Goal: Task Accomplishment & Management: Manage account settings

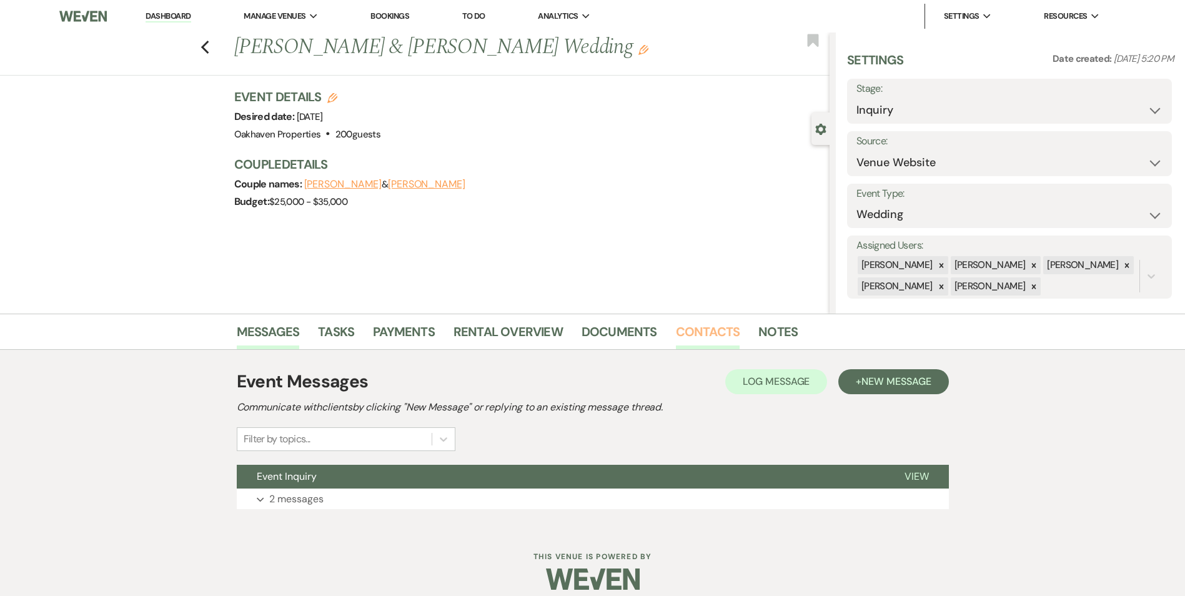
click at [720, 339] on link "Contacts" at bounding box center [708, 335] width 64 height 27
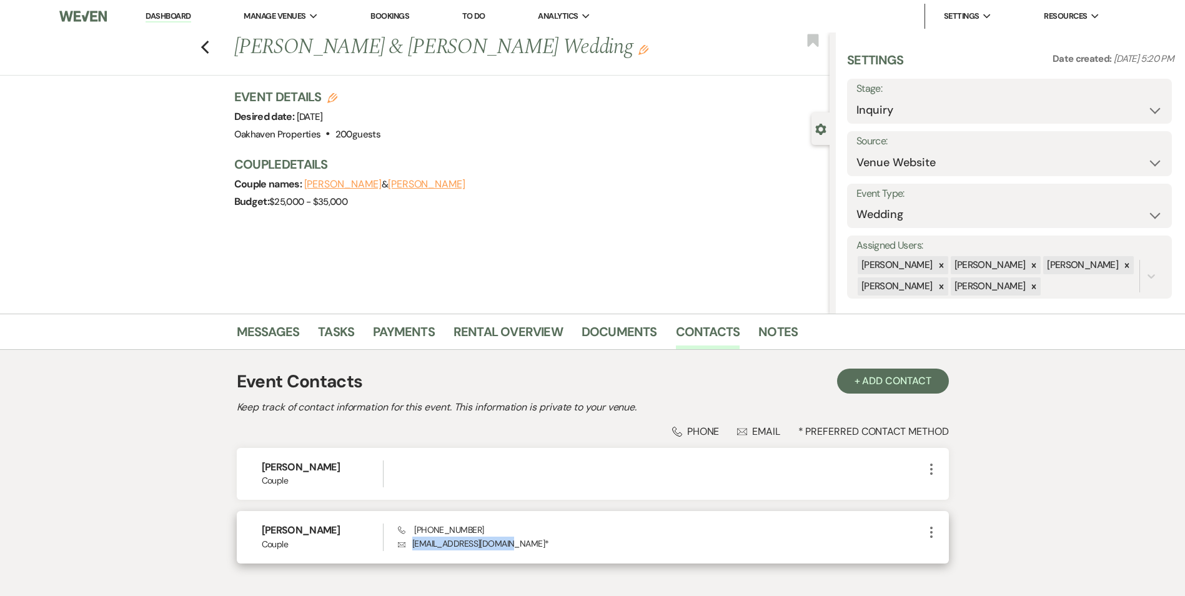
drag, startPoint x: 506, startPoint y: 543, endPoint x: 409, endPoint y: 551, distance: 97.2
click at [409, 551] on div "Emily Hutchison Couple Phone (610) 883-7072 Envelope hutchisone16@gmail.com * M…" at bounding box center [593, 537] width 712 height 52
copy p "hutchisone16@gmail.com"
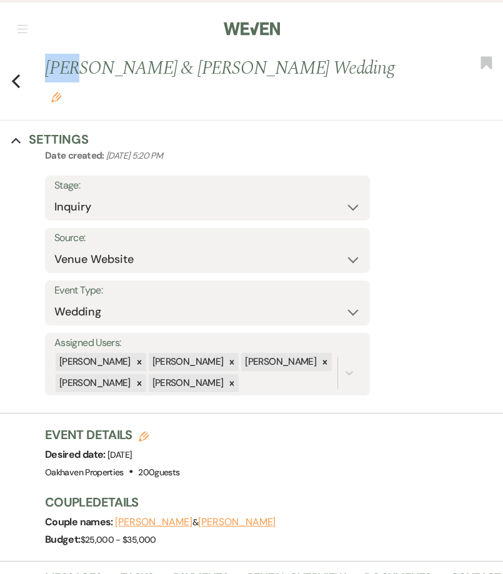
drag, startPoint x: 47, startPoint y: 67, endPoint x: 83, endPoint y: 76, distance: 36.8
click at [83, 76] on h1 "Danny Morrill & Emily Hutchison's Wedding Edit" at bounding box center [225, 81] width 361 height 52
drag, startPoint x: 83, startPoint y: 76, endPoint x: 179, endPoint y: 118, distance: 104.4
click at [177, 131] on div "Collapse Settings" at bounding box center [251, 139] width 503 height 17
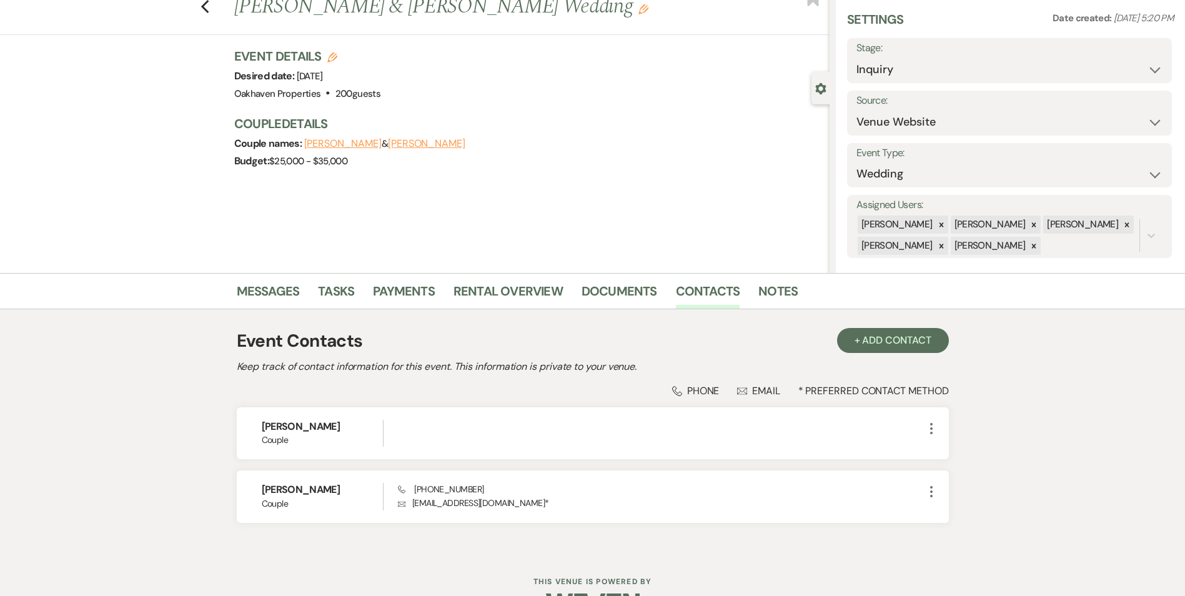
scroll to position [62, 0]
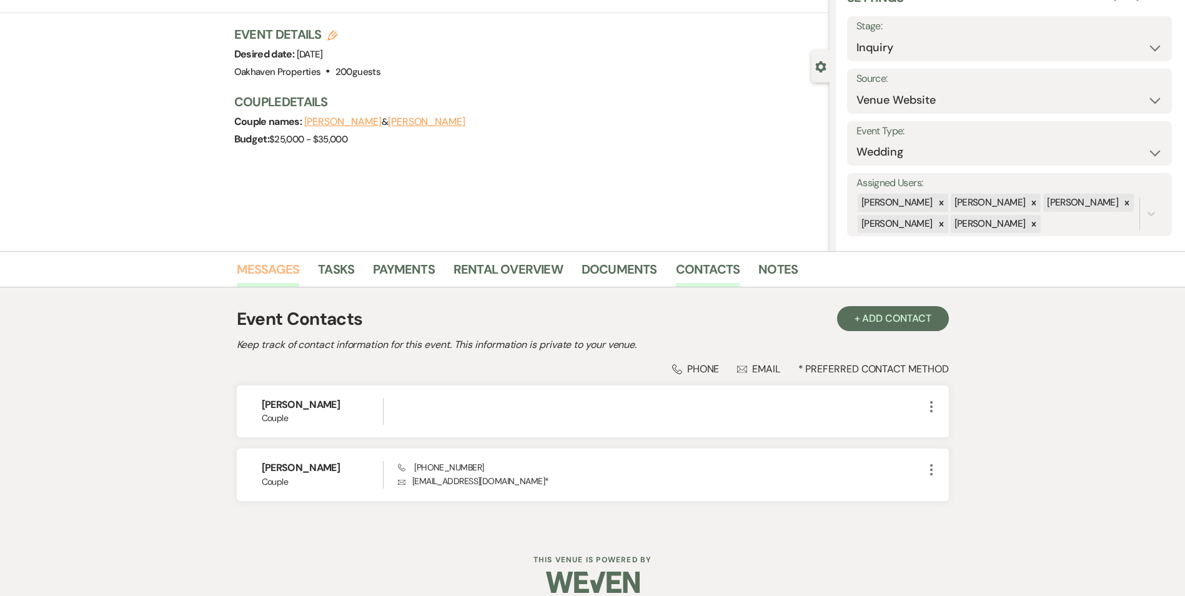
click at [264, 277] on link "Messages" at bounding box center [268, 272] width 63 height 27
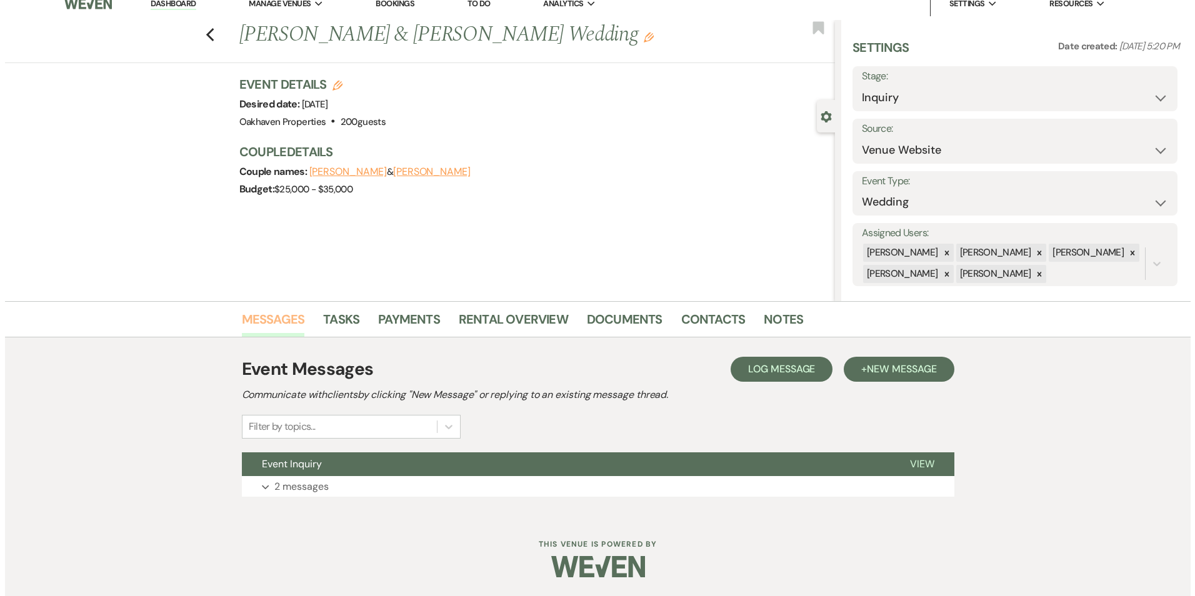
scroll to position [12, 0]
click at [748, 365] on span "Log Message" at bounding box center [776, 368] width 67 height 13
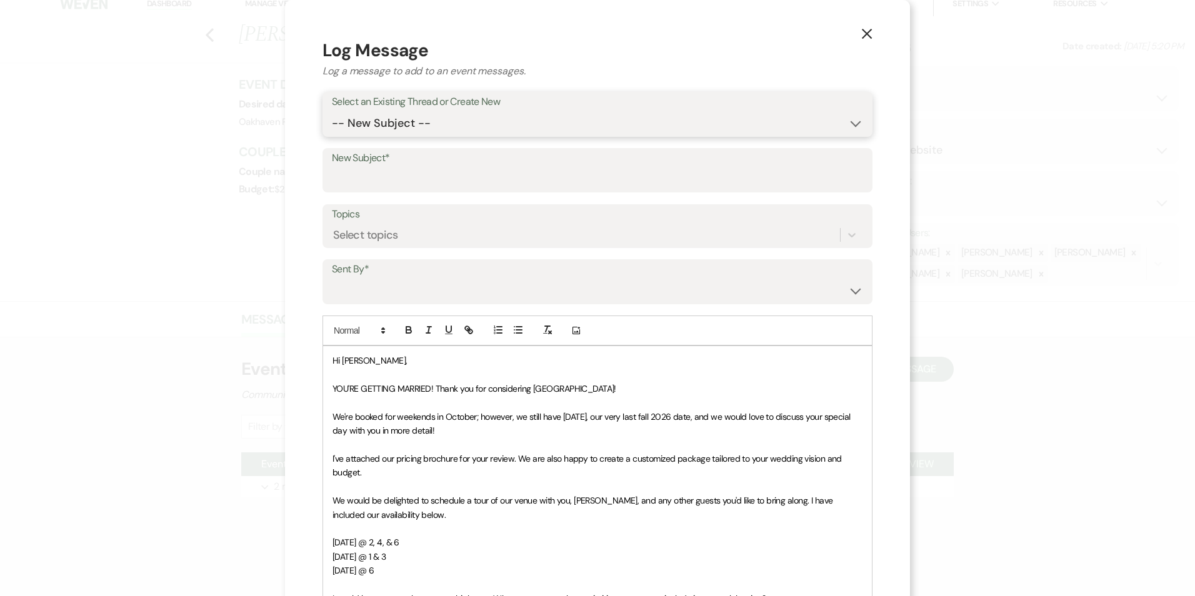
click at [435, 125] on select "-- New Subject -- Event Inquiry" at bounding box center [597, 123] width 531 height 24
select select "447397"
click at [332, 111] on select "-- New Subject -- Event Inquiry" at bounding box center [597, 123] width 531 height 24
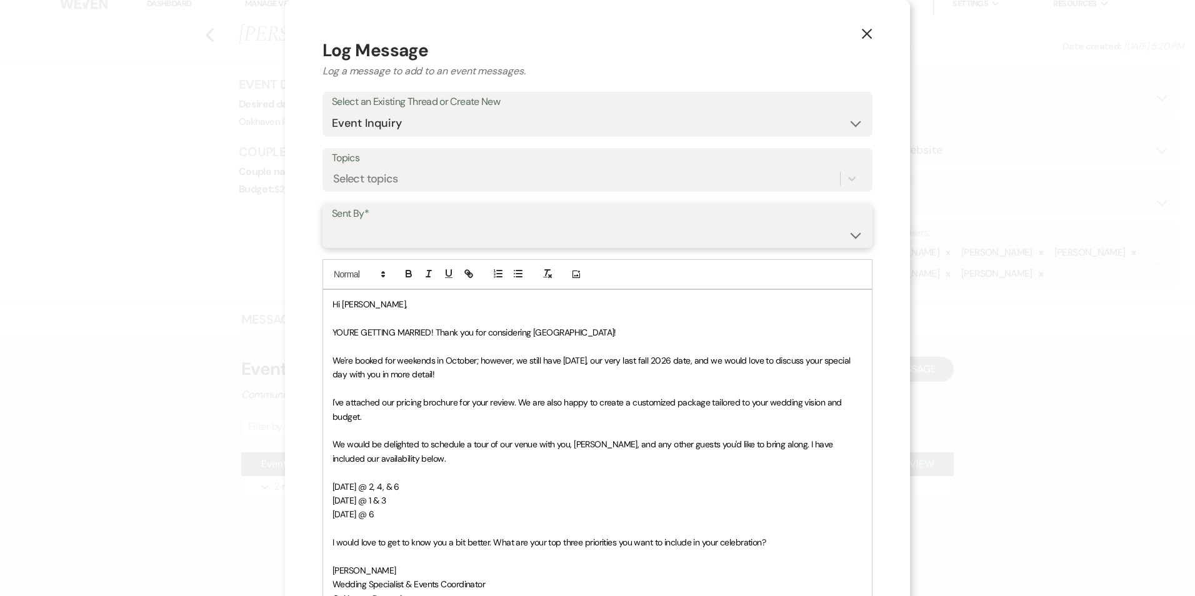
click at [422, 232] on select "Patience Ergish (pdergish@aol.com) Jeanette Wagoner (jeanette@experienceoakhave…" at bounding box center [597, 234] width 531 height 24
select select "user-127923"
click at [332, 222] on select "Patience Ergish (pdergish@aol.com) Jeanette Wagoner (jeanette@experienceoakhave…" at bounding box center [597, 234] width 531 height 24
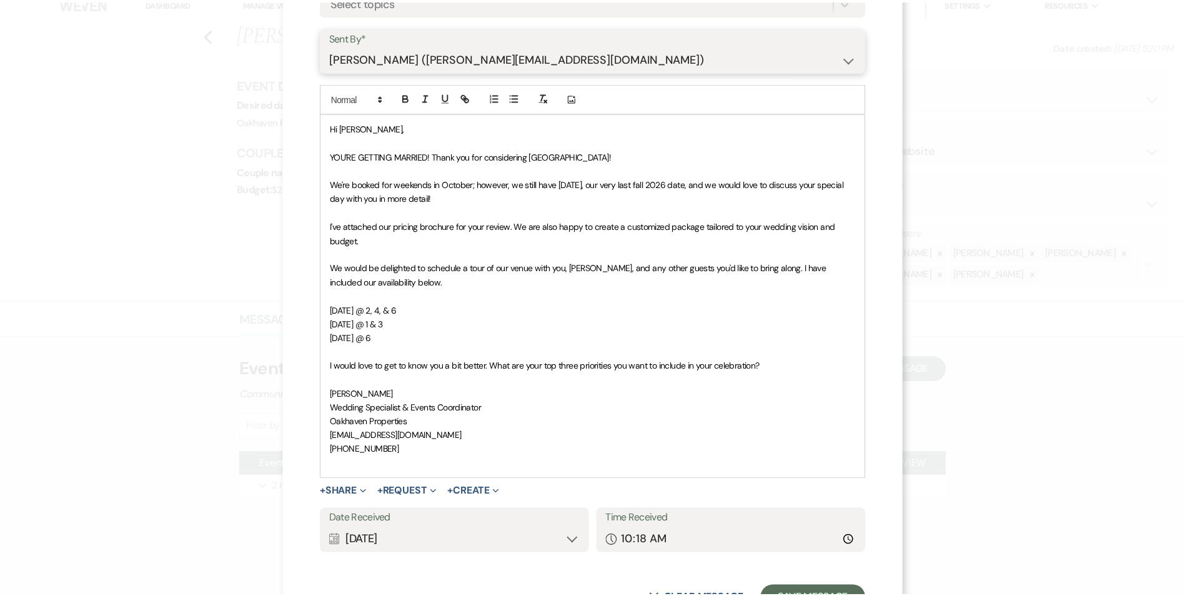
scroll to position [229, 0]
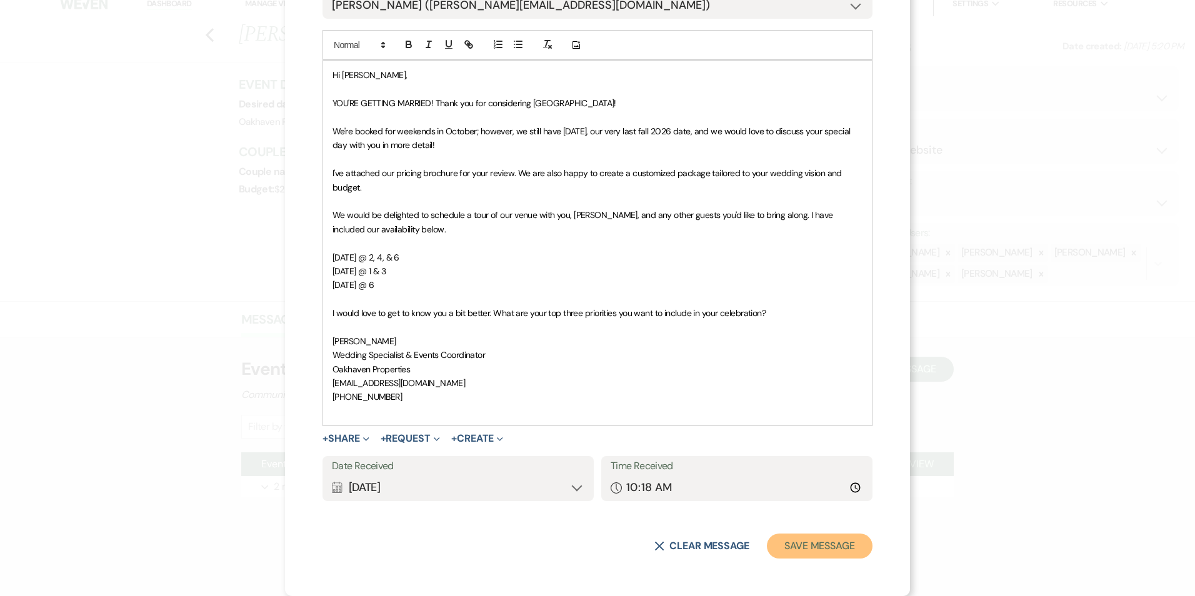
click at [828, 535] on button "Save Message" at bounding box center [820, 546] width 106 height 25
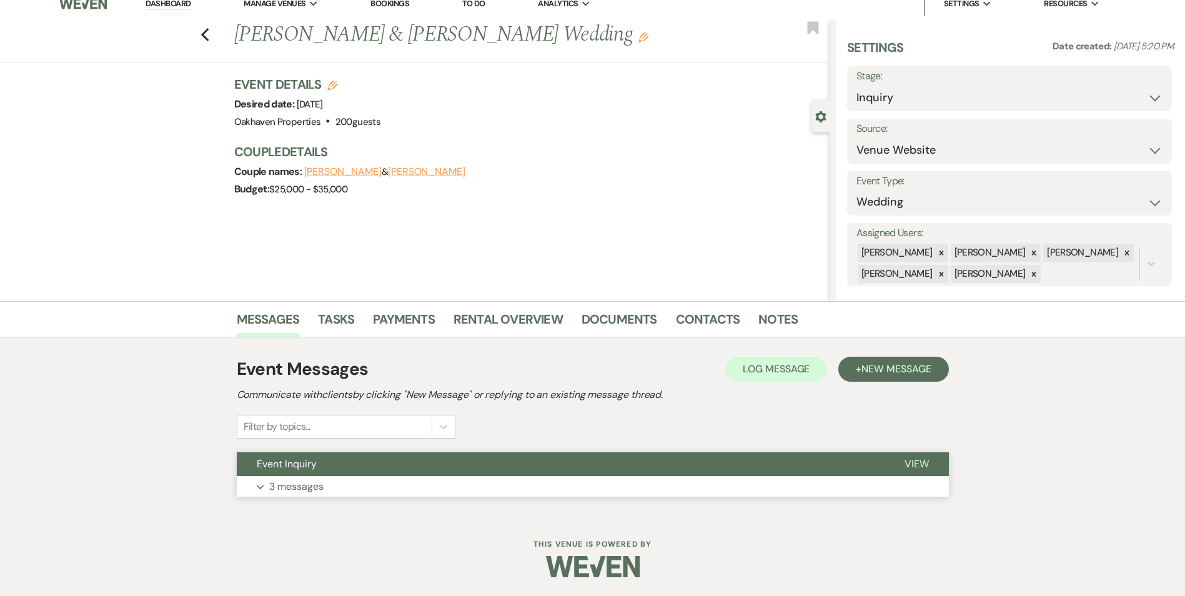
click at [915, 467] on span "View" at bounding box center [917, 463] width 24 height 13
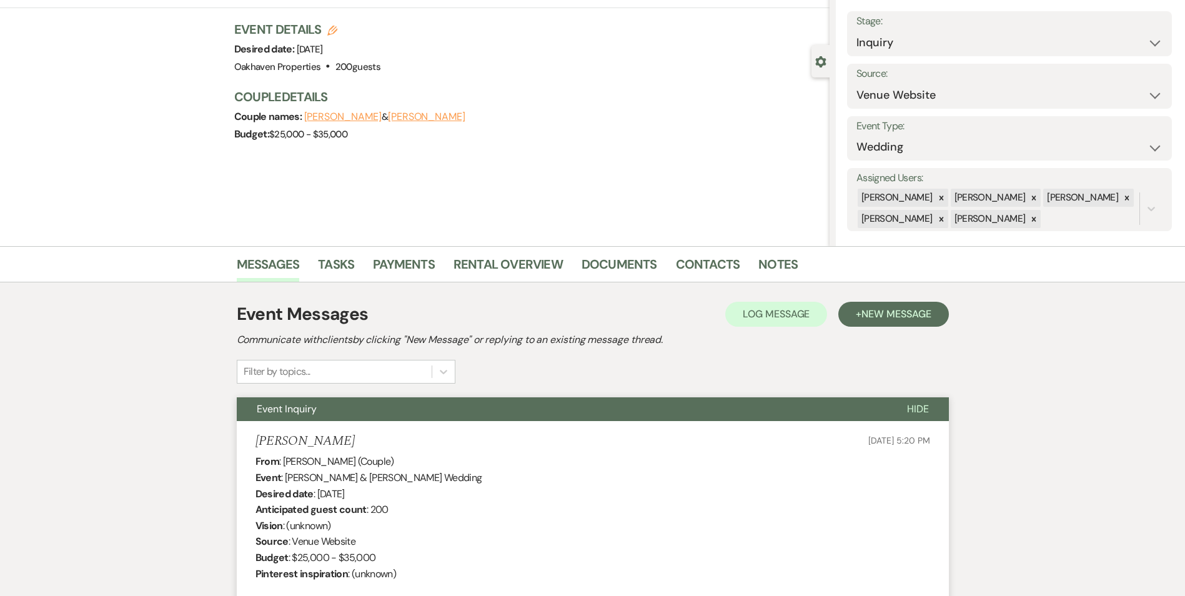
scroll to position [0, 0]
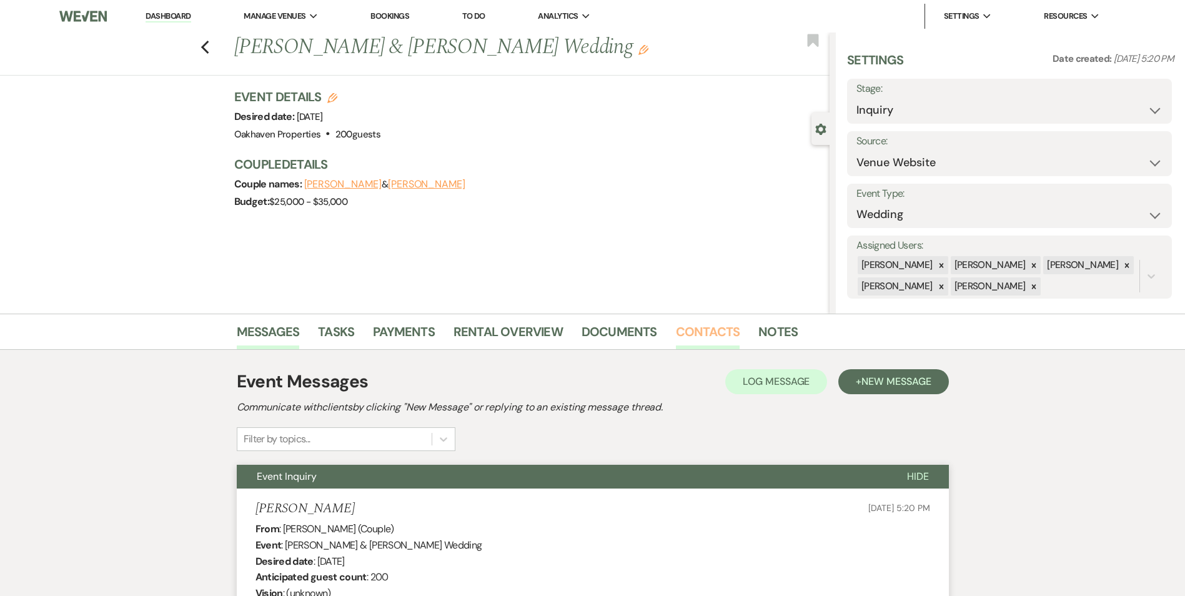
click at [718, 334] on link "Contacts" at bounding box center [708, 335] width 64 height 27
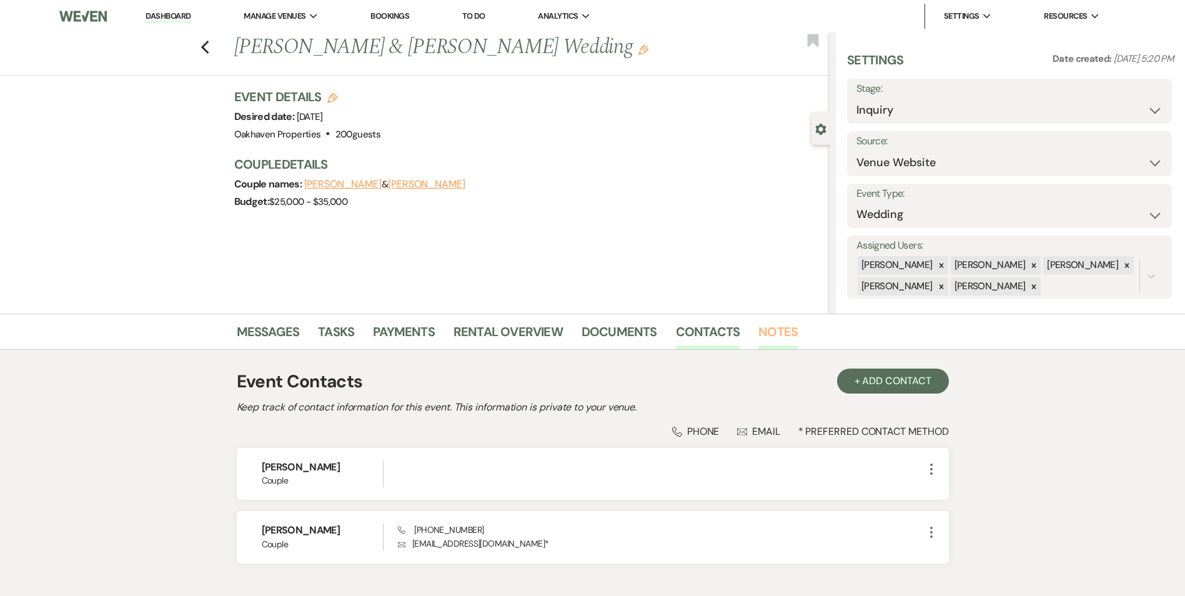
click at [777, 338] on link "Notes" at bounding box center [778, 335] width 39 height 27
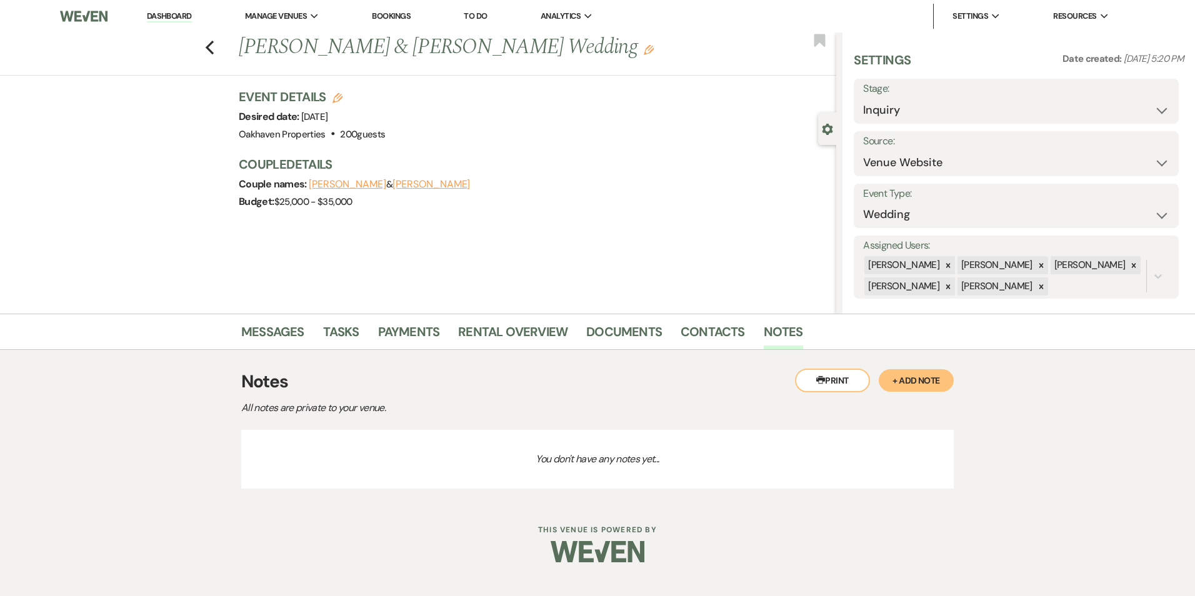
click at [910, 381] on button "+ Add Note" at bounding box center [915, 380] width 75 height 22
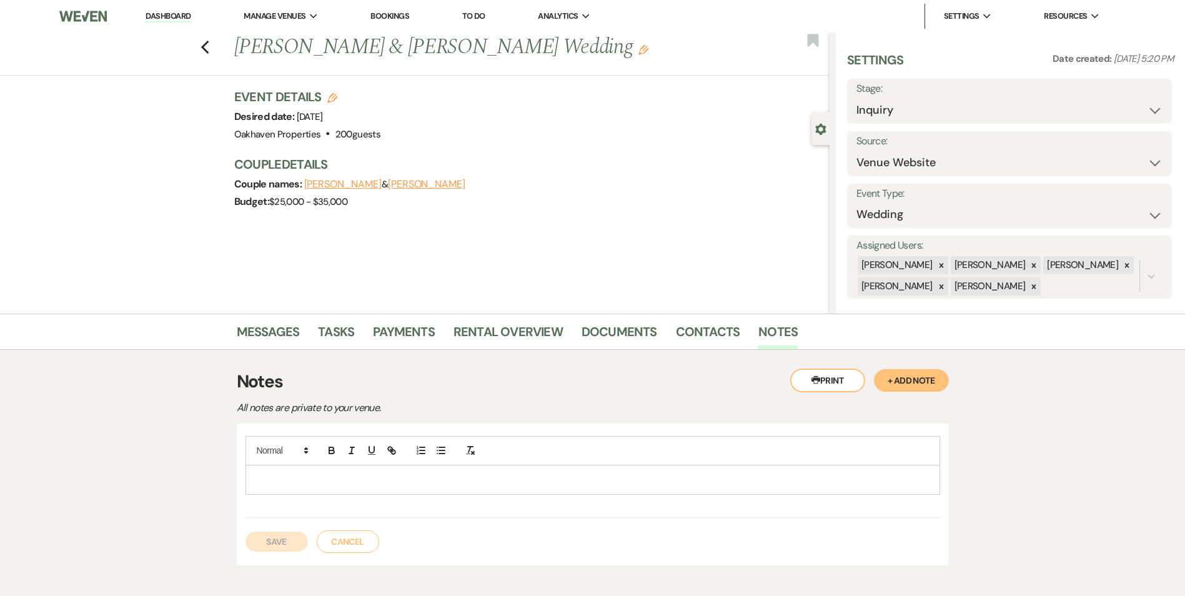
click at [442, 482] on p at bounding box center [593, 480] width 675 height 14
drag, startPoint x: 253, startPoint y: 540, endPoint x: 365, endPoint y: 556, distance: 113.0
click at [253, 539] on button "Save" at bounding box center [277, 542] width 62 height 20
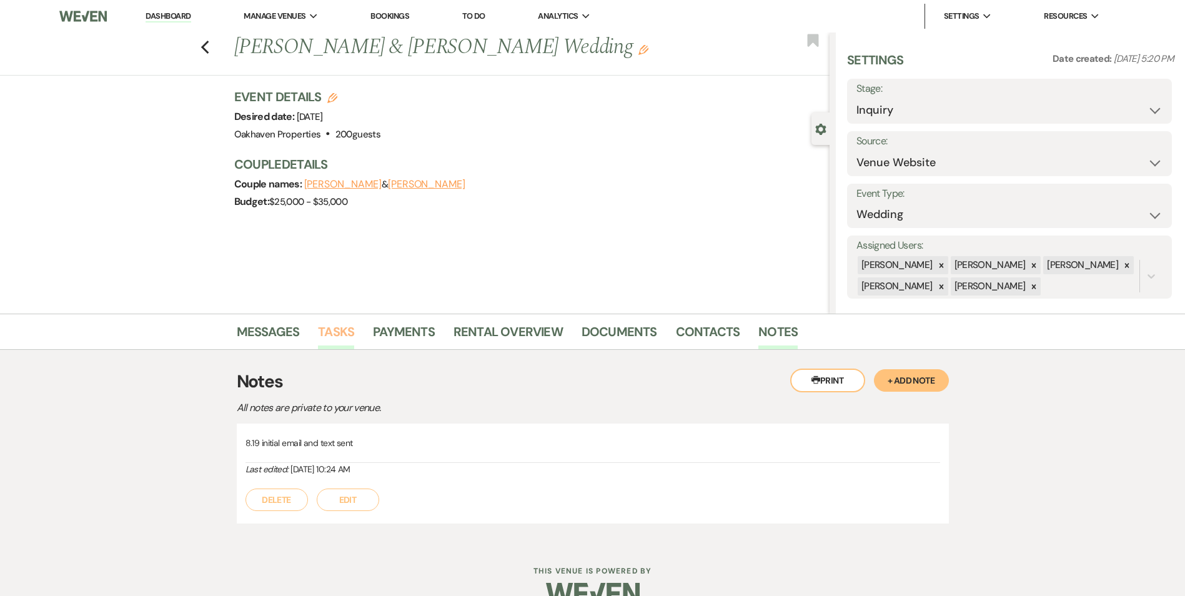
click at [332, 332] on link "Tasks" at bounding box center [336, 335] width 36 height 27
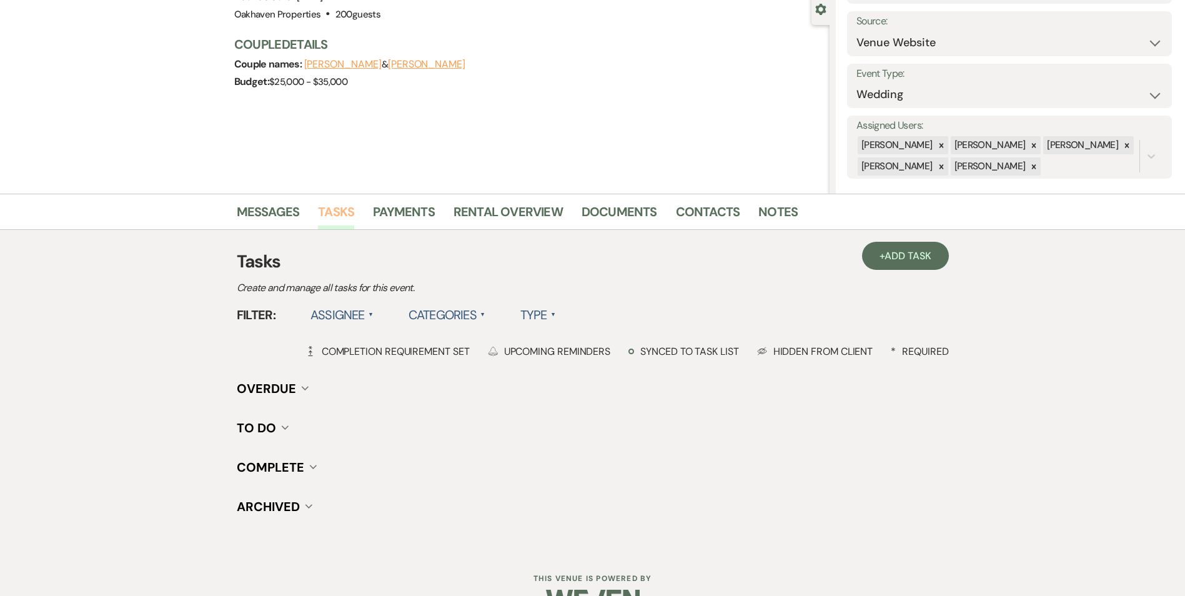
scroll to position [125, 0]
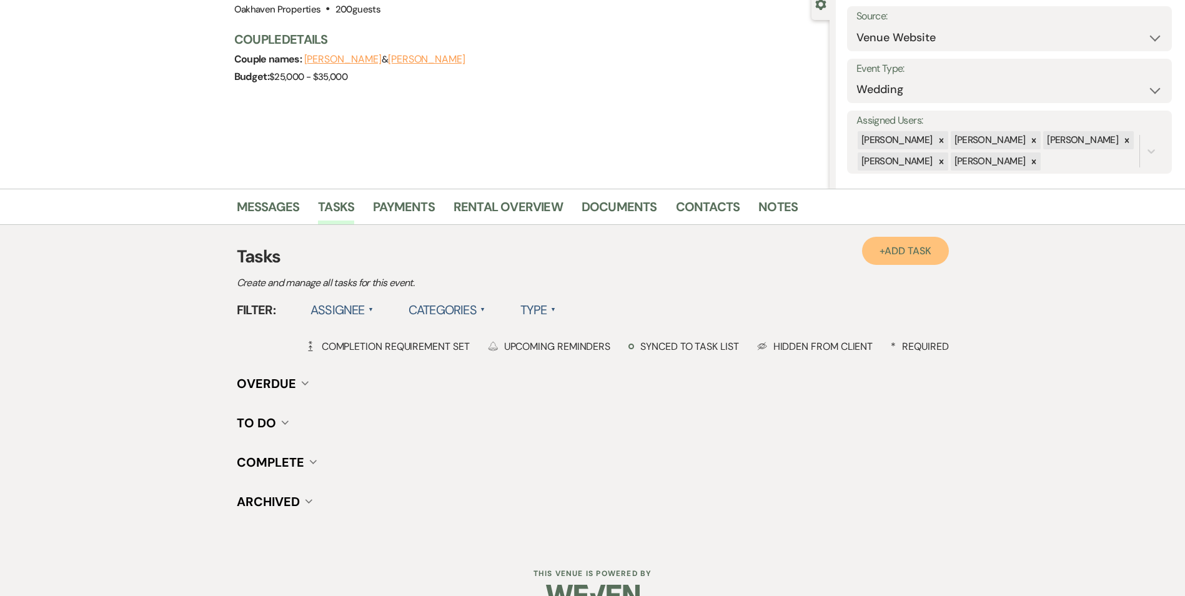
click at [898, 262] on link "+ Add Task" at bounding box center [905, 251] width 86 height 28
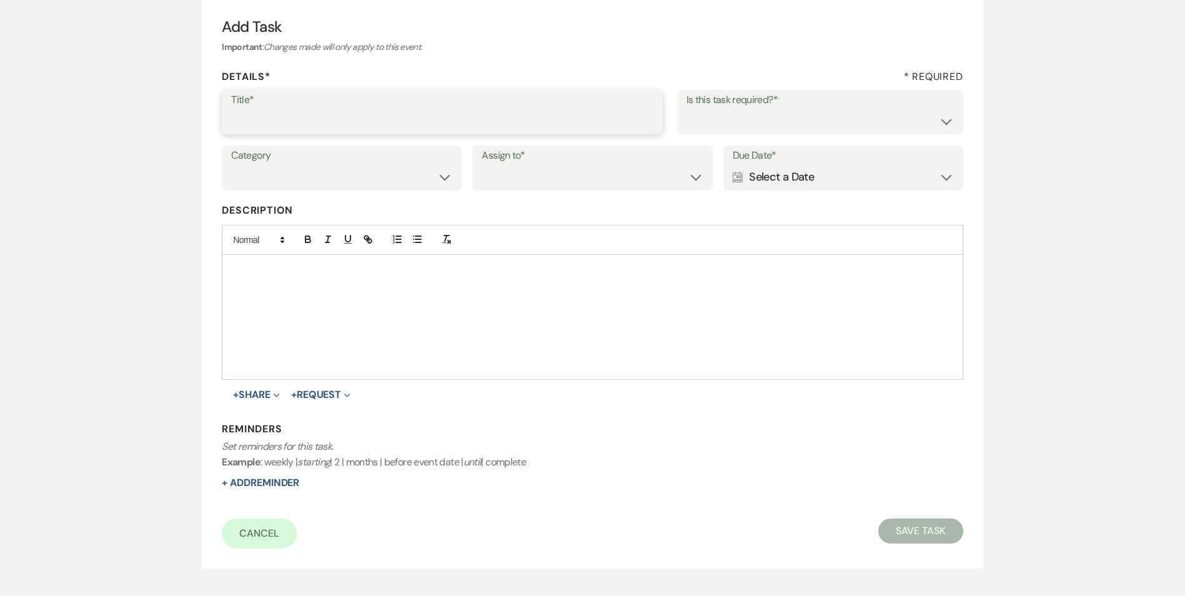
click at [435, 131] on input "Title*" at bounding box center [442, 121] width 422 height 24
type input "2nd follow up call and email"
click at [776, 119] on select "Yes No" at bounding box center [820, 121] width 267 height 24
select select "true"
click at [687, 109] on select "Yes No" at bounding box center [820, 121] width 267 height 24
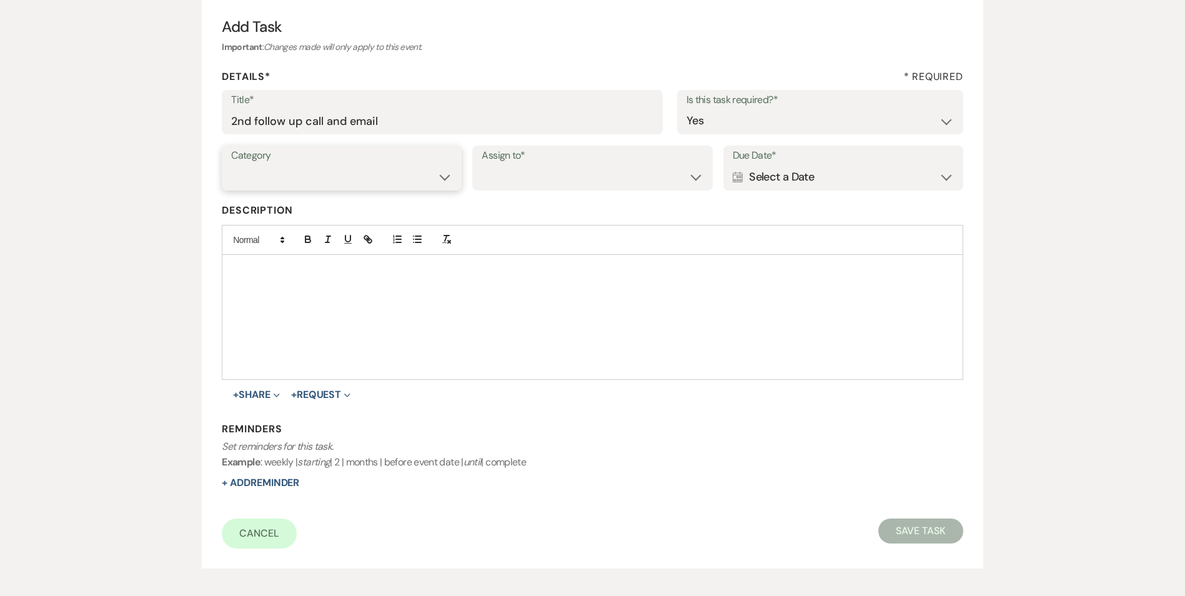
click at [419, 187] on select "Venue Vendors Guests Details Finalize & Share" at bounding box center [341, 177] width 221 height 24
select select "31"
click at [231, 165] on select "Venue Vendors Guests Details Finalize & Share" at bounding box center [341, 177] width 221 height 24
click at [493, 192] on div "Category Venue Vendors Guests Details Finalize & Share Assign to* Venue Client …" at bounding box center [592, 174] width 741 height 56
click at [504, 182] on select "Venue Client" at bounding box center [592, 177] width 221 height 24
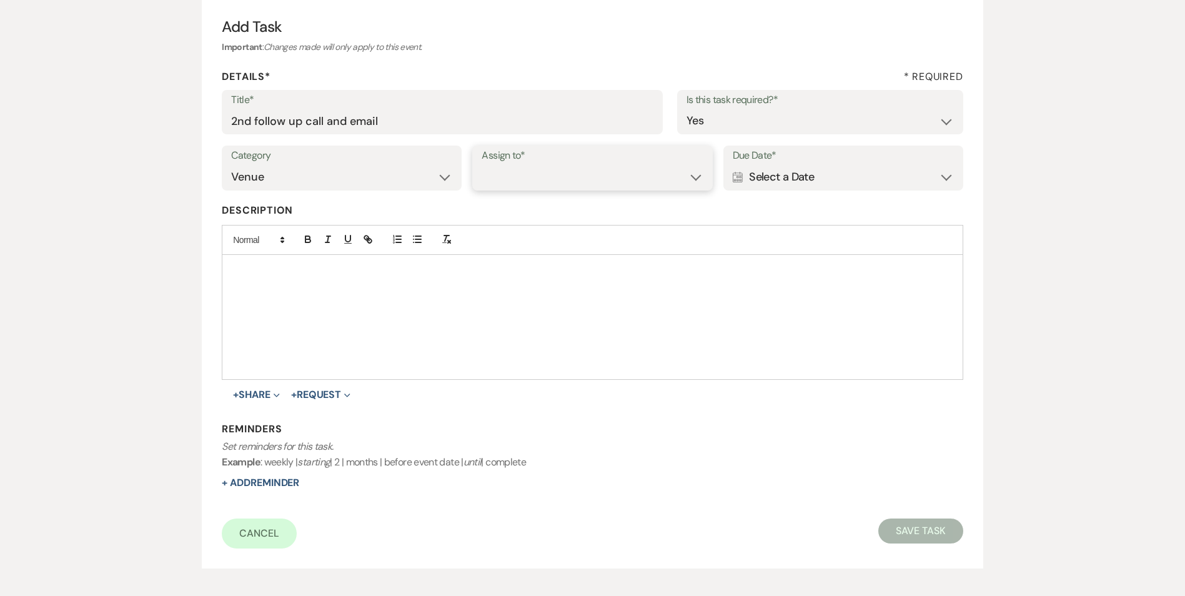
select select "venueHost"
click at [482, 165] on select "Venue Client" at bounding box center [592, 177] width 221 height 24
click at [766, 183] on div "Calendar Select a Date Expand" at bounding box center [843, 177] width 221 height 24
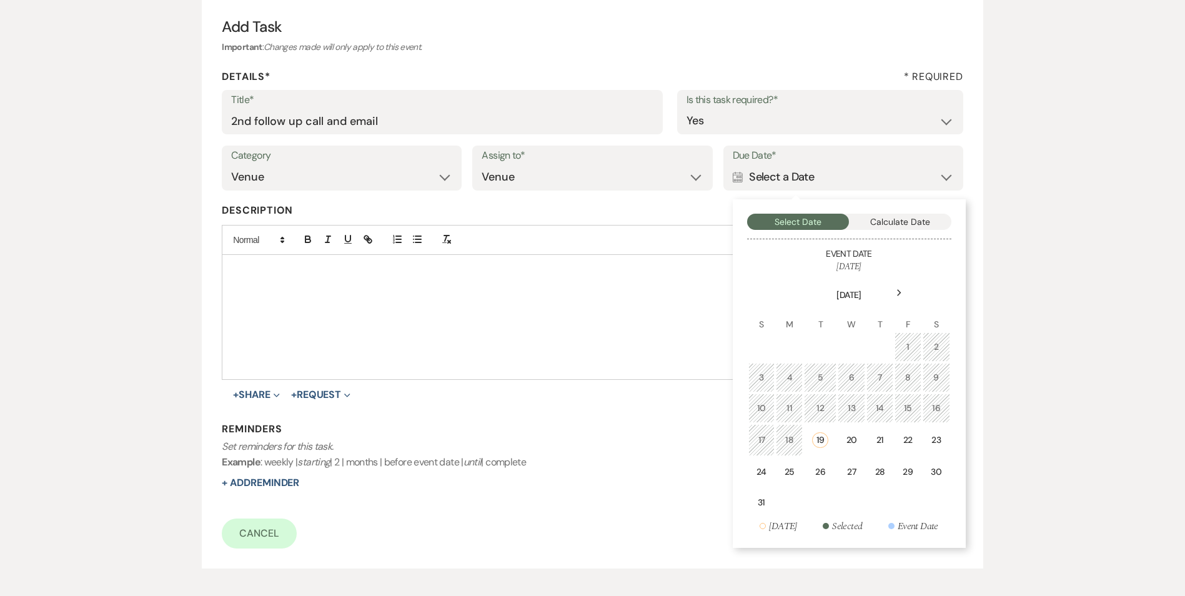
click at [912, 439] on div "22" at bounding box center [908, 440] width 11 height 13
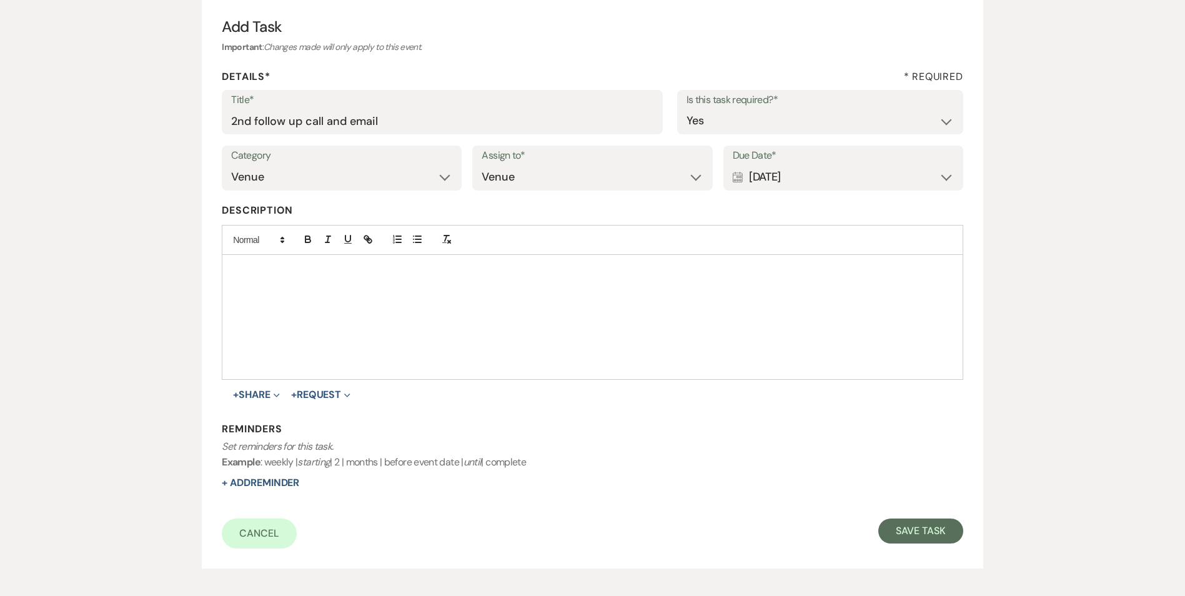
drag, startPoint x: 288, startPoint y: 464, endPoint x: 287, endPoint y: 471, distance: 7.5
click at [287, 470] on div "Reminders Set reminders for this task. Example : weekly | starting | 2 | months…" at bounding box center [592, 456] width 741 height 68
drag, startPoint x: 287, startPoint y: 471, endPoint x: 289, endPoint y: 481, distance: 10.1
click at [289, 481] on button "+ Add Reminder" at bounding box center [260, 483] width 77 height 10
select select "host"
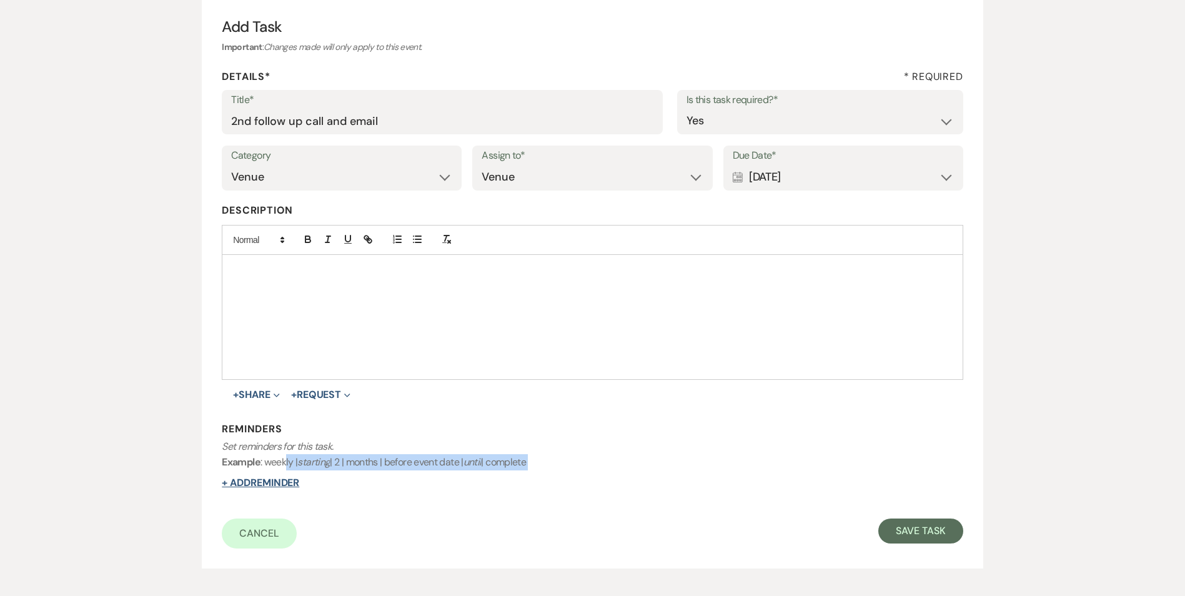
select select "days"
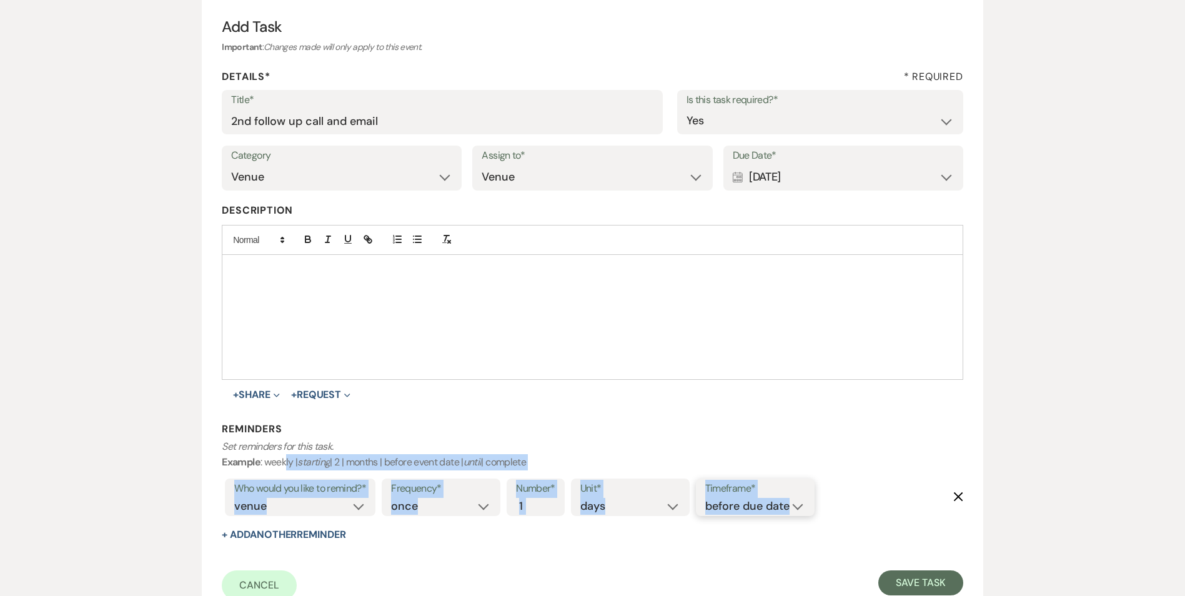
click at [775, 505] on select "before due date after due date on due date on custom date" at bounding box center [755, 506] width 100 height 17
select select "onDueDate"
click at [705, 498] on select "before due date after due date on due date on custom date" at bounding box center [755, 506] width 100 height 17
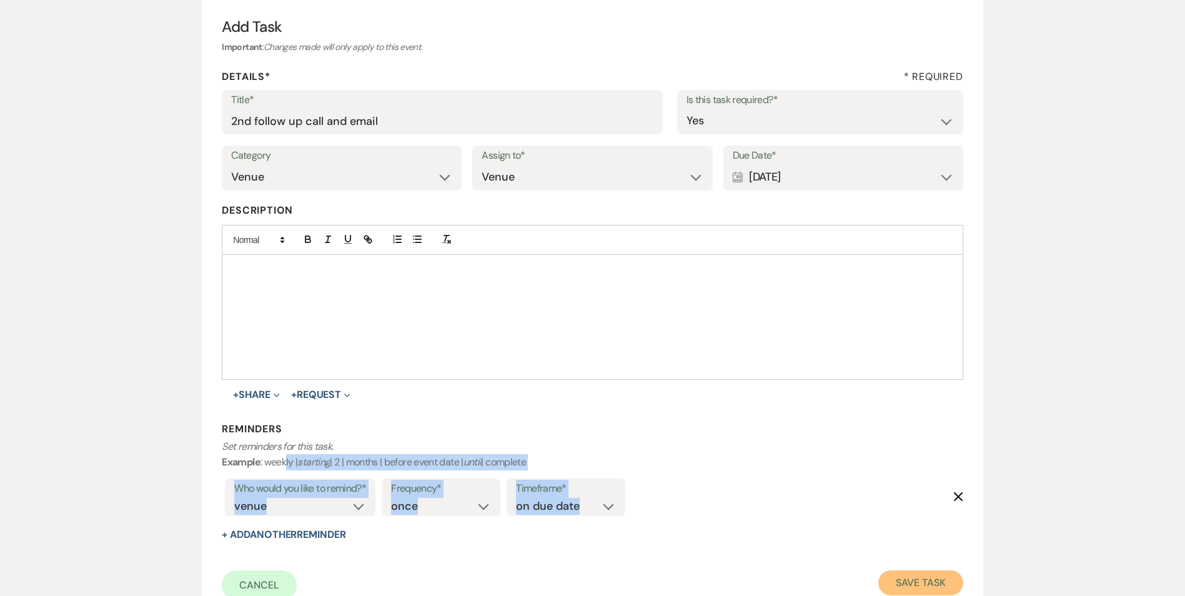
click at [903, 583] on button "Save Task" at bounding box center [920, 582] width 84 height 25
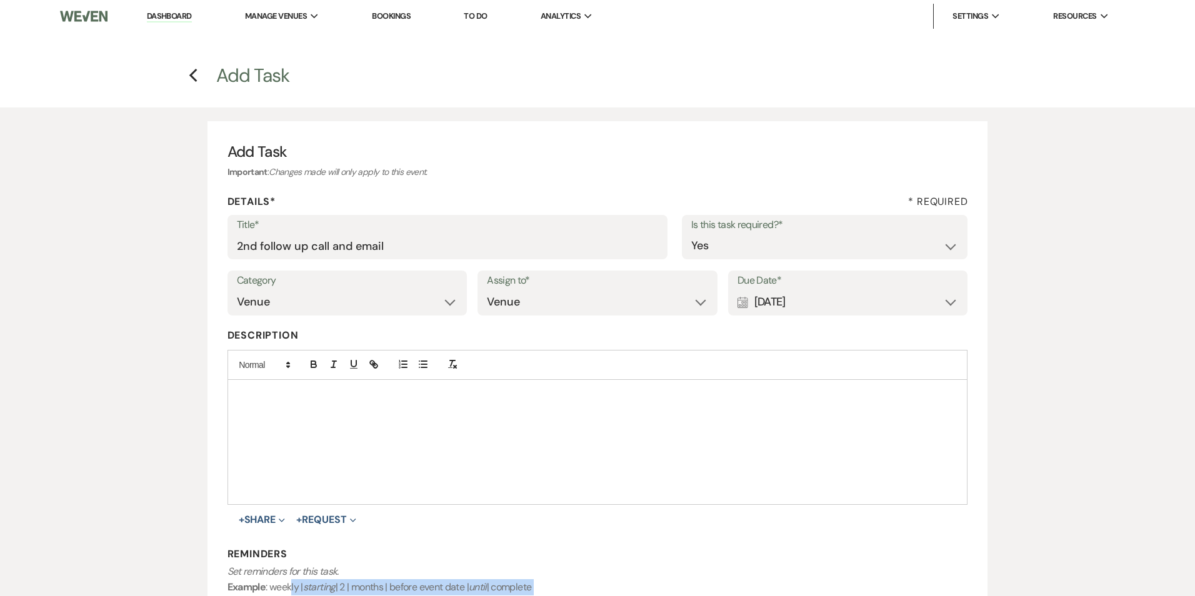
select select "5"
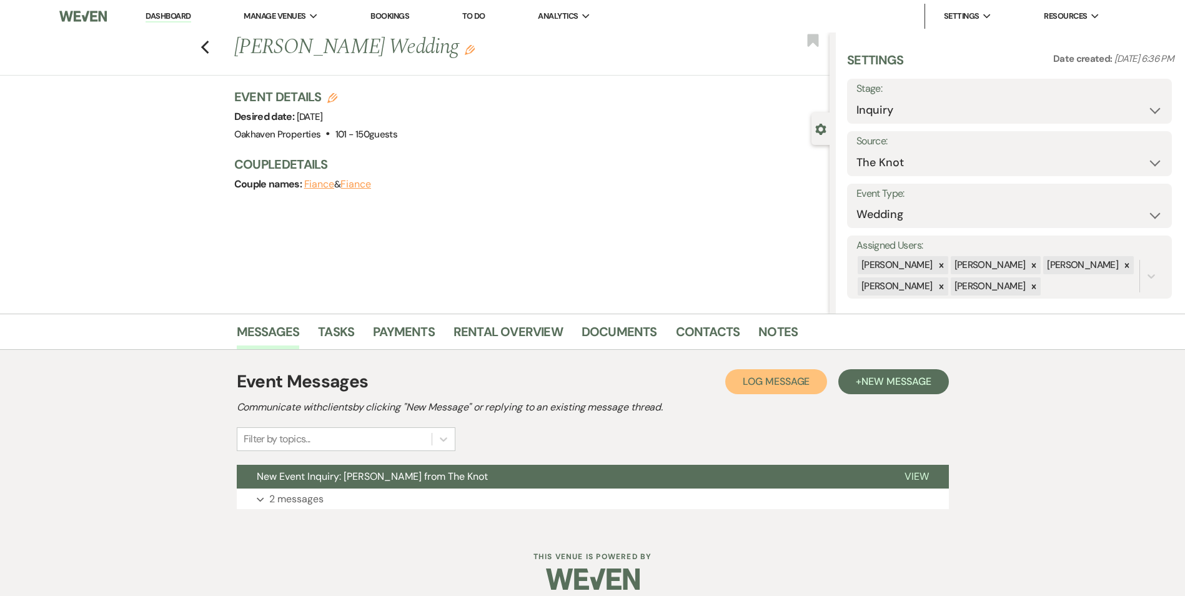
click at [781, 389] on button "Log Log Message" at bounding box center [776, 381] width 102 height 25
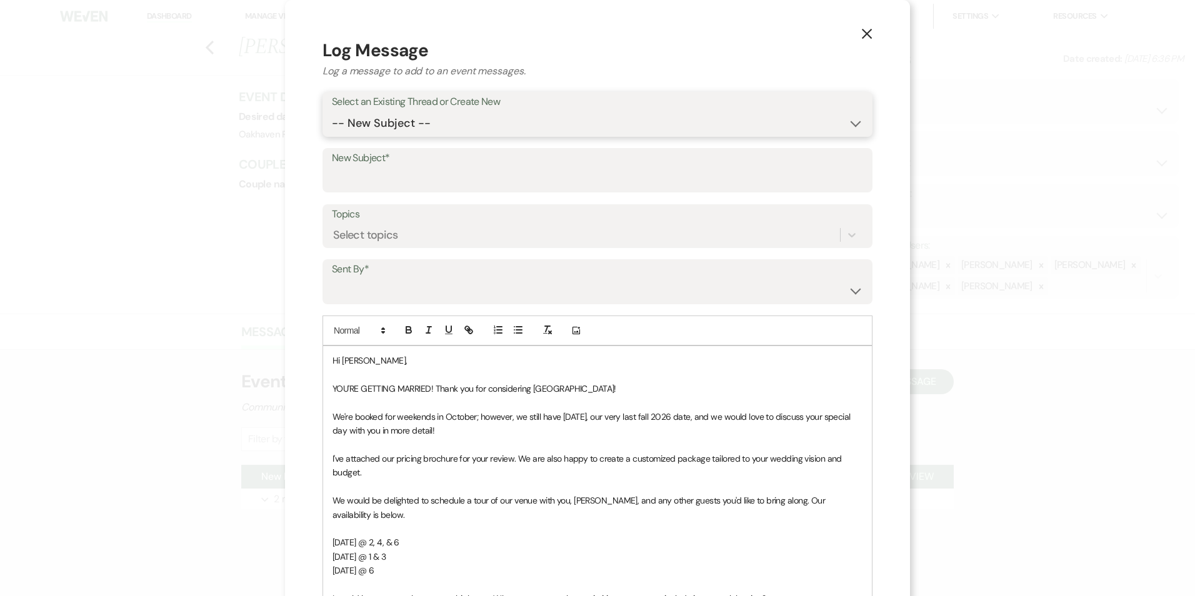
click at [400, 121] on select "-- New Subject -- New Event Inquiry: Elizabeth Weldon from The Knot" at bounding box center [597, 123] width 531 height 24
click at [332, 111] on select "-- New Subject -- New Event Inquiry: Elizabeth Weldon from The Knot" at bounding box center [597, 123] width 531 height 24
click at [414, 130] on select "-- New Subject -- New Event Inquiry: Elizabeth Weldon from The Knot" at bounding box center [597, 123] width 531 height 24
select select "447450"
click at [332, 111] on select "-- New Subject -- New Event Inquiry: Elizabeth Weldon from The Knot" at bounding box center [597, 123] width 531 height 24
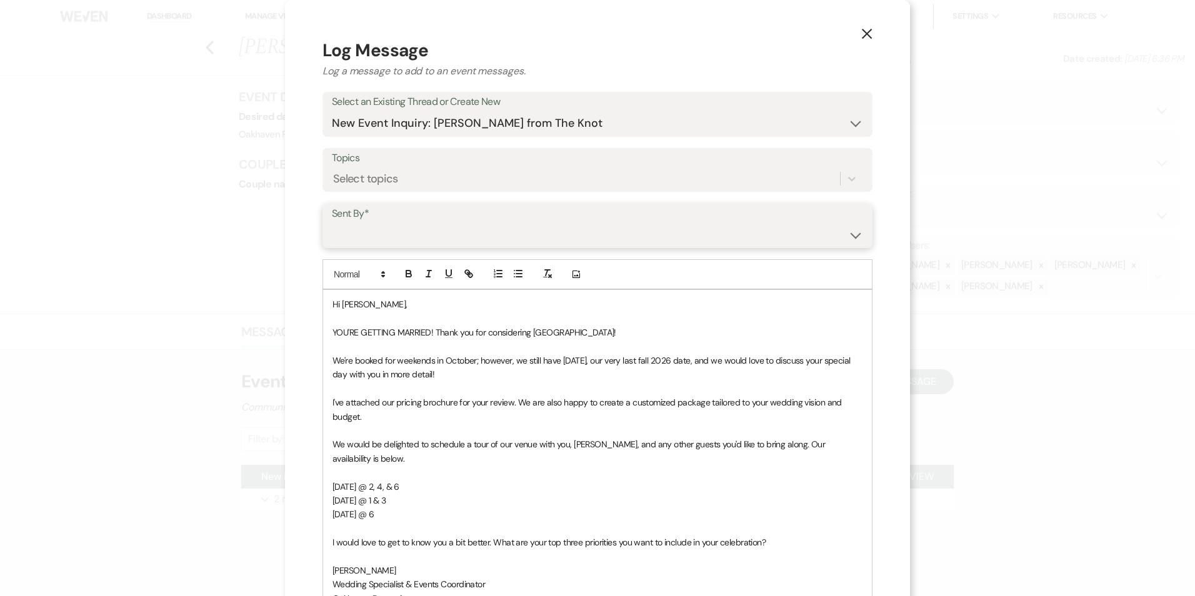
click at [444, 238] on select "Patience Ergish (pdergish@aol.com) Jeanette Wagoner (jeanette@experienceoakhave…" at bounding box center [597, 234] width 531 height 24
select select "user-127923"
click at [332, 222] on select "Patience Ergish (pdergish@aol.com) Jeanette Wagoner (jeanette@experienceoakhave…" at bounding box center [597, 234] width 531 height 24
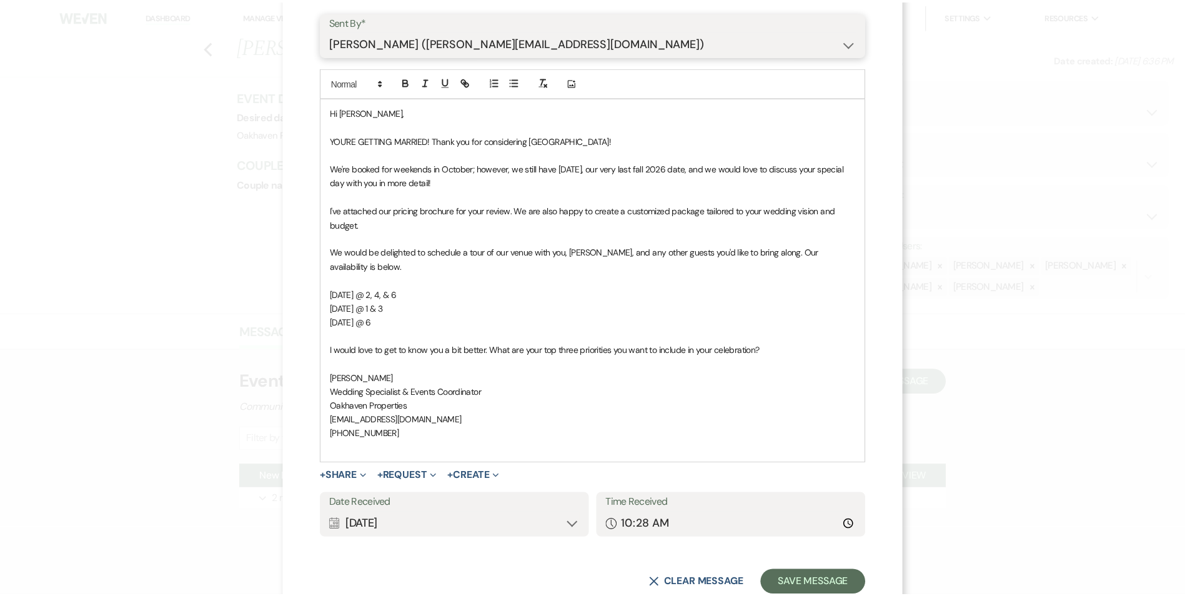
scroll to position [216, 0]
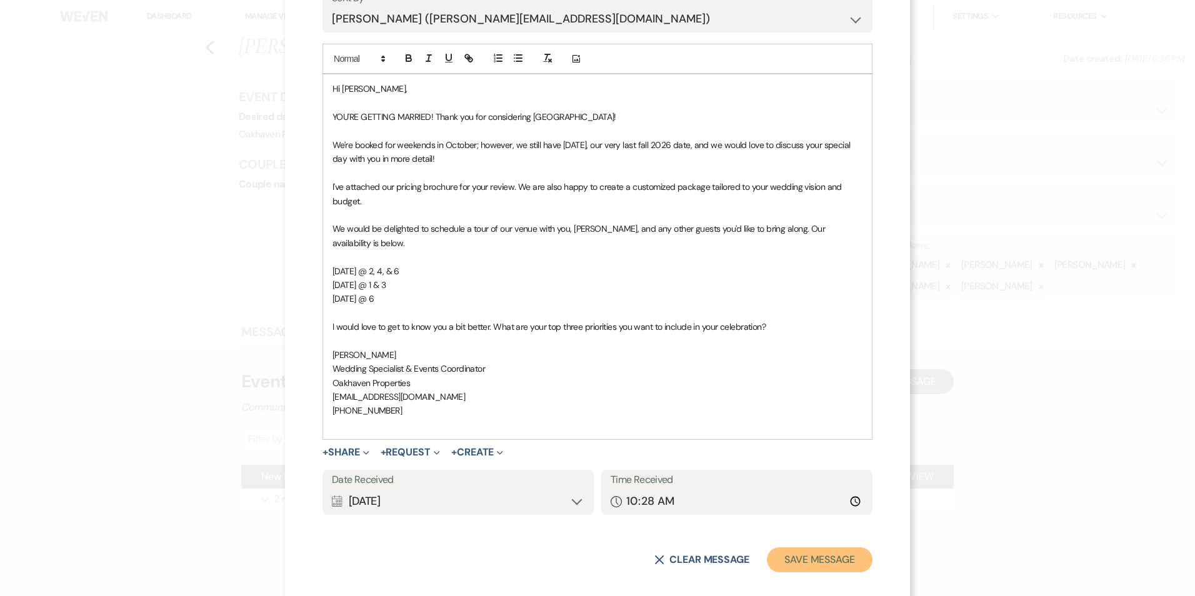
drag, startPoint x: 797, startPoint y: 547, endPoint x: 804, endPoint y: 557, distance: 12.1
click at [798, 549] on button "Save Message" at bounding box center [820, 559] width 106 height 25
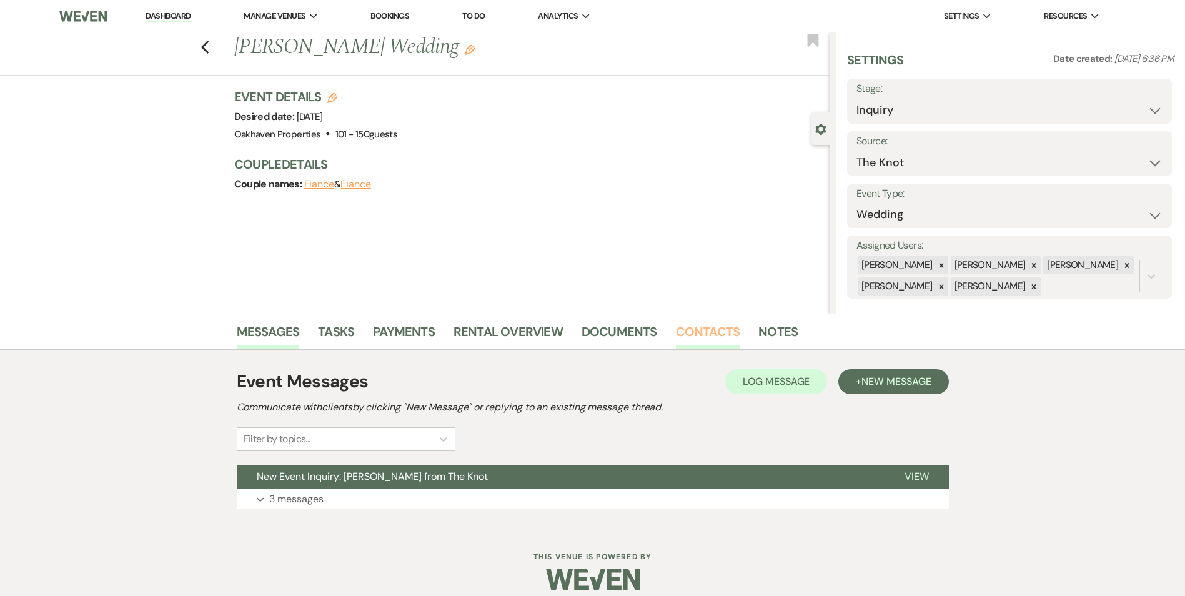
click at [705, 339] on link "Contacts" at bounding box center [708, 335] width 64 height 27
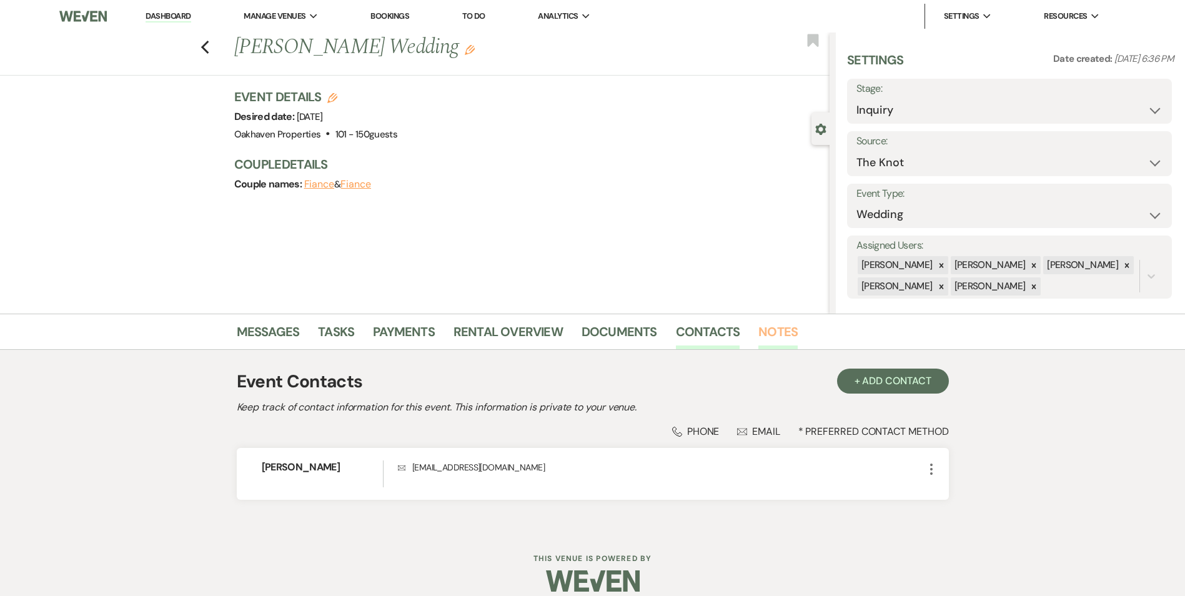
click at [773, 345] on link "Notes" at bounding box center [778, 335] width 39 height 27
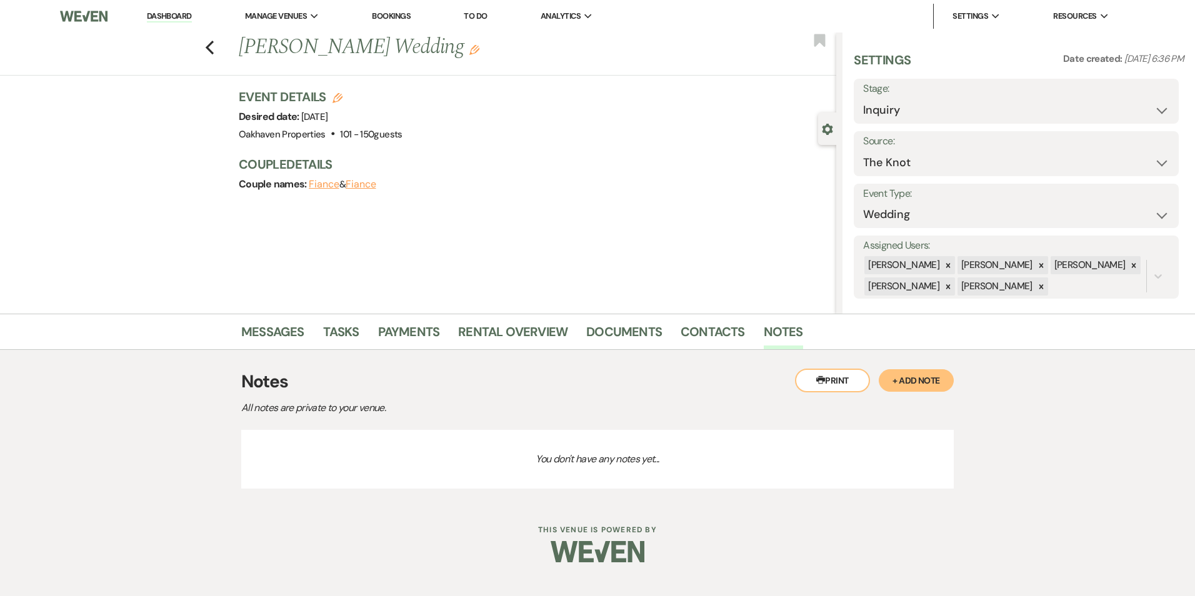
click at [935, 380] on button "+ Add Note" at bounding box center [915, 380] width 75 height 22
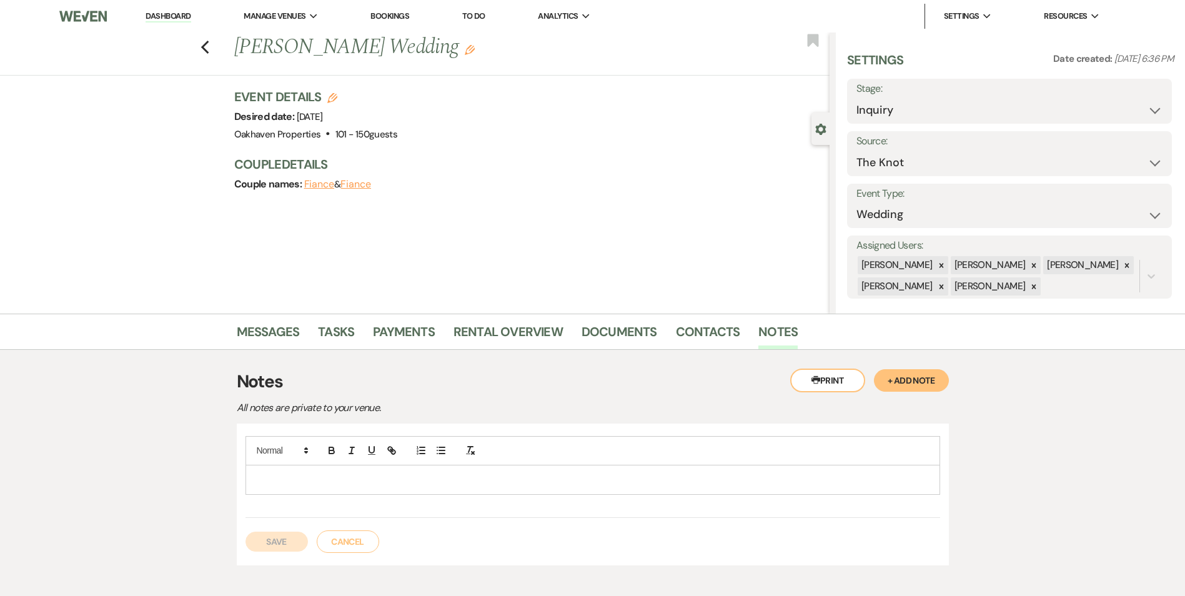
click at [442, 473] on p at bounding box center [593, 480] width 675 height 14
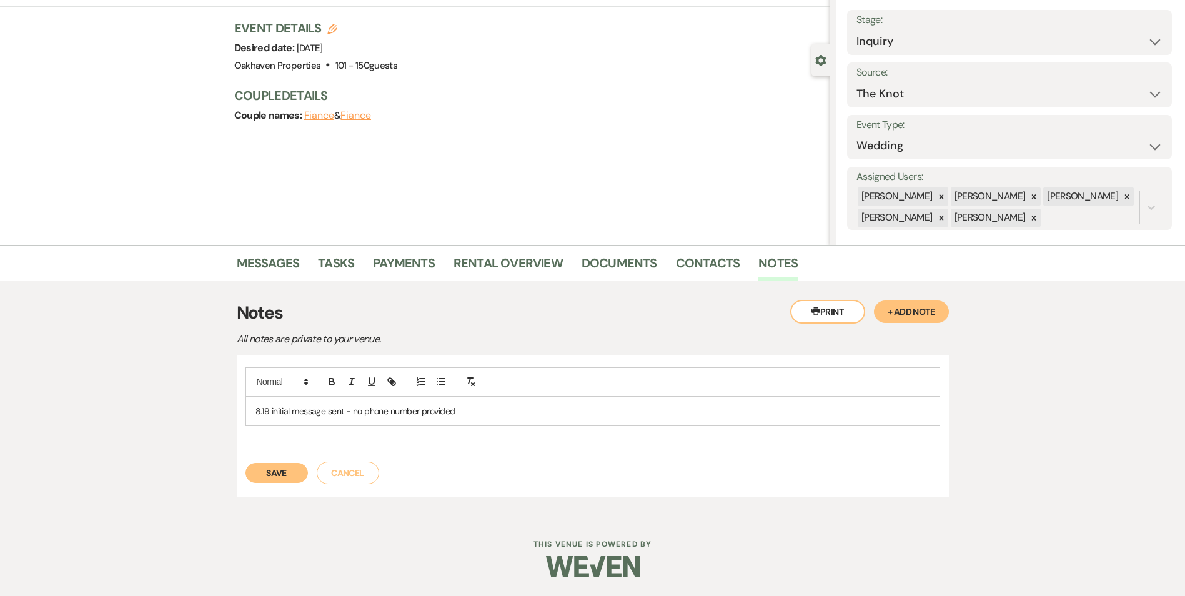
drag, startPoint x: 276, startPoint y: 472, endPoint x: 339, endPoint y: 339, distance: 147.6
click at [276, 471] on button "Save" at bounding box center [277, 473] width 62 height 20
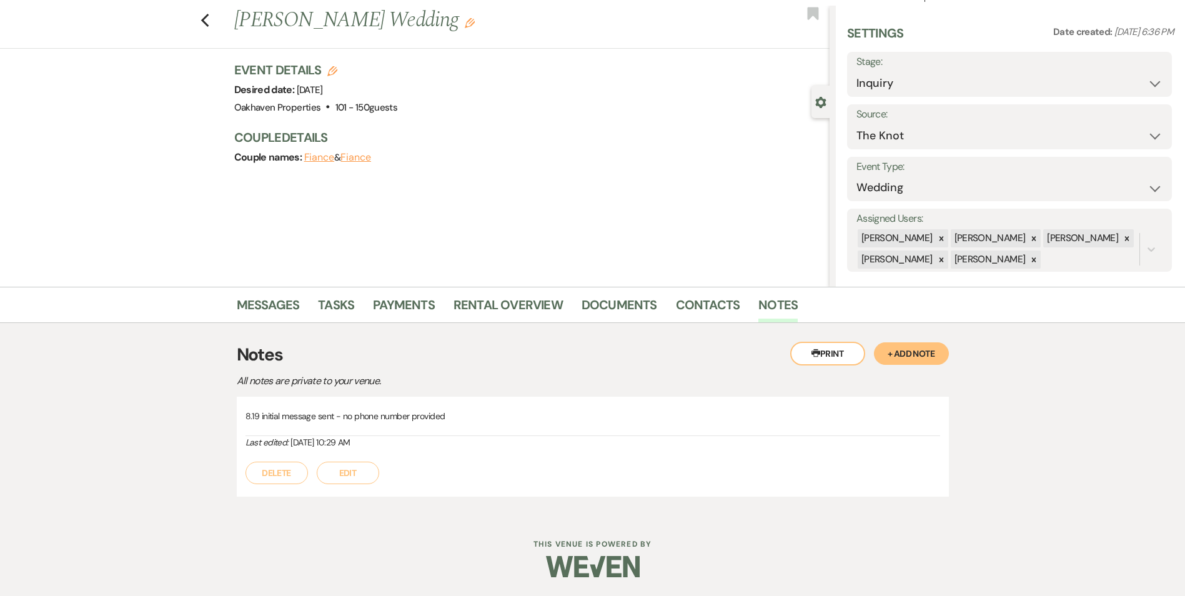
scroll to position [27, 0]
click at [325, 308] on link "Tasks" at bounding box center [336, 308] width 36 height 27
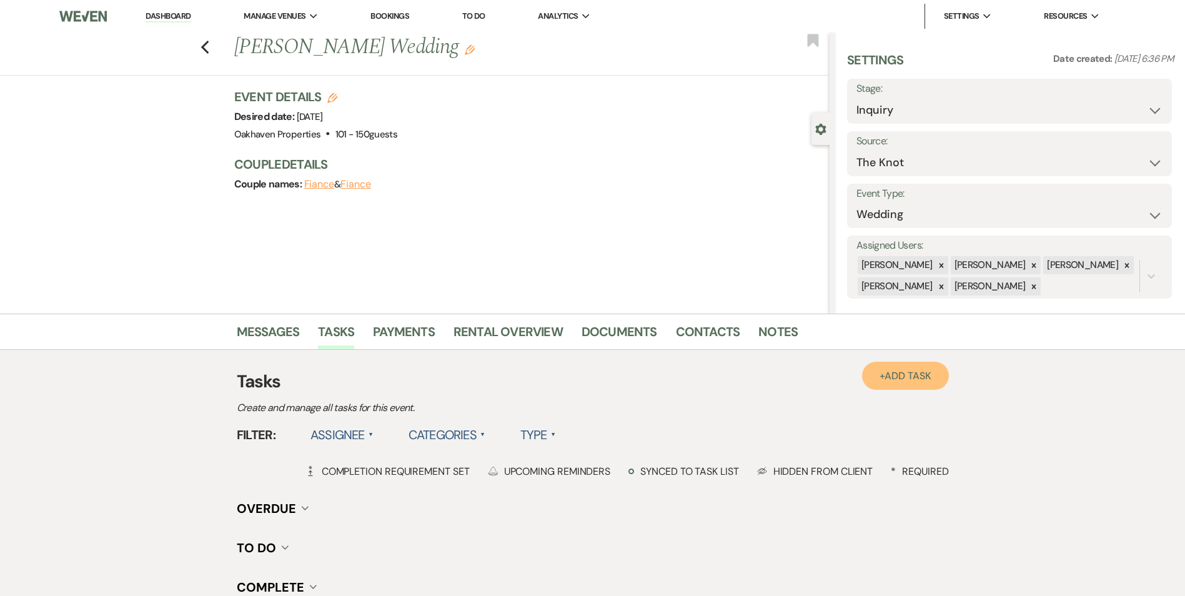
click at [923, 390] on div "+ Add Task Tasks Create and manage all tasks for this event." at bounding box center [593, 392] width 712 height 47
click at [928, 386] on link "+ Add Task" at bounding box center [905, 376] width 86 height 28
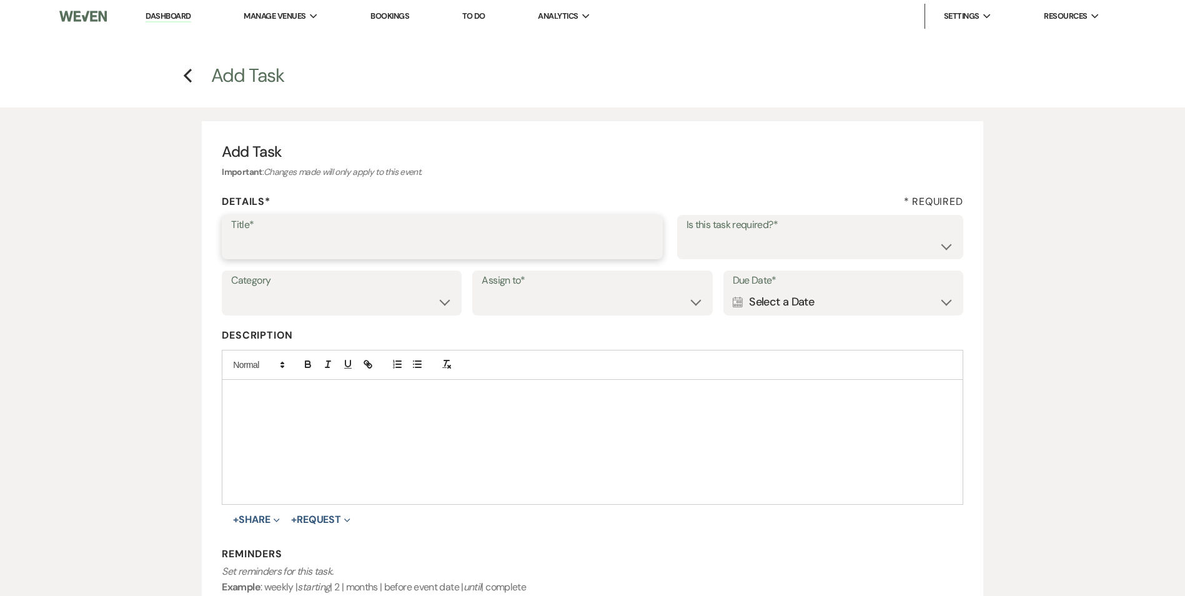
click at [430, 235] on input "Title*" at bounding box center [442, 246] width 422 height 24
type input "2nd follow up message"
drag, startPoint x: 704, startPoint y: 239, endPoint x: 700, endPoint y: 257, distance: 19.2
click at [705, 239] on select "Yes No" at bounding box center [820, 246] width 267 height 24
select select "true"
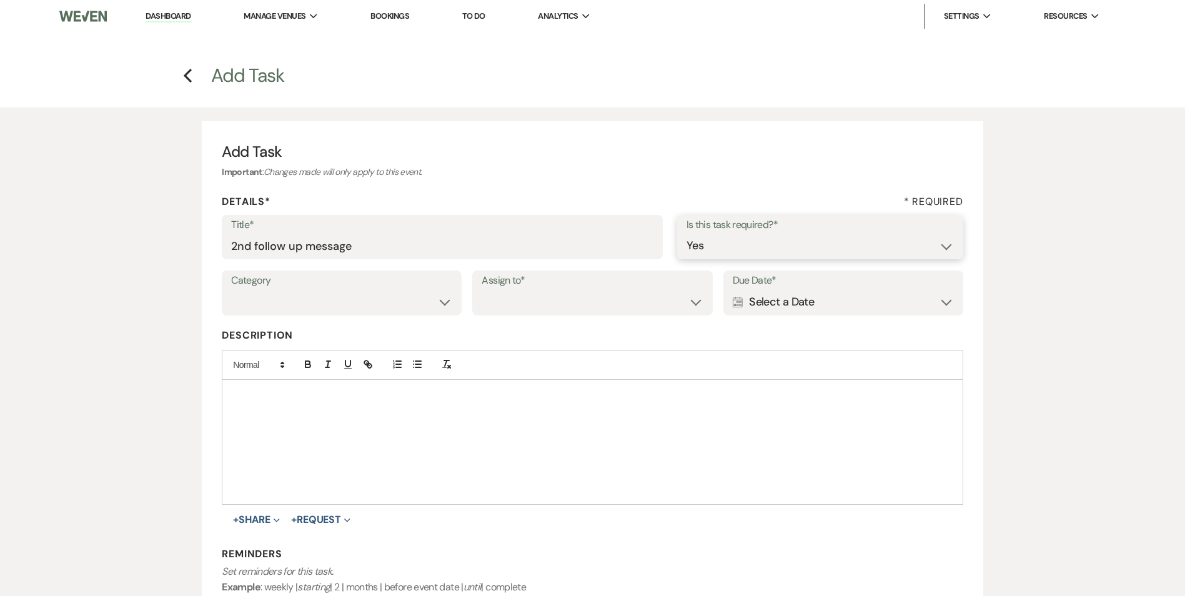
click at [687, 234] on select "Yes No" at bounding box center [820, 246] width 267 height 24
click at [412, 292] on select "Venue Vendors Guests Details Finalize & Share" at bounding box center [341, 302] width 221 height 24
select select "31"
click at [231, 290] on select "Venue Vendors Guests Details Finalize & Share" at bounding box center [341, 302] width 221 height 24
click at [508, 320] on div "Category Venue Vendors Guests Details Finalize & Share Assign to* Venue Client …" at bounding box center [592, 299] width 741 height 56
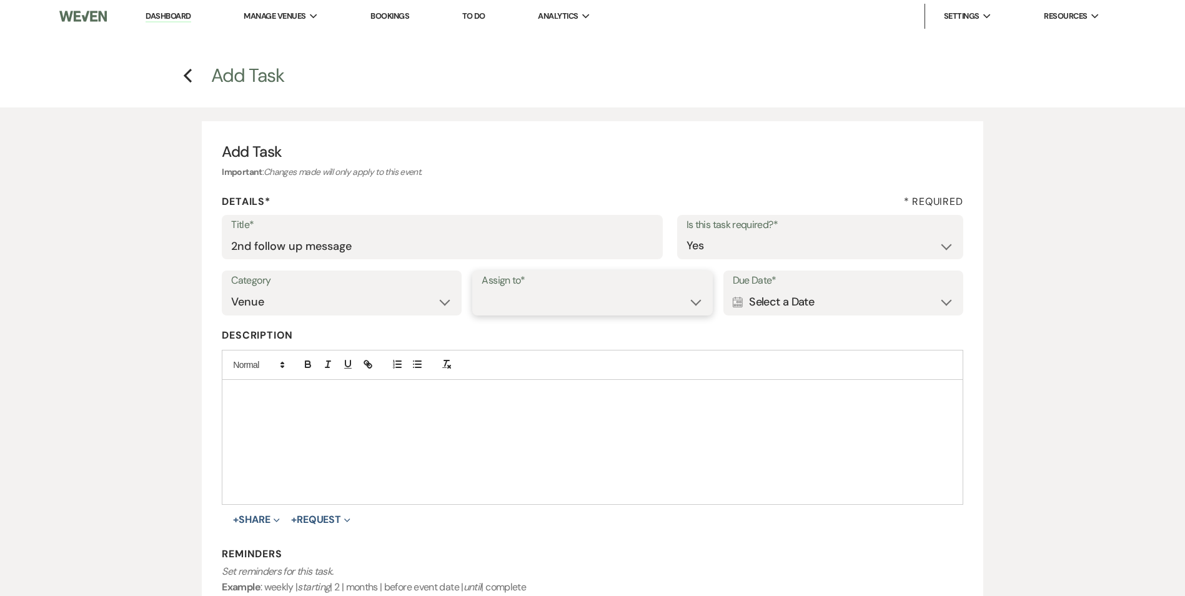
click at [509, 314] on select "Venue Client" at bounding box center [592, 302] width 221 height 24
select select "venueHost"
click at [482, 290] on select "Venue Client" at bounding box center [592, 302] width 221 height 24
click at [821, 310] on div "Calendar Select a Date Expand" at bounding box center [843, 302] width 221 height 24
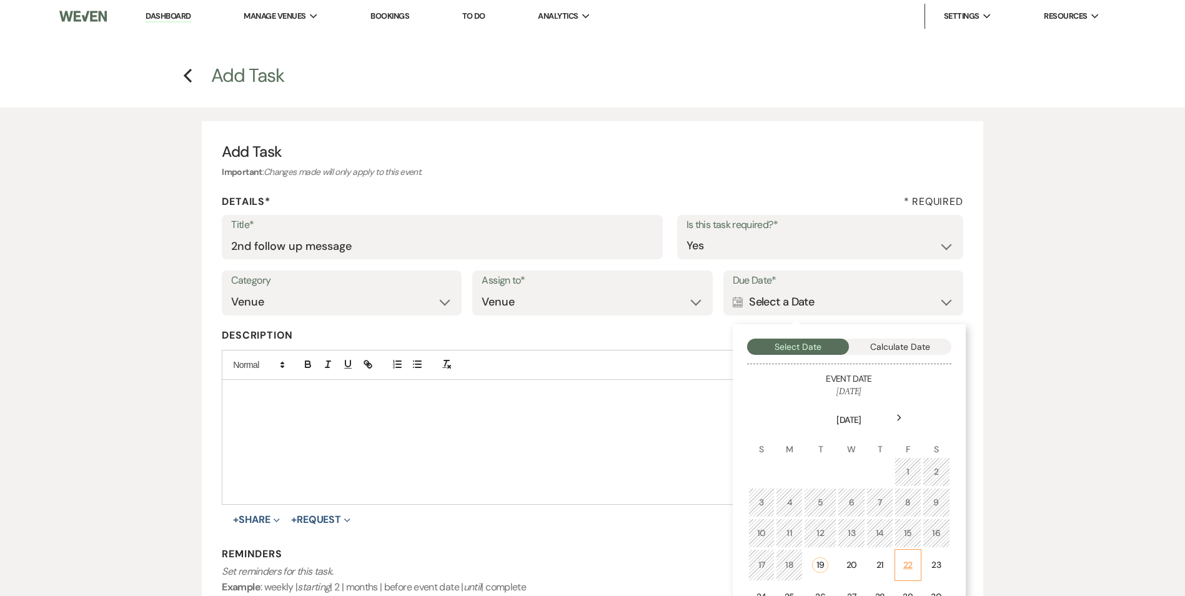
click at [903, 567] on div "22" at bounding box center [908, 565] width 11 height 13
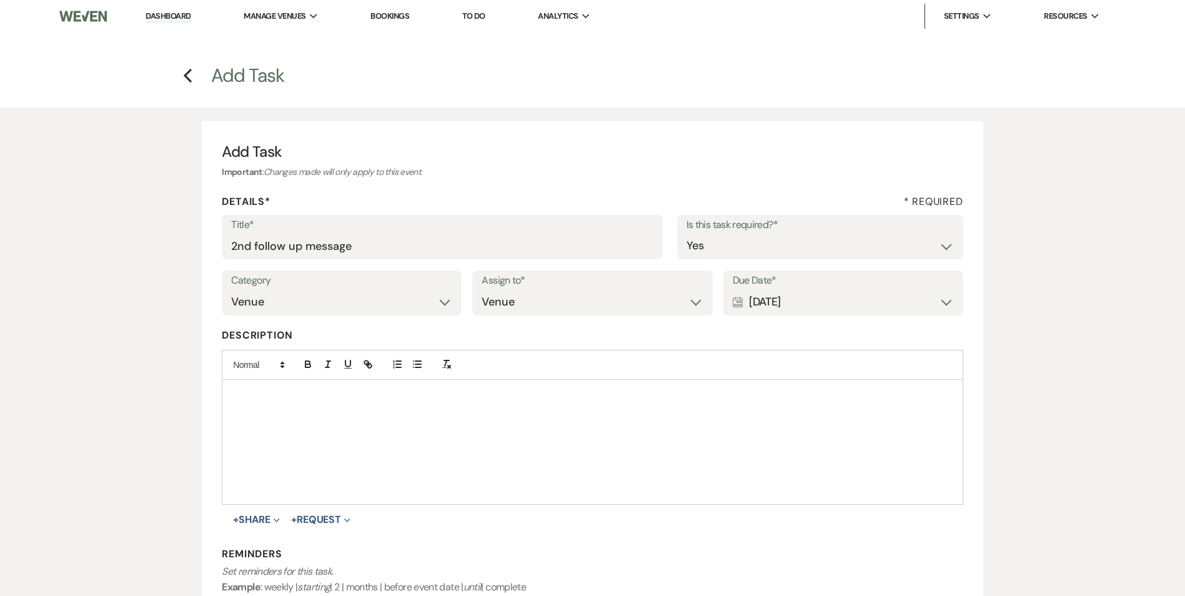
scroll to position [187, 0]
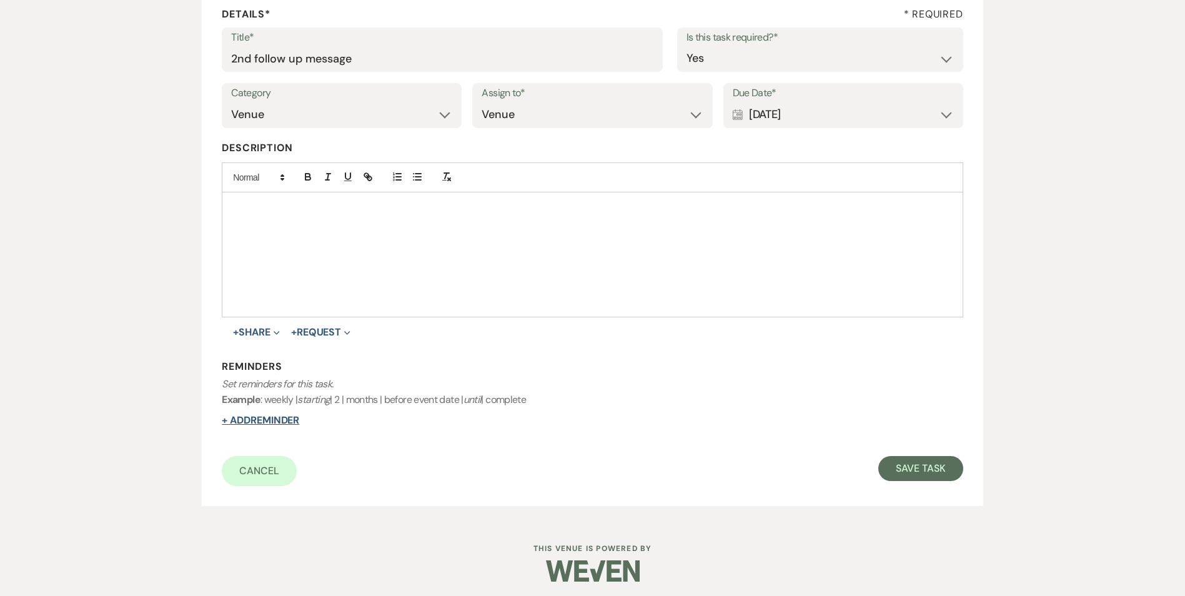
click at [280, 423] on button "+ Add Reminder" at bounding box center [260, 420] width 77 height 10
select select "host"
select select "days"
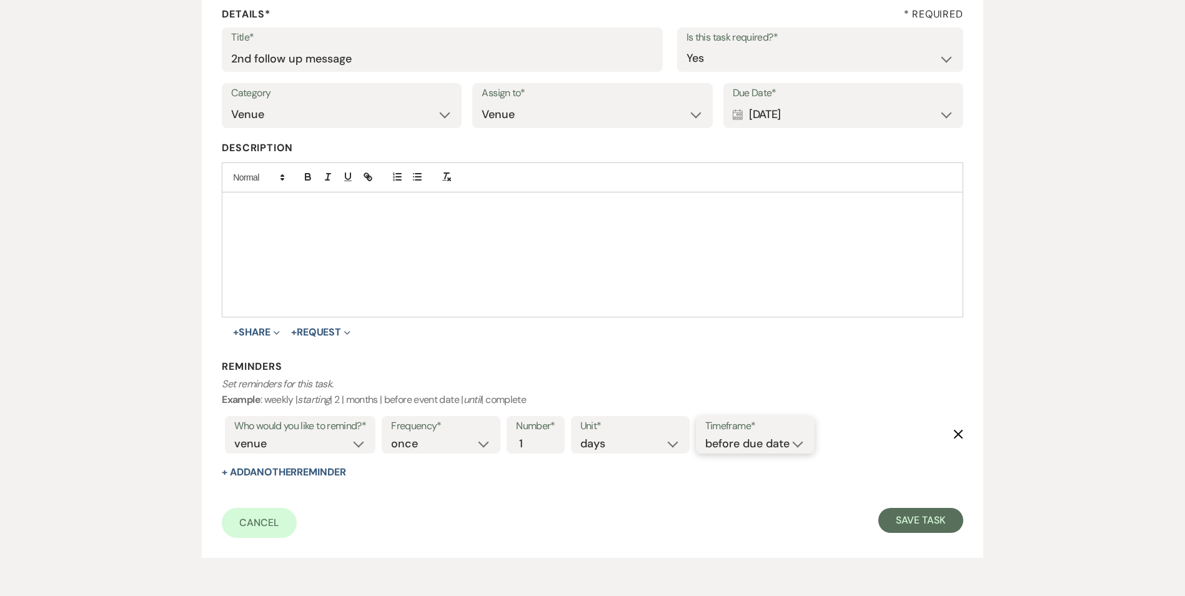
click at [720, 442] on select "before due date after due date on due date on custom date" at bounding box center [755, 443] width 100 height 17
select select "onDueDate"
click at [705, 435] on select "before due date after due date on due date on custom date" at bounding box center [755, 443] width 100 height 17
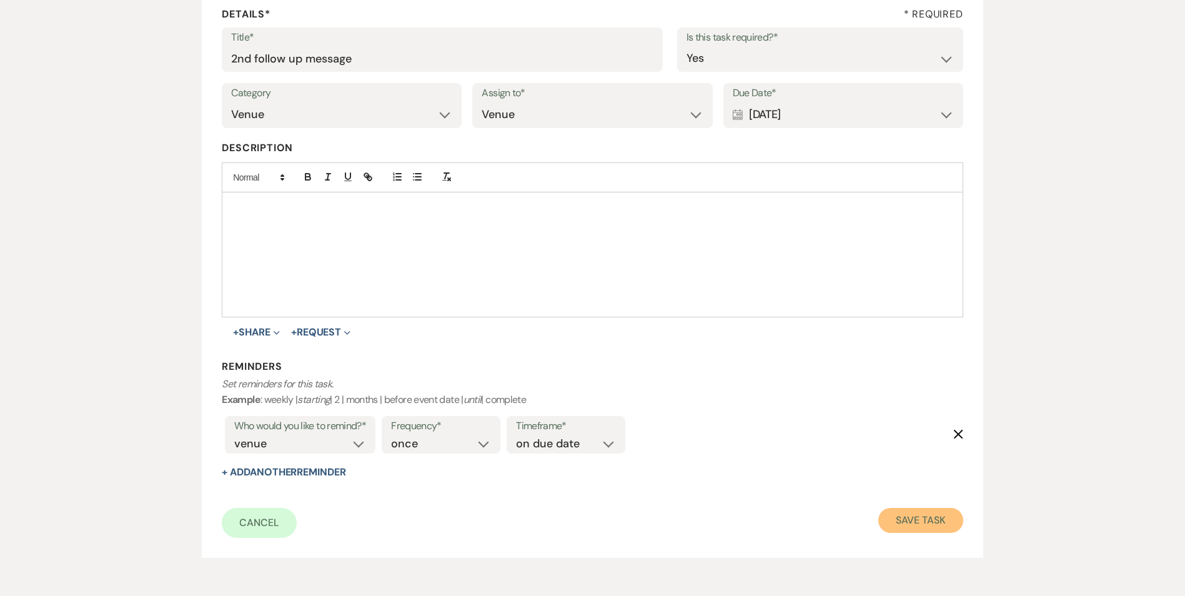
click at [935, 530] on button "Save Task" at bounding box center [920, 520] width 84 height 25
select select "2"
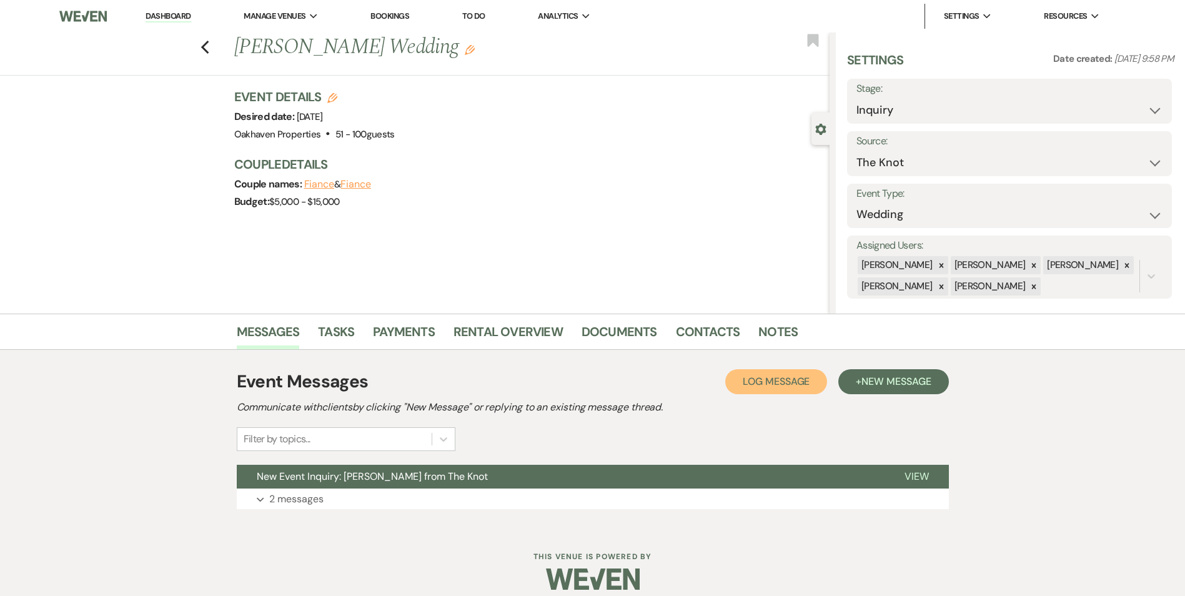
click at [753, 394] on button "Log Log Message" at bounding box center [776, 381] width 102 height 25
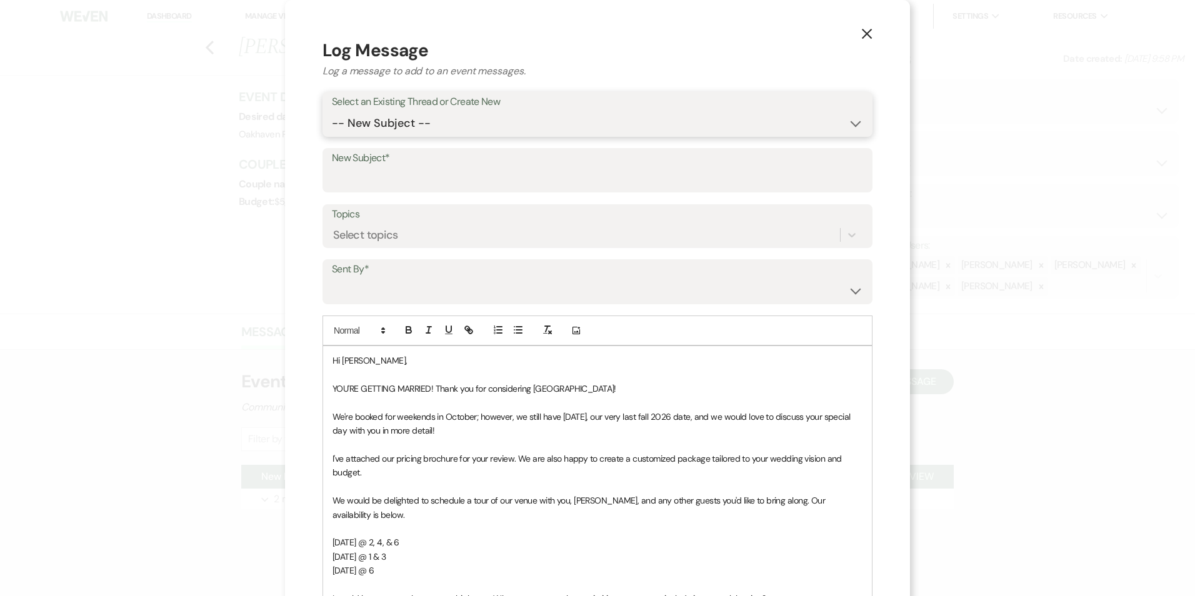
click at [389, 116] on select "-- New Subject -- New Event Inquiry: Gaby Topete from The Knot" at bounding box center [597, 123] width 531 height 24
select select "447523"
click at [332, 111] on select "-- New Subject -- New Event Inquiry: Gaby Topete from The Knot" at bounding box center [597, 123] width 531 height 24
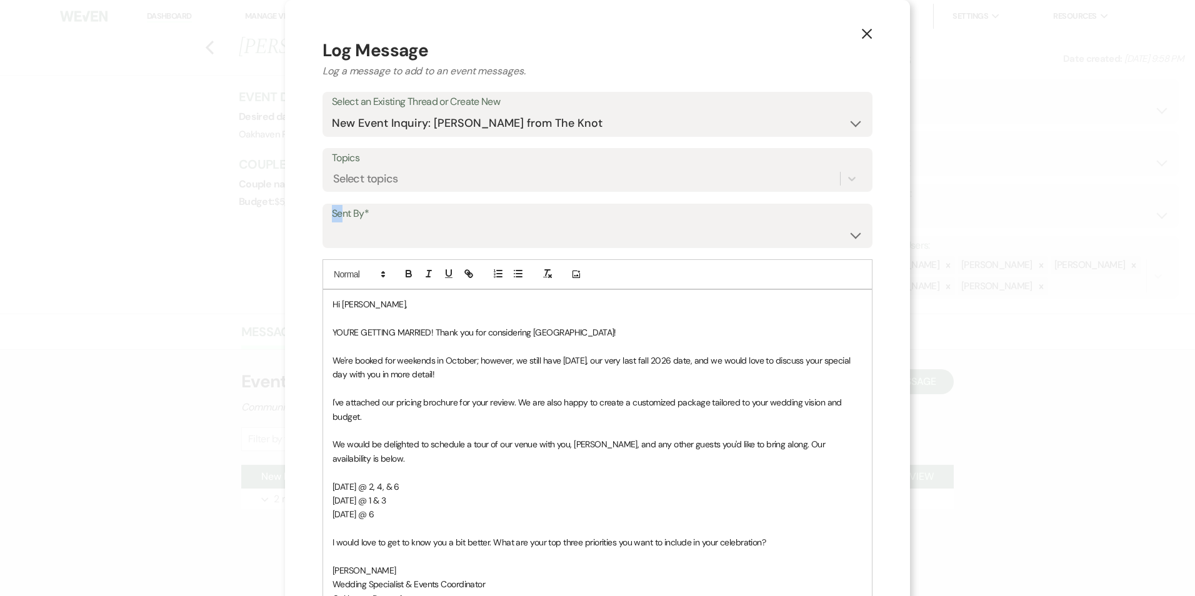
click at [339, 222] on div "Sent By* Patience Ergish (pdergish@aol.com) Jeanette Wagoner (jeanette@experien…" at bounding box center [597, 226] width 550 height 45
drag, startPoint x: 339, startPoint y: 222, endPoint x: 347, endPoint y: 236, distance: 16.3
click at [347, 236] on select "Patience Ergish (pdergish@aol.com) Jeanette Wagoner (jeanette@experienceoakhave…" at bounding box center [597, 234] width 531 height 24
select select "user-127923"
click at [332, 222] on select "Patience Ergish (pdergish@aol.com) Jeanette Wagoner (jeanette@experienceoakhave…" at bounding box center [597, 234] width 531 height 24
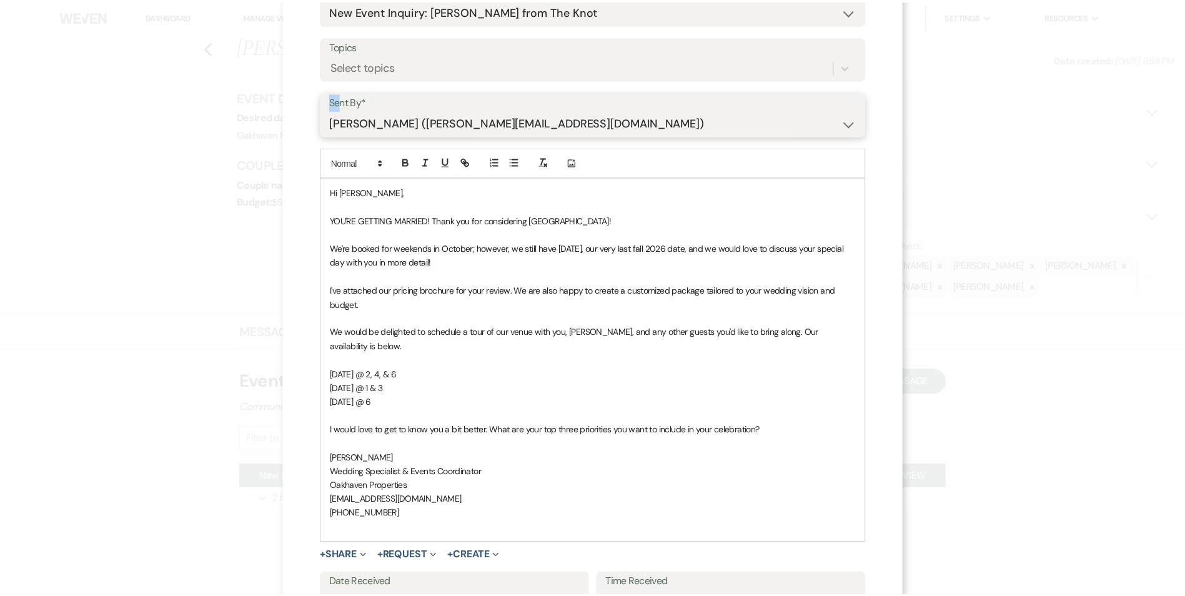
scroll to position [216, 0]
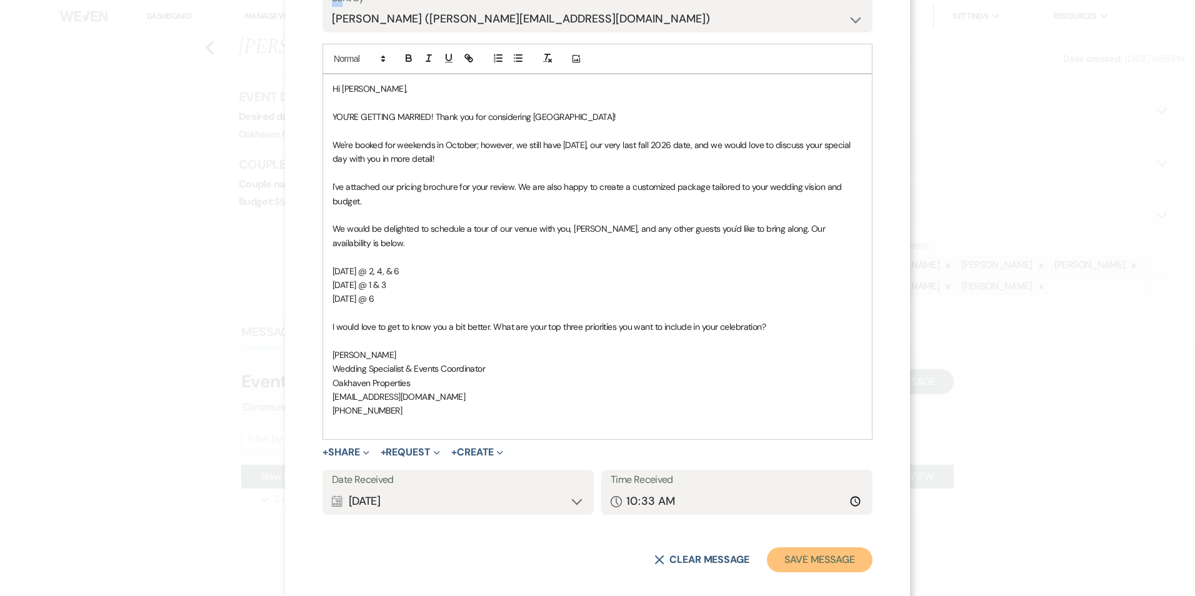
click at [786, 558] on button "Save Message" at bounding box center [820, 559] width 106 height 25
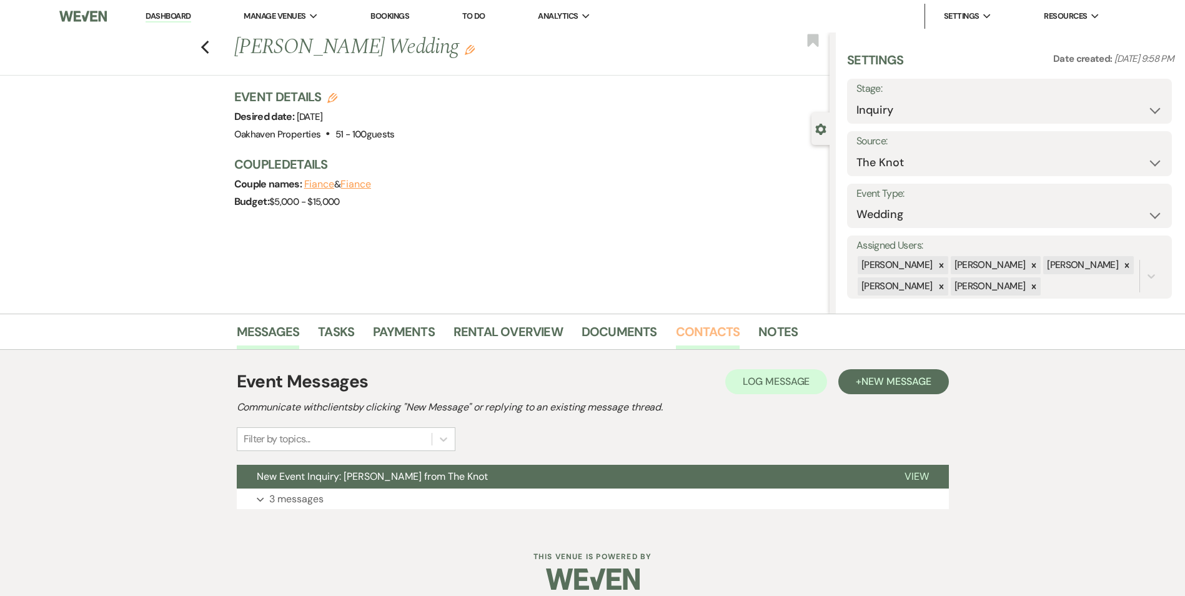
click at [714, 329] on link "Contacts" at bounding box center [708, 335] width 64 height 27
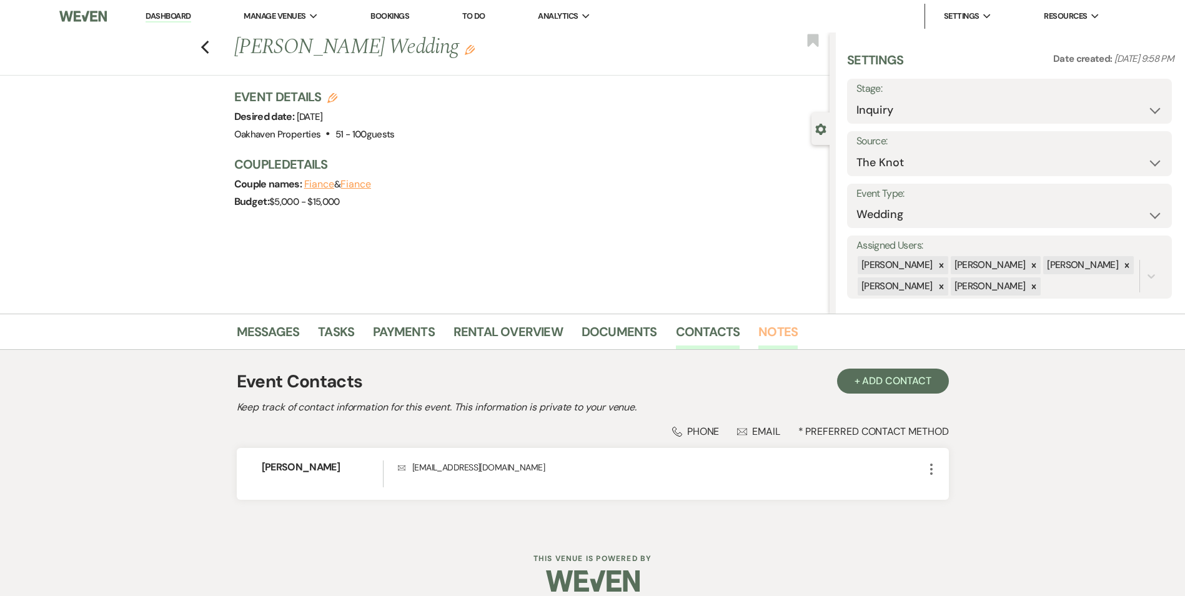
click at [766, 337] on link "Notes" at bounding box center [778, 335] width 39 height 27
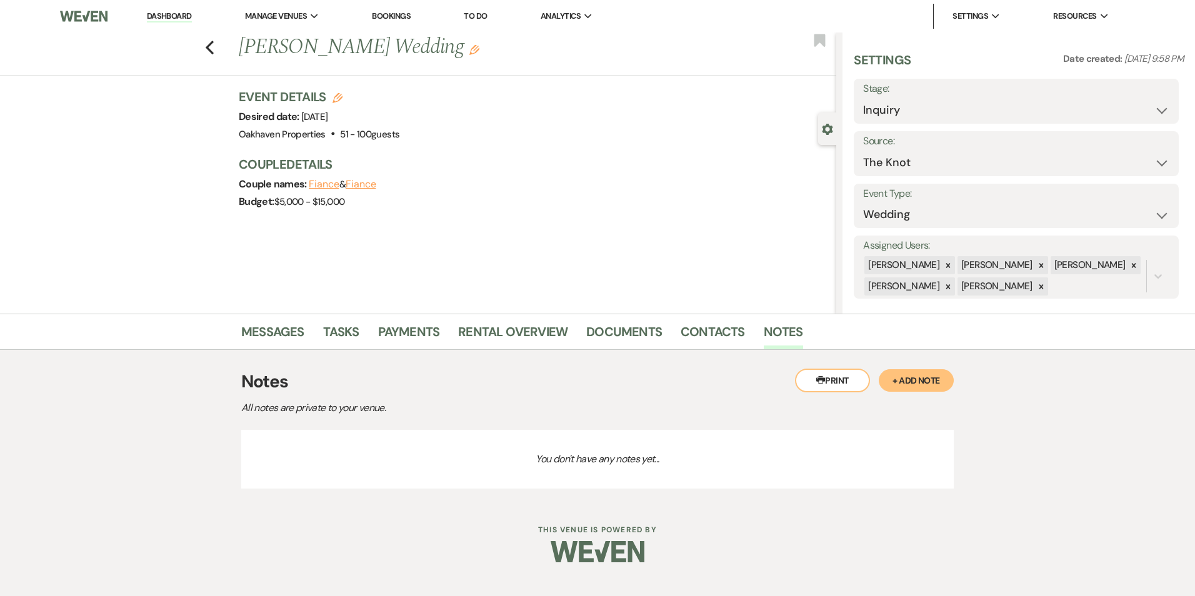
click at [920, 376] on button "+ Add Note" at bounding box center [915, 380] width 75 height 22
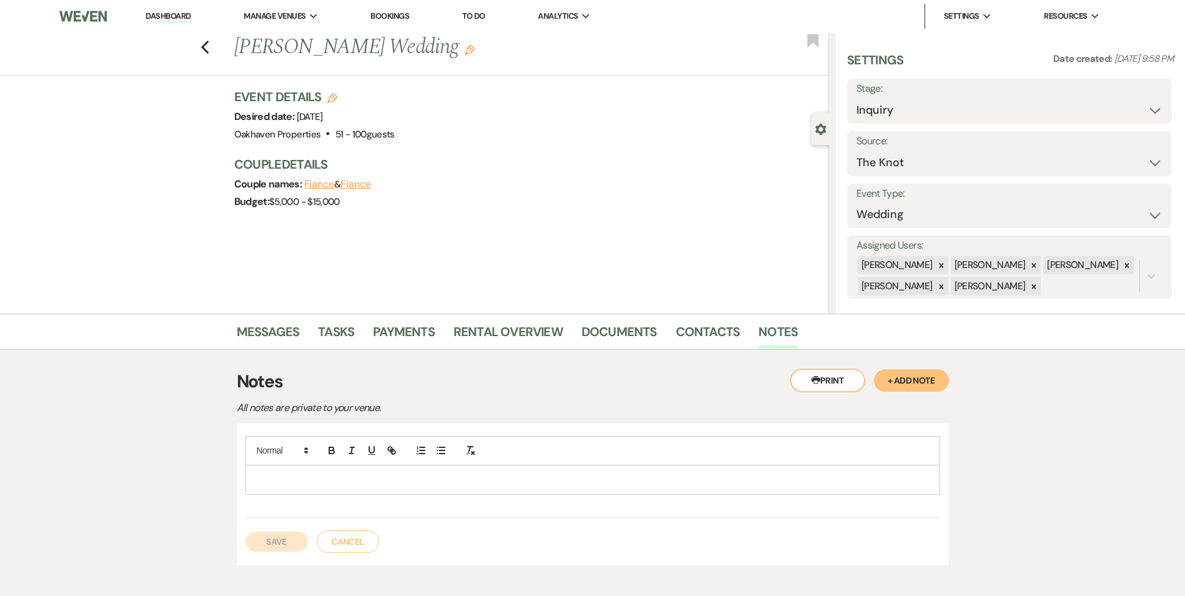
click at [465, 485] on p at bounding box center [593, 480] width 675 height 14
click at [281, 537] on button "Save" at bounding box center [277, 542] width 62 height 20
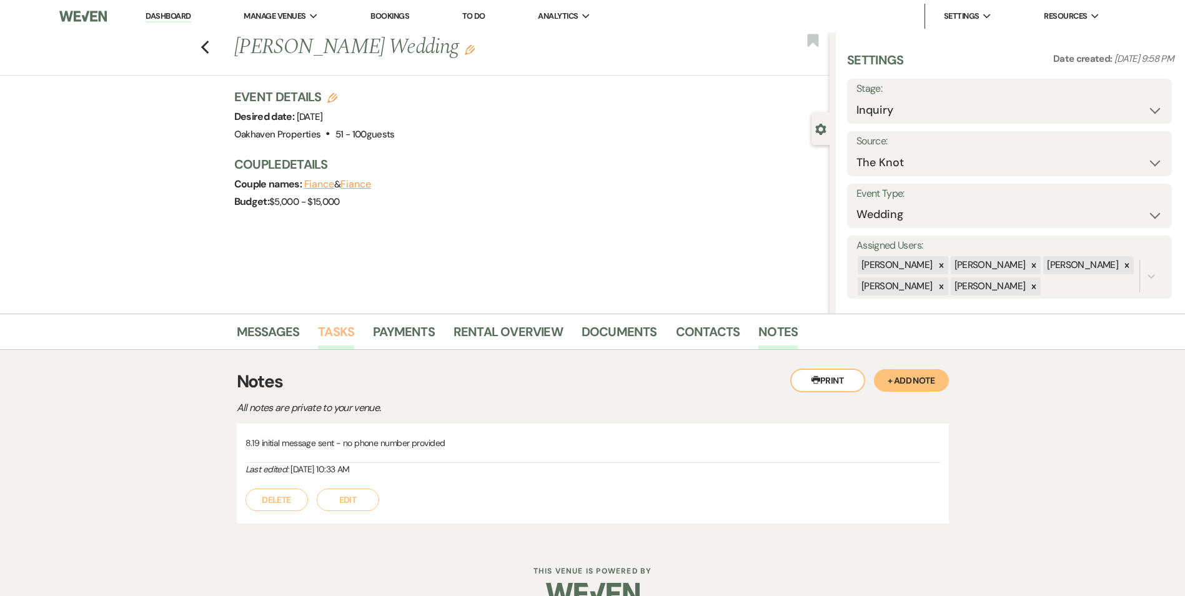
click at [337, 337] on link "Tasks" at bounding box center [336, 335] width 36 height 27
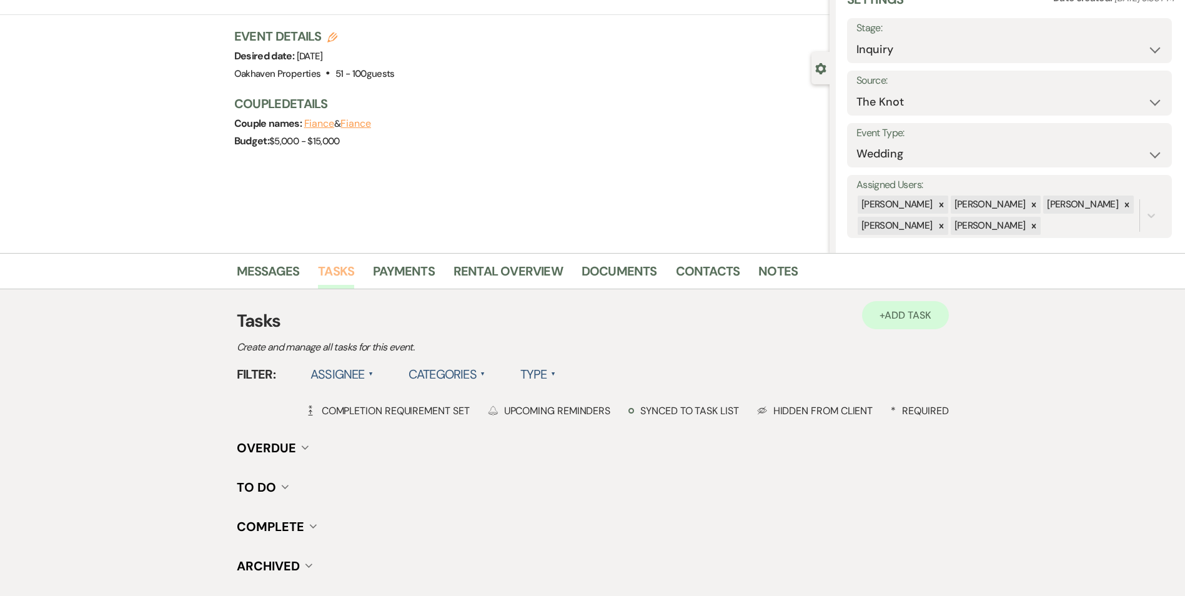
scroll to position [125, 0]
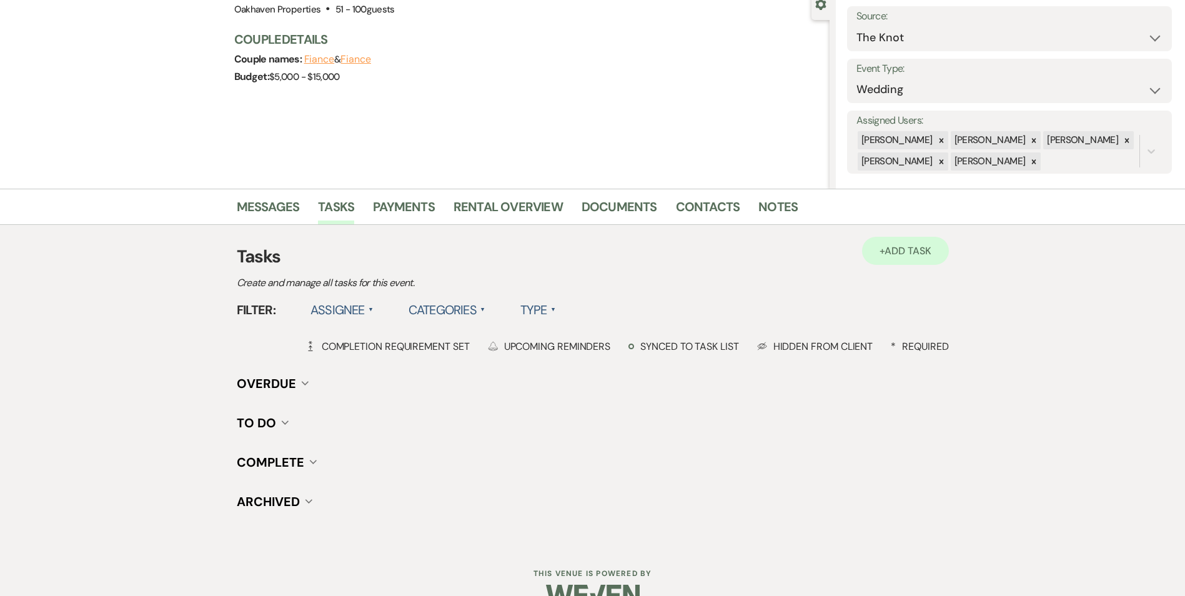
drag, startPoint x: 960, startPoint y: 247, endPoint x: 917, endPoint y: 249, distance: 43.1
click at [959, 247] on div "Messages Tasks Payments Rental Overview Documents Contacts Notes + Add Task Tas…" at bounding box center [592, 367] width 1185 height 356
click at [862, 261] on div "+ Add Task Tasks Create and manage all tasks for this event." at bounding box center [593, 267] width 712 height 47
click at [892, 244] on span "Add Task" at bounding box center [908, 250] width 46 height 13
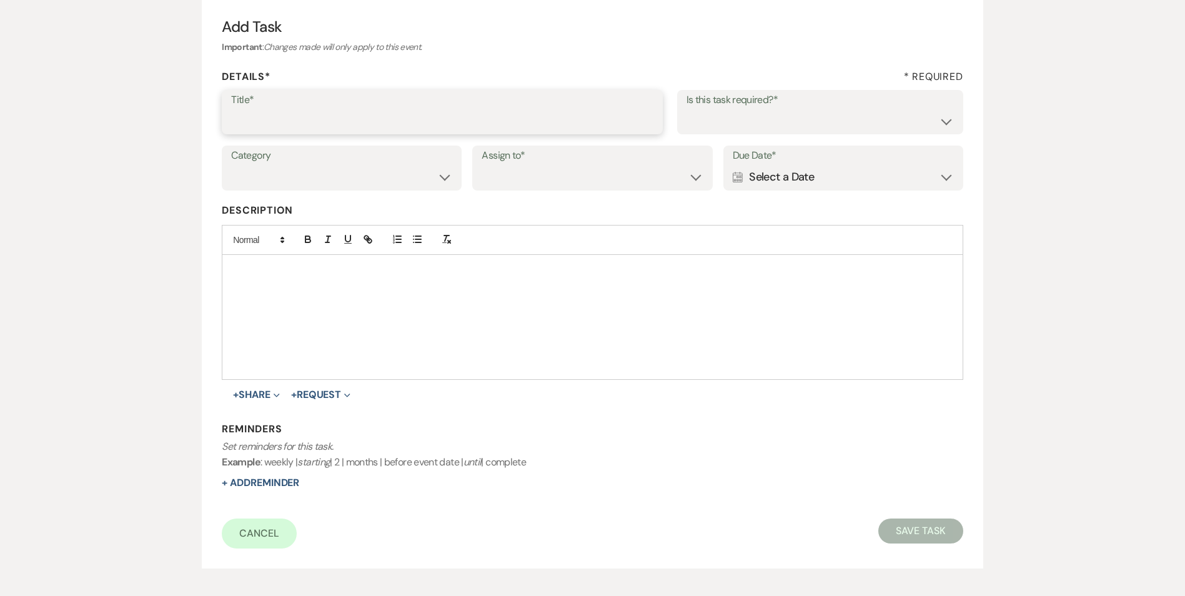
click at [278, 117] on input "Title*" at bounding box center [442, 121] width 422 height 24
type input "2nd follow up message"
click at [767, 112] on select "Yes No" at bounding box center [820, 121] width 267 height 24
select select "true"
click at [687, 109] on select "Yes No" at bounding box center [820, 121] width 267 height 24
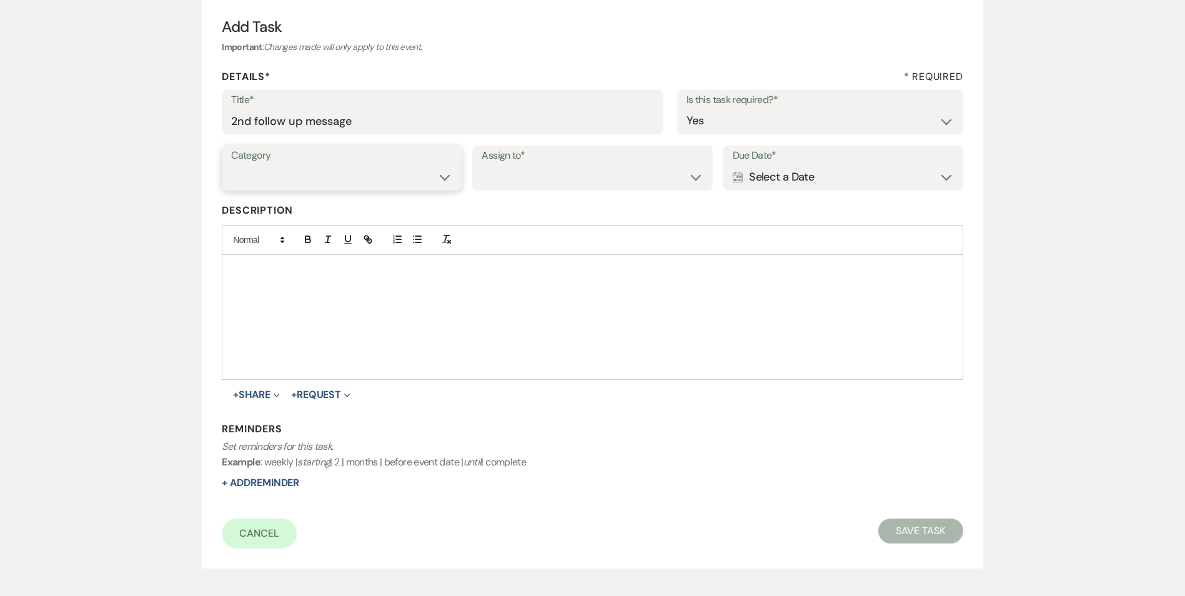
click at [370, 186] on select "Venue Vendors Guests Details Finalize & Share" at bounding box center [341, 177] width 221 height 24
select select "31"
click at [231, 165] on select "Venue Vendors Guests Details Finalize & Share" at bounding box center [341, 177] width 221 height 24
click at [510, 191] on div "Assign to* Venue Client" at bounding box center [592, 168] width 240 height 45
click at [514, 178] on select "Venue Client" at bounding box center [592, 177] width 221 height 24
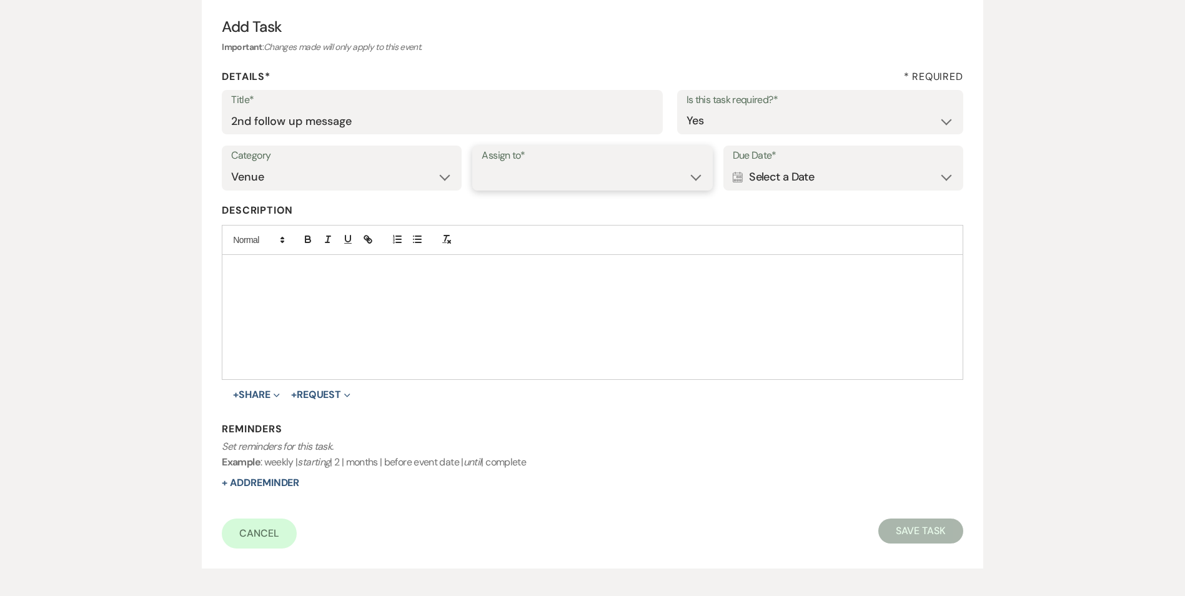
select select "venueHost"
click at [482, 165] on select "Venue Client" at bounding box center [592, 177] width 221 height 24
click at [812, 181] on div "Calendar Select a Date Expand" at bounding box center [843, 177] width 221 height 24
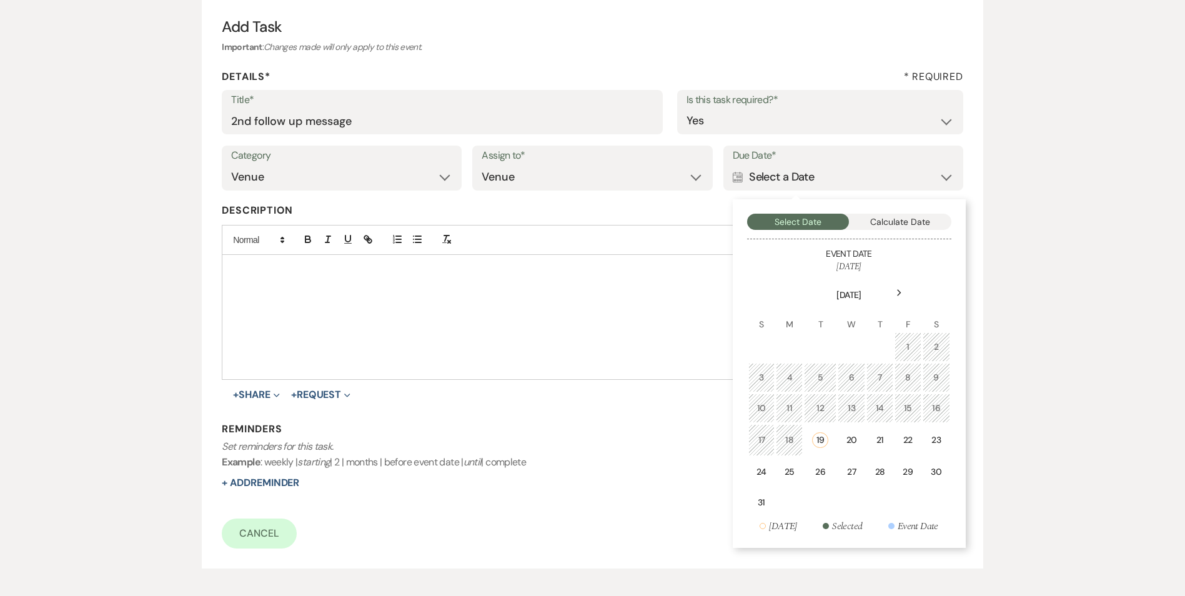
click at [905, 444] on div "22" at bounding box center [908, 440] width 11 height 13
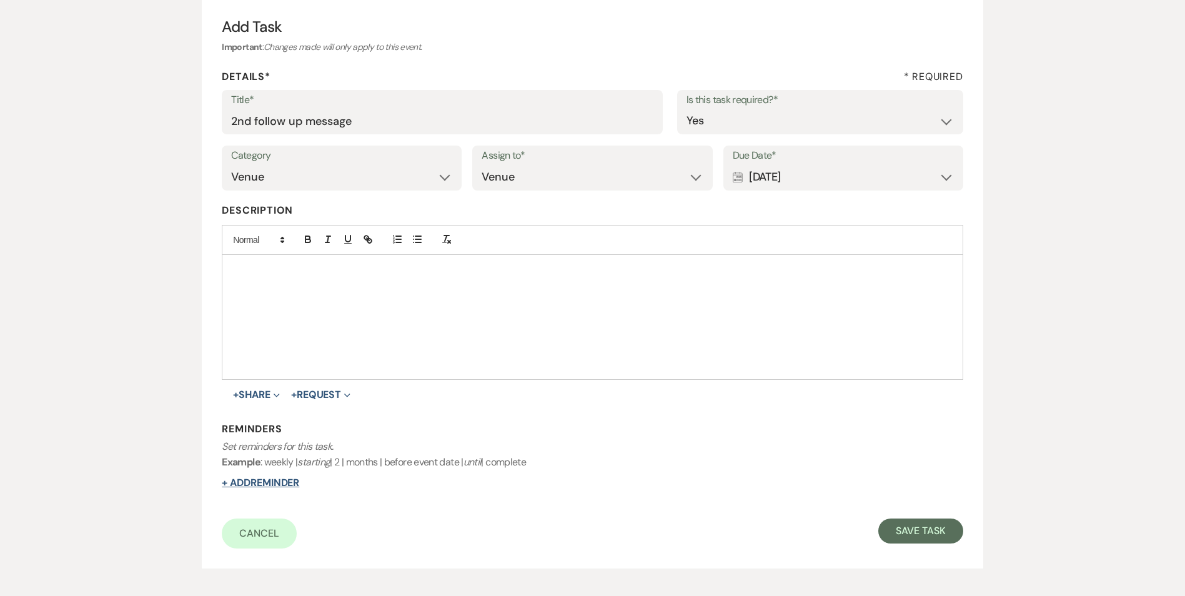
click at [257, 483] on button "+ Add Reminder" at bounding box center [260, 483] width 77 height 10
select select "host"
select select "days"
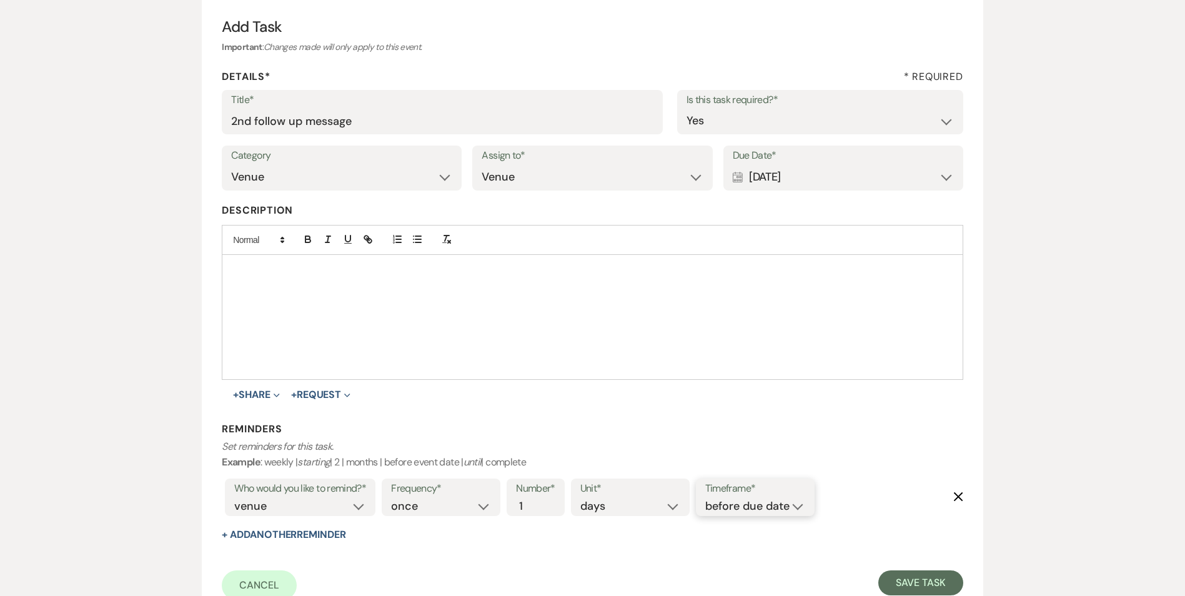
click at [718, 512] on select "before due date after due date on due date on custom date" at bounding box center [755, 506] width 100 height 17
select select "onDueDate"
click at [705, 498] on select "before due date after due date on due date on custom date" at bounding box center [755, 506] width 100 height 17
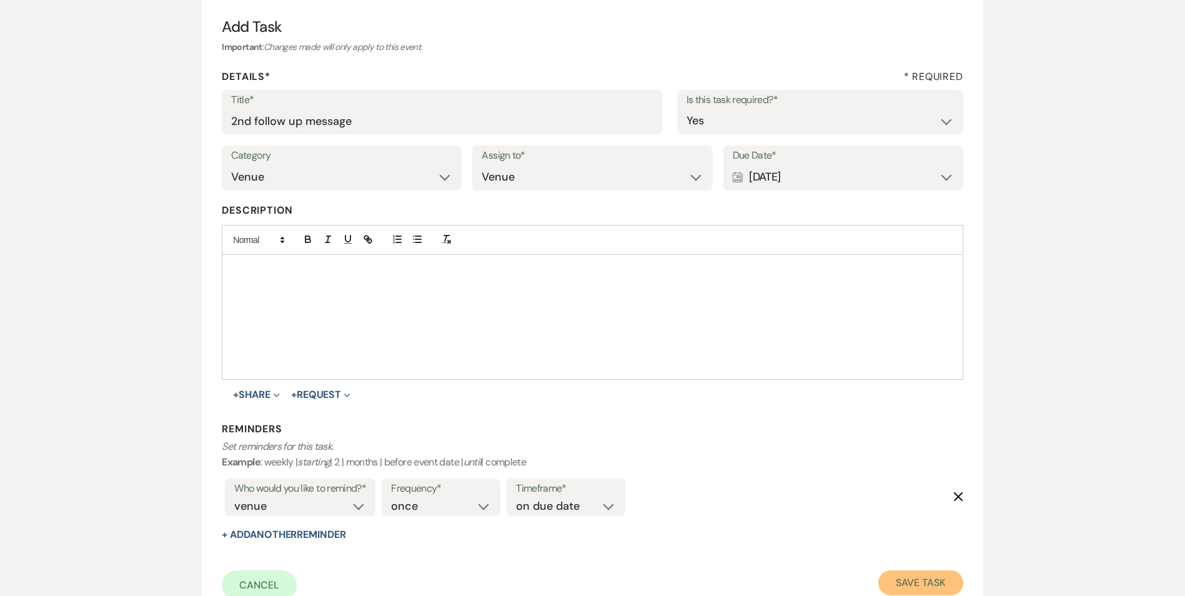
click at [949, 594] on button "Save Task" at bounding box center [920, 582] width 84 height 25
select select "2"
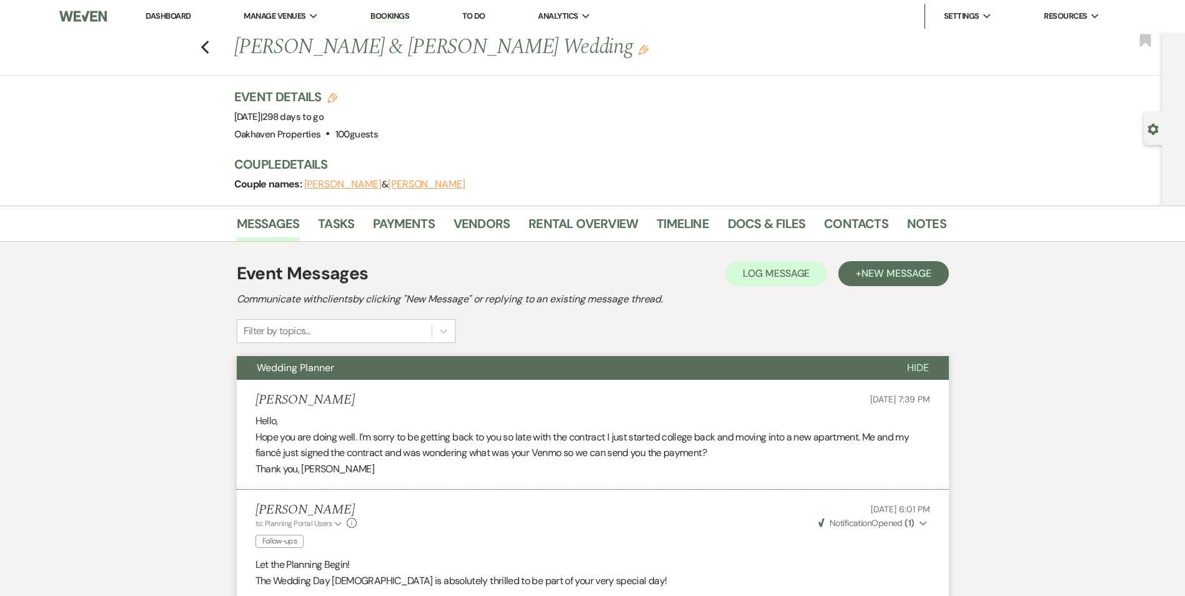
click at [169, 14] on link "Dashboard" at bounding box center [168, 16] width 45 height 11
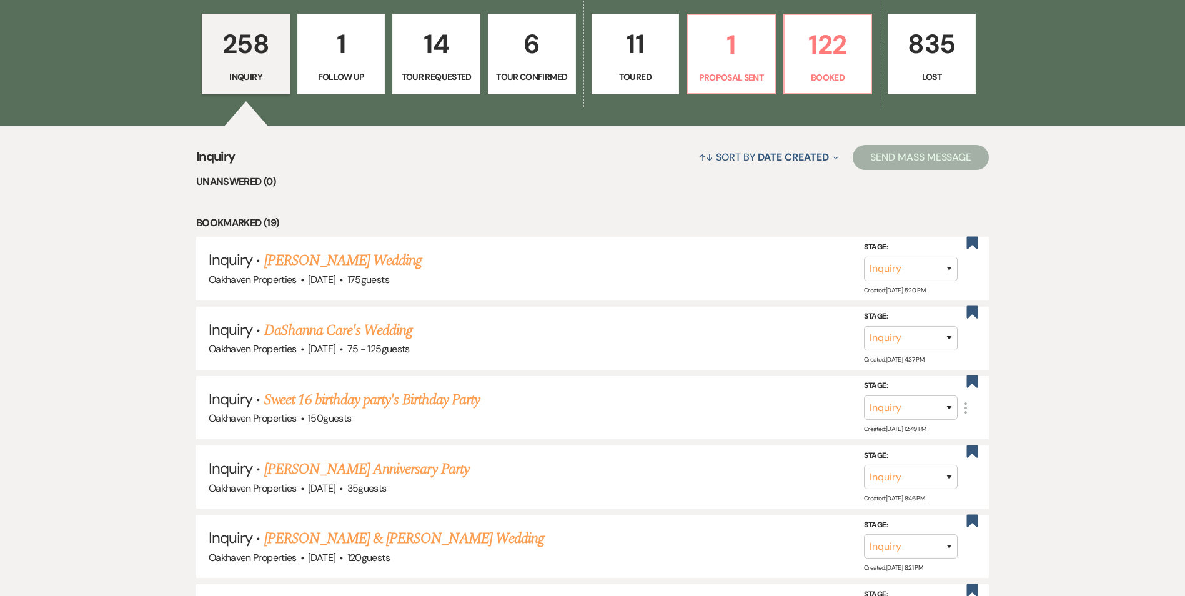
scroll to position [187, 0]
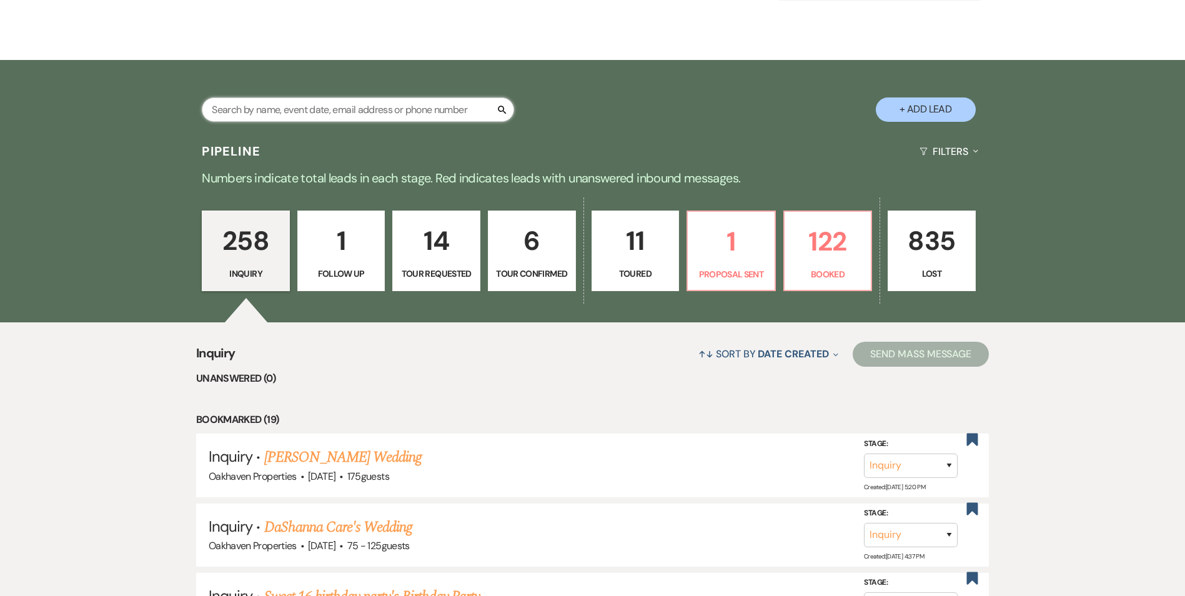
click at [283, 105] on input "text" at bounding box center [358, 109] width 312 height 24
type input "na"
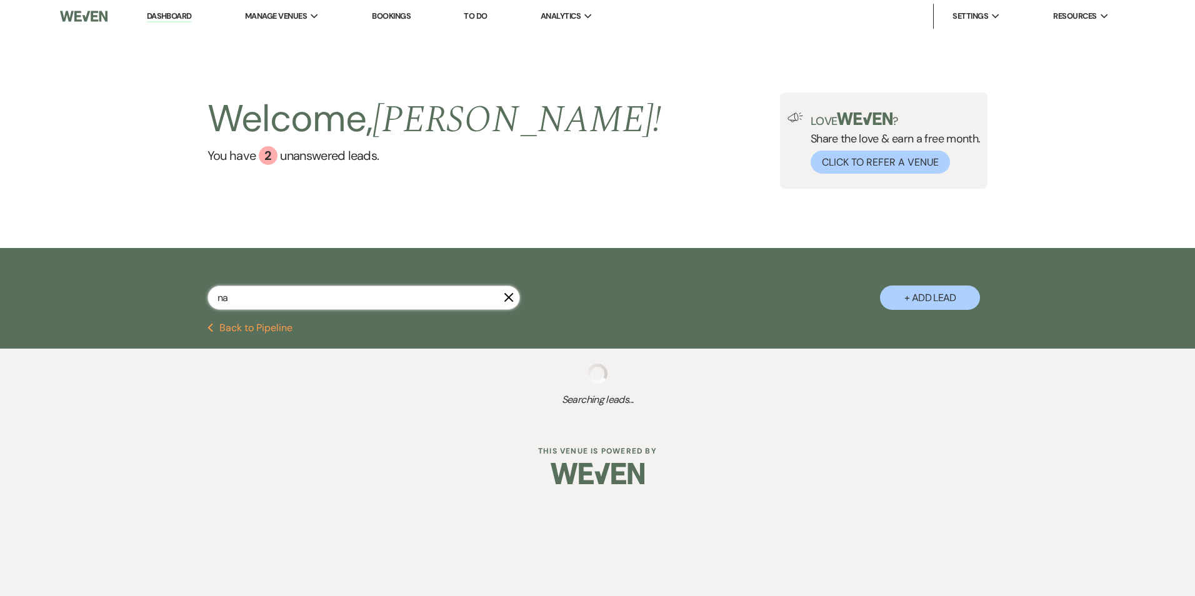
select select "8"
select select "3"
select select "8"
select select "2"
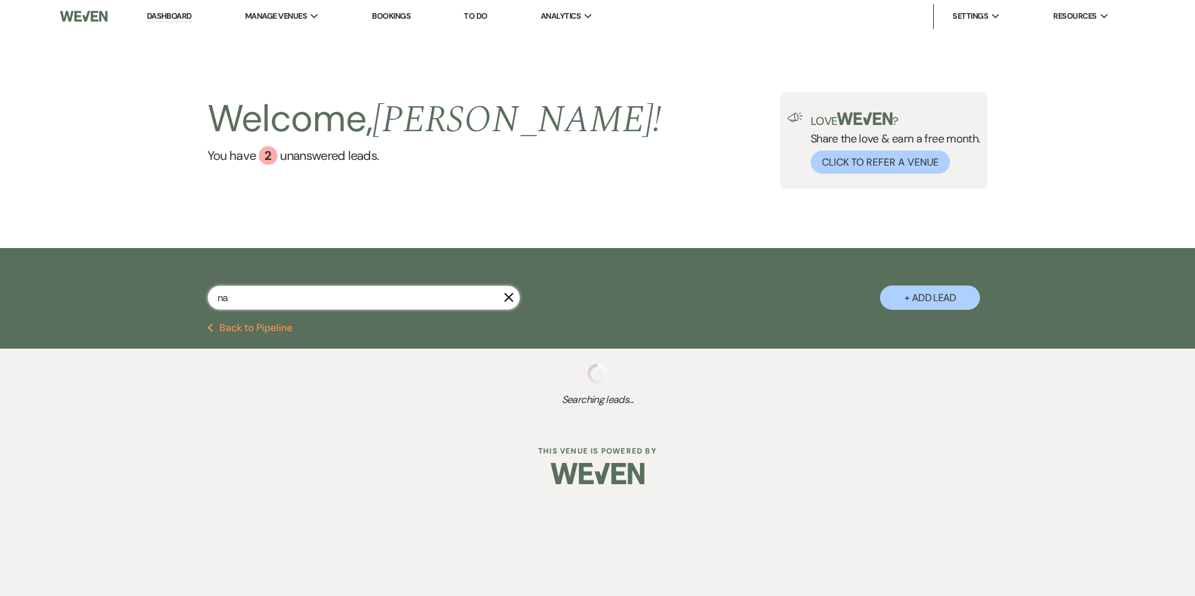
select select "8"
select select "6"
select select "8"
select select "6"
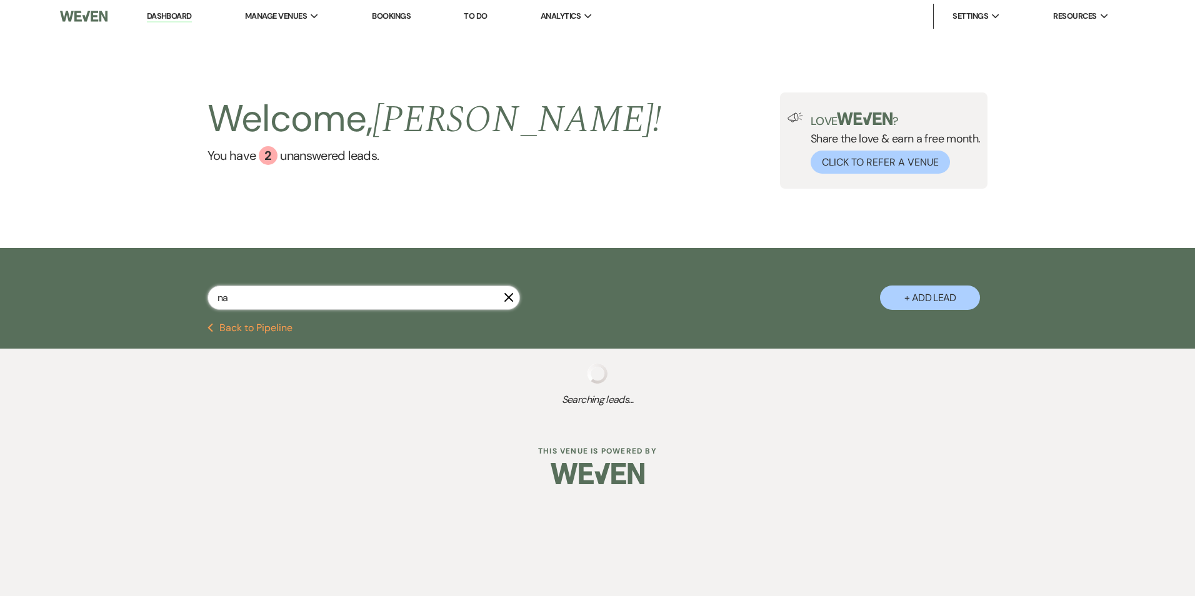
select select "8"
select select "6"
select select "8"
select select "6"
select select "2"
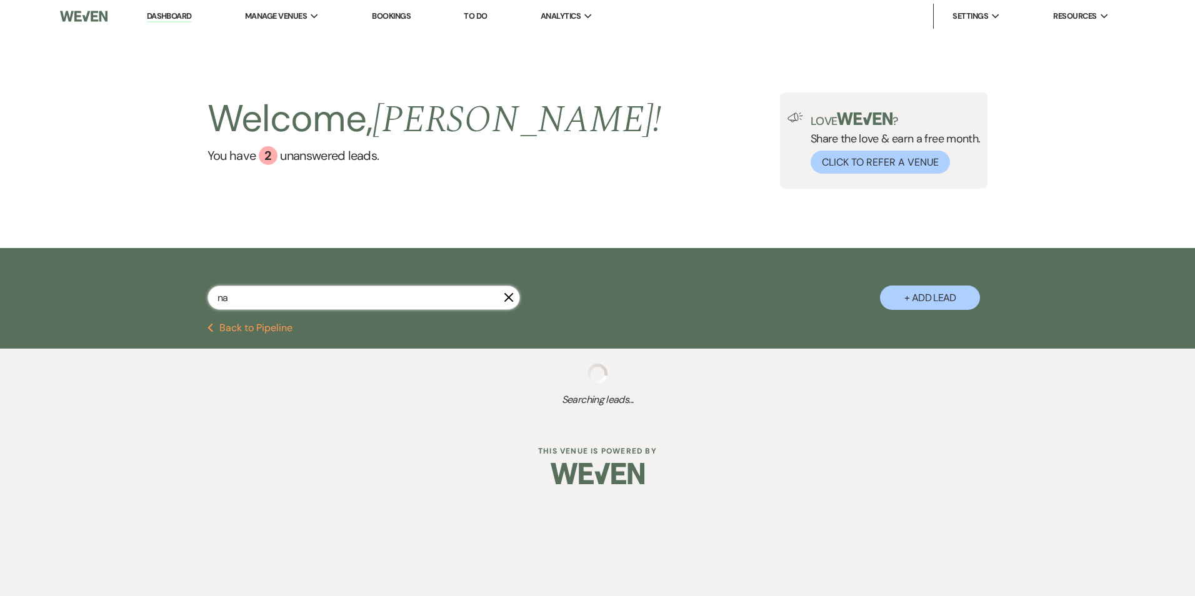
select select "8"
select select "6"
select select "2"
select select "8"
select select "7"
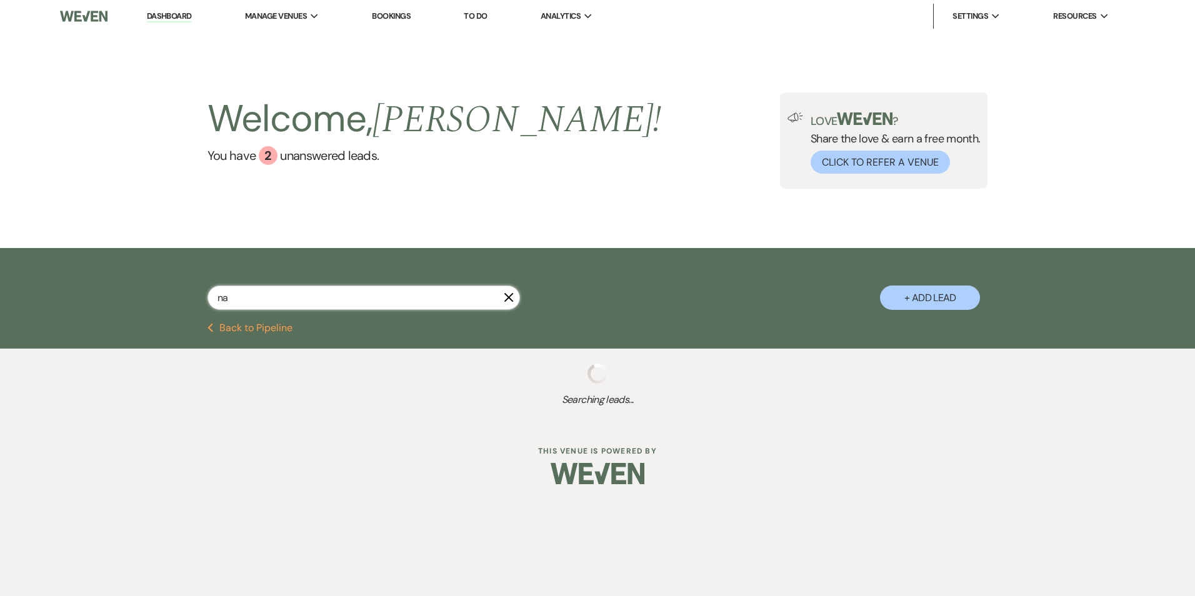
select select "8"
select select "7"
select select "8"
select select "7"
select select "8"
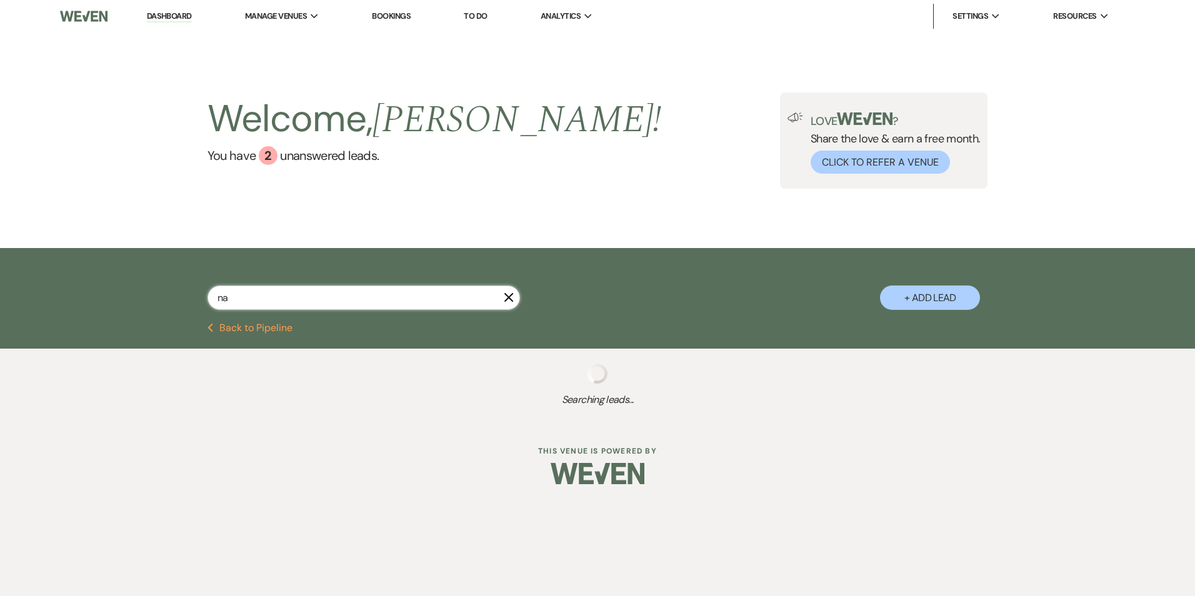
select select "4"
select select "8"
select select "1"
select select "8"
select select "6"
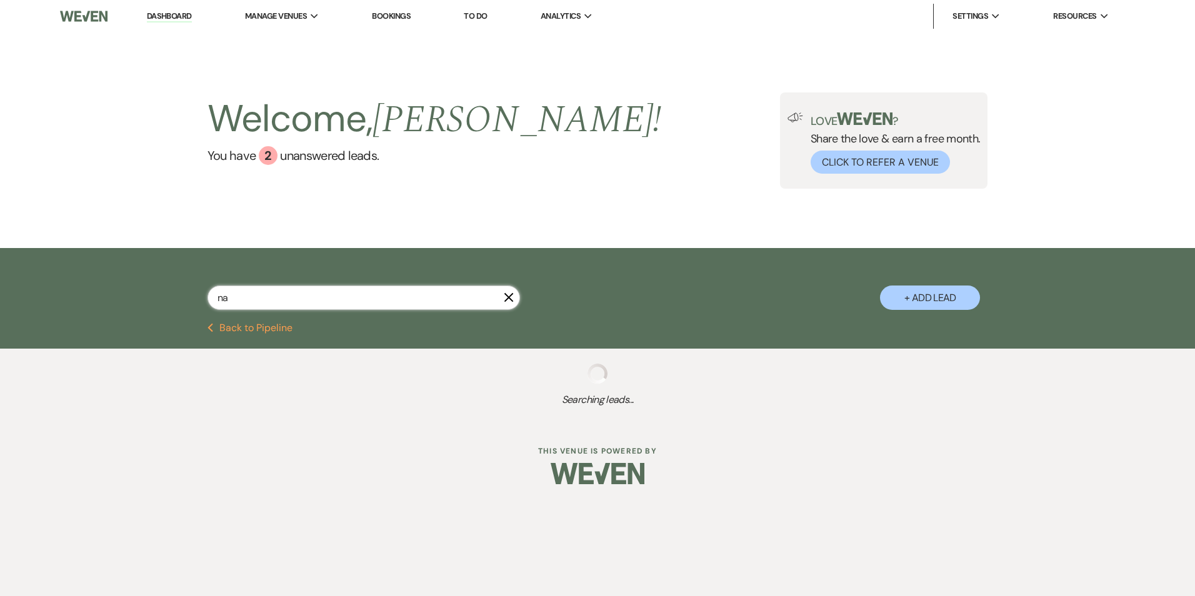
select select "8"
select select "3"
select select "8"
select select "7"
select select "8"
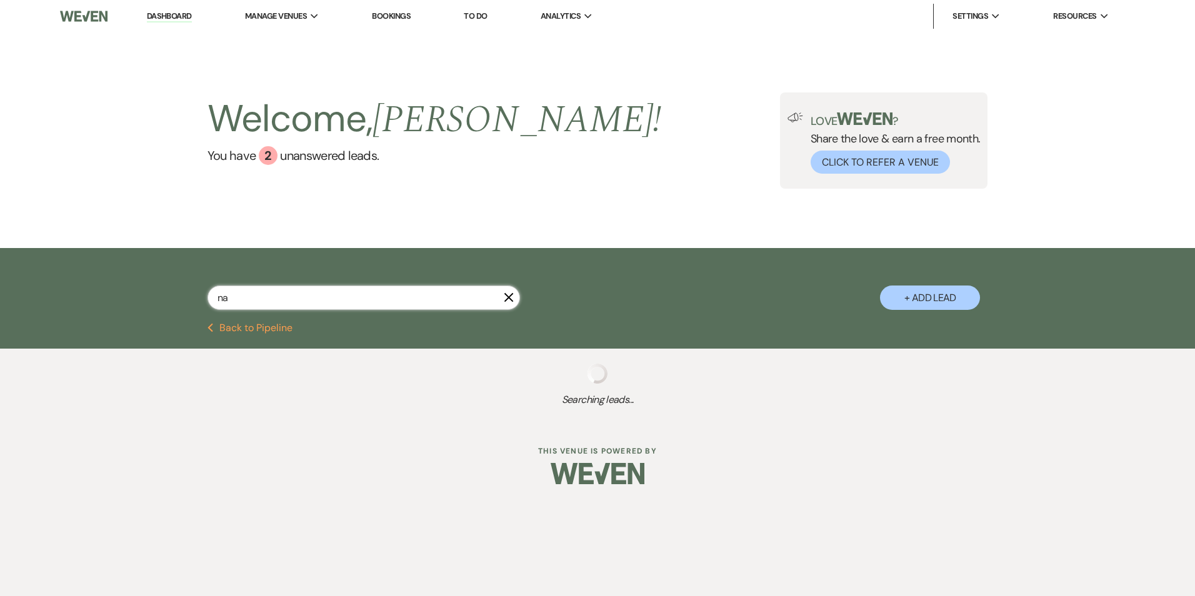
select select "10"
select select "8"
select select "6"
select select "8"
select select "4"
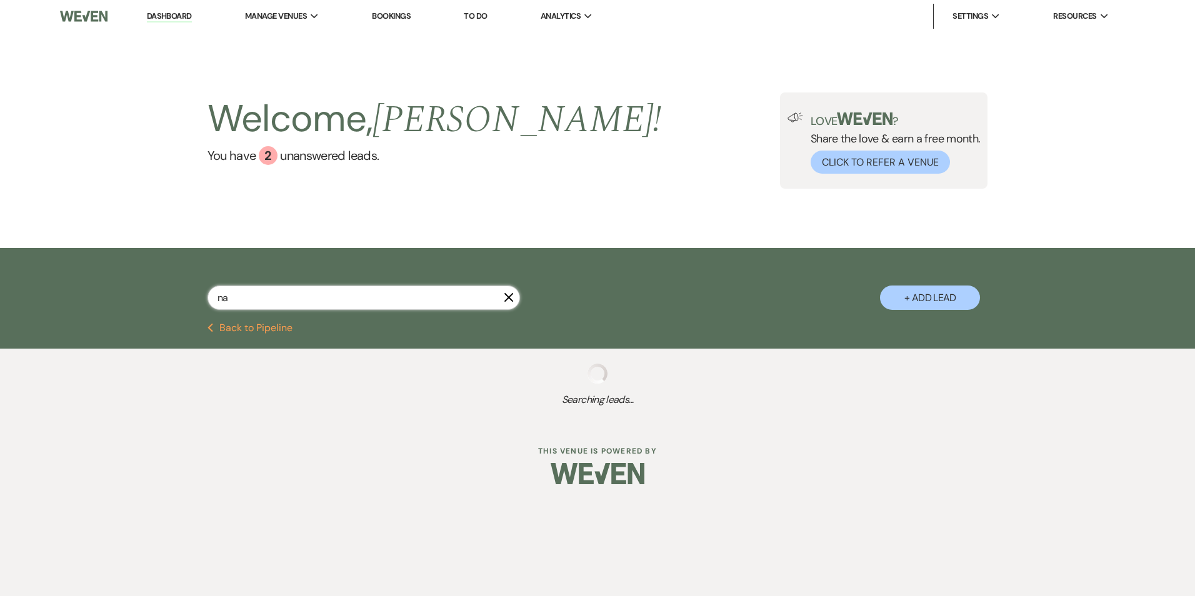
select select "5"
select select "8"
select select "4"
select select "8"
select select "5"
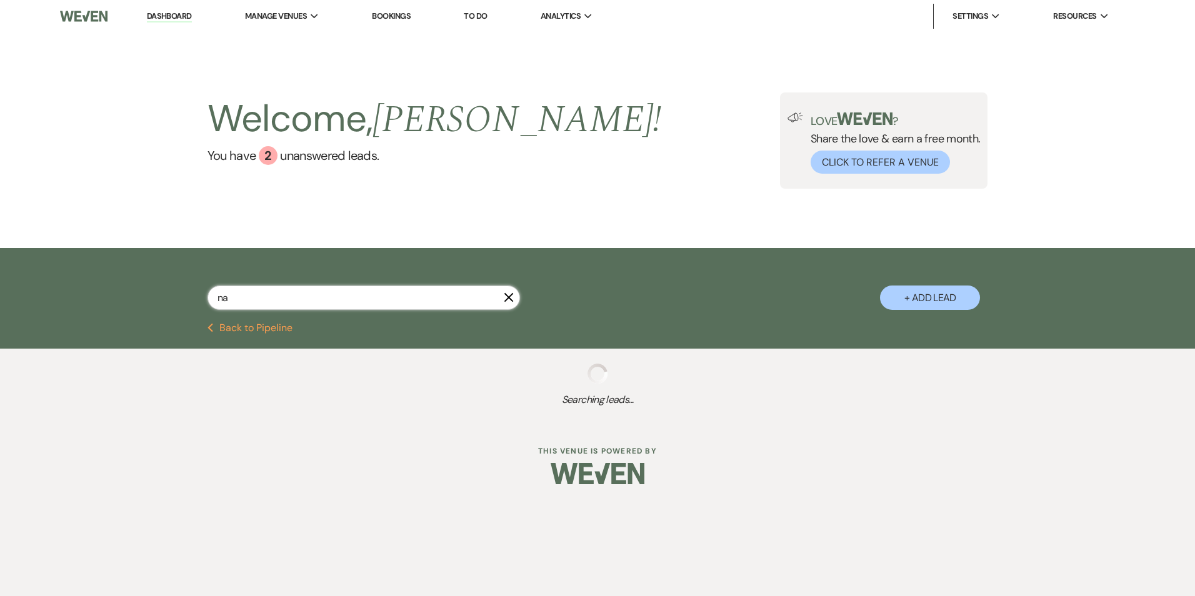
select select "8"
select select "5"
select select "8"
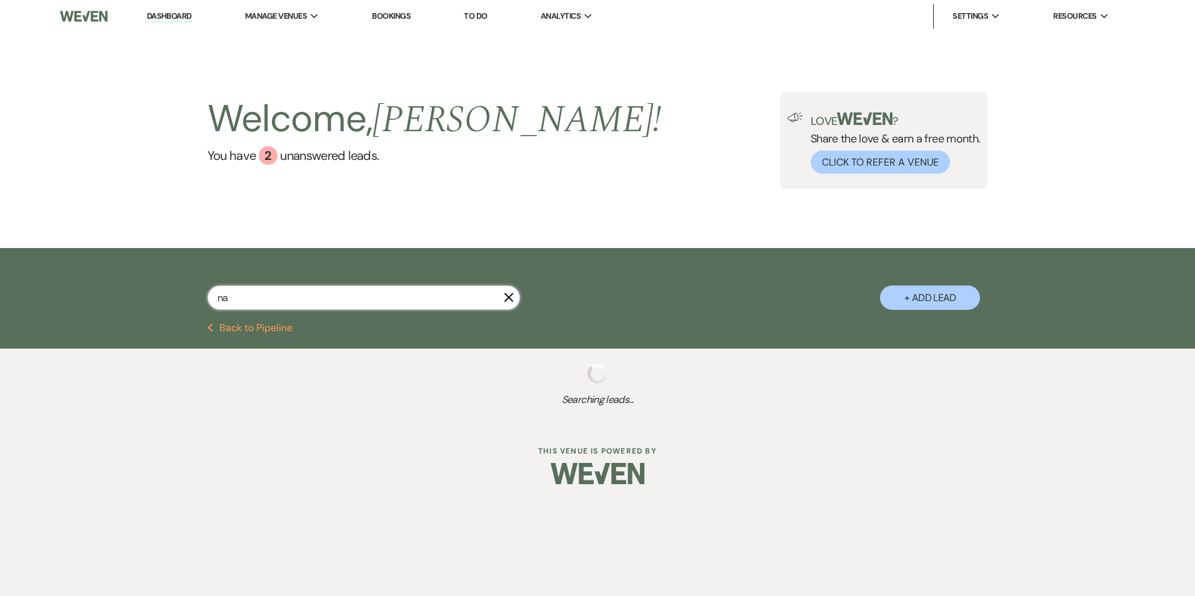
select select "5"
select select "8"
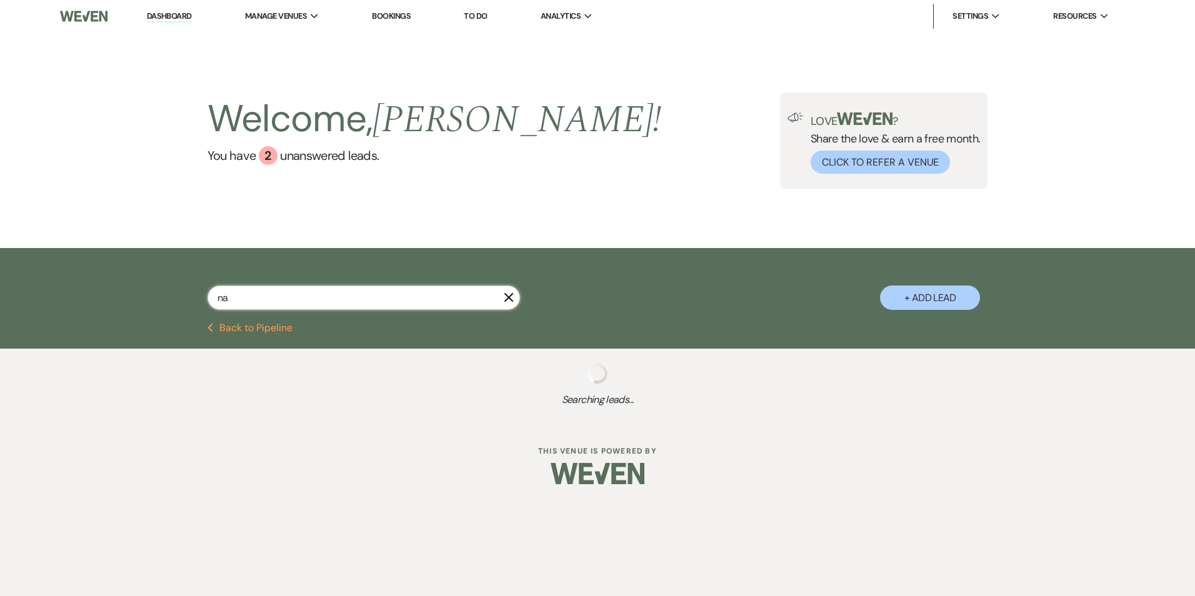
select select "8"
select select "10"
select select "8"
select select "5"
select select "8"
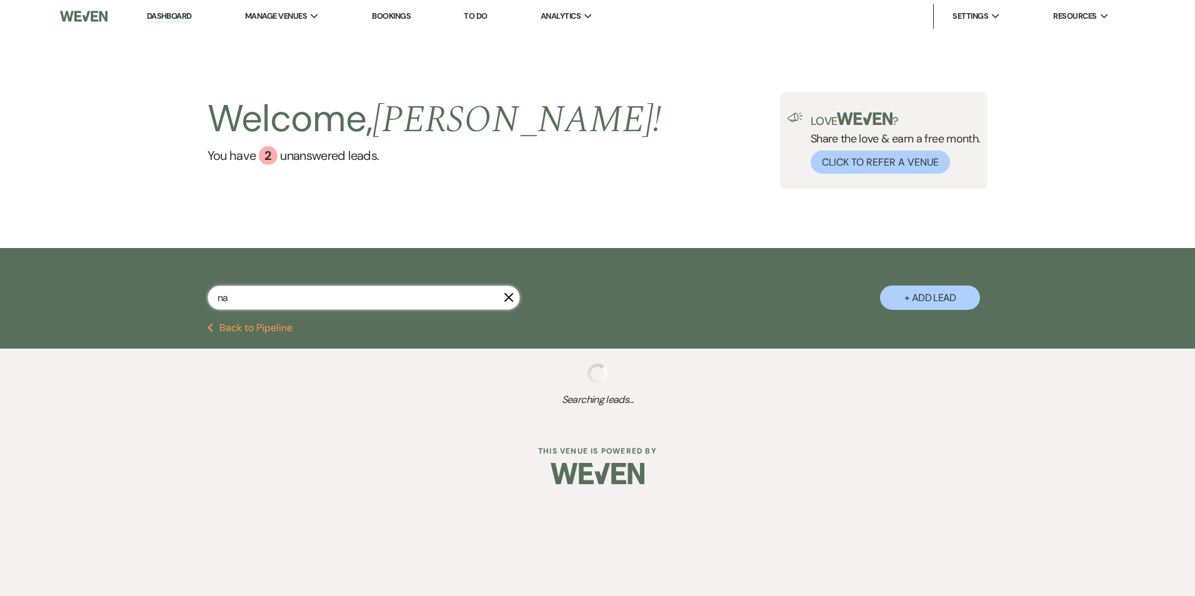
select select "8"
select select "10"
select select "8"
select select "6"
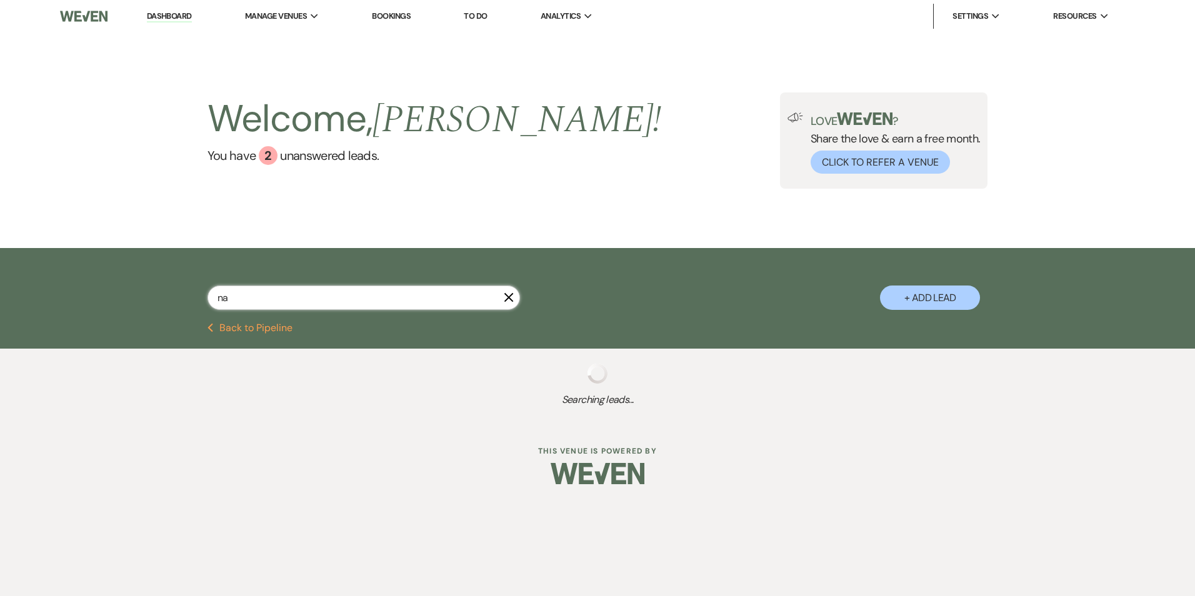
select select "8"
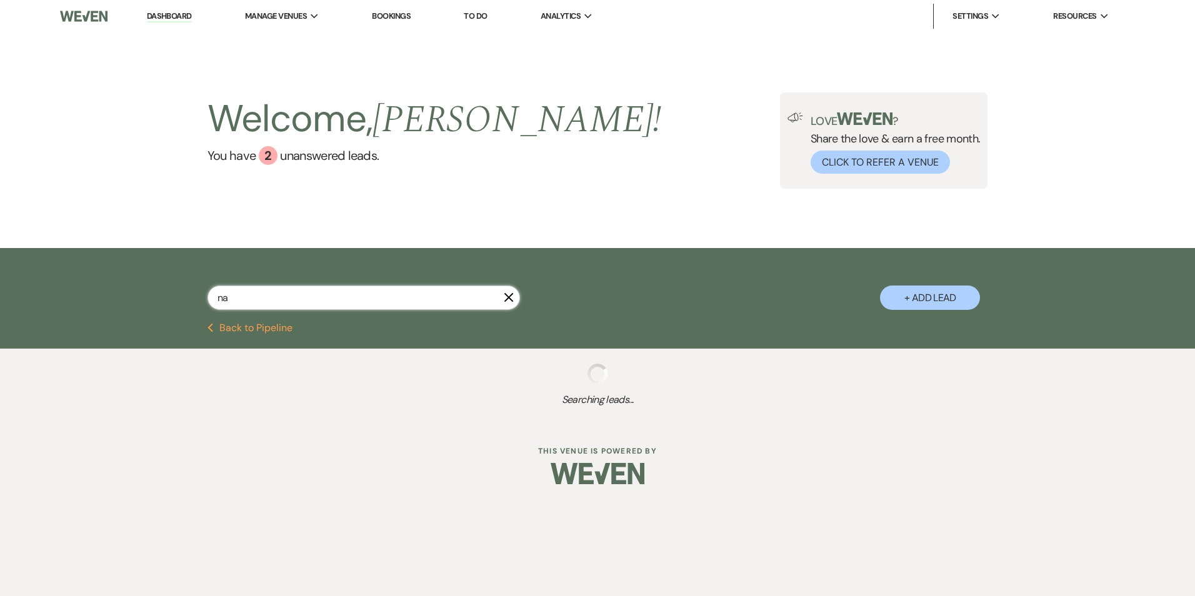
select select "5"
select select "8"
select select "5"
select select "8"
select select "10"
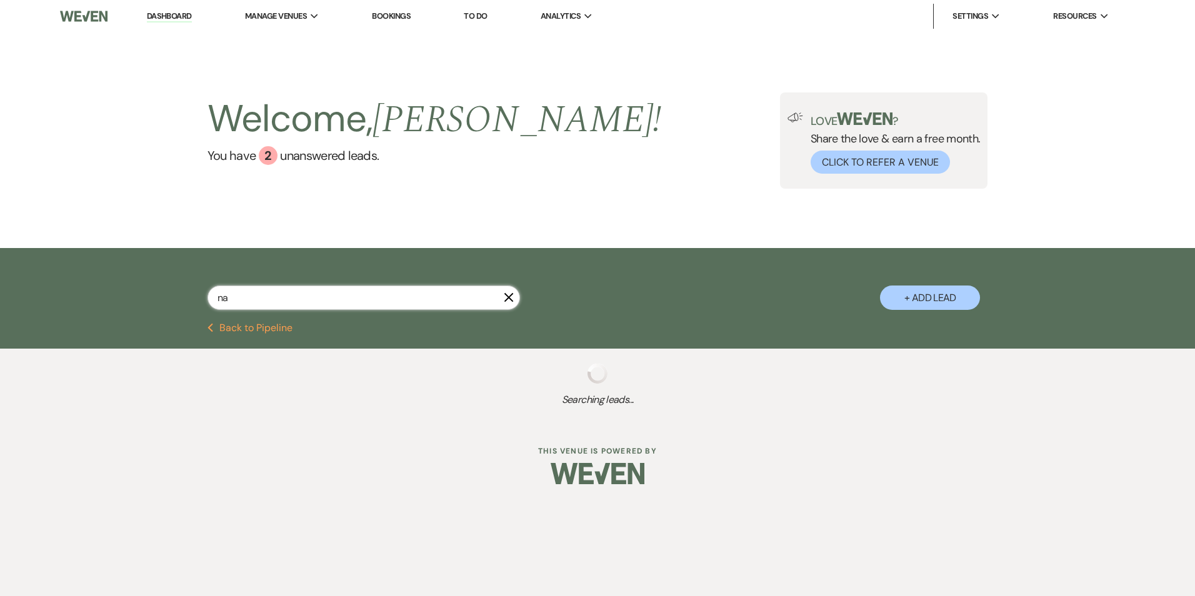
select select "8"
select select "6"
select select "8"
select select "6"
select select "8"
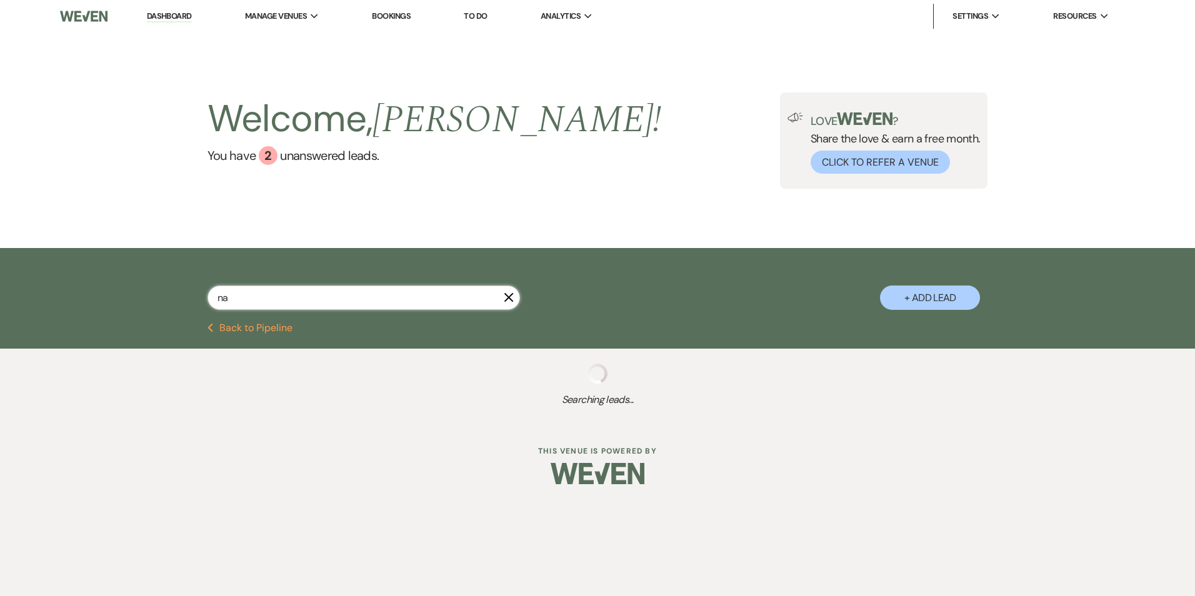
select select "5"
select select "8"
select select "6"
select select "8"
select select "6"
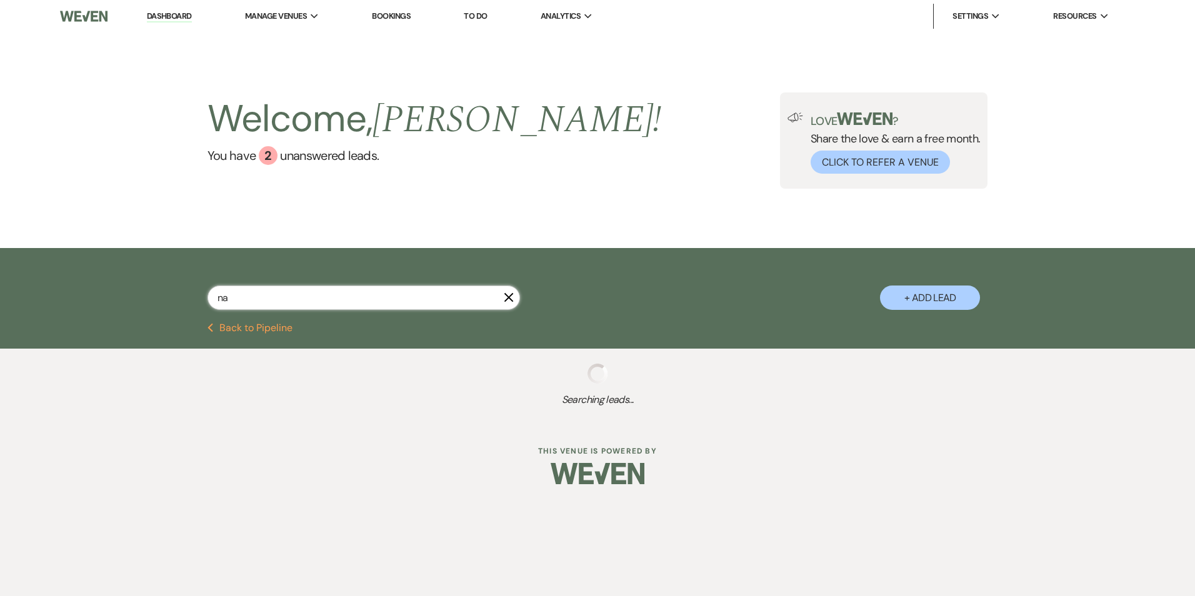
select select "8"
select select "6"
select select "8"
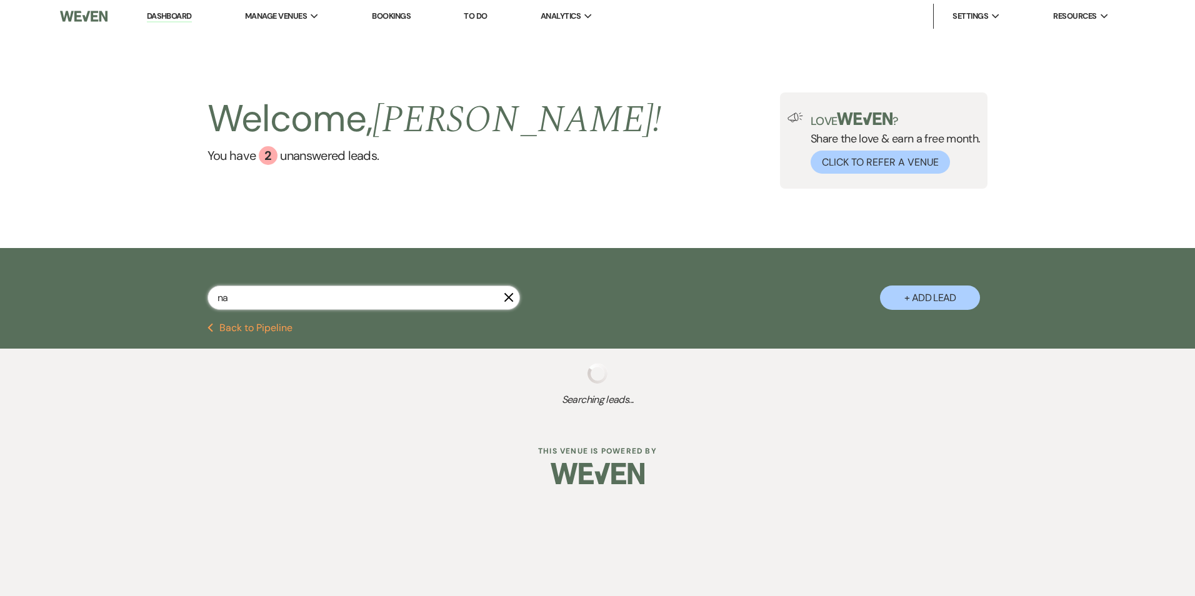
select select "8"
select select "7"
select select "8"
select select "6"
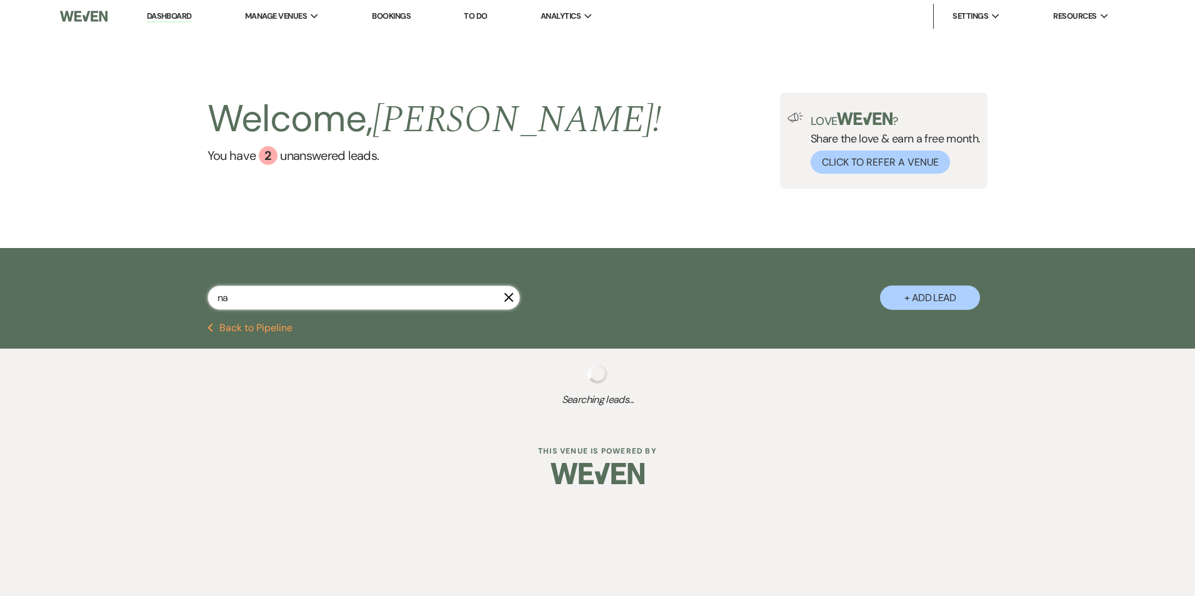
select select "8"
select select "6"
select select "8"
select select "6"
select select "8"
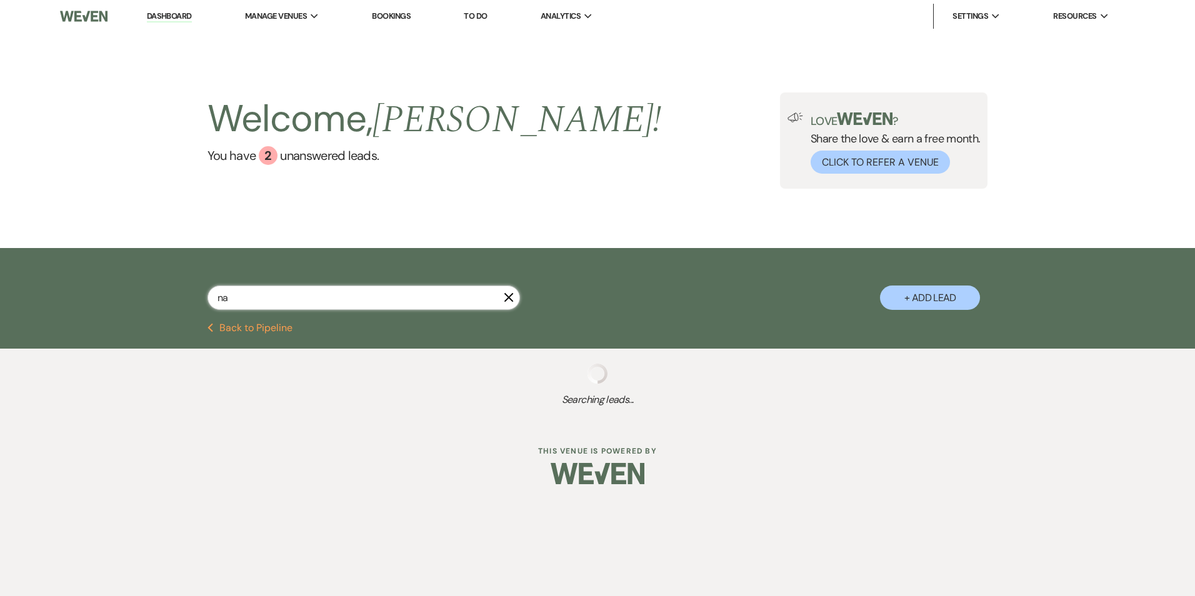
select select "8"
select select "1"
select select "8"
select select "5"
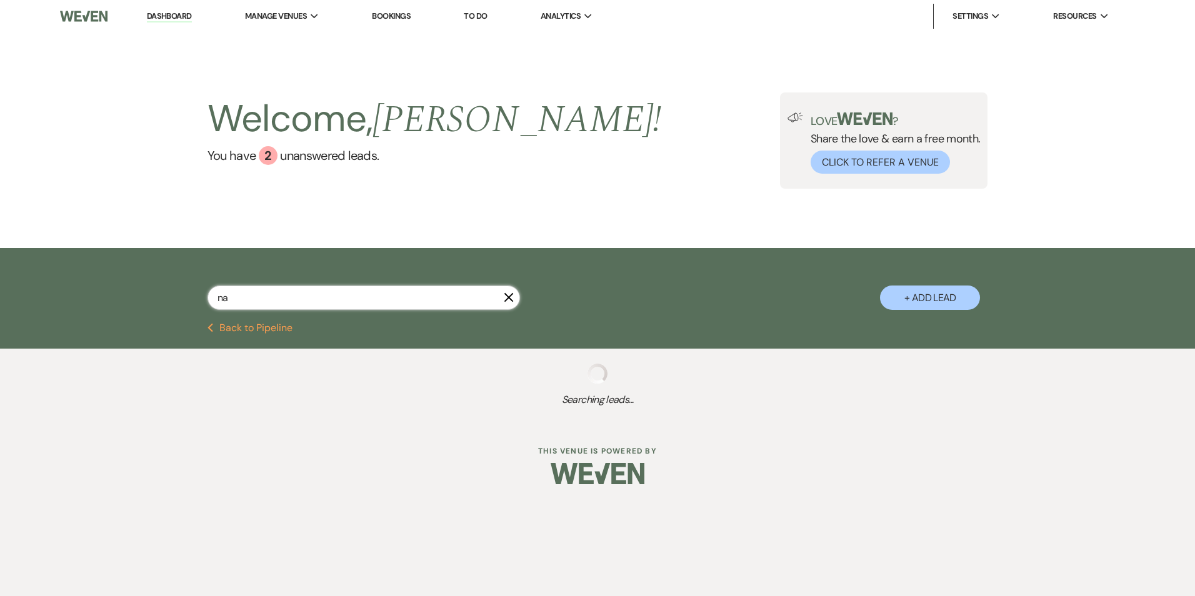
select select "2"
select select "8"
select select "5"
select select "8"
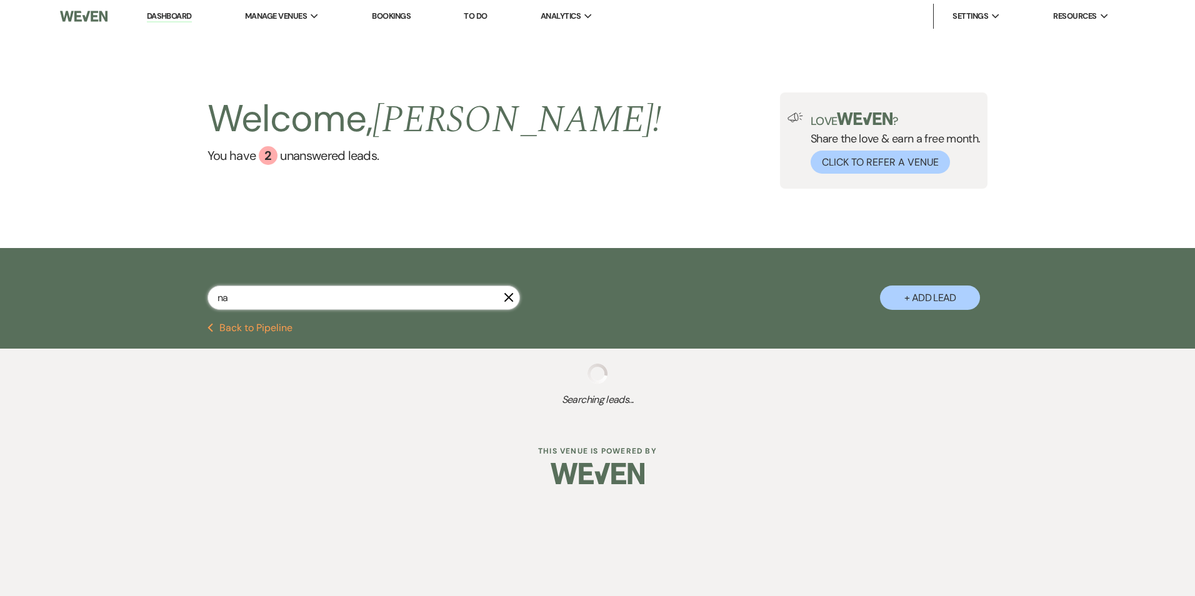
select select "8"
select select "5"
select select "8"
select select "5"
select select "8"
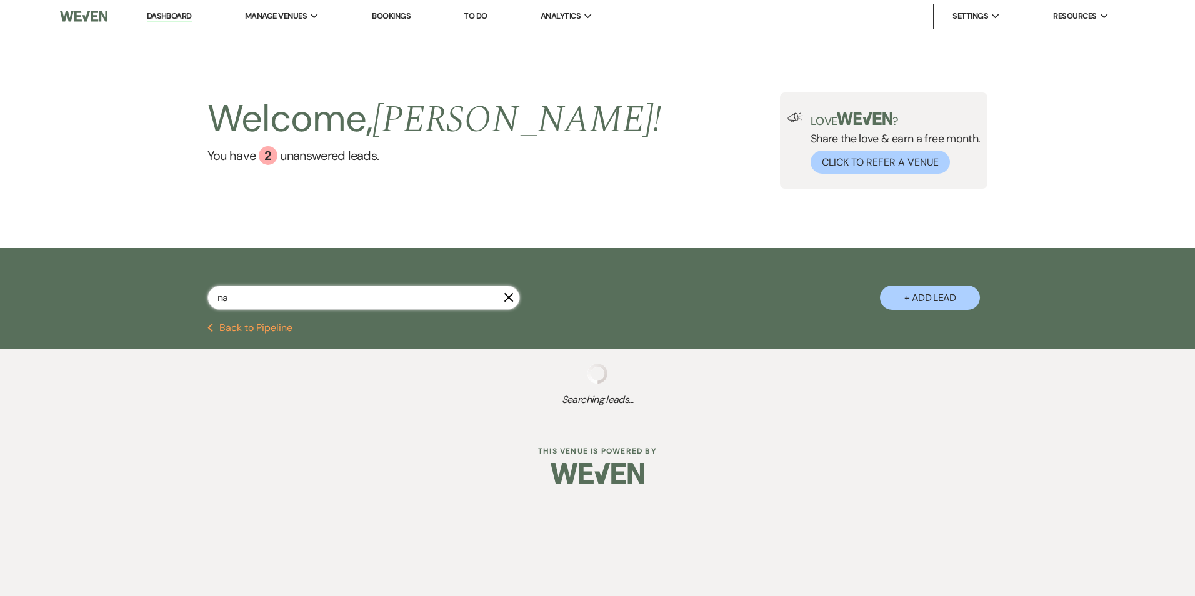
select select "5"
select select "8"
select select "6"
select select "8"
select select "5"
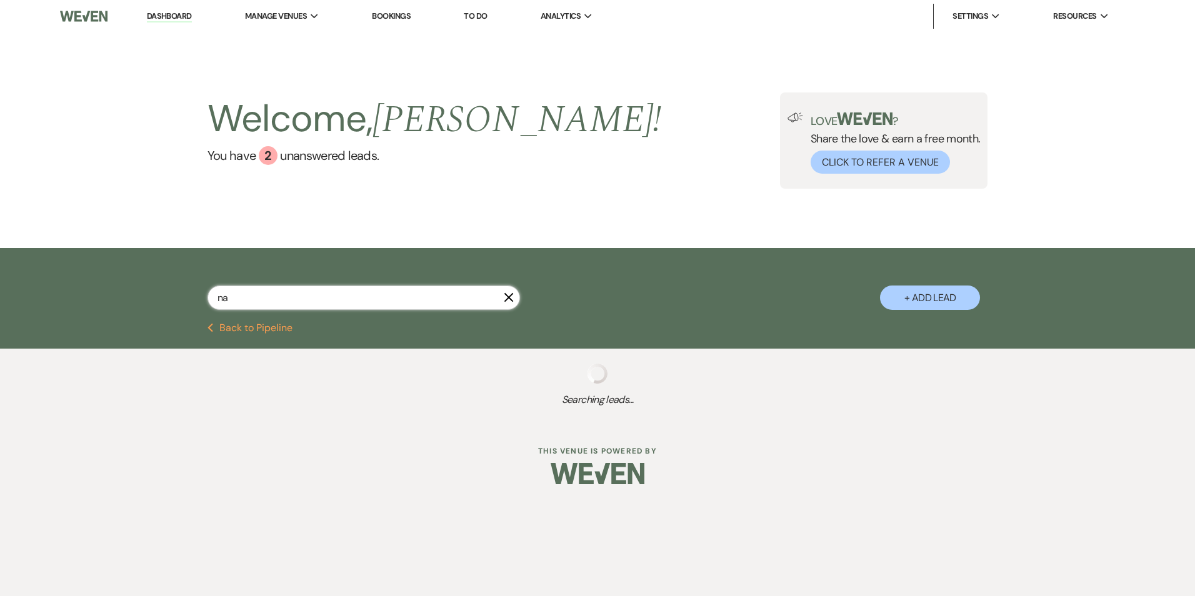
select select "8"
select select "1"
select select "8"
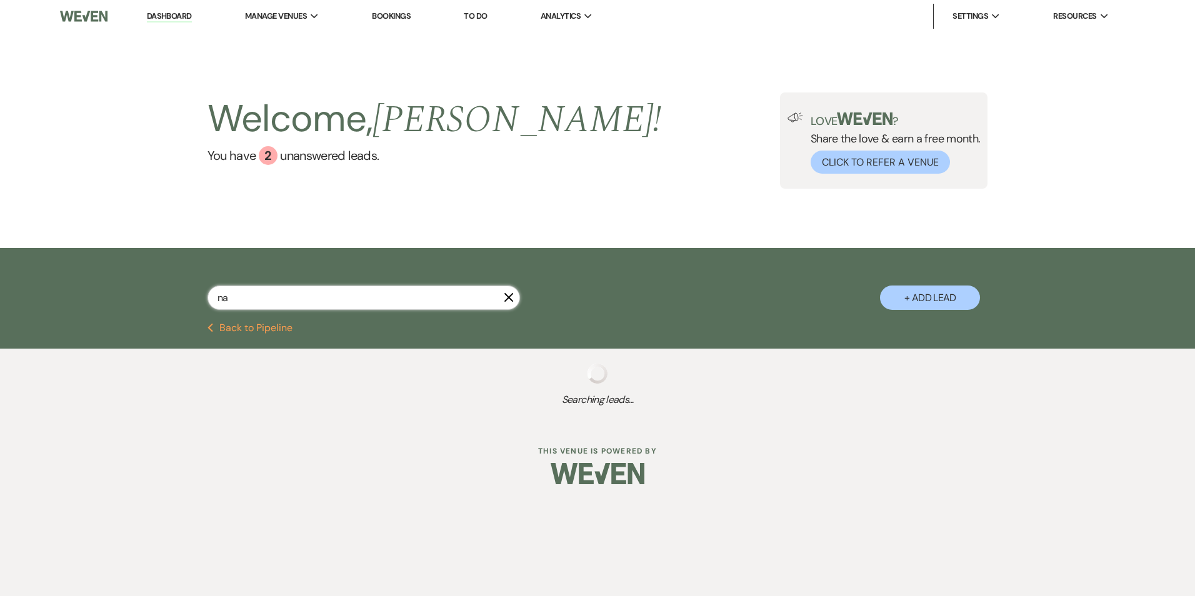
select select "6"
select select "8"
select select "3"
select select "8"
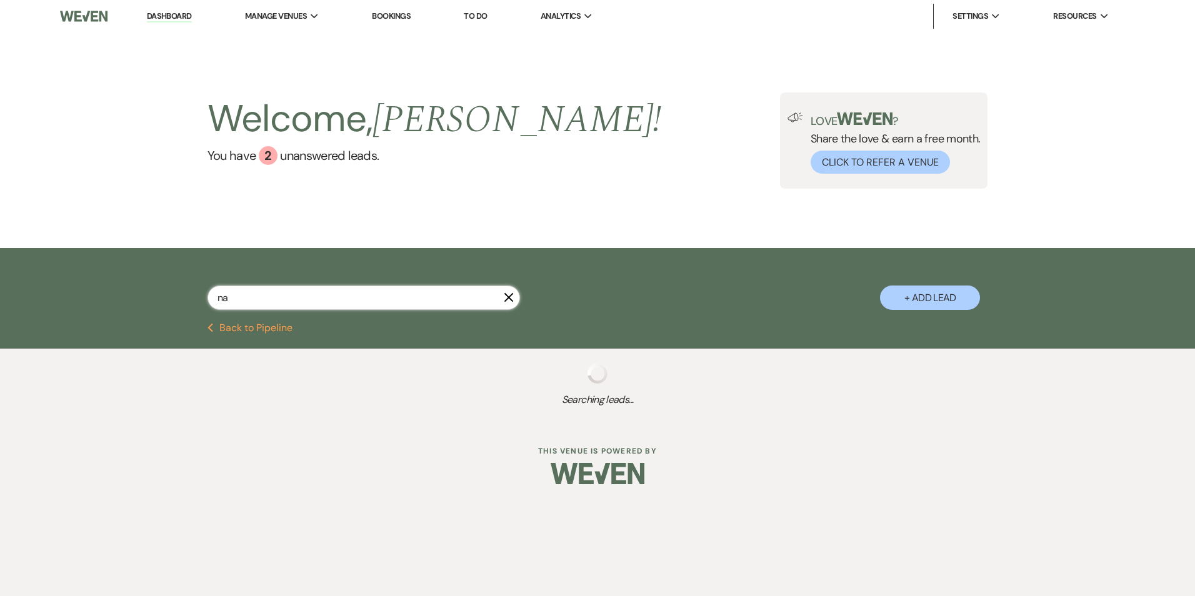
select select "8"
select select "6"
select select "8"
select select "5"
select select "8"
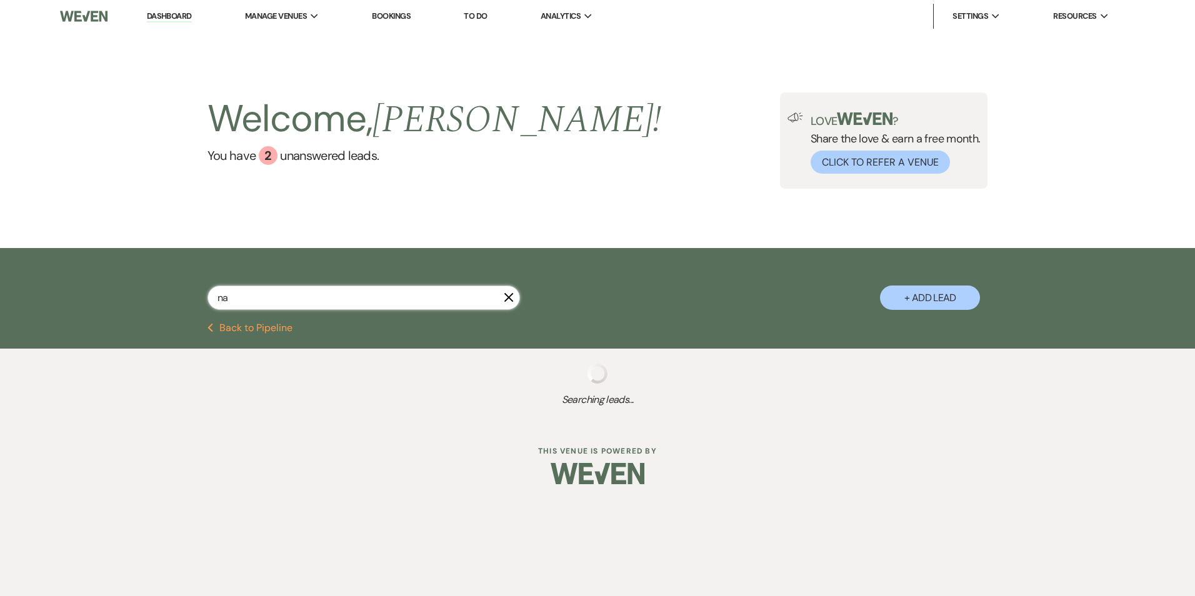
select select "5"
select select "8"
select select "6"
select select "8"
select select "5"
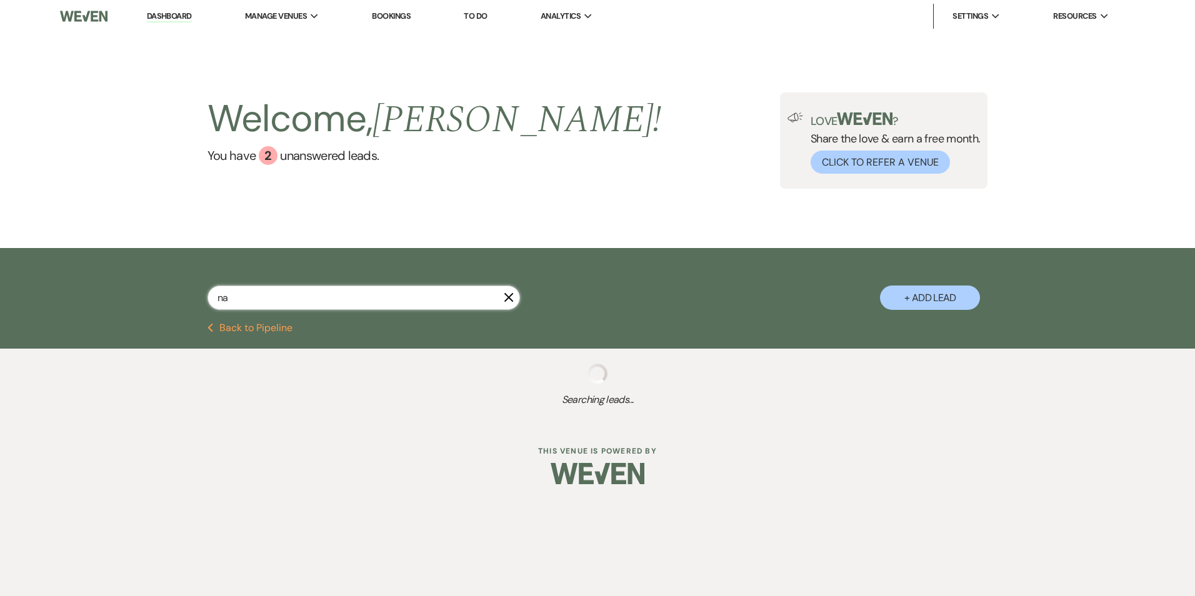
select select "8"
select select "5"
select select "8"
select select "10"
select select "8"
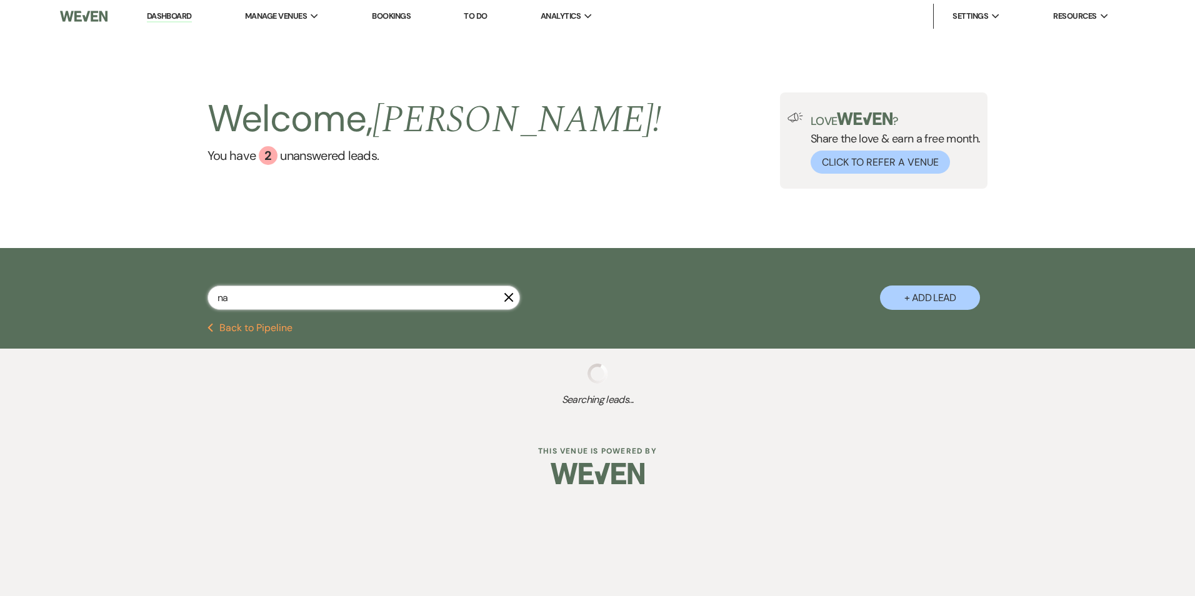
select select "7"
select select "8"
select select "3"
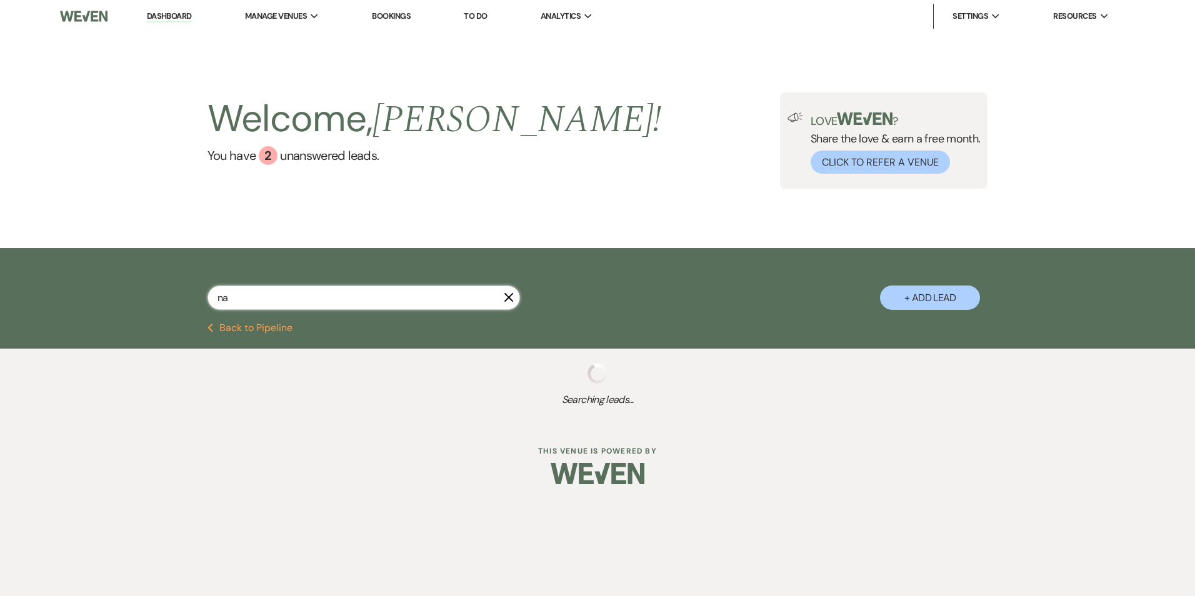
select select "8"
select select "6"
select select "8"
select select "1"
select select "8"
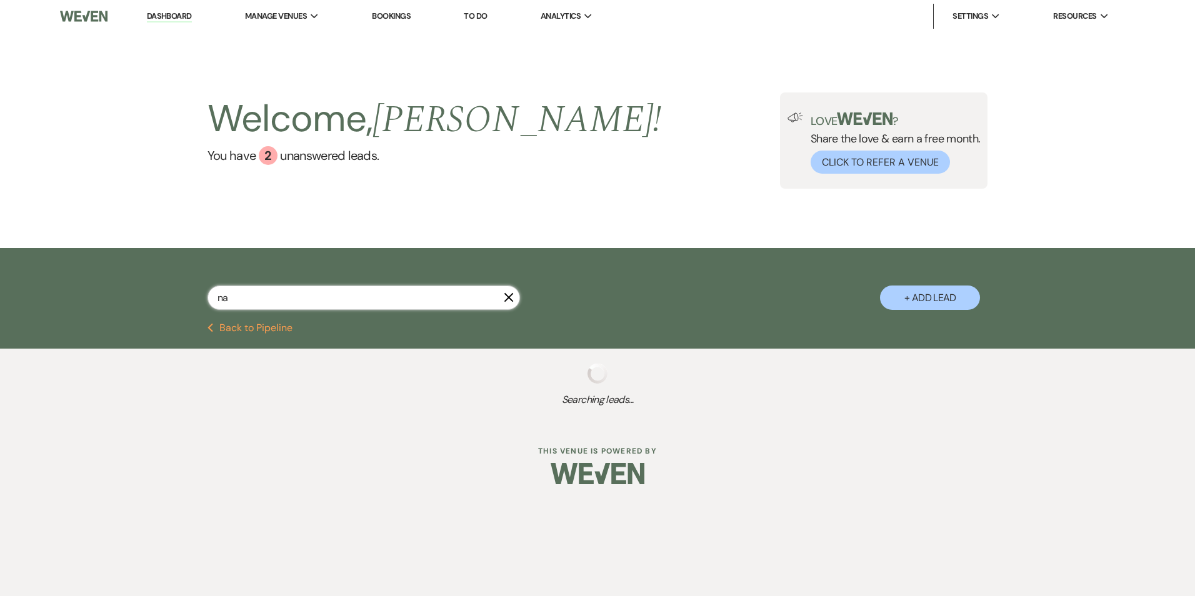
select select "8"
select select "7"
select select "8"
select select "2"
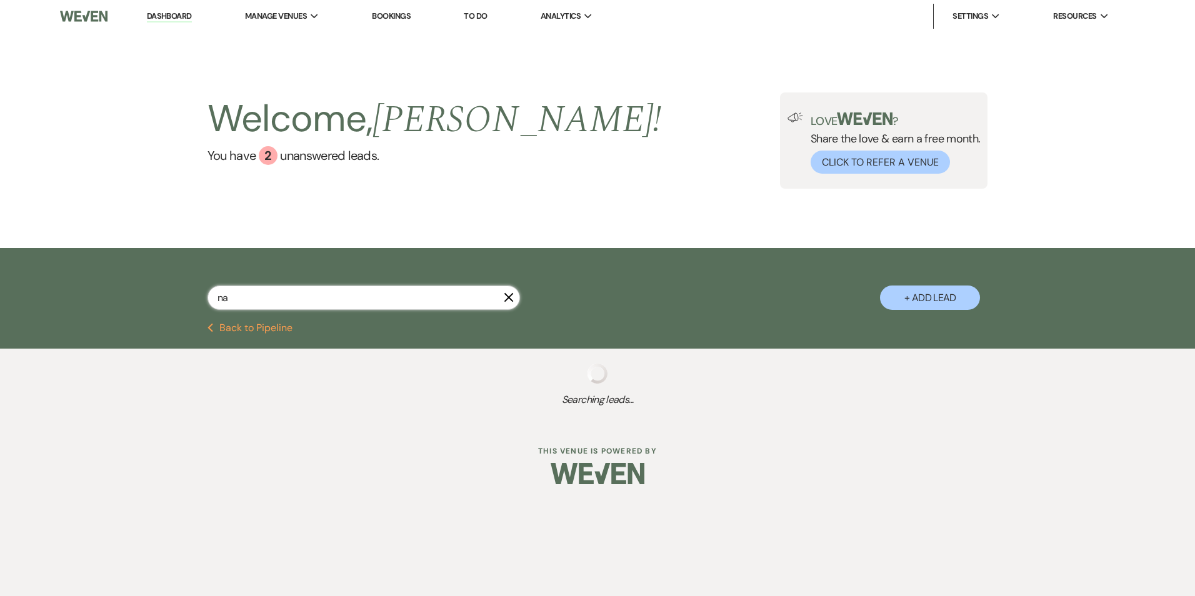
select select "8"
select select "6"
select select "8"
select select "5"
select select "8"
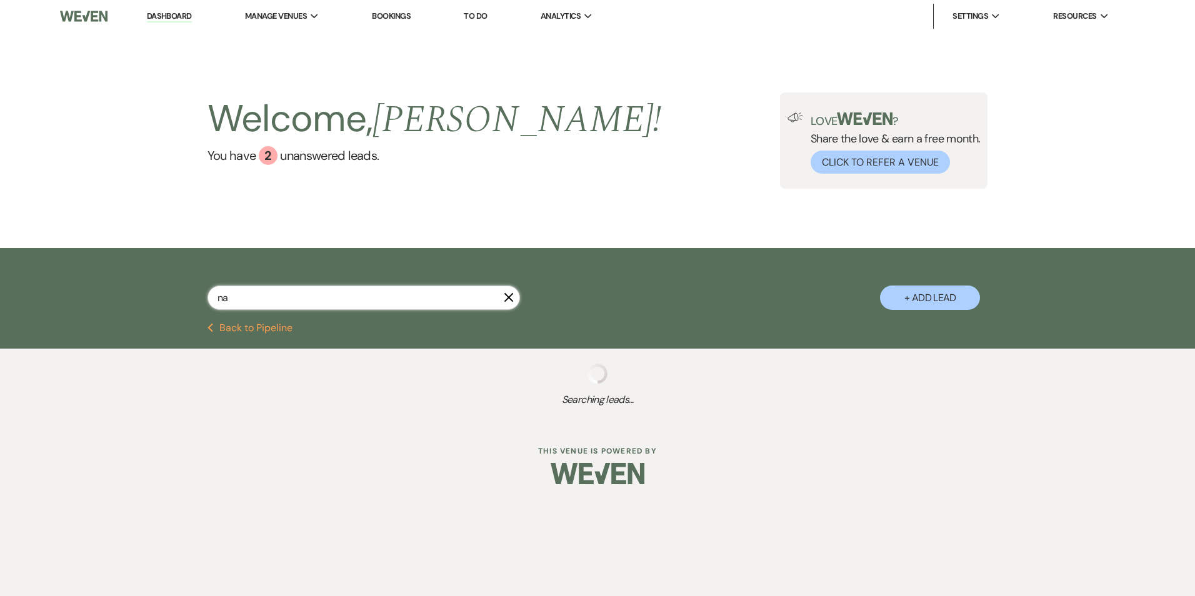
select select "5"
select select "8"
select select "3"
select select "8"
select select "6"
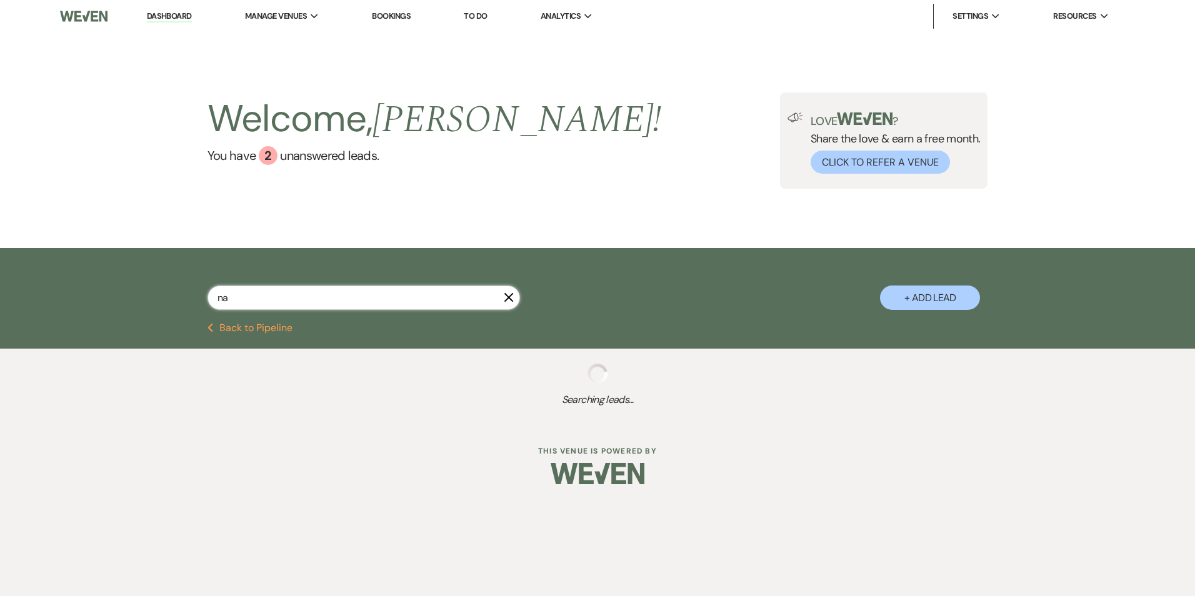
select select "8"
select select "6"
select select "8"
select select "3"
select select "8"
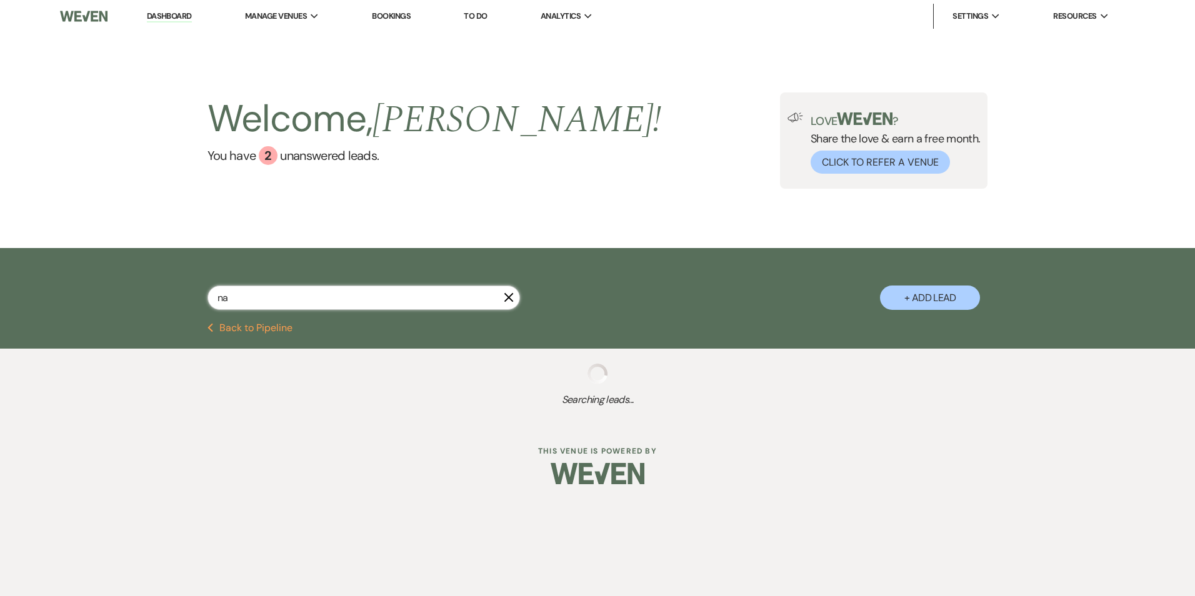
select select "8"
select select "5"
select select "8"
select select "6"
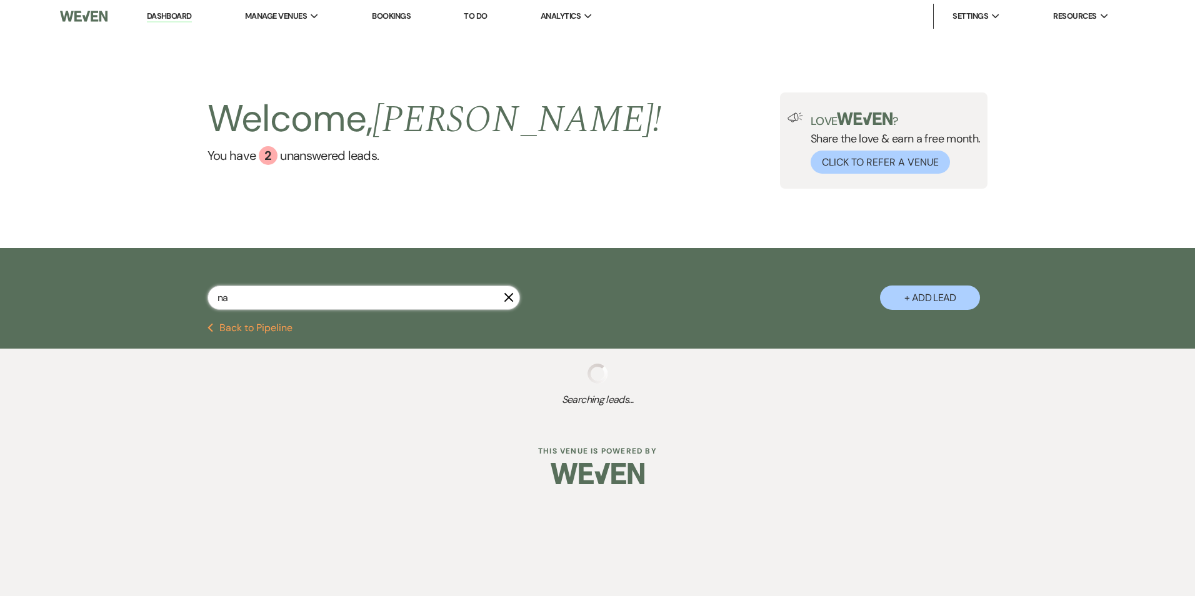
select select "8"
select select "1"
select select "8"
select select "5"
select select "8"
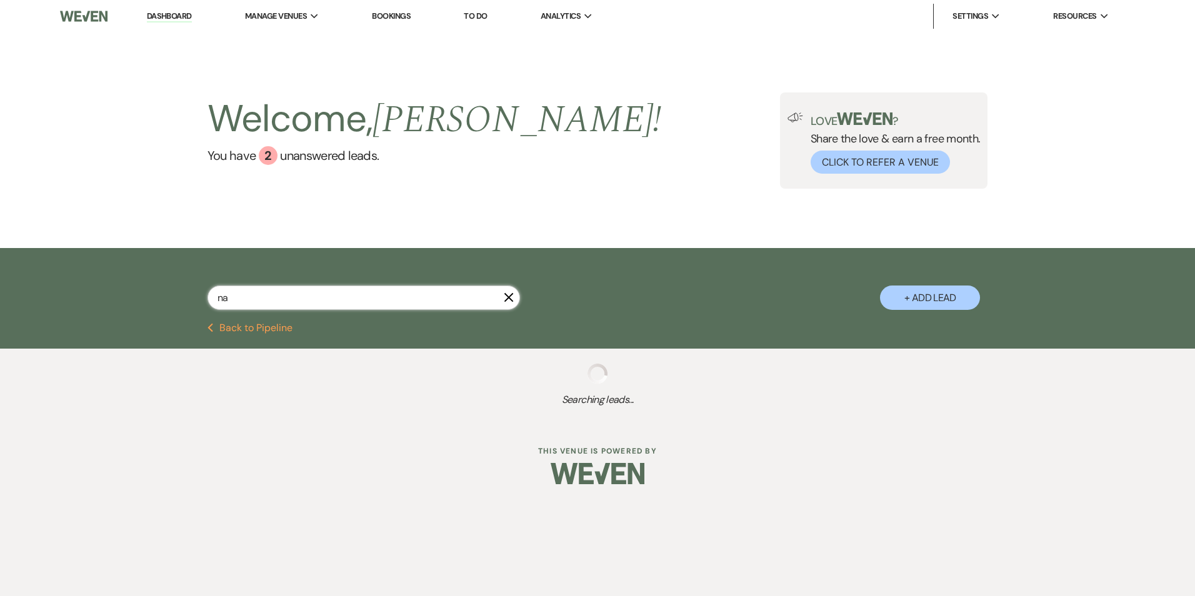
select select "5"
select select "8"
select select "5"
select select "8"
select select "11"
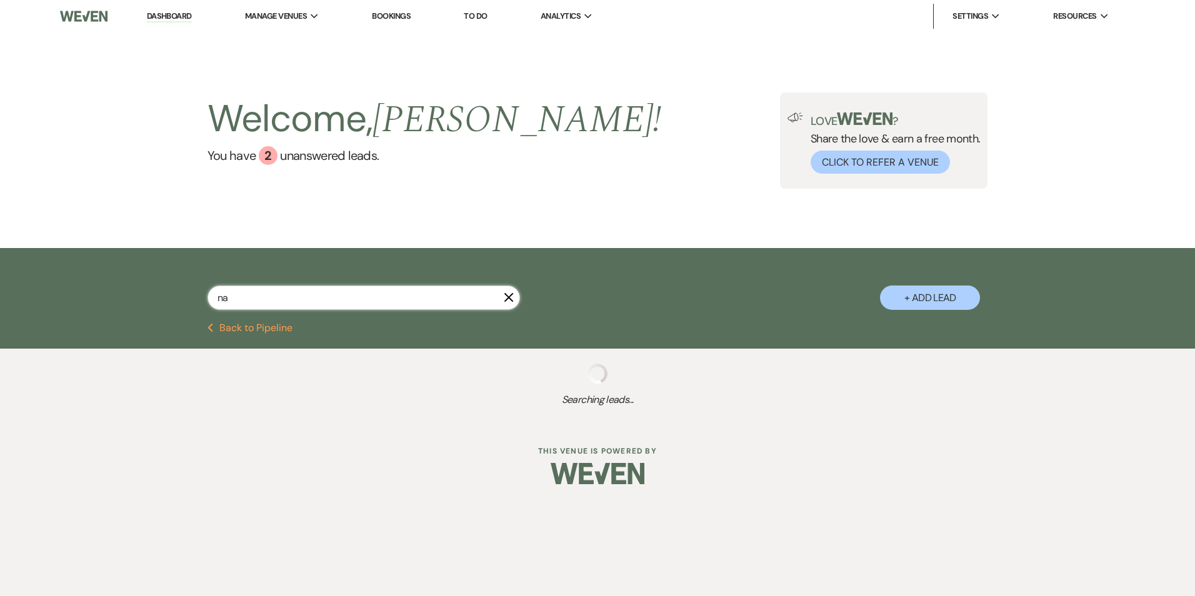
select select "8"
select select "3"
select select "8"
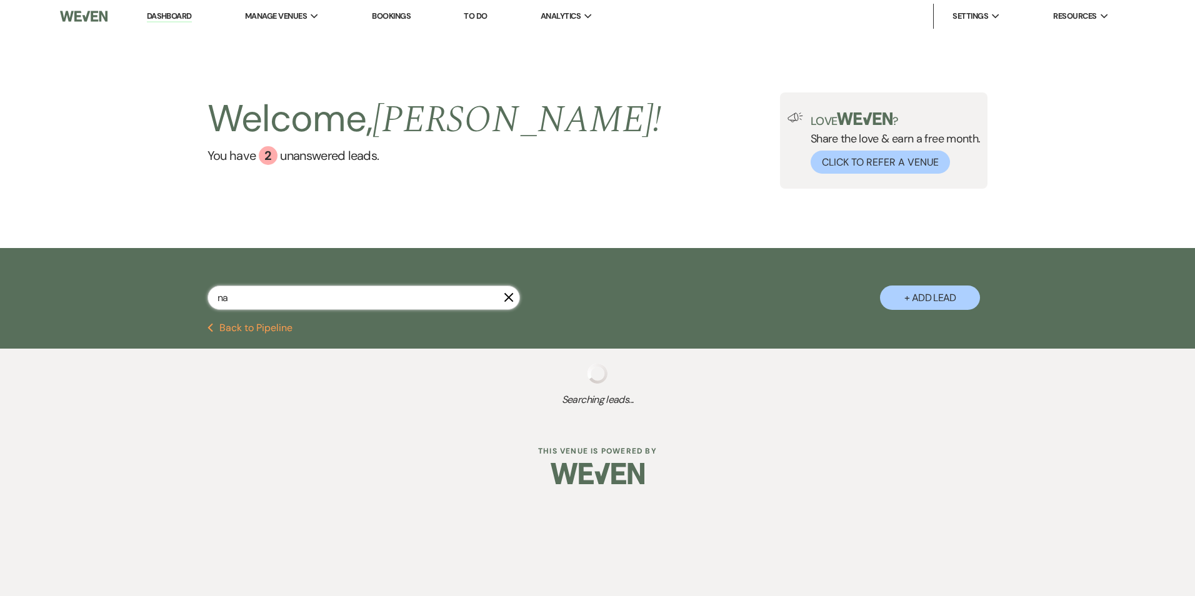
select select "1"
select select "8"
select select "5"
select select "8"
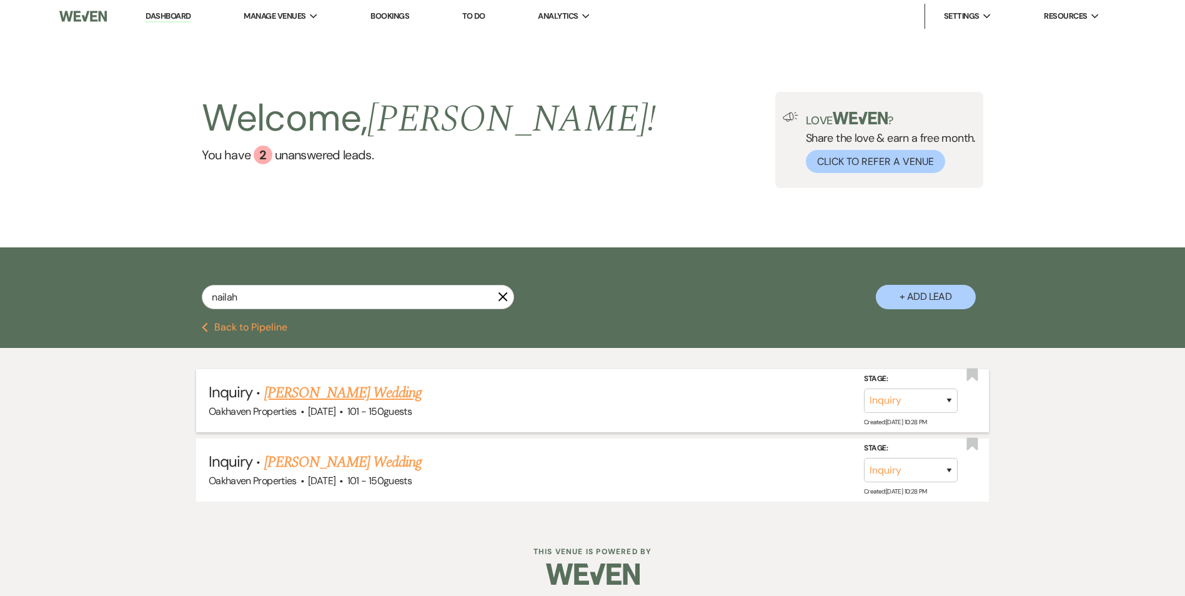
click at [315, 392] on link "Nailah Cooper's Wedding" at bounding box center [343, 393] width 158 height 22
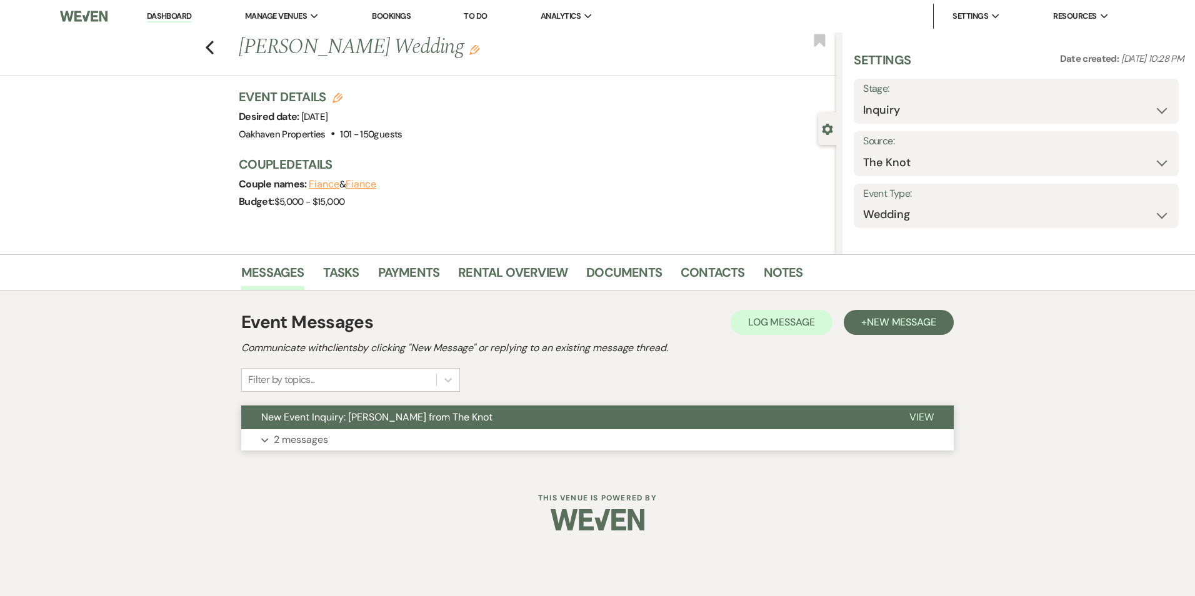
click at [923, 420] on span "View" at bounding box center [921, 416] width 24 height 13
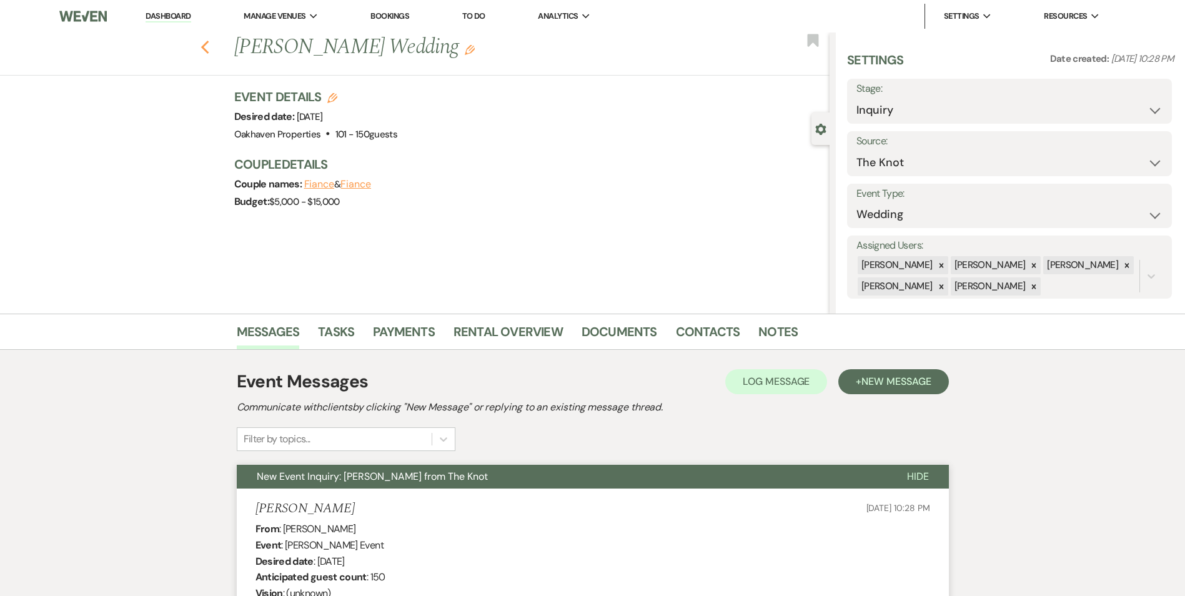
click at [208, 44] on icon "Previous" at bounding box center [205, 47] width 9 height 15
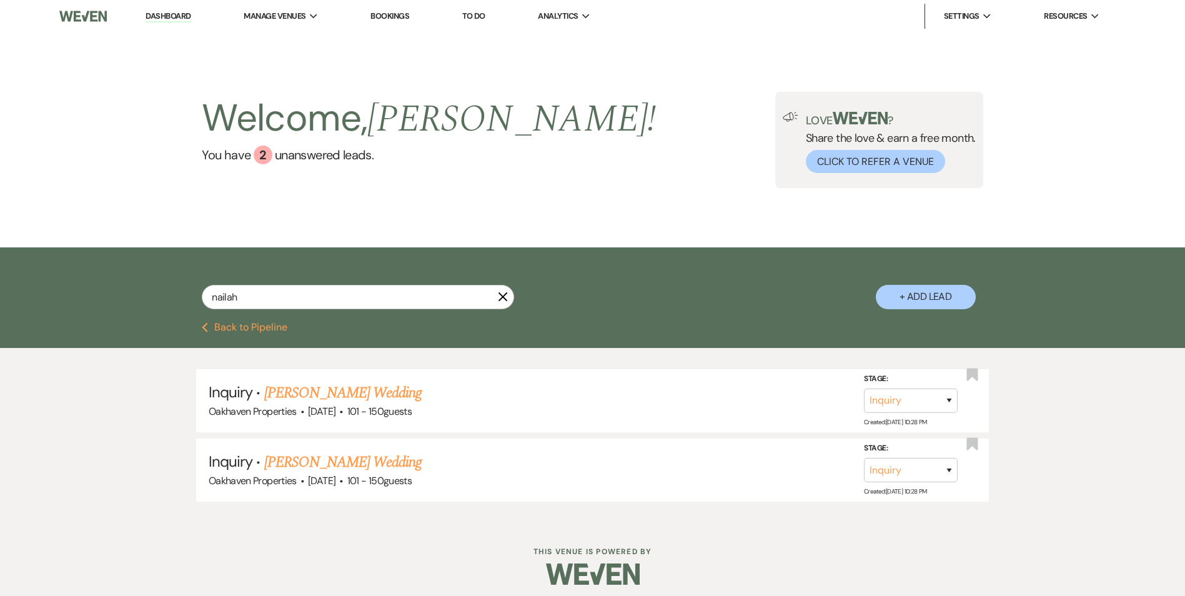
click at [337, 459] on link "Nailah Cooper's Wedding" at bounding box center [343, 462] width 158 height 22
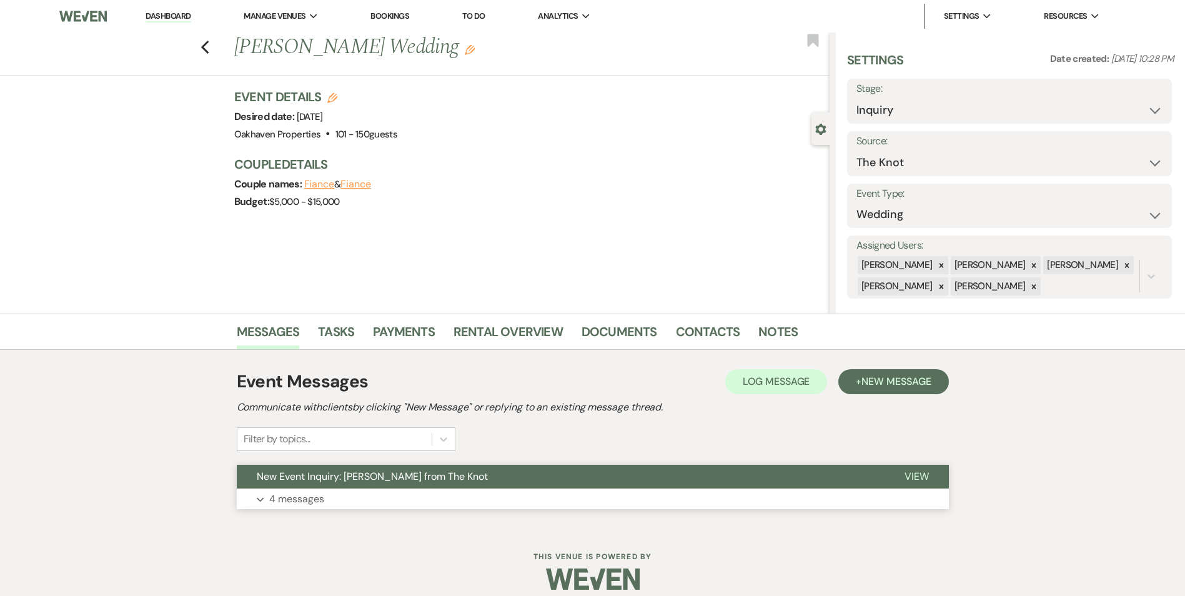
click at [934, 475] on button "View" at bounding box center [917, 477] width 64 height 24
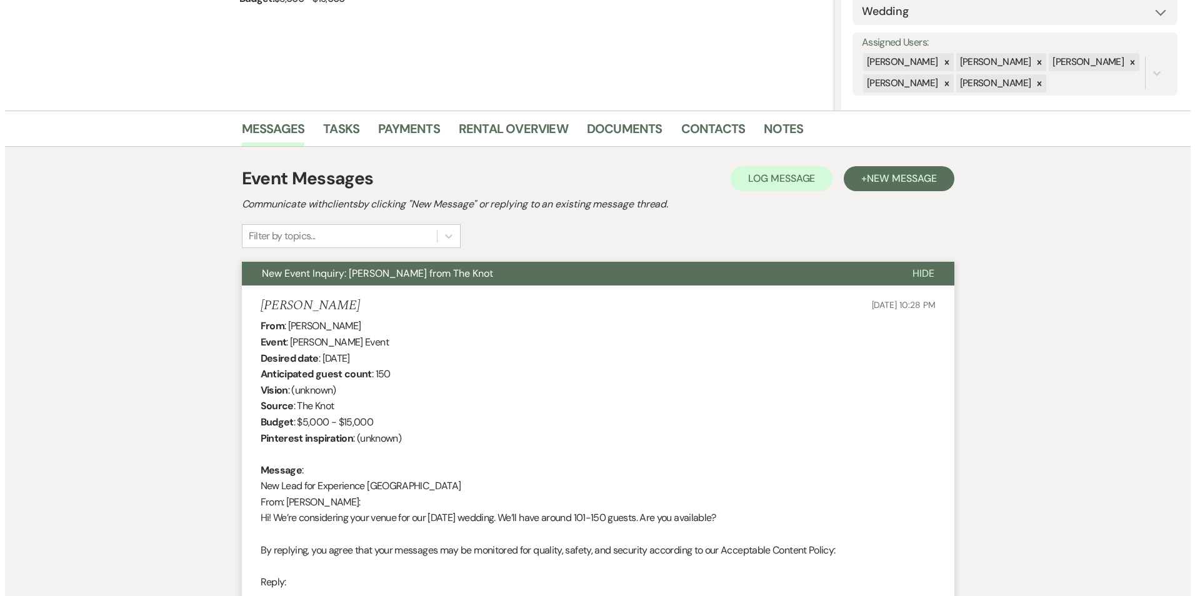
scroll to position [125, 0]
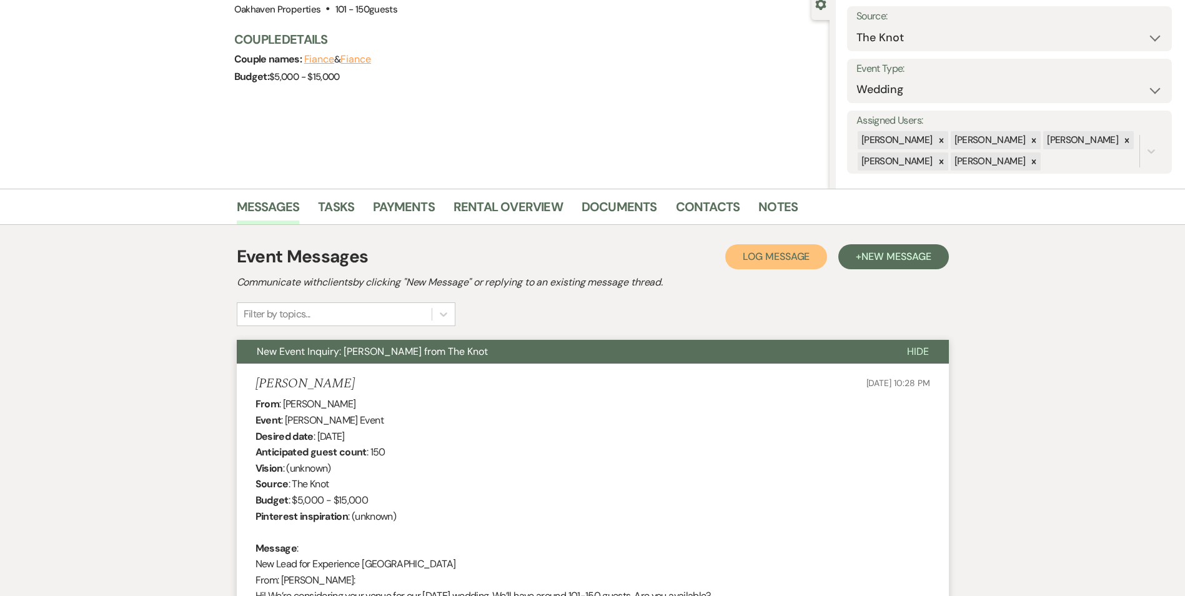
click at [771, 257] on span "Log Message" at bounding box center [776, 256] width 67 height 13
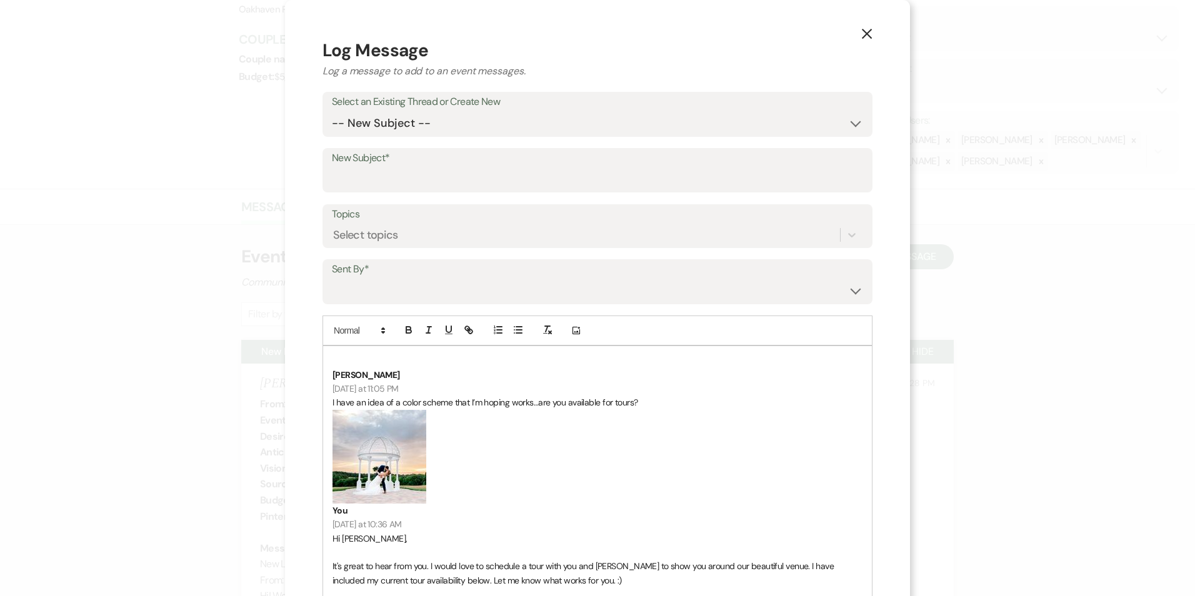
scroll to position [187, 0]
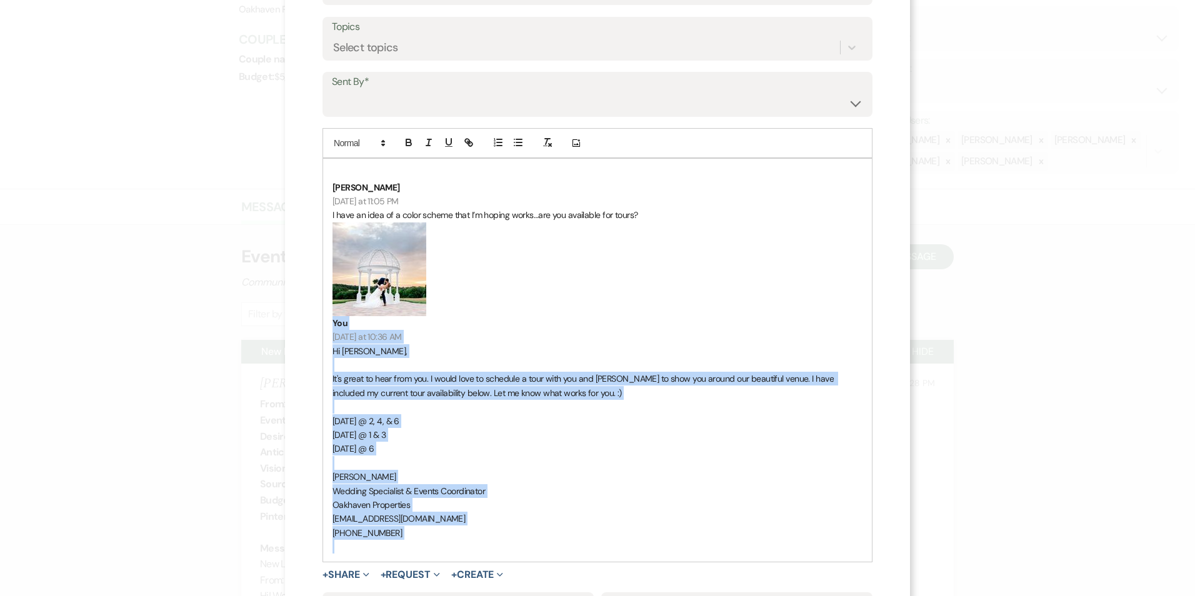
drag, startPoint x: 411, startPoint y: 544, endPoint x: 334, endPoint y: 307, distance: 249.2
click at [334, 307] on div "Nailah Cooper Yesterday at 11:05 PM I have an idea of a color scheme that I’m h…" at bounding box center [597, 360] width 549 height 402
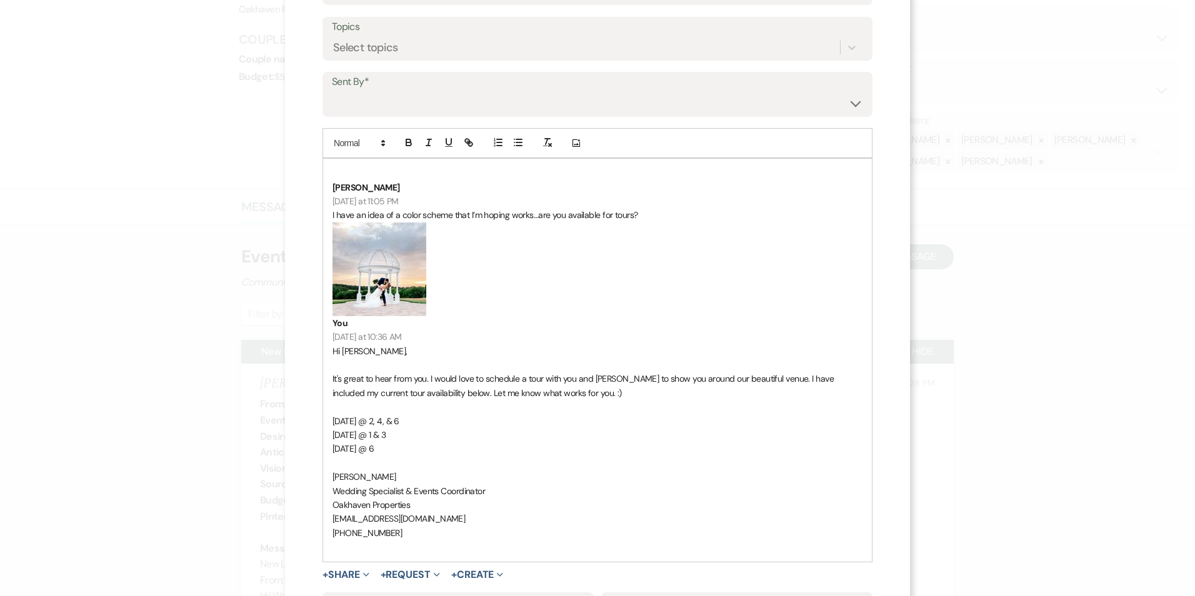
scroll to position [6, 0]
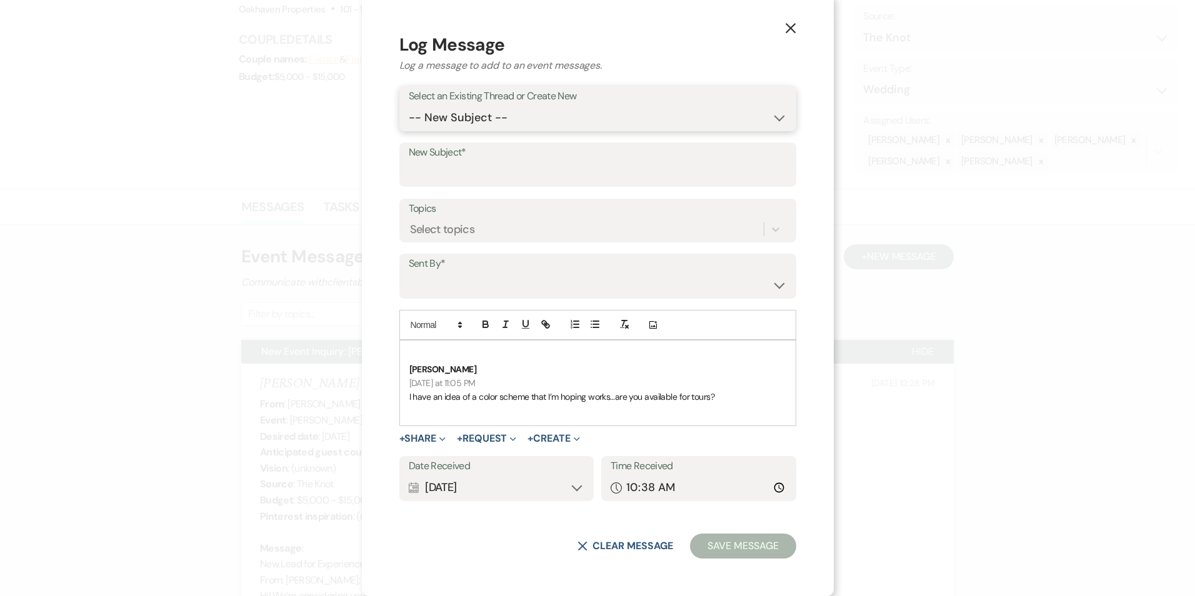
click at [462, 114] on select "-- New Subject -- New Event Inquiry: Nailah Cooper from The Knot" at bounding box center [598, 118] width 378 height 24
click at [438, 130] on select "-- New Subject -- New Event Inquiry: Nailah Cooper from The Knot" at bounding box center [598, 118] width 378 height 24
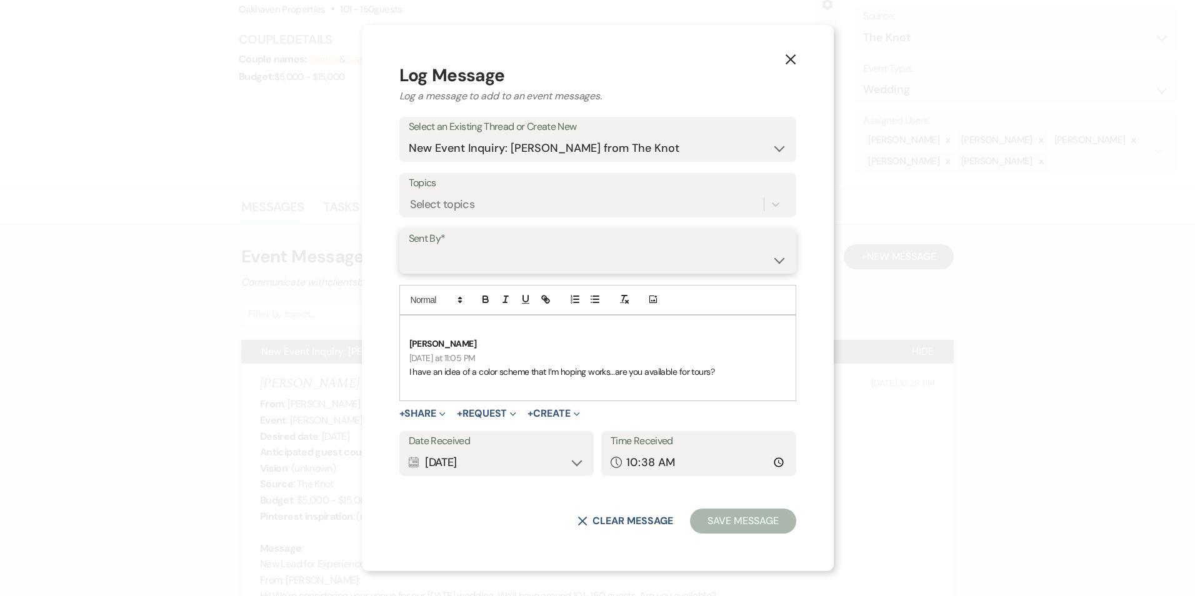
click at [480, 258] on select "Patience Ergish (pdergish@aol.com) Jeanette Wagoner (jeanette@experienceoakhave…" at bounding box center [598, 260] width 378 height 24
click at [438, 248] on select "Patience Ergish (pdergish@aol.com) Jeanette Wagoner (jeanette@experienceoakhave…" at bounding box center [598, 260] width 378 height 24
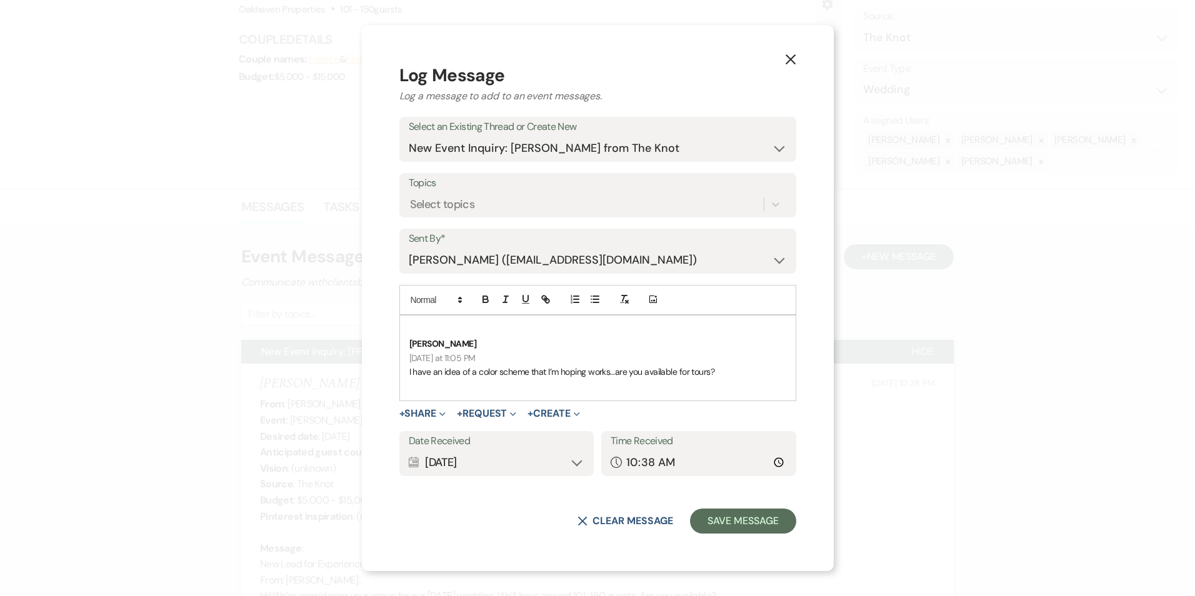
click at [575, 463] on div "Calendar Aug 19, 2025 Expand" at bounding box center [497, 462] width 176 height 24
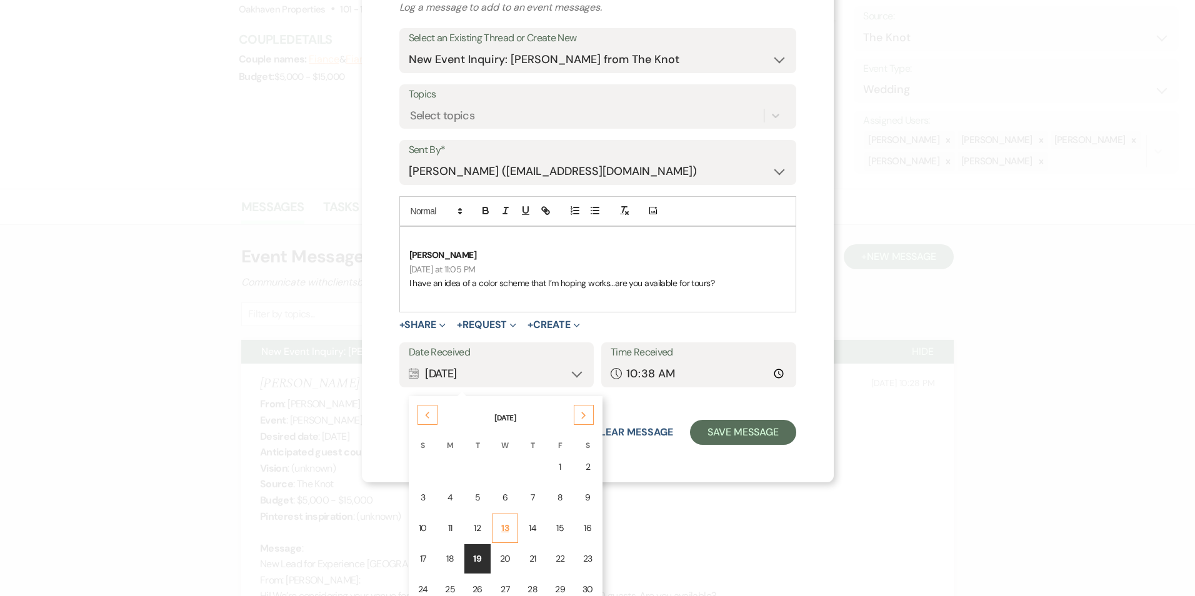
scroll to position [125, 0]
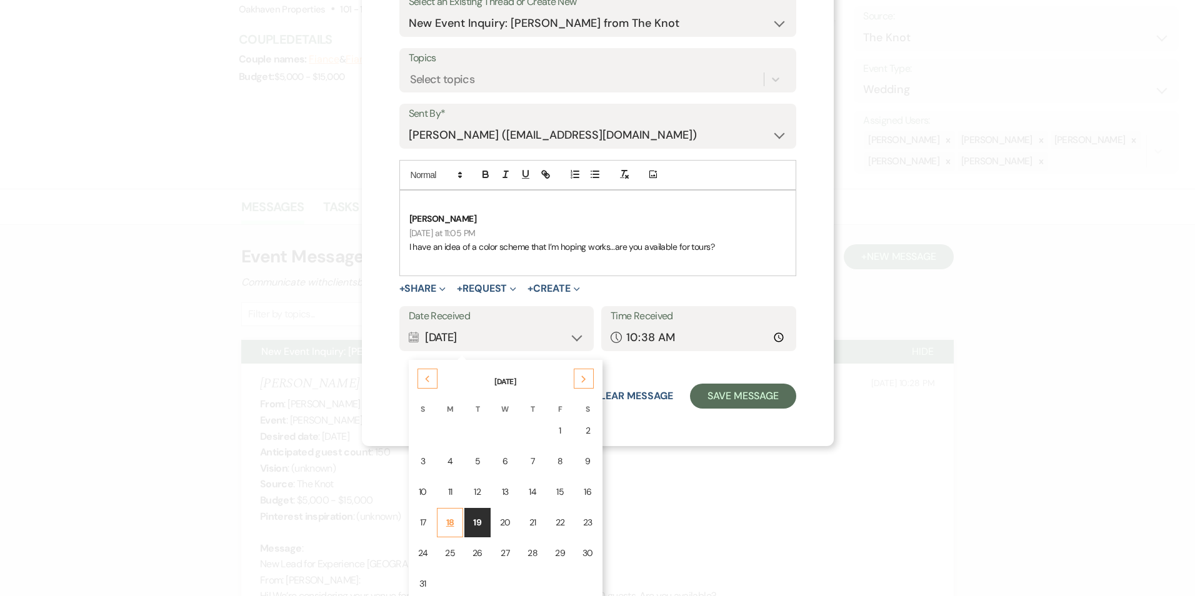
drag, startPoint x: 469, startPoint y: 527, endPoint x: 490, endPoint y: 480, distance: 51.8
click at [455, 527] on div "18" at bounding box center [450, 522] width 10 height 13
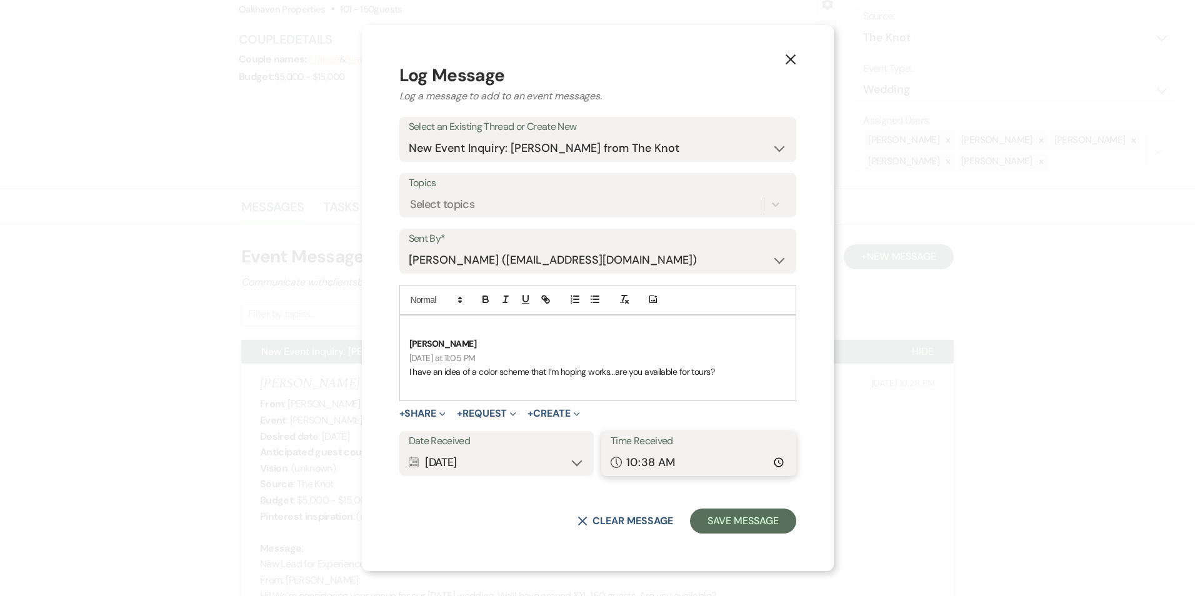
click at [750, 465] on input "10:38" at bounding box center [698, 462] width 176 height 24
click at [712, 472] on input "11:05" at bounding box center [698, 462] width 176 height 24
click at [712, 530] on button "Save Message" at bounding box center [743, 521] width 106 height 25
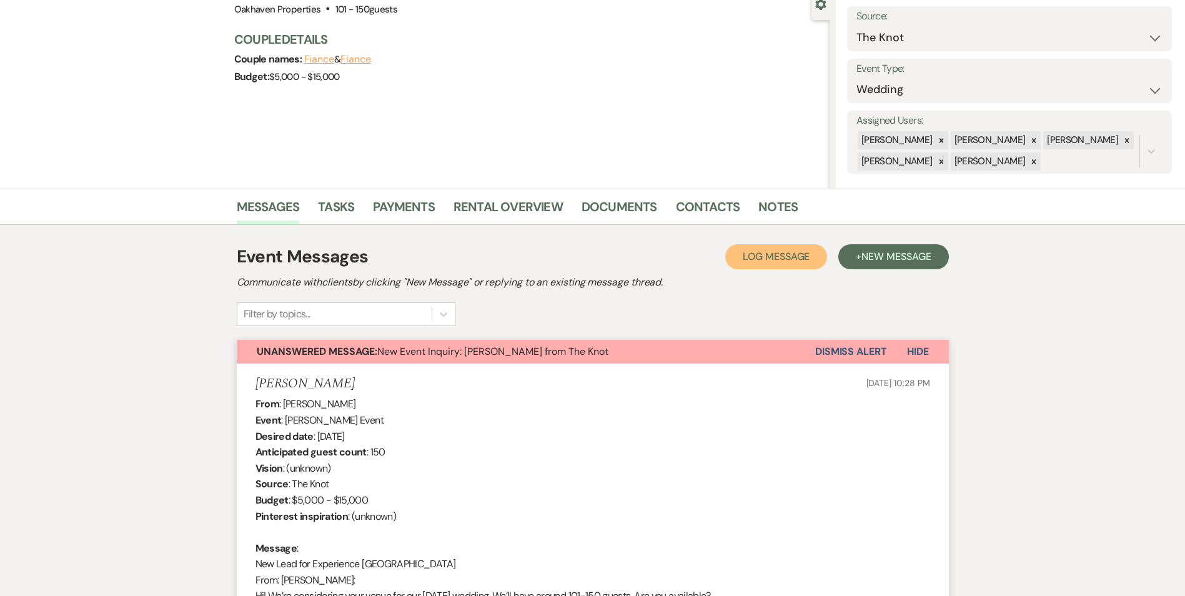
click at [762, 249] on button "Log Log Message" at bounding box center [776, 256] width 102 height 25
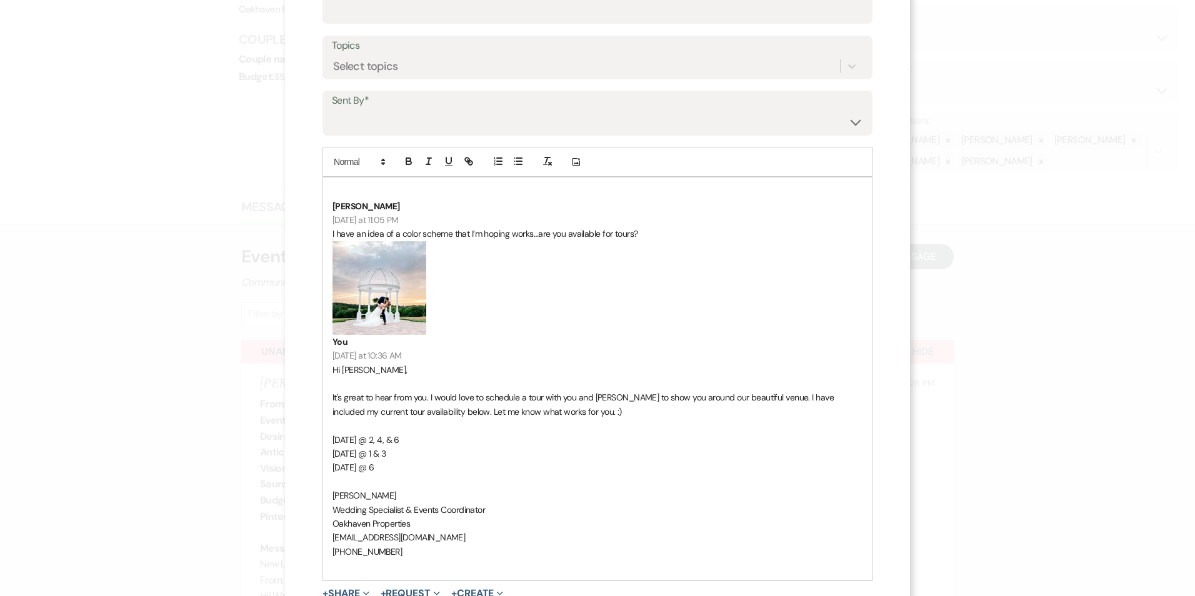
scroll to position [187, 0]
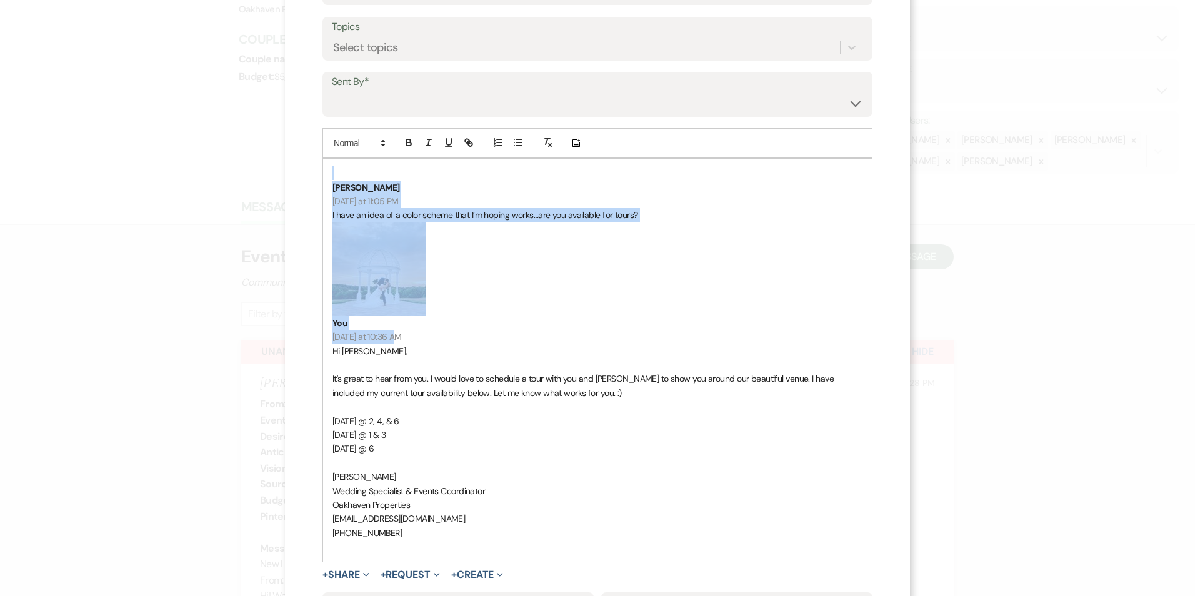
drag, startPoint x: 405, startPoint y: 337, endPoint x: 316, endPoint y: 164, distance: 195.3
click at [317, 164] on div "X Log Message Log a message to add to an event messages. Select an Existing Thr…" at bounding box center [597, 272] width 625 height 919
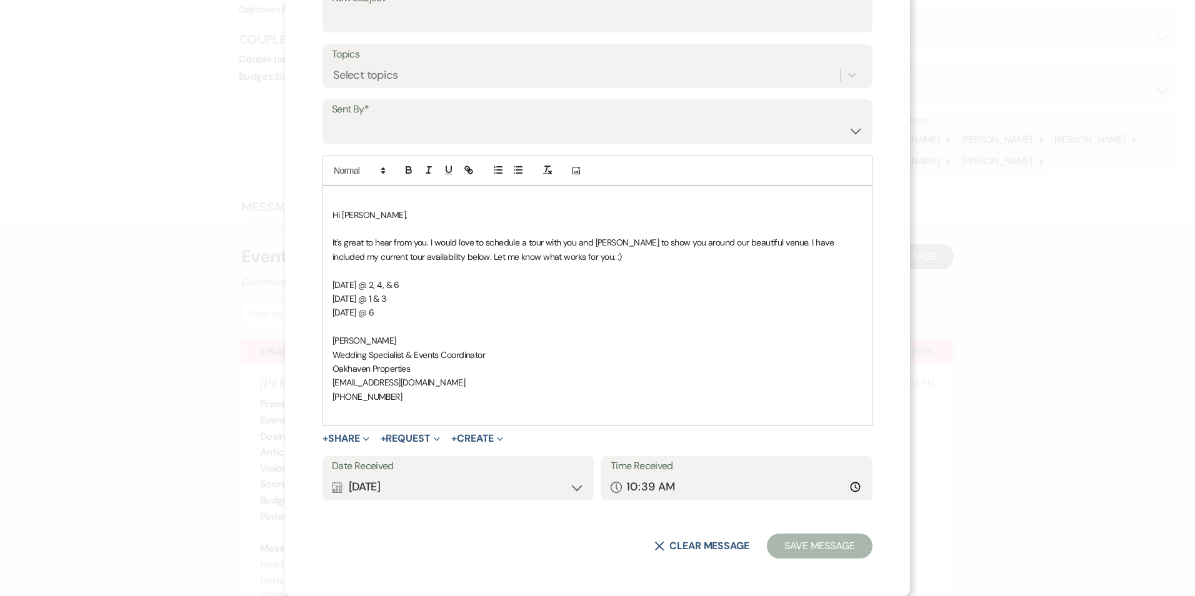
scroll to position [160, 0]
click at [347, 137] on select "Patience Ergish (pdergish@aol.com) Jeanette Wagoner (jeanette@experienceoakhave…" at bounding box center [597, 131] width 531 height 24
click at [332, 119] on select "Patience Ergish (pdergish@aol.com) Jeanette Wagoner (jeanette@experienceoakhave…" at bounding box center [597, 131] width 531 height 24
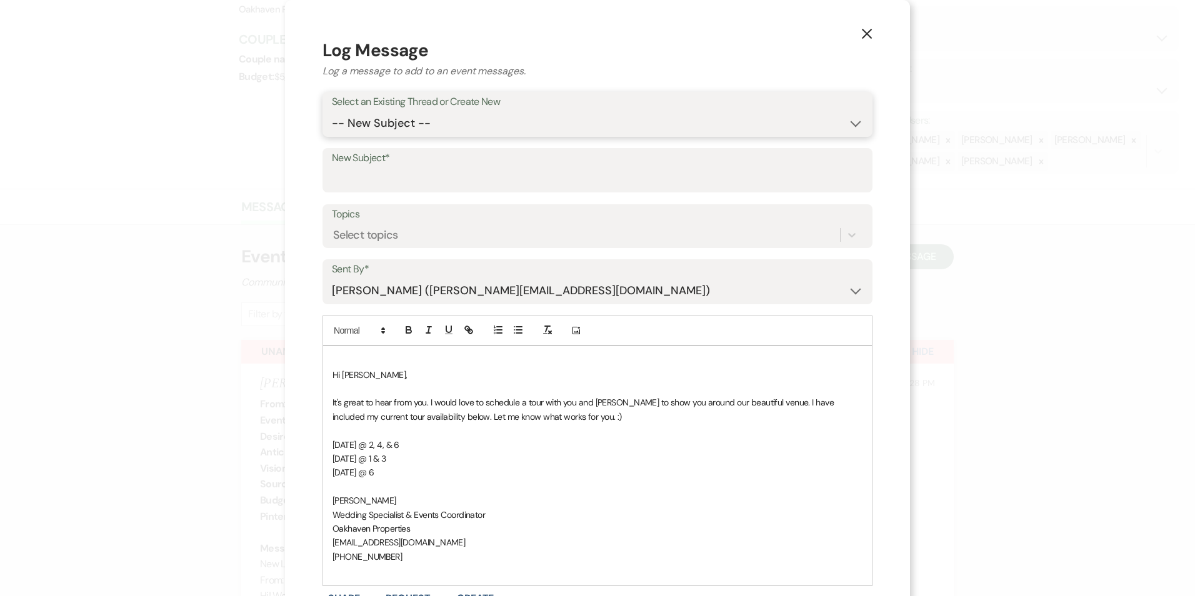
click at [392, 135] on select "-- New Subject -- New Event Inquiry: Nailah Cooper from The Knot" at bounding box center [597, 123] width 531 height 24
click at [394, 128] on select "-- New Subject -- New Event Inquiry: Nailah Cooper from The Knot" at bounding box center [597, 123] width 531 height 24
click at [332, 111] on select "-- New Subject -- New Event Inquiry: Nailah Cooper from The Knot" at bounding box center [597, 123] width 531 height 24
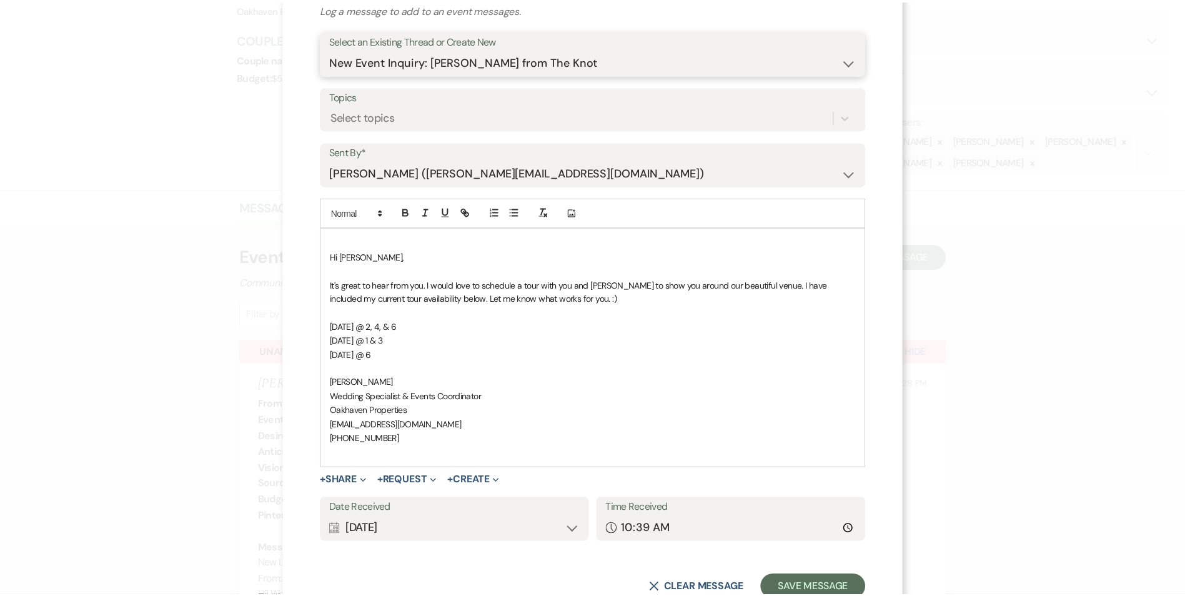
scroll to position [104, 0]
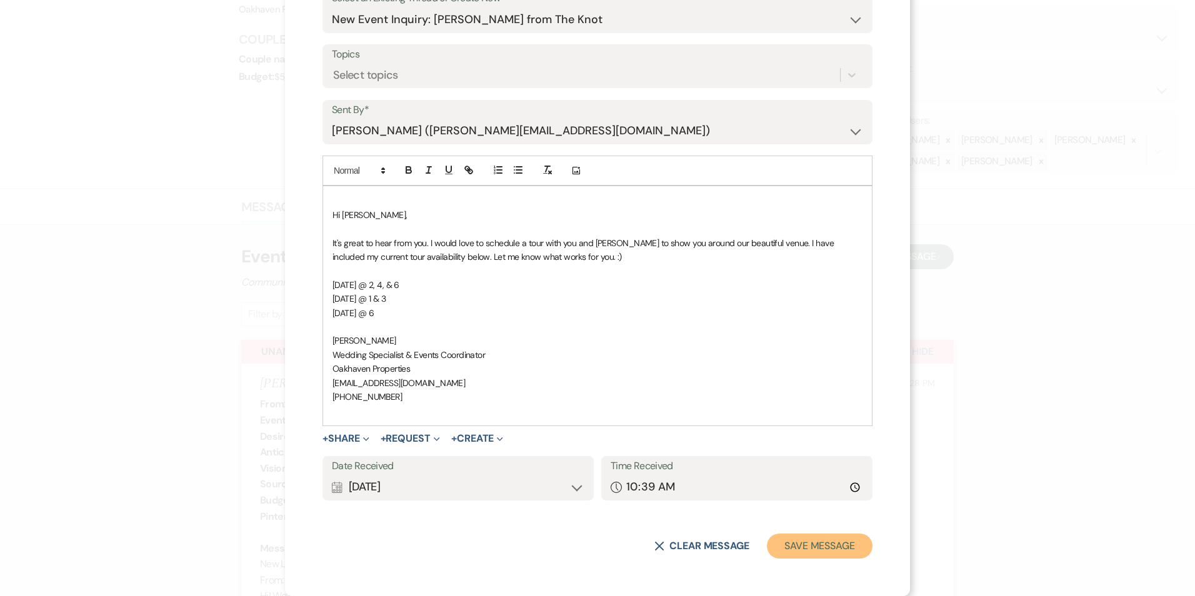
click at [845, 551] on button "Save Message" at bounding box center [820, 546] width 106 height 25
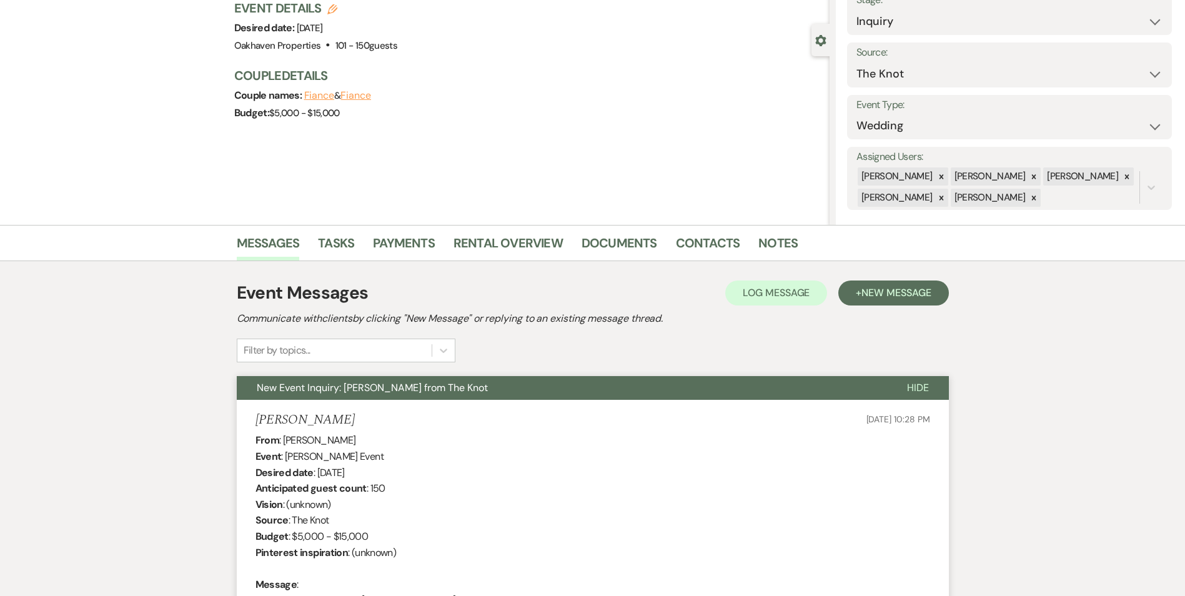
scroll to position [0, 0]
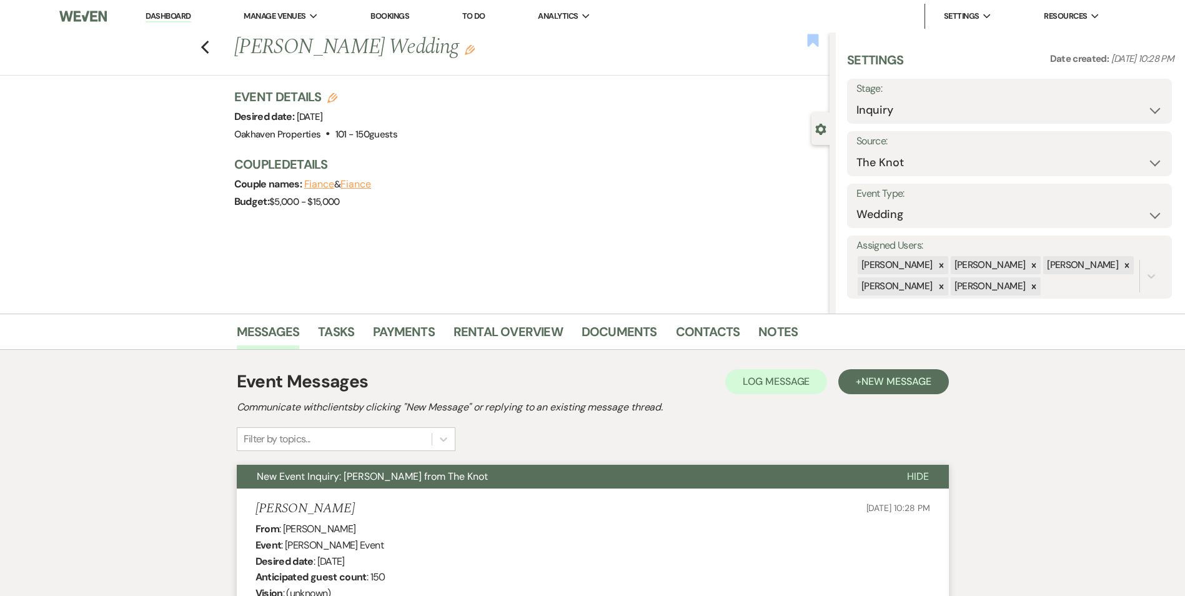
click at [807, 40] on icon "Bookmark" at bounding box center [813, 40] width 13 height 15
click at [1040, 100] on select "Inquiry Follow Up Tour Requested Tour Confirmed Toured Proposal Sent Booked Lost" at bounding box center [1010, 110] width 306 height 24
click at [857, 98] on select "Inquiry Follow Up Tour Requested Tour Confirmed Toured Proposal Sent Booked Lost" at bounding box center [1010, 110] width 306 height 24
drag, startPoint x: 1113, startPoint y: 97, endPoint x: 1088, endPoint y: 102, distance: 24.9
click at [1113, 97] on button "Save" at bounding box center [1137, 101] width 71 height 25
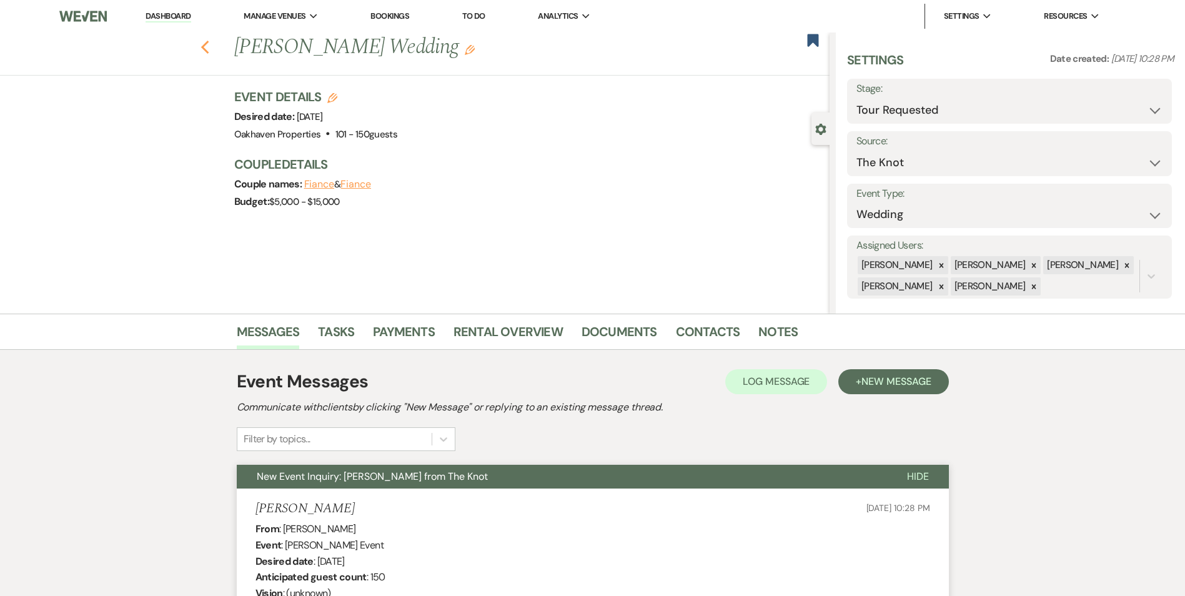
click at [210, 45] on icon "Previous" at bounding box center [205, 47] width 9 height 15
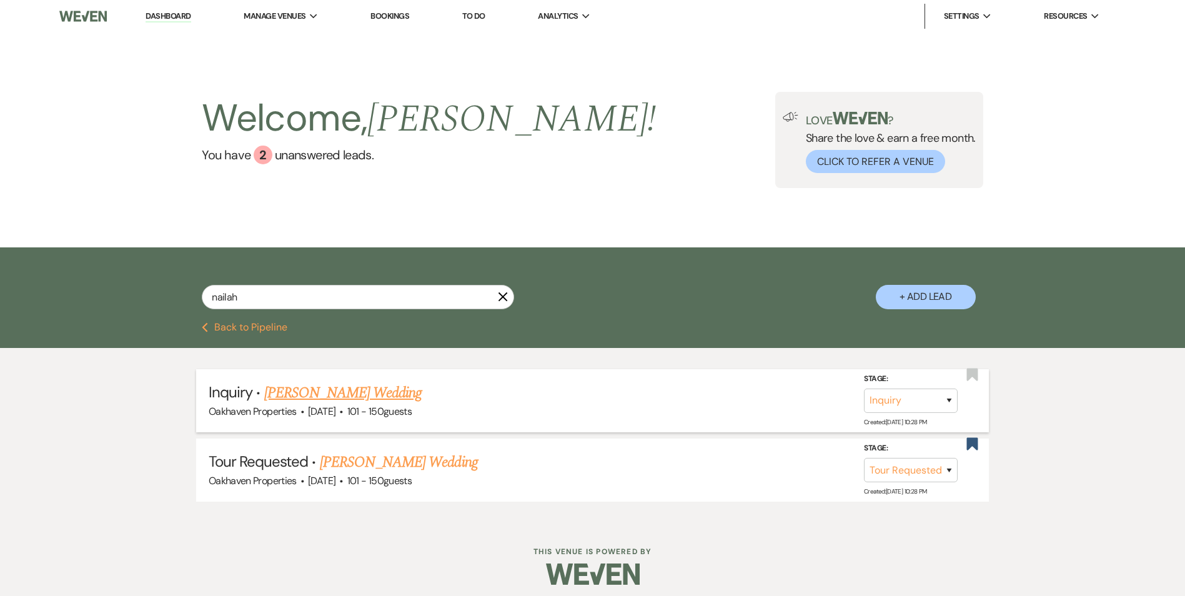
click at [374, 394] on link "Nailah Cooper's Wedding" at bounding box center [343, 393] width 158 height 22
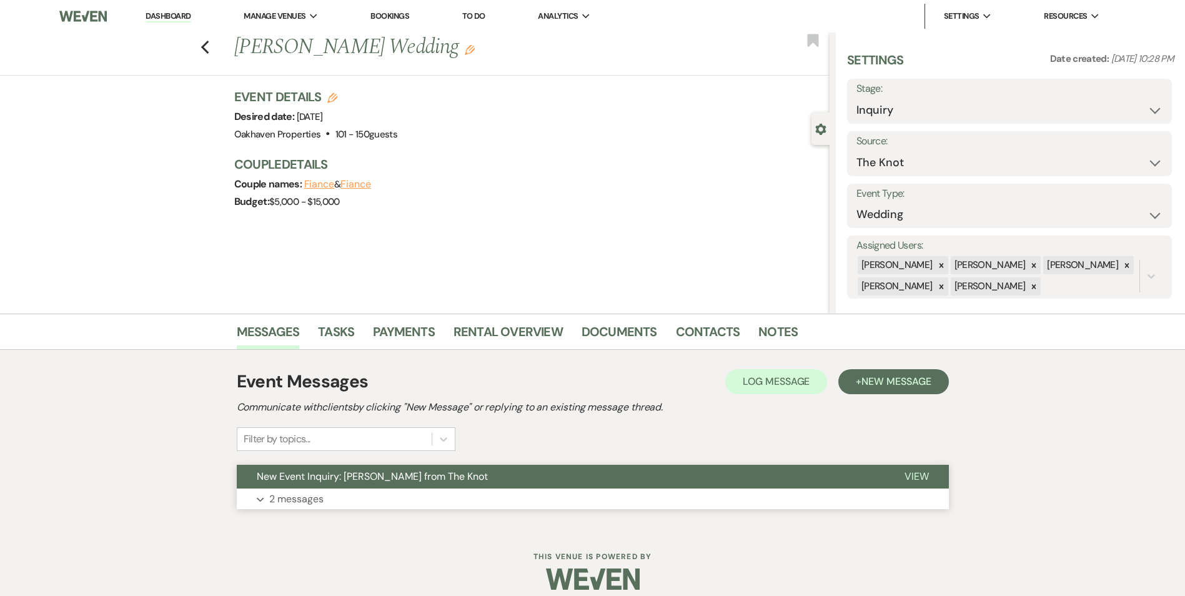
click at [927, 478] on span "View" at bounding box center [917, 476] width 24 height 13
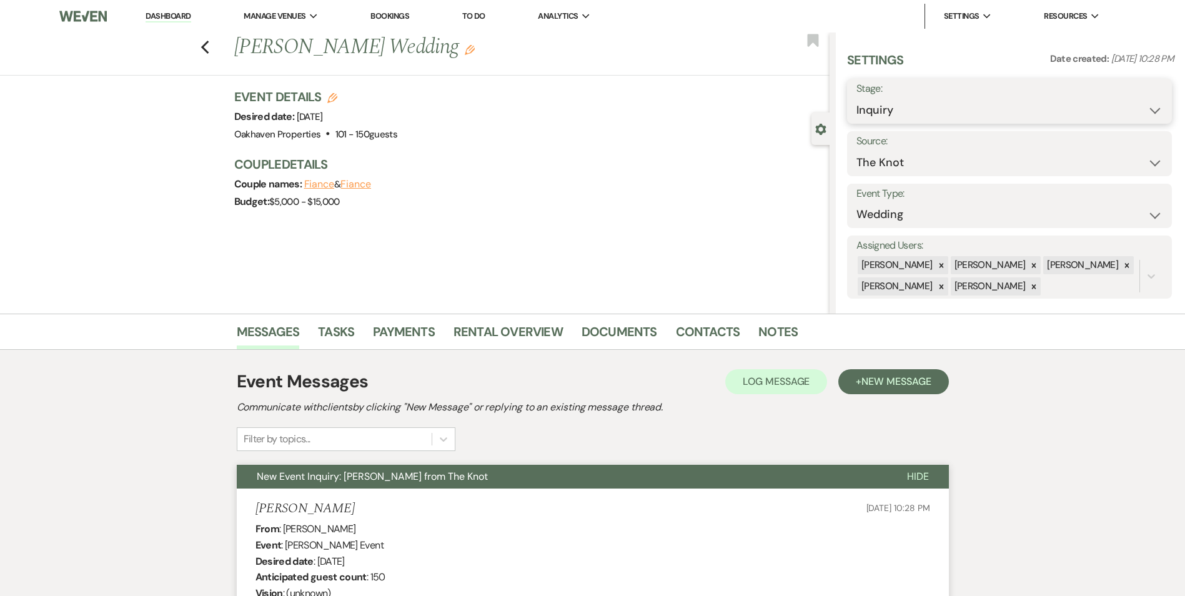
click at [893, 102] on select "Inquiry Follow Up Tour Requested Tour Confirmed Toured Proposal Sent Booked Lost" at bounding box center [1010, 110] width 306 height 24
click at [857, 98] on select "Inquiry Follow Up Tour Requested Tour Confirmed Toured Proposal Sent Booked Lost" at bounding box center [1010, 110] width 306 height 24
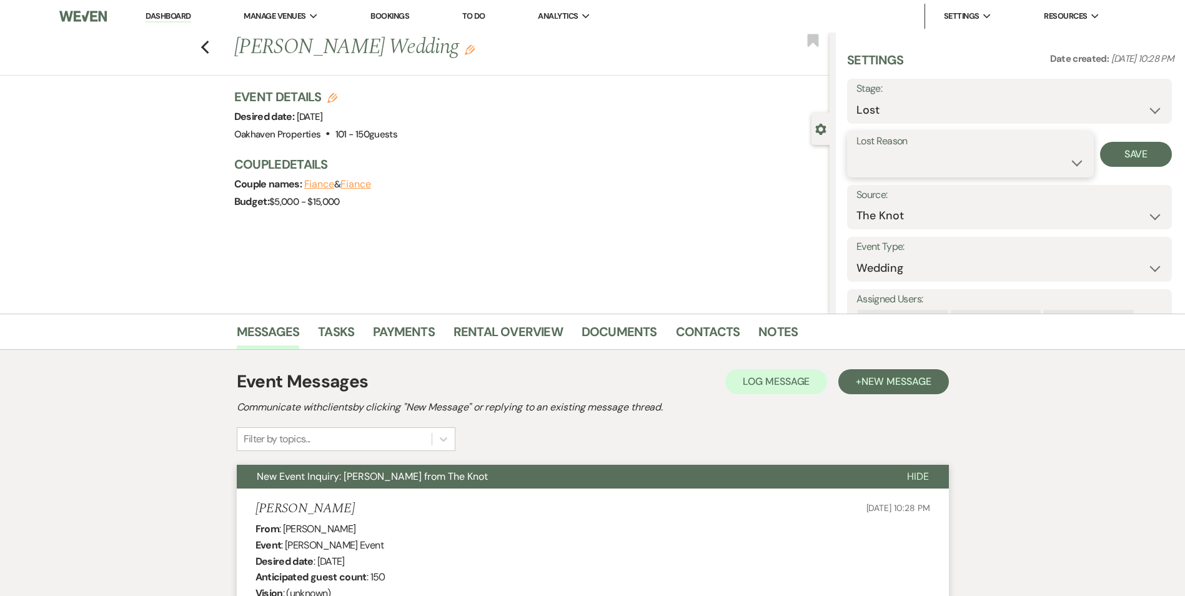
click at [867, 164] on select "Booked Elsewhere Budget Date Unavailable No Response Not a Good Match Capacity …" at bounding box center [971, 163] width 228 height 24
click at [857, 151] on select "Booked Elsewhere Budget Date Unavailable No Response Not a Good Match Capacity …" at bounding box center [971, 163] width 228 height 24
click at [1108, 152] on button "Save" at bounding box center [1136, 154] width 72 height 25
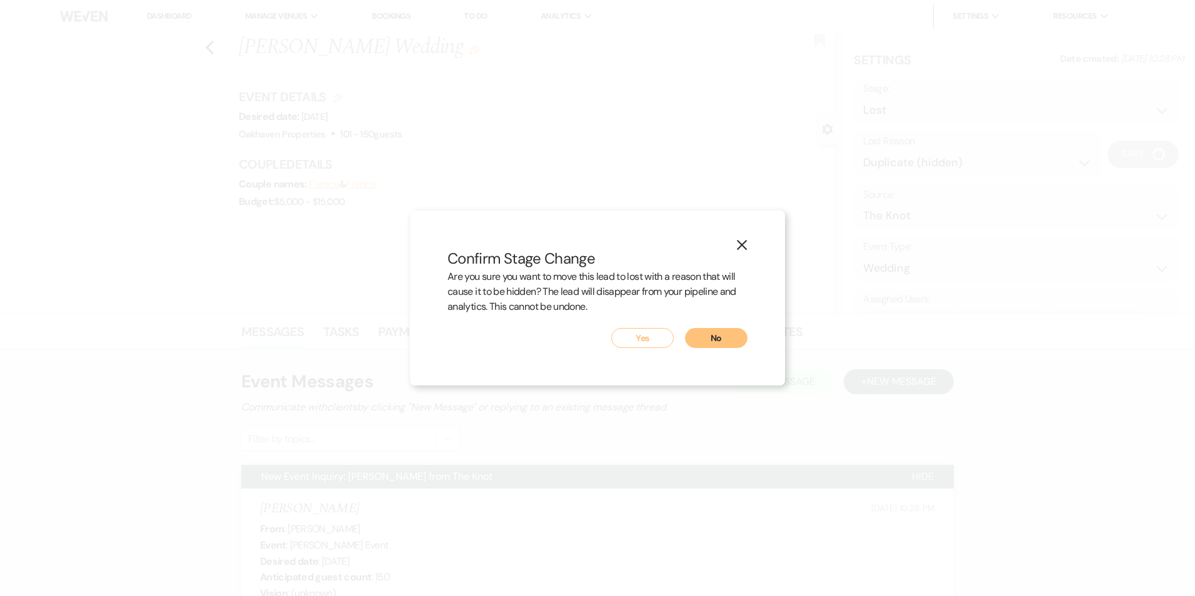
click at [646, 347] on button "Yes" at bounding box center [642, 338] width 62 height 20
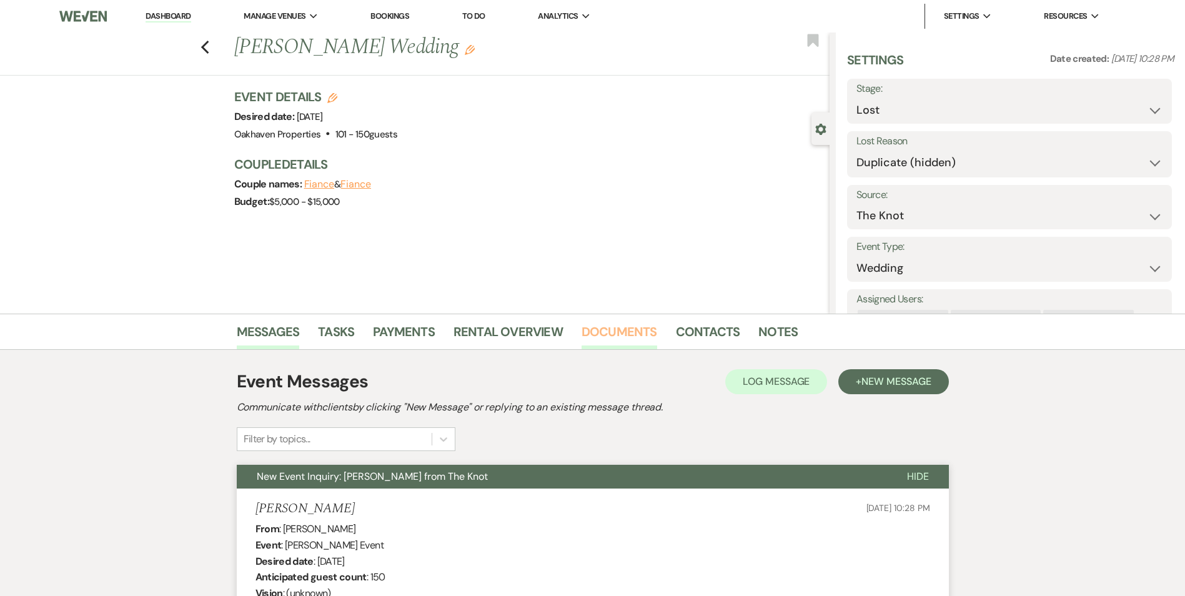
click at [647, 330] on link "Documents" at bounding box center [620, 335] width 76 height 27
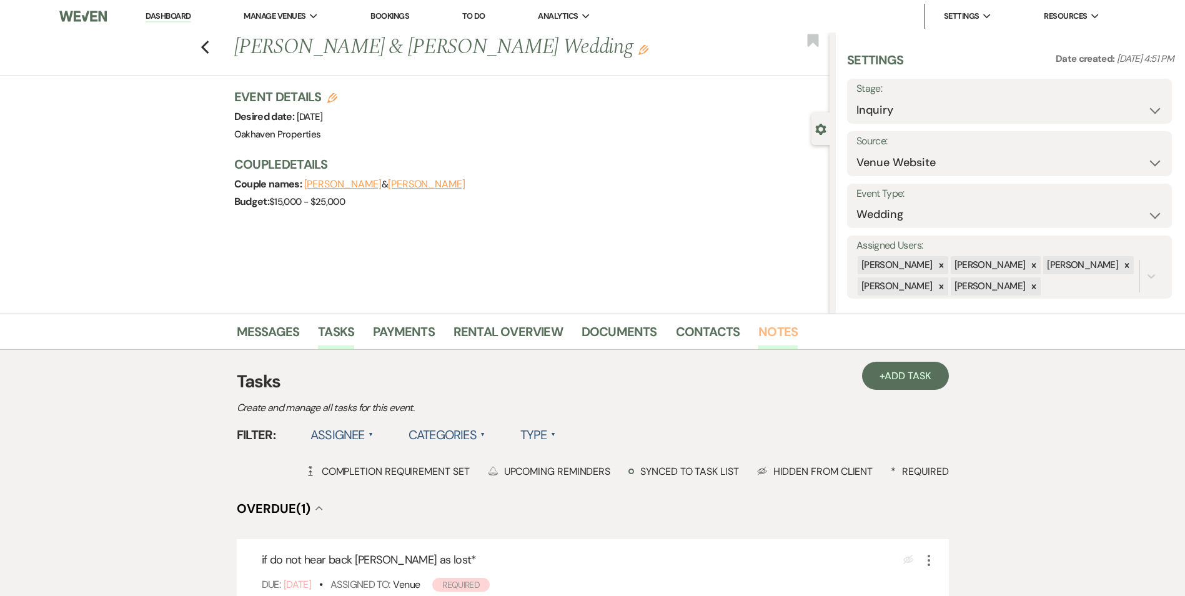
click at [771, 334] on link "Notes" at bounding box center [778, 335] width 39 height 27
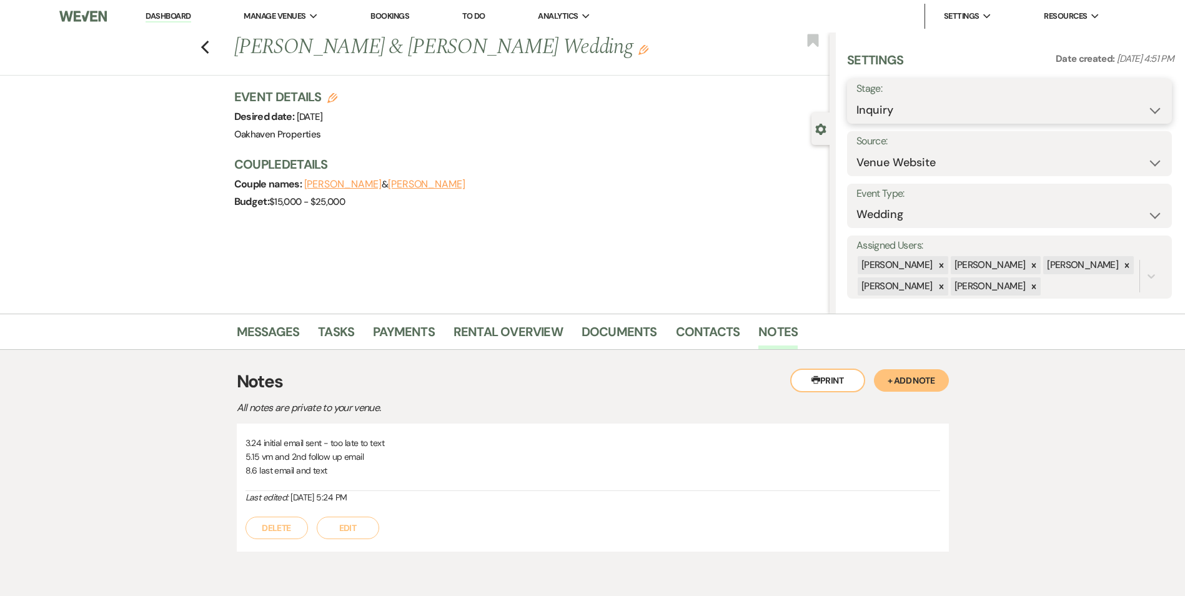
drag, startPoint x: 903, startPoint y: 107, endPoint x: 900, endPoint y: 114, distance: 7.5
click at [903, 107] on select "Inquiry Follow Up Tour Requested Tour Confirmed Toured Proposal Sent Booked Lost" at bounding box center [1010, 110] width 306 height 24
select select "8"
click at [857, 98] on select "Inquiry Follow Up Tour Requested Tour Confirmed Toured Proposal Sent Booked Lost" at bounding box center [1010, 110] width 306 height 24
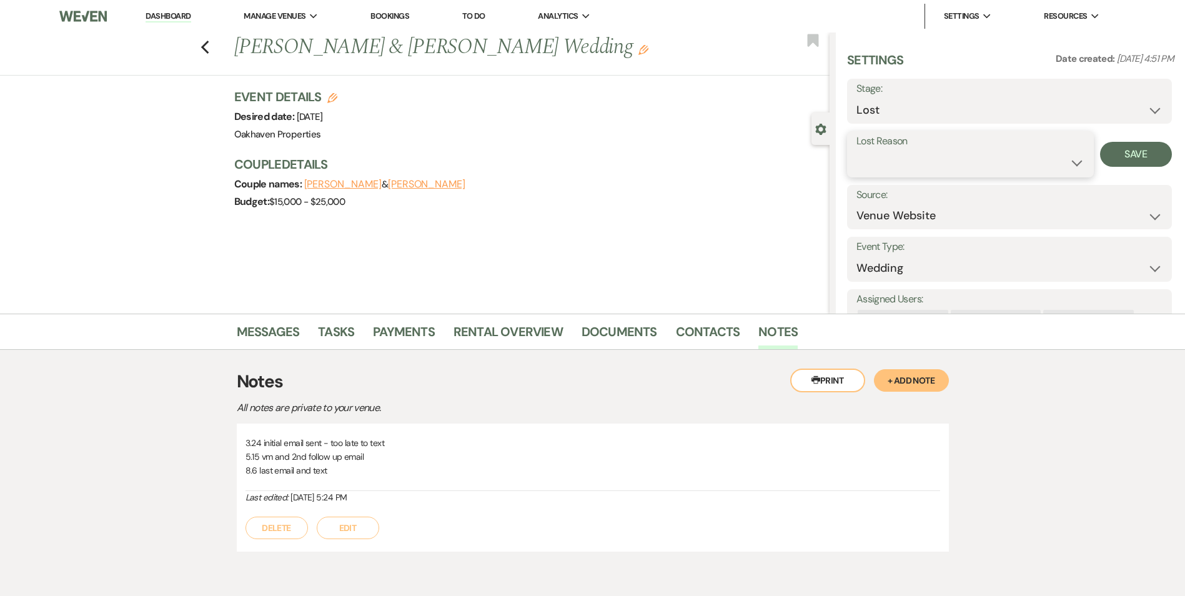
click at [893, 164] on select "Booked Elsewhere Budget Date Unavailable No Response Not a Good Match Capacity …" at bounding box center [971, 163] width 228 height 24
select select "5"
click at [857, 151] on select "Booked Elsewhere Budget Date Unavailable No Response Not a Good Match Capacity …" at bounding box center [971, 163] width 228 height 24
click at [1137, 132] on div "Lost Reason Booked Elsewhere Budget Date Unavailable No Response Not a Good Mat…" at bounding box center [1009, 154] width 325 height 46
click at [1133, 153] on button "Save" at bounding box center [1136, 154] width 72 height 25
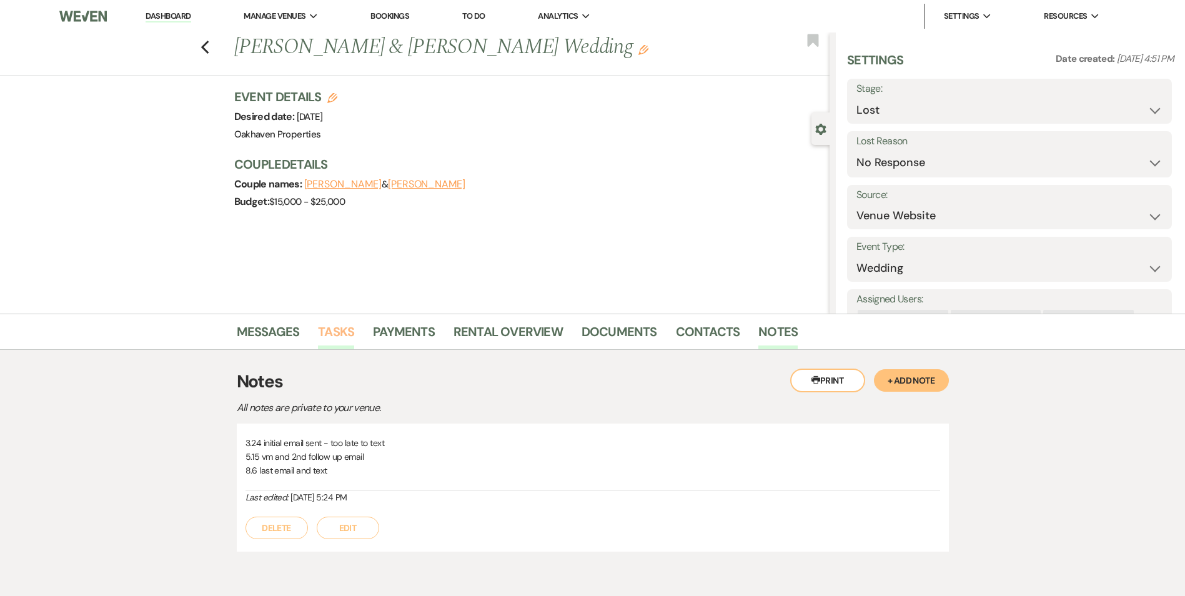
click at [337, 330] on link "Tasks" at bounding box center [336, 335] width 36 height 27
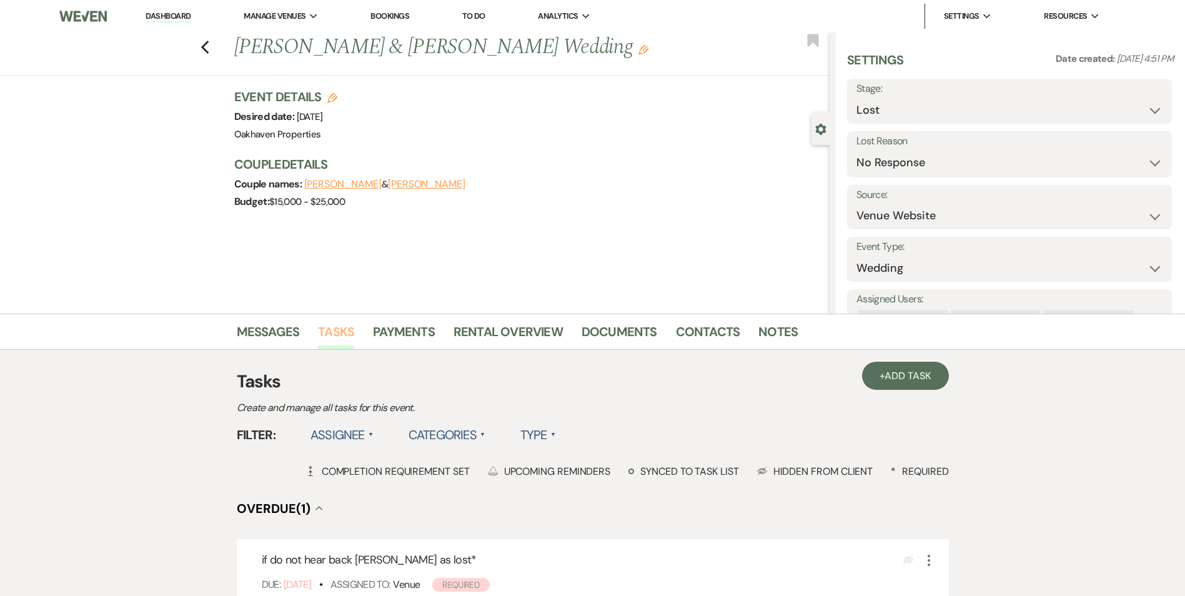
scroll to position [125, 0]
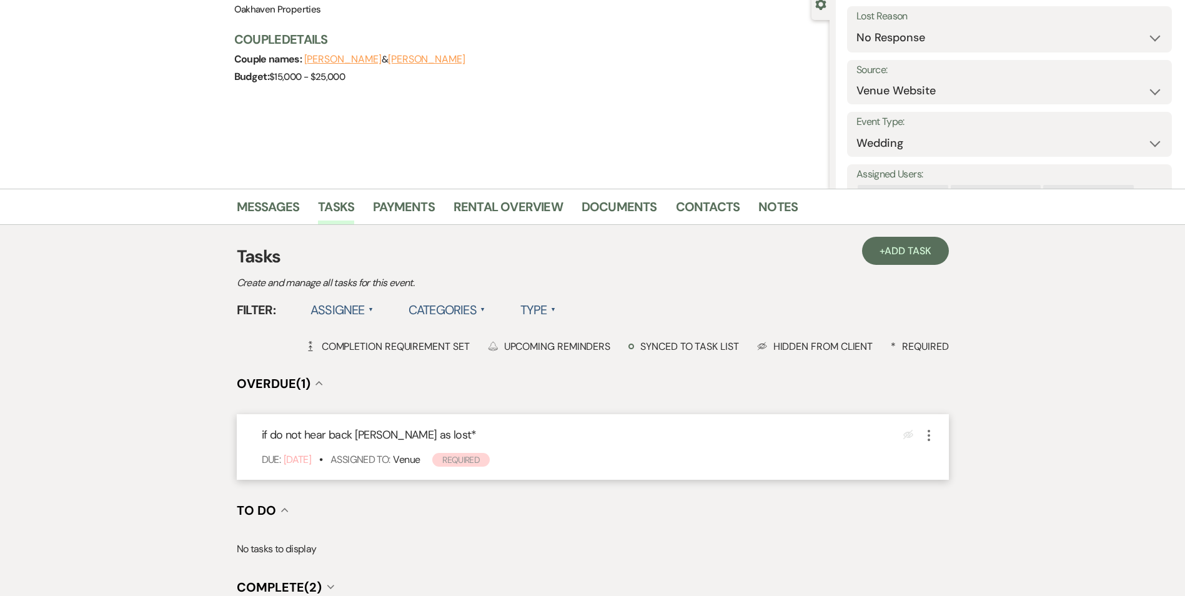
click at [933, 430] on icon "More" at bounding box center [929, 435] width 15 height 15
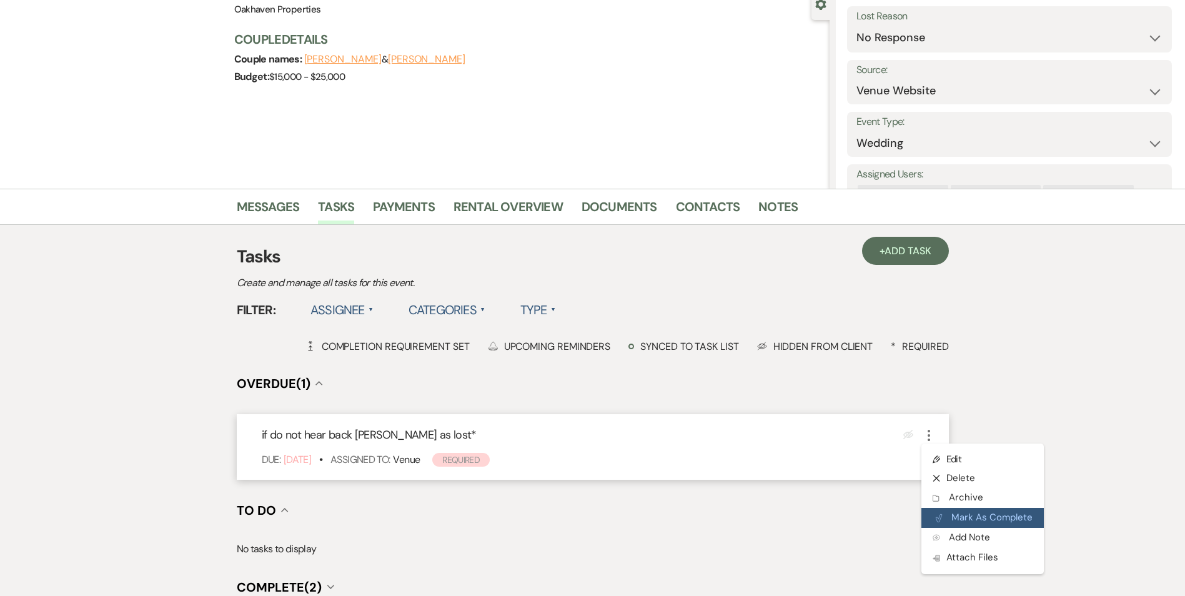
click at [942, 514] on icon "Plan Portal Link" at bounding box center [938, 518] width 7 height 9
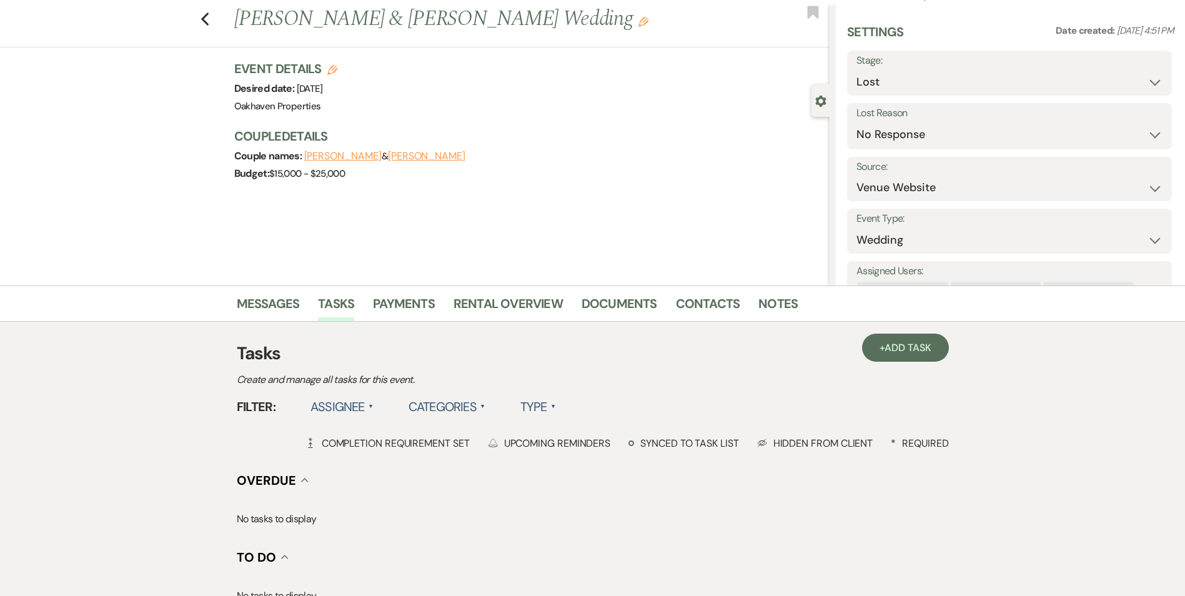
scroll to position [0, 0]
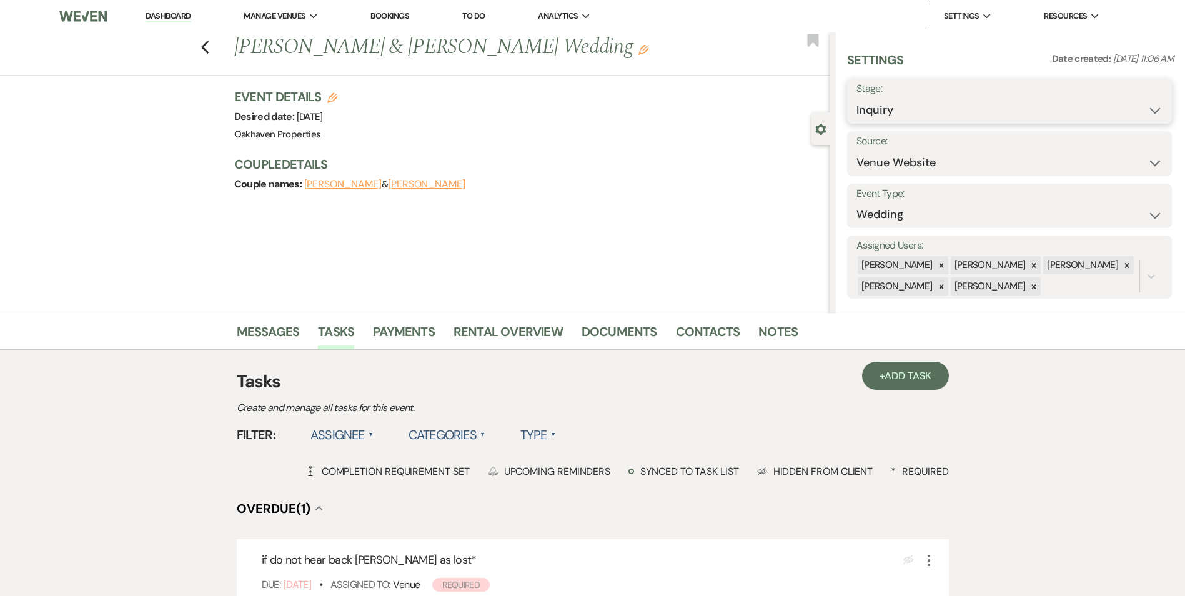
click at [1010, 110] on select "Inquiry Follow Up Tour Requested Tour Confirmed Toured Proposal Sent Booked Lost" at bounding box center [1010, 110] width 306 height 24
select select "8"
click at [857, 98] on select "Inquiry Follow Up Tour Requested Tour Confirmed Toured Proposal Sent Booked Lost" at bounding box center [1010, 110] width 306 height 24
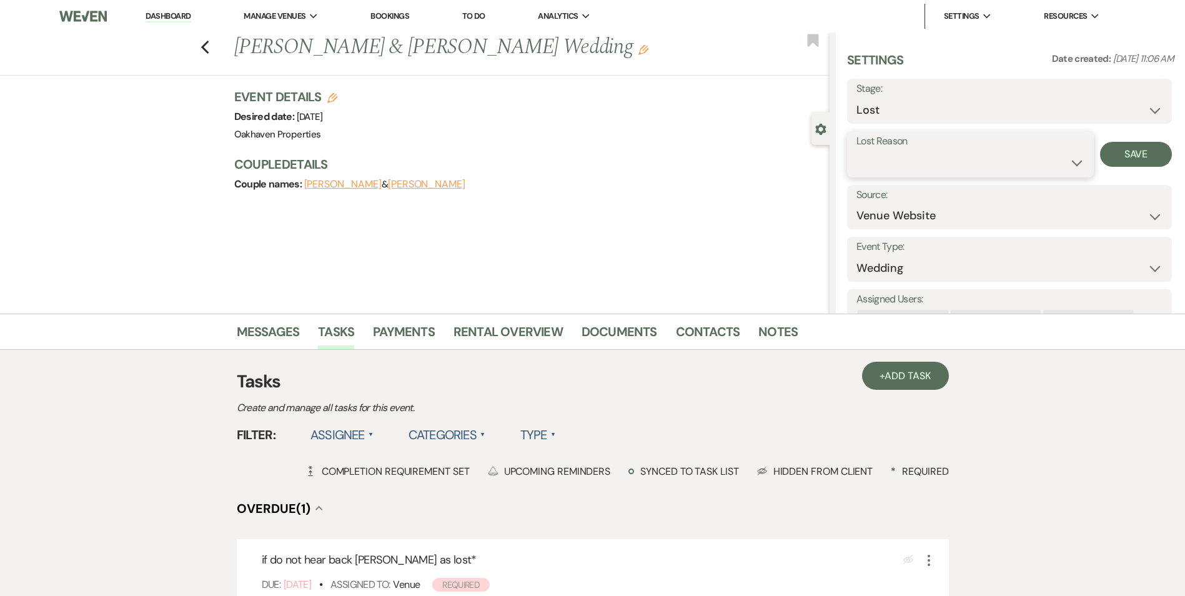
click at [900, 165] on select "Booked Elsewhere Budget Date Unavailable No Response Not a Good Match Capacity …" at bounding box center [971, 163] width 228 height 24
select select "8"
click at [857, 151] on select "Booked Elsewhere Budget Date Unavailable No Response Not a Good Match Capacity …" at bounding box center [971, 163] width 228 height 24
click at [1120, 154] on button "Save" at bounding box center [1136, 154] width 72 height 25
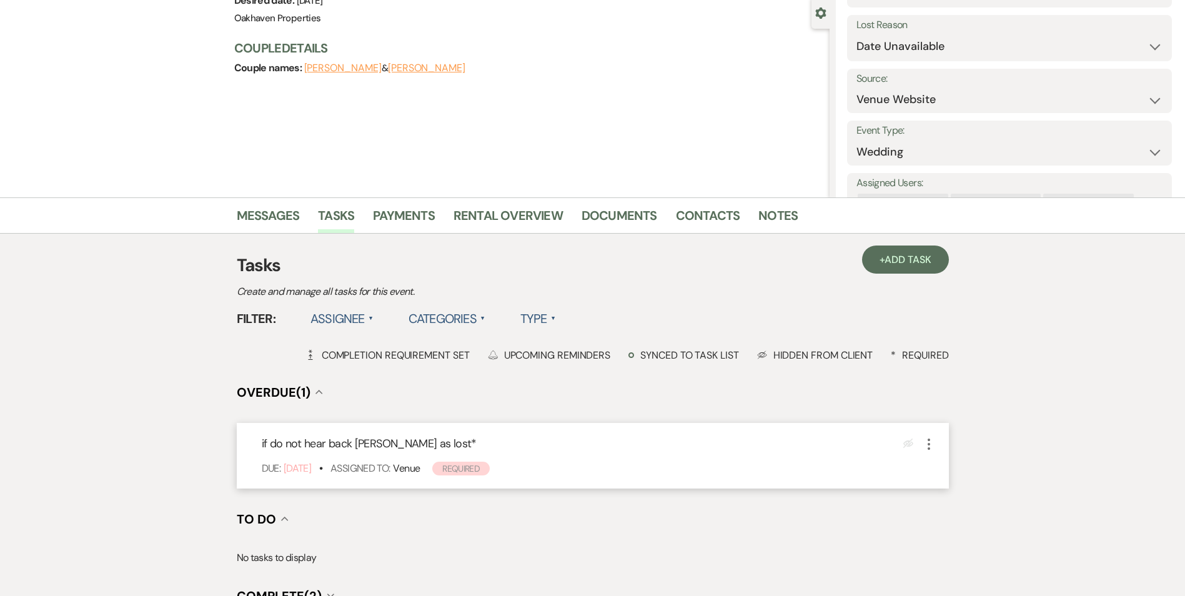
scroll to position [125, 0]
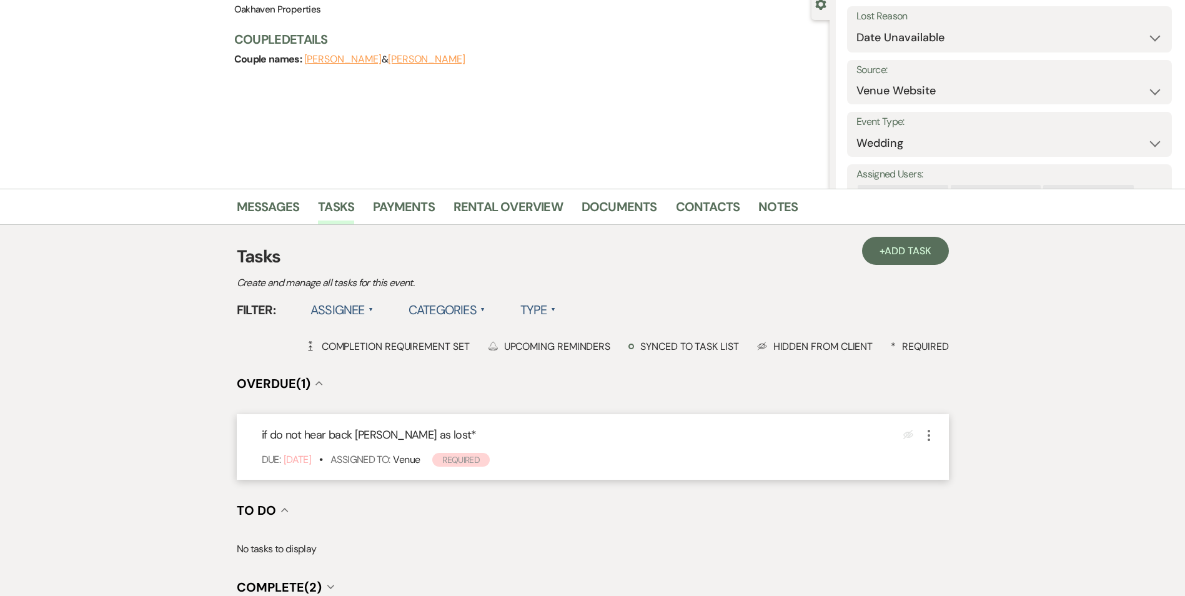
click at [930, 437] on icon "More" at bounding box center [929, 435] width 15 height 15
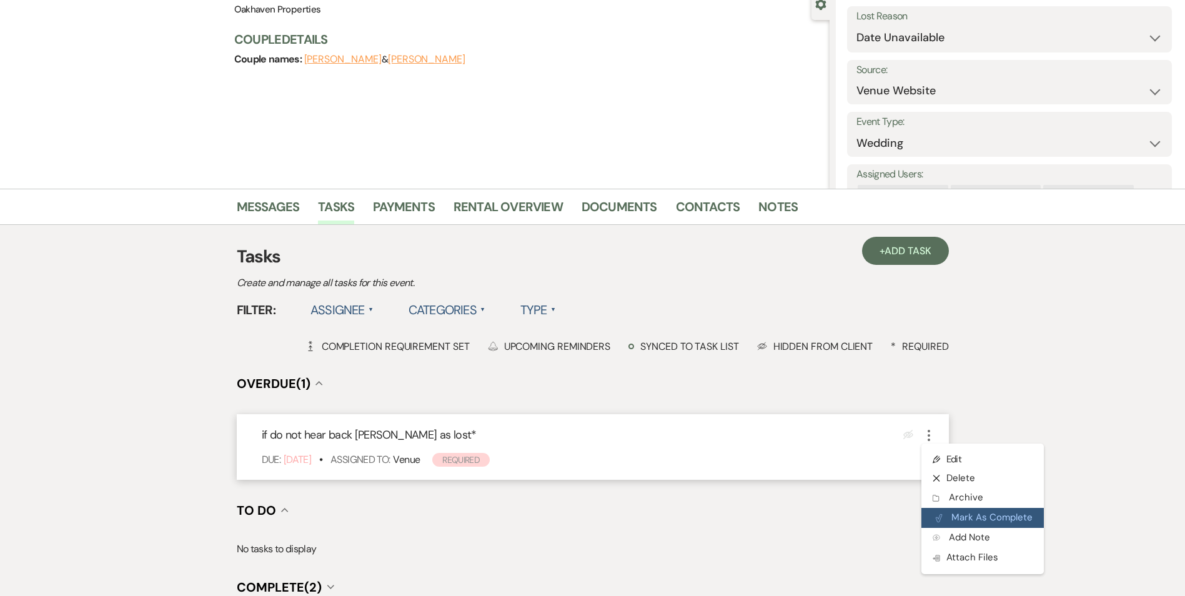
click at [953, 524] on button "Plan Portal Link Mark As Complete" at bounding box center [983, 518] width 122 height 20
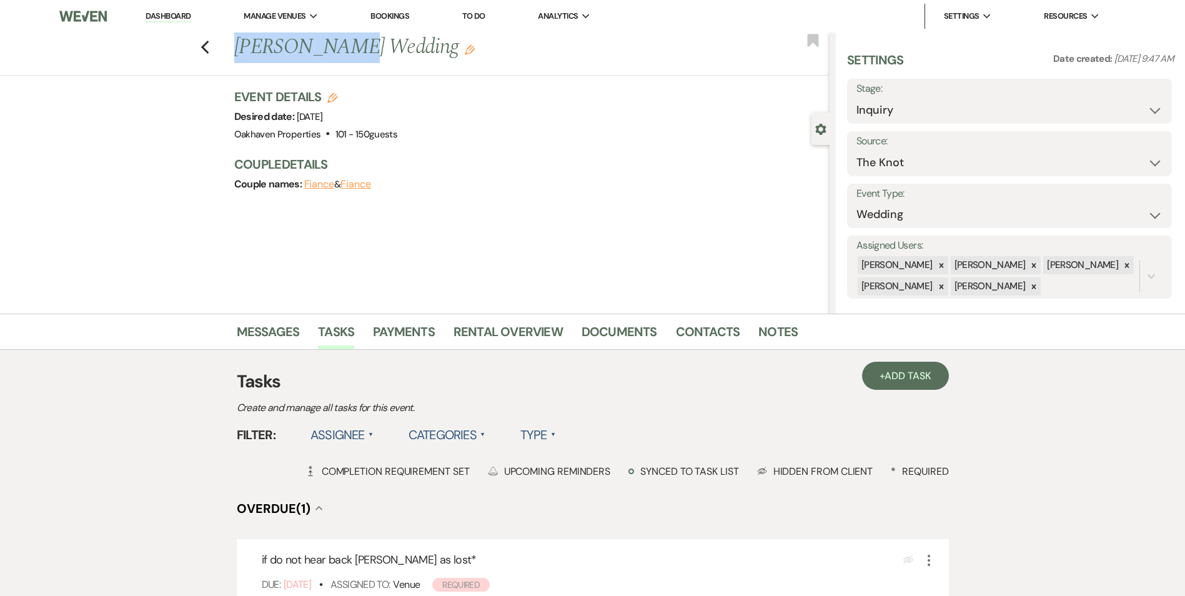
drag, startPoint x: 336, startPoint y: 46, endPoint x: 241, endPoint y: 58, distance: 96.4
click at [241, 58] on h1 "Alexis Crews's Wedding Edit" at bounding box center [470, 47] width 472 height 30
copy h1 "Alexis Crews"
click at [778, 334] on link "Notes" at bounding box center [778, 335] width 39 height 27
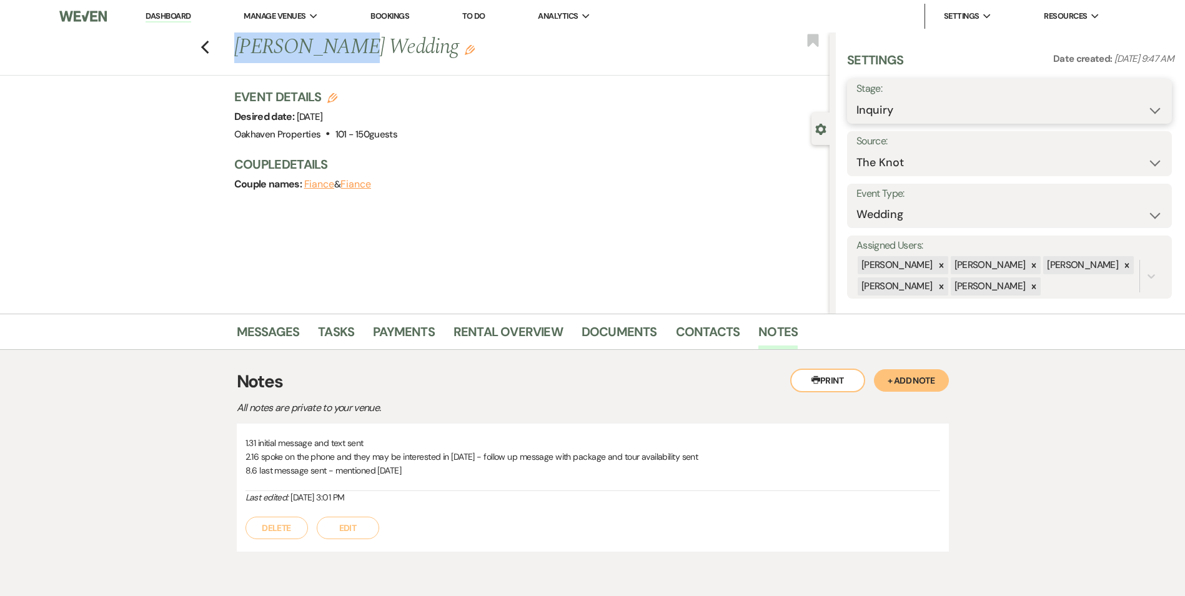
click at [1068, 111] on select "Inquiry Follow Up Tour Requested Tour Confirmed Toured Proposal Sent Booked Lost" at bounding box center [1010, 110] width 306 height 24
select select "8"
click at [857, 98] on select "Inquiry Follow Up Tour Requested Tour Confirmed Toured Proposal Sent Booked Lost" at bounding box center [1010, 110] width 306 height 24
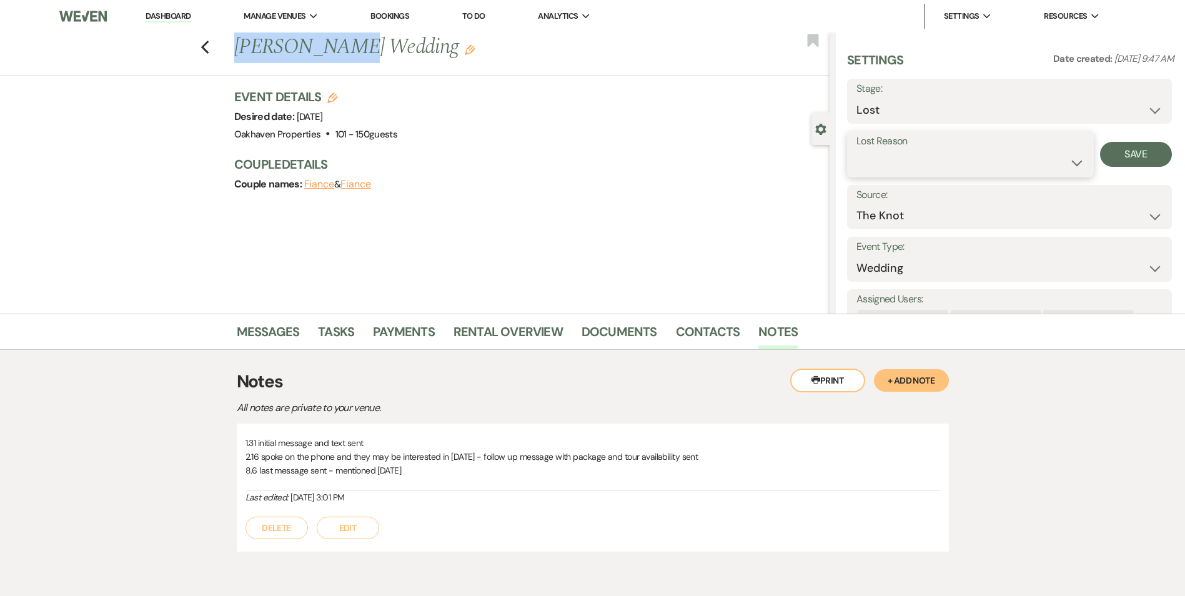
click at [954, 164] on select "Booked Elsewhere Budget Date Unavailable No Response Not a Good Match Capacity …" at bounding box center [971, 163] width 228 height 24
select select "8"
click at [857, 151] on select "Booked Elsewhere Budget Date Unavailable No Response Not a Good Match Capacity …" at bounding box center [971, 163] width 228 height 24
click at [1127, 159] on button "Save" at bounding box center [1136, 154] width 72 height 25
click at [335, 329] on link "Tasks" at bounding box center [336, 335] width 36 height 27
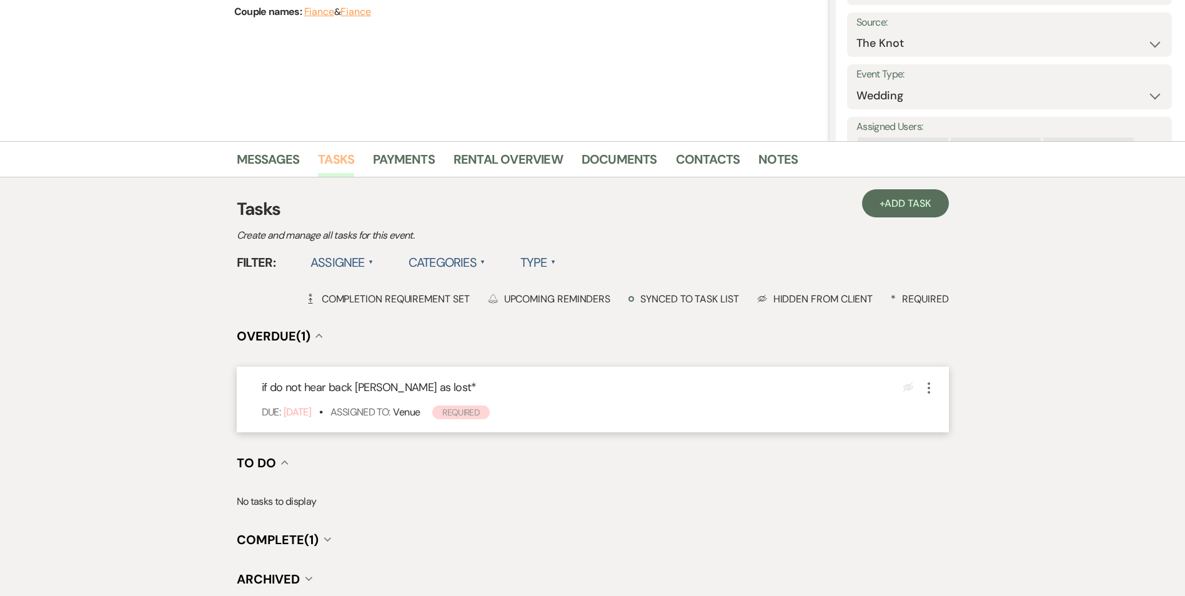
scroll to position [187, 0]
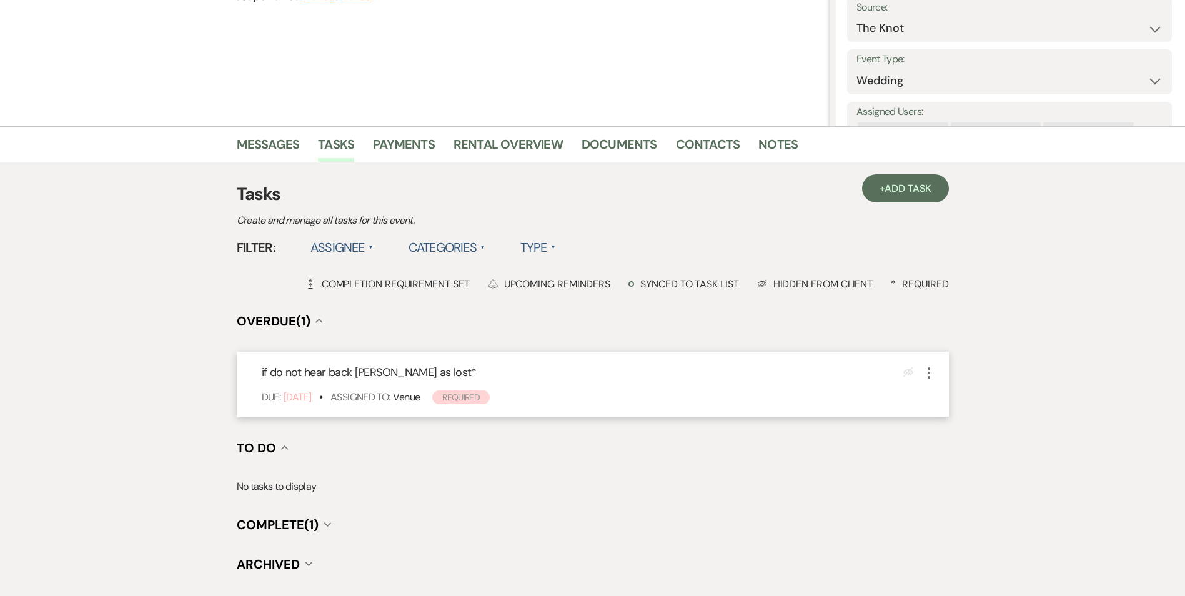
click at [930, 376] on icon "More" at bounding box center [929, 373] width 15 height 15
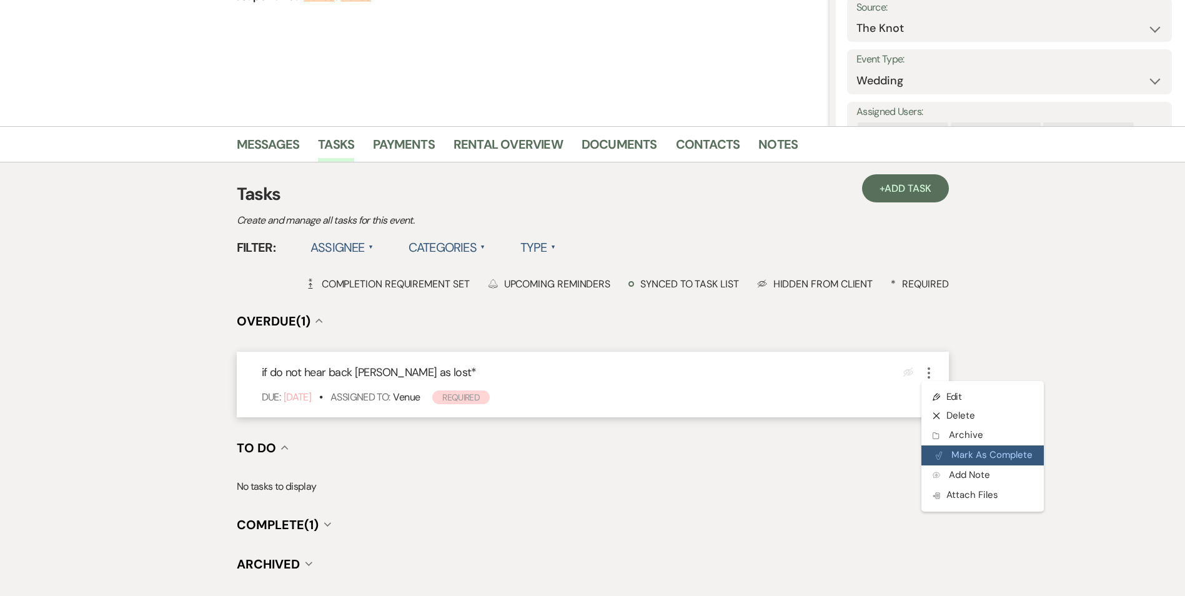
click at [950, 455] on button "Plan Portal Link Mark As Complete" at bounding box center [983, 455] width 122 height 20
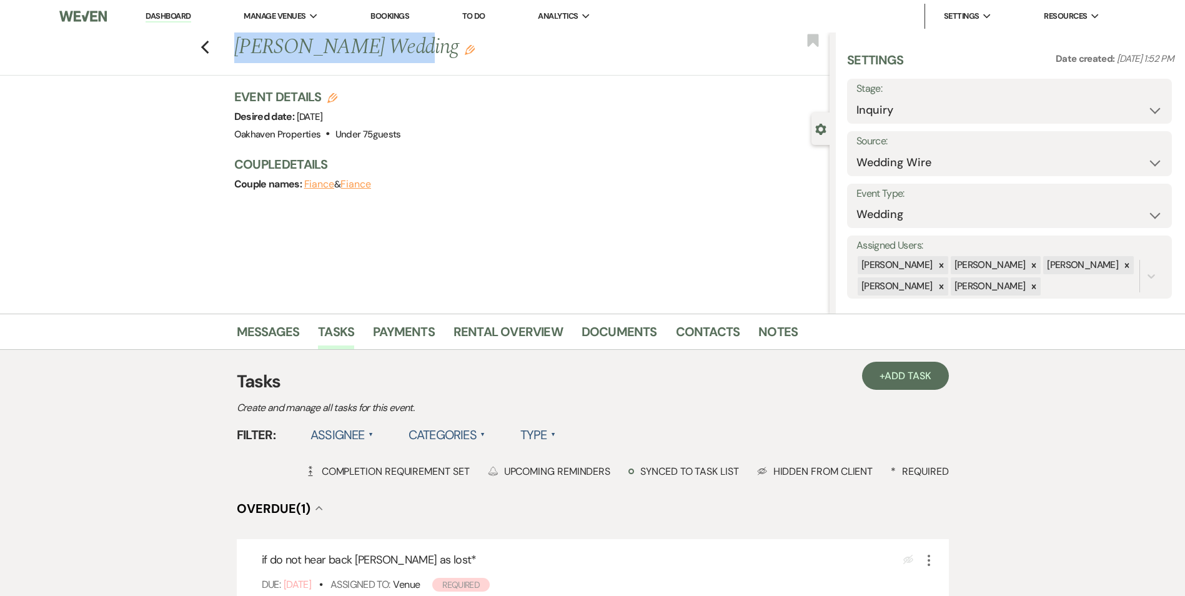
drag, startPoint x: 391, startPoint y: 46, endPoint x: 236, endPoint y: 49, distance: 155.0
click at [236, 49] on div "Previous [PERSON_NAME] Wedding Edit" at bounding box center [529, 47] width 602 height 30
copy h1 "[PERSON_NAME]"
click at [767, 332] on link "Notes" at bounding box center [778, 335] width 39 height 27
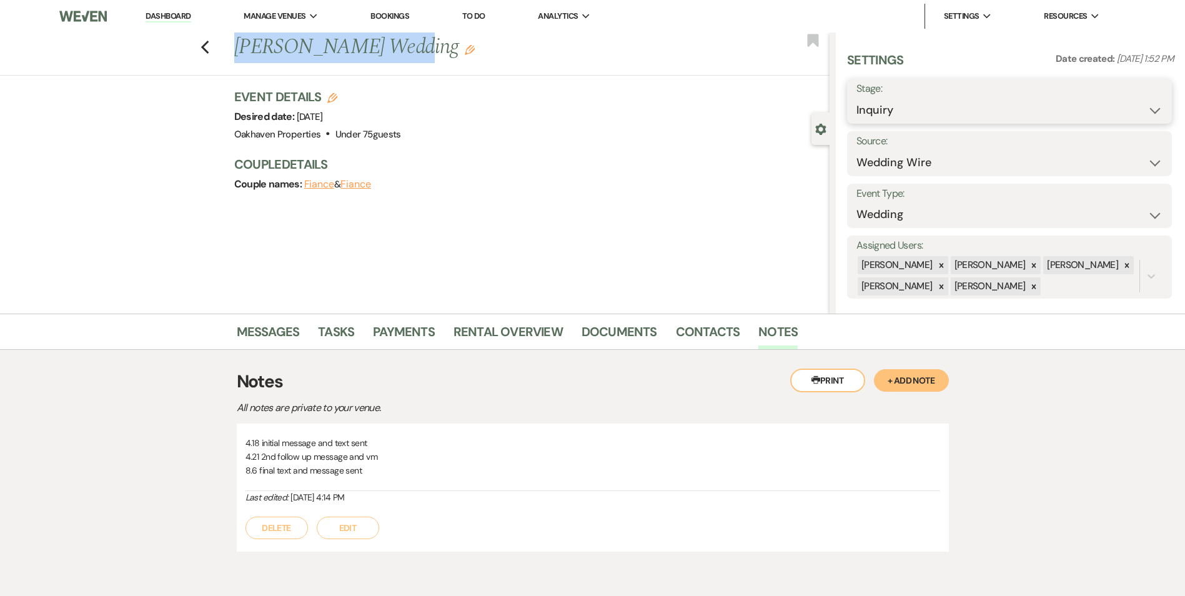
click at [1110, 105] on select "Inquiry Follow Up Tour Requested Tour Confirmed Toured Proposal Sent Booked Lost" at bounding box center [1010, 110] width 306 height 24
select select "8"
click at [857, 98] on select "Inquiry Follow Up Tour Requested Tour Confirmed Toured Proposal Sent Booked Lost" at bounding box center [1010, 110] width 306 height 24
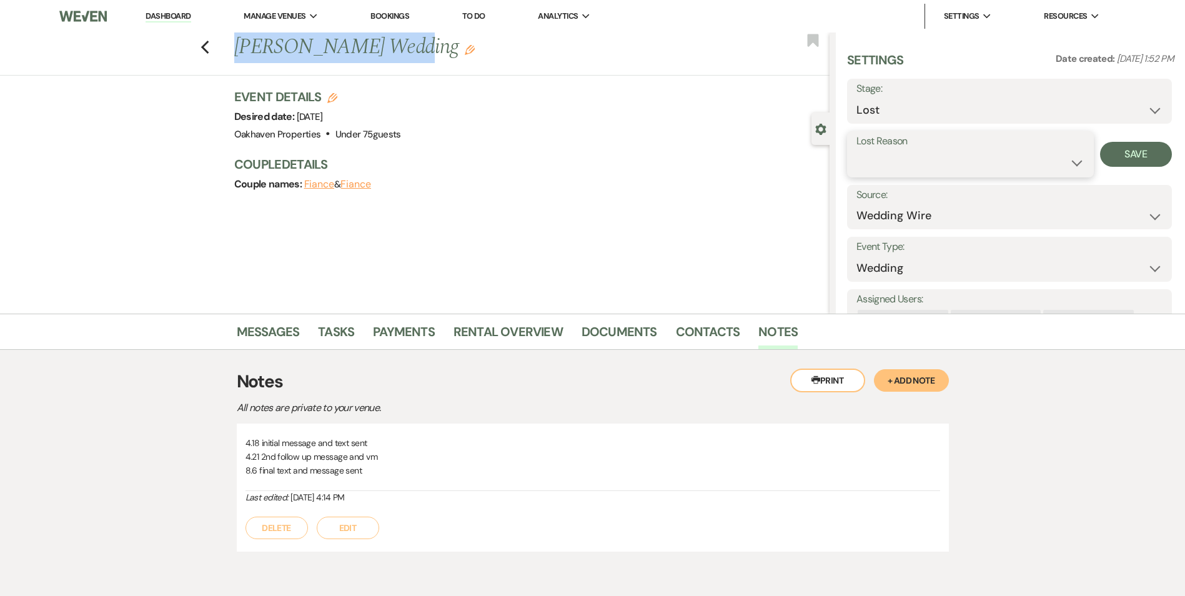
click at [1020, 165] on select "Booked Elsewhere Budget Date Unavailable No Response Not a Good Match Capacity …" at bounding box center [971, 163] width 228 height 24
select select "5"
click at [857, 151] on select "Booked Elsewhere Budget Date Unavailable No Response Not a Good Match Capacity …" at bounding box center [971, 163] width 228 height 24
click at [1116, 164] on button "Save" at bounding box center [1136, 154] width 72 height 25
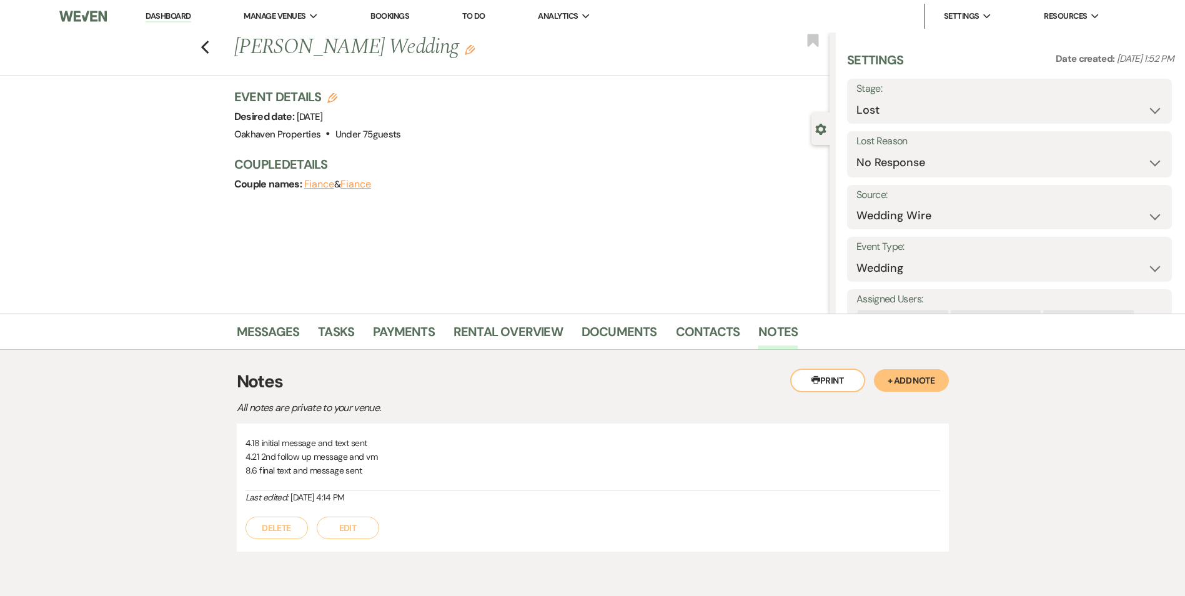
click at [439, 208] on div "Previous Shannon Bretthauer's Wedding Edit Bookmark Gear Settings Settings Date…" at bounding box center [415, 172] width 830 height 281
click at [321, 336] on link "Tasks" at bounding box center [336, 335] width 36 height 27
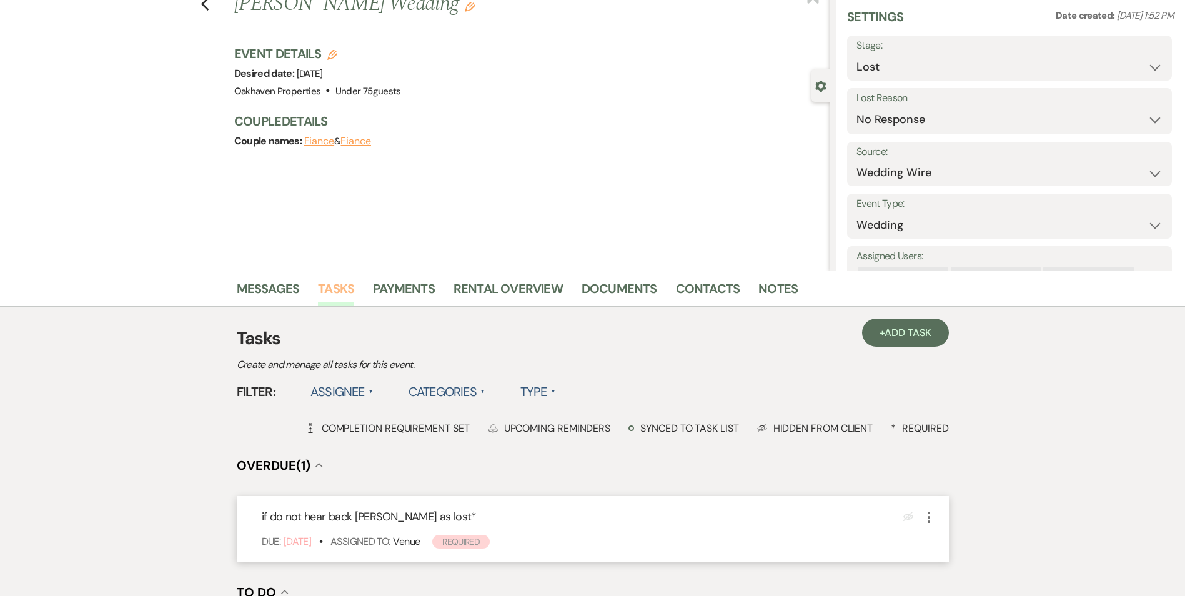
scroll to position [125, 0]
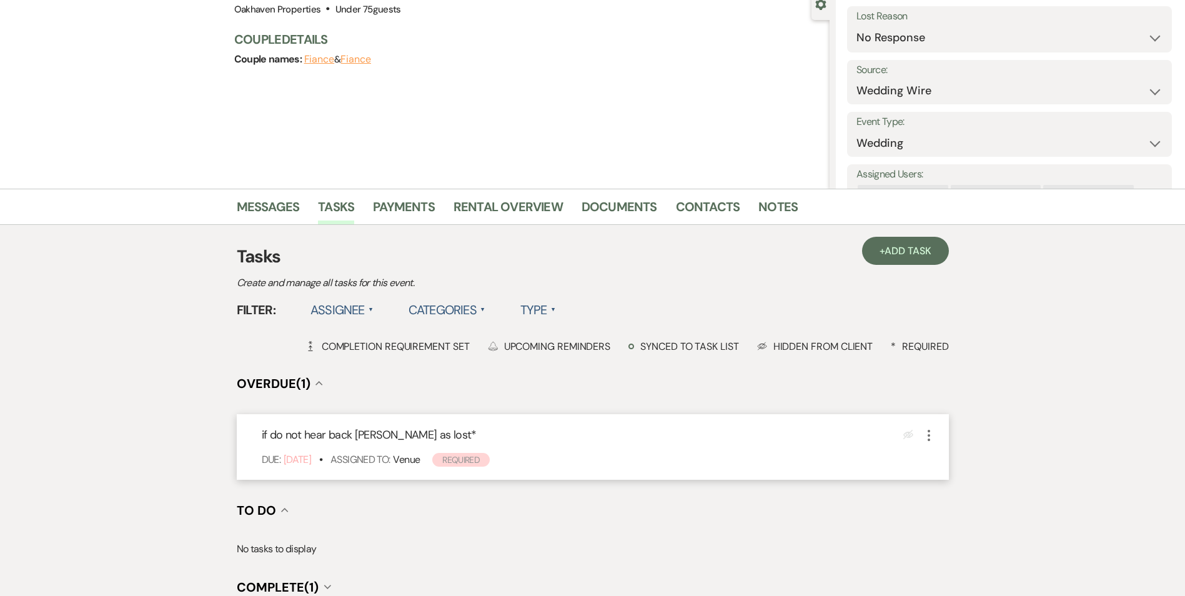
click at [928, 432] on use "button" at bounding box center [929, 435] width 2 height 11
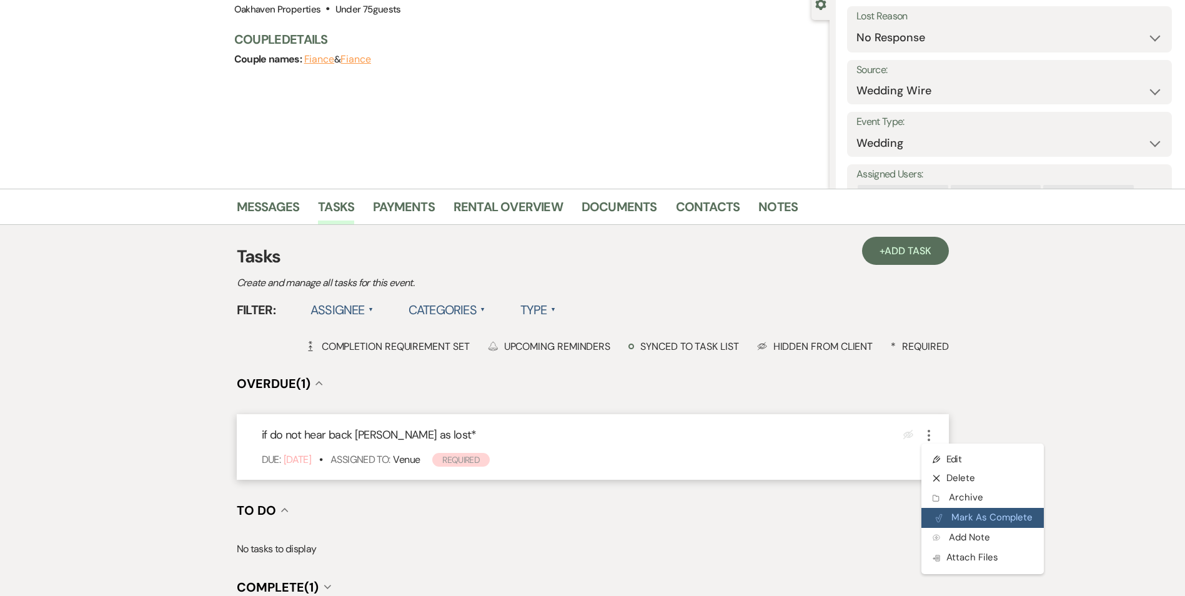
click at [970, 514] on button "Plan Portal Link Mark As Complete" at bounding box center [983, 518] width 122 height 20
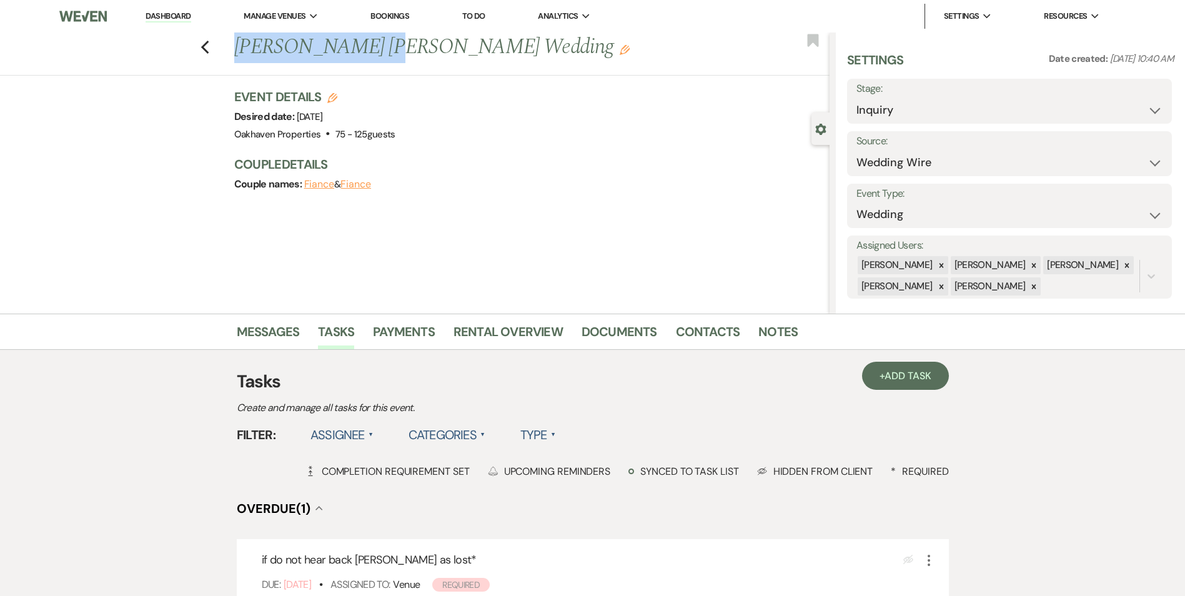
drag, startPoint x: 354, startPoint y: 47, endPoint x: 224, endPoint y: 65, distance: 131.2
click at [224, 65] on div "Previous [PERSON_NAME] [PERSON_NAME] Wedding Edit Bookmark" at bounding box center [412, 53] width 836 height 43
copy h1 "[PERSON_NAME]"
click at [764, 332] on link "Notes" at bounding box center [778, 335] width 39 height 27
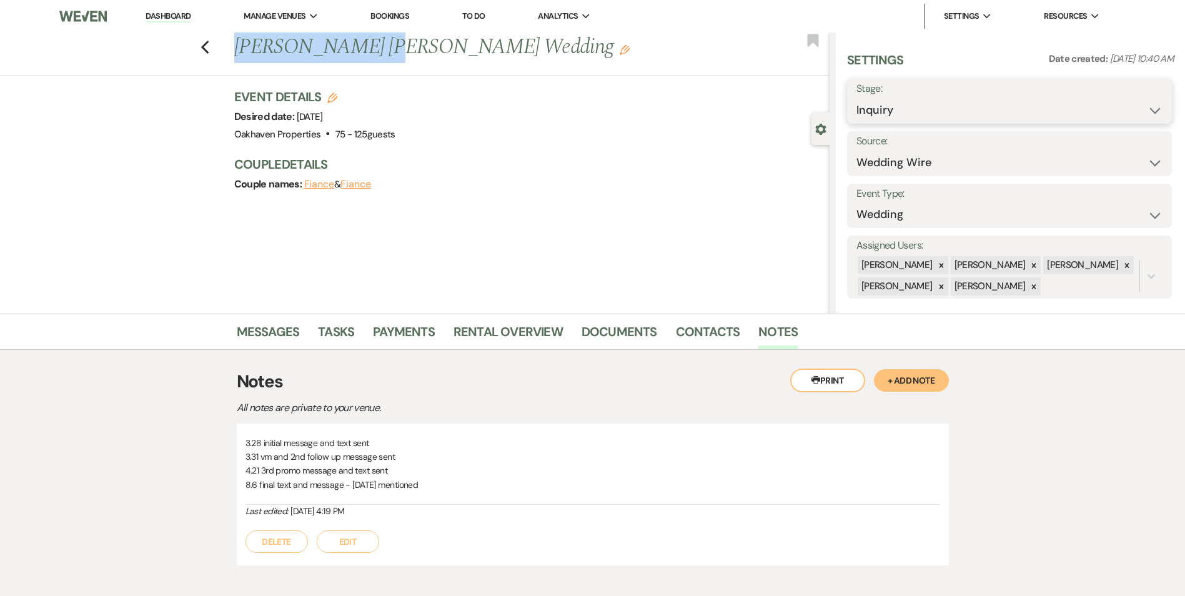
click at [883, 109] on select "Inquiry Follow Up Tour Requested Tour Confirmed Toured Proposal Sent Booked Lost" at bounding box center [1010, 110] width 306 height 24
select select "8"
click at [857, 98] on select "Inquiry Follow Up Tour Requested Tour Confirmed Toured Proposal Sent Booked Lost" at bounding box center [1010, 110] width 306 height 24
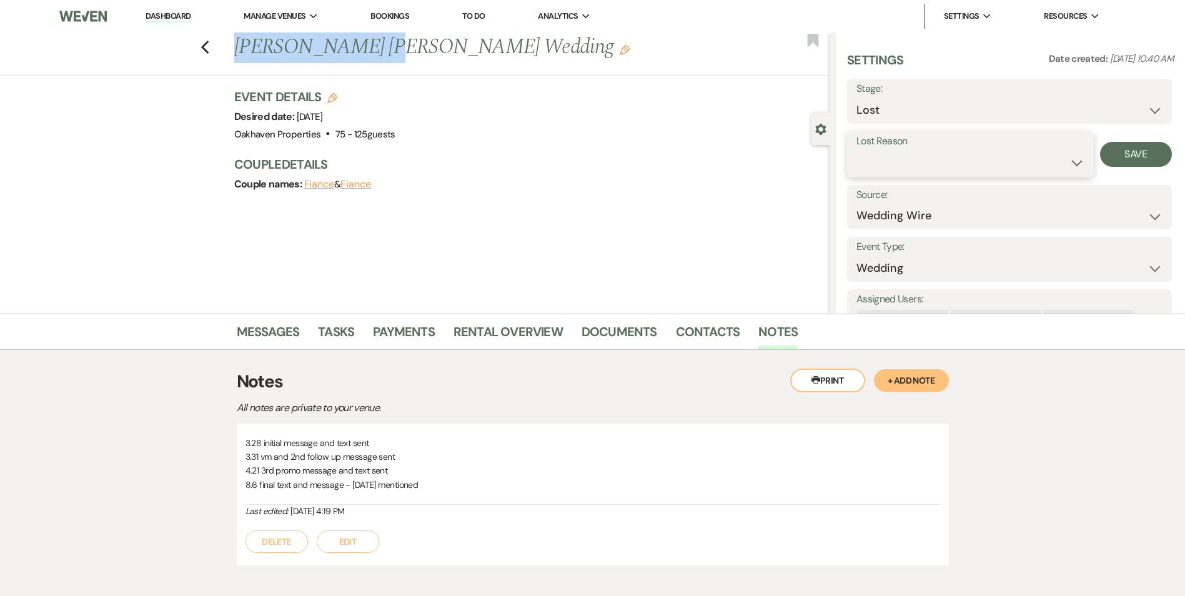
click at [867, 162] on select "Booked Elsewhere Budget Date Unavailable No Response Not a Good Match Capacity …" at bounding box center [971, 163] width 228 height 24
select select "5"
click at [857, 151] on select "Booked Elsewhere Budget Date Unavailable No Response Not a Good Match Capacity …" at bounding box center [971, 163] width 228 height 24
click at [1118, 147] on button "Save" at bounding box center [1136, 154] width 72 height 25
click at [334, 332] on link "Tasks" at bounding box center [336, 335] width 36 height 27
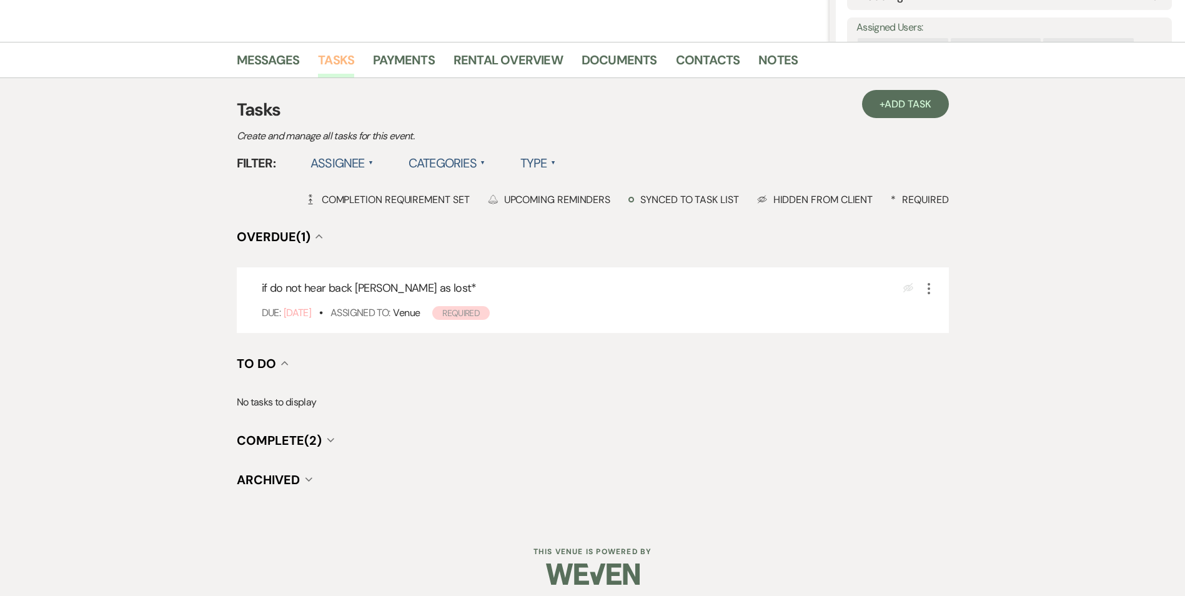
scroll to position [279, 0]
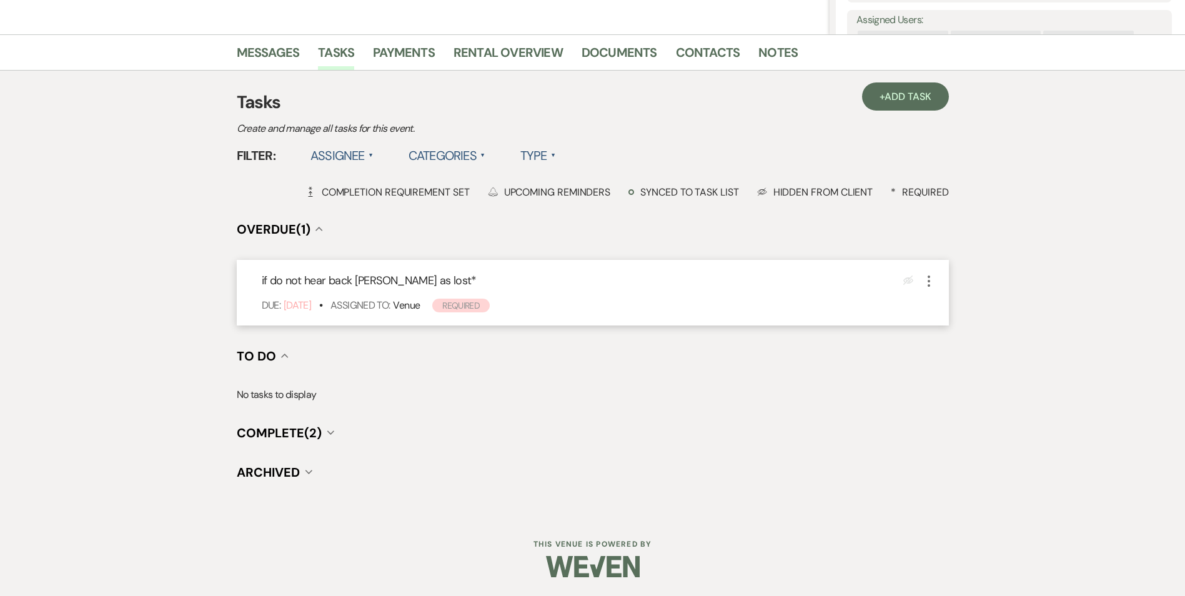
click at [930, 281] on use "button" at bounding box center [929, 281] width 2 height 11
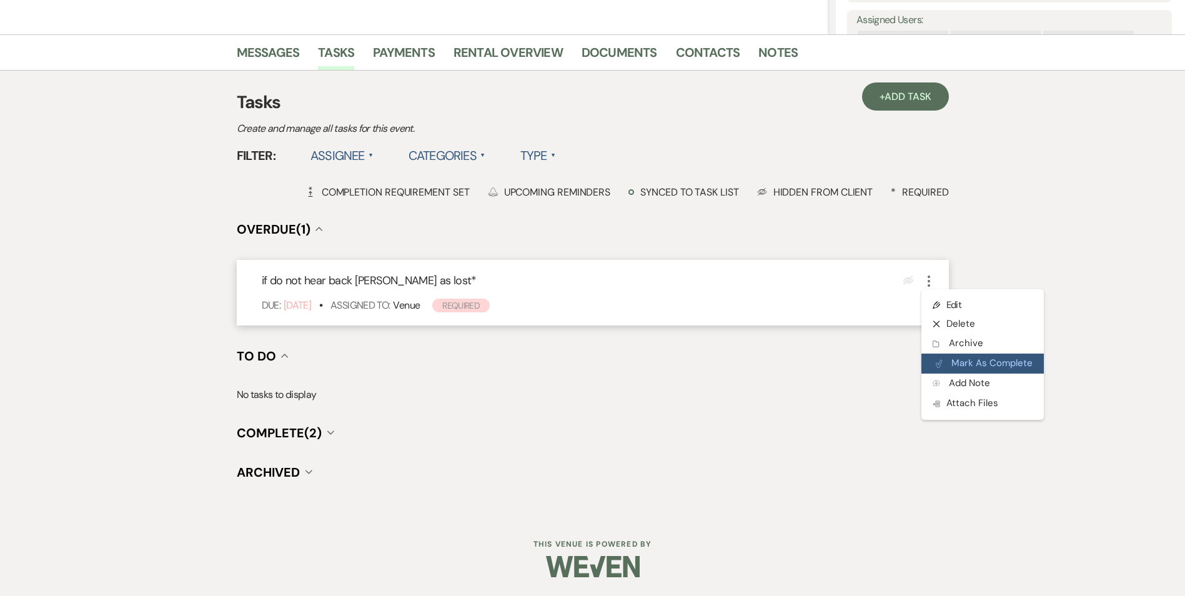
drag, startPoint x: 923, startPoint y: 356, endPoint x: 929, endPoint y: 360, distance: 6.8
click at [923, 357] on button "Plan Portal Link Mark As Complete" at bounding box center [983, 364] width 122 height 20
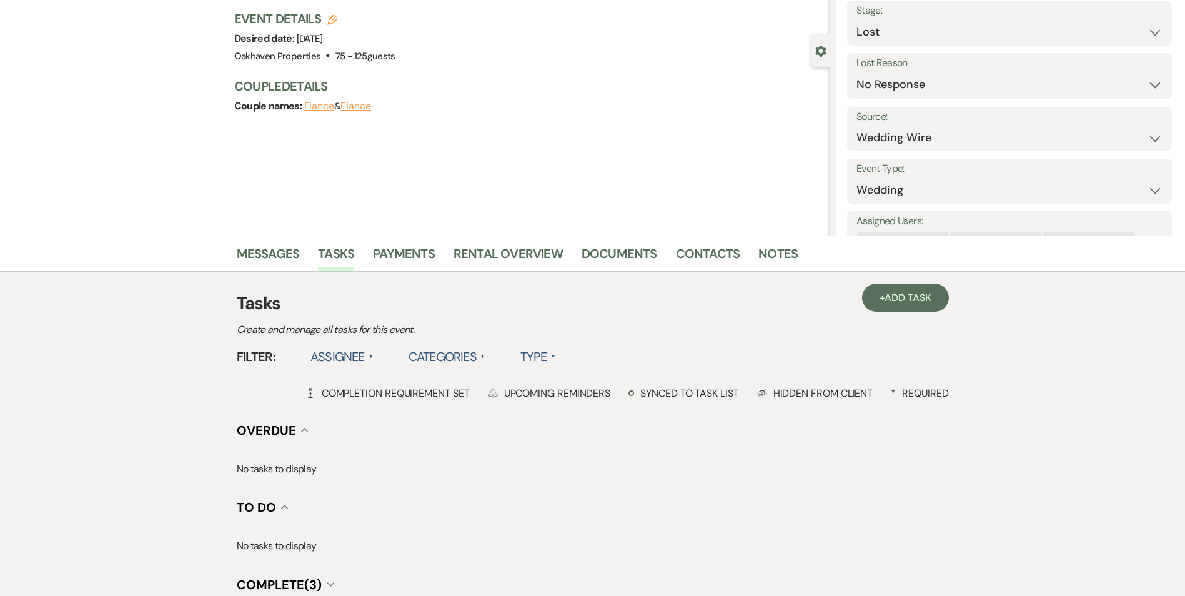
scroll to position [0, 0]
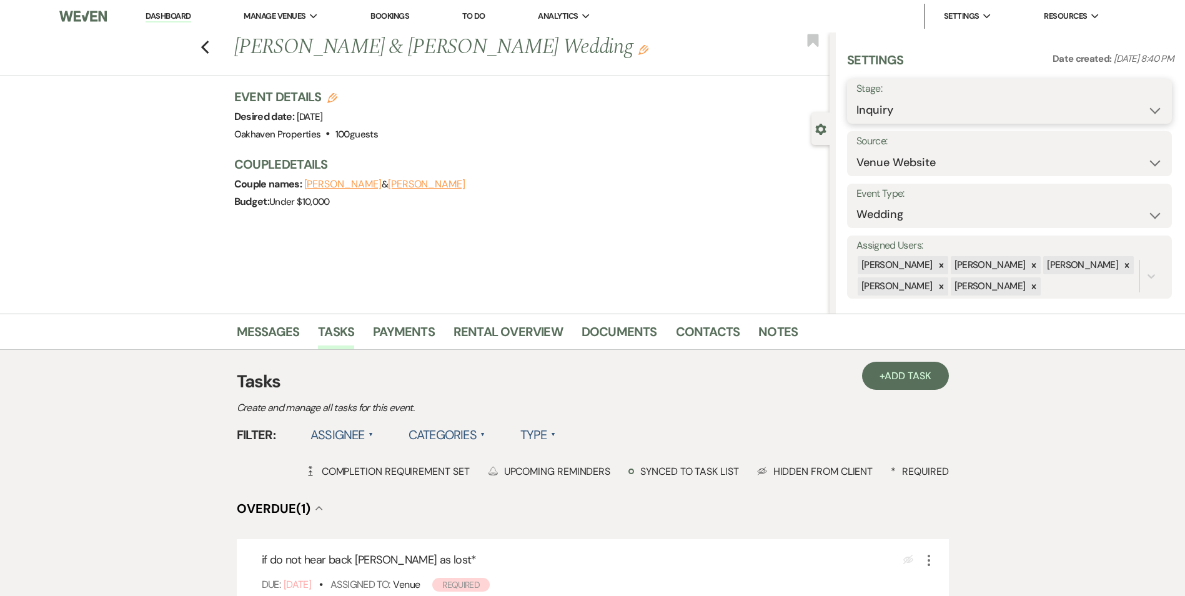
click at [876, 104] on select "Inquiry Follow Up Tour Requested Tour Confirmed Toured Proposal Sent Booked Lost" at bounding box center [1010, 110] width 306 height 24
click at [857, 98] on select "Inquiry Follow Up Tour Requested Tour Confirmed Toured Proposal Sent Booked Lost" at bounding box center [1010, 110] width 306 height 24
click at [879, 108] on select "Inquiry Follow Up Tour Requested Tour Confirmed Toured Proposal Sent Booked Lost" at bounding box center [972, 110] width 230 height 24
select select "8"
click at [857, 98] on select "Inquiry Follow Up Tour Requested Tour Confirmed Toured Proposal Sent Booked Lost" at bounding box center [972, 110] width 230 height 24
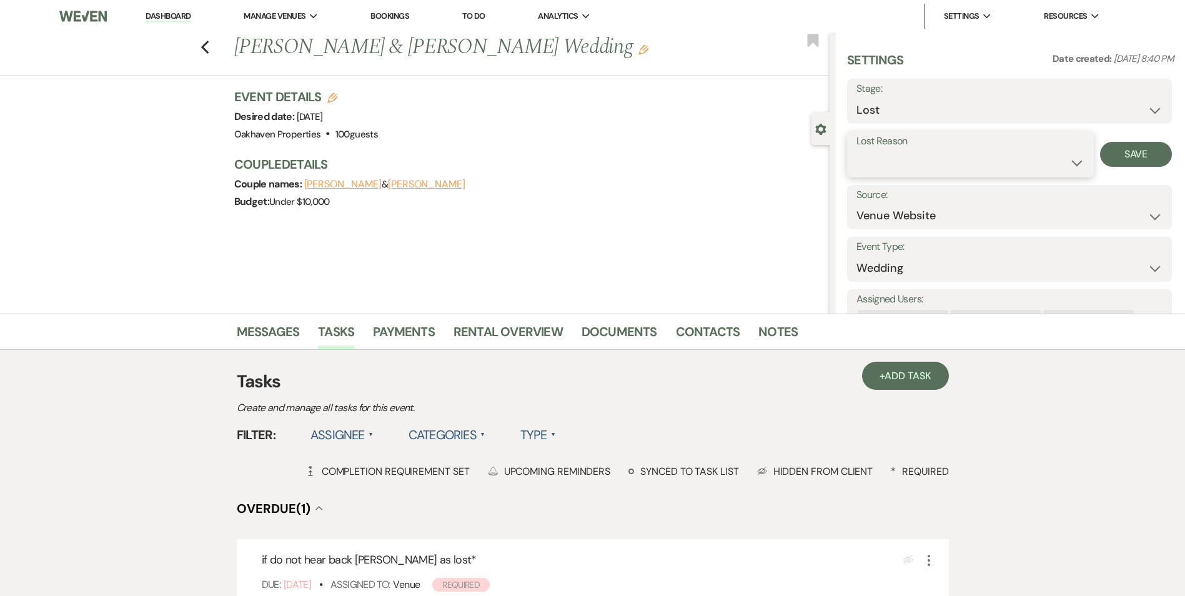
click at [883, 174] on select "Booked Elsewhere Budget Date Unavailable No Response Not a Good Match Capacity …" at bounding box center [971, 163] width 228 height 24
select select "8"
click at [857, 151] on select "Booked Elsewhere Budget Date Unavailable No Response Not a Good Match Capacity …" at bounding box center [971, 163] width 228 height 24
click at [770, 330] on link "Notes" at bounding box center [778, 335] width 39 height 27
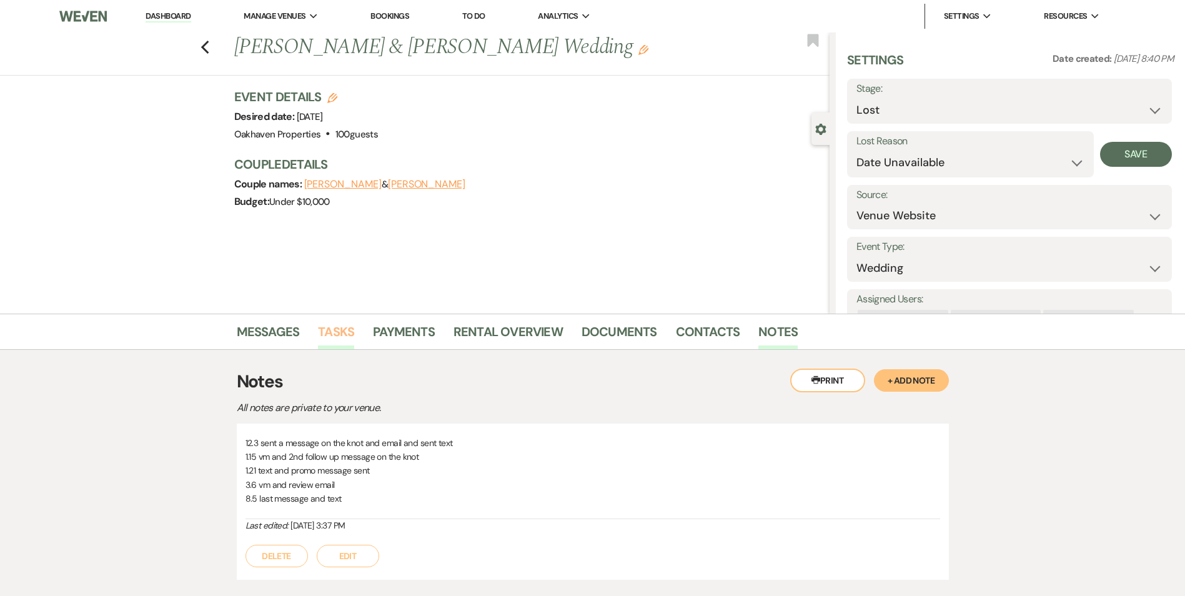
click at [323, 342] on link "Tasks" at bounding box center [336, 335] width 36 height 27
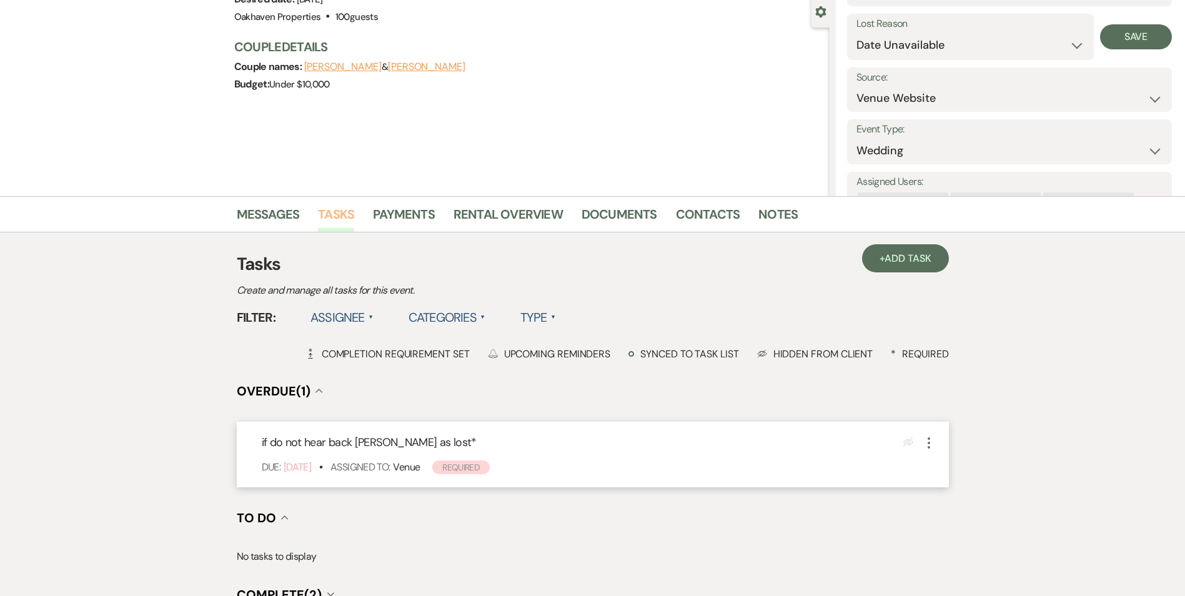
scroll to position [187, 0]
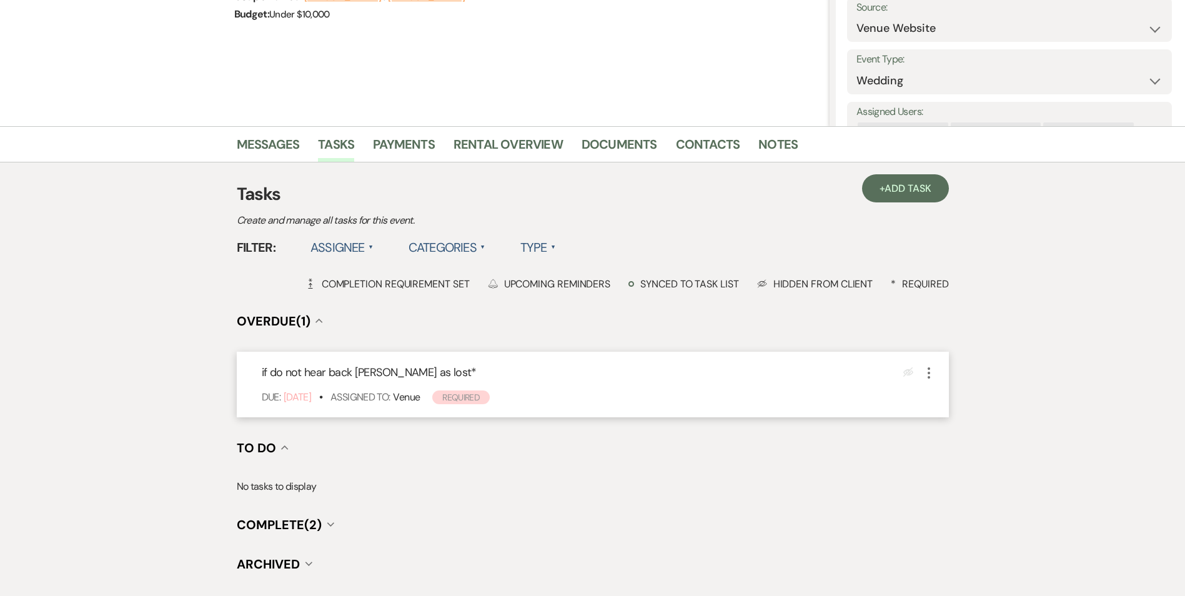
click at [924, 376] on icon "More" at bounding box center [929, 373] width 15 height 15
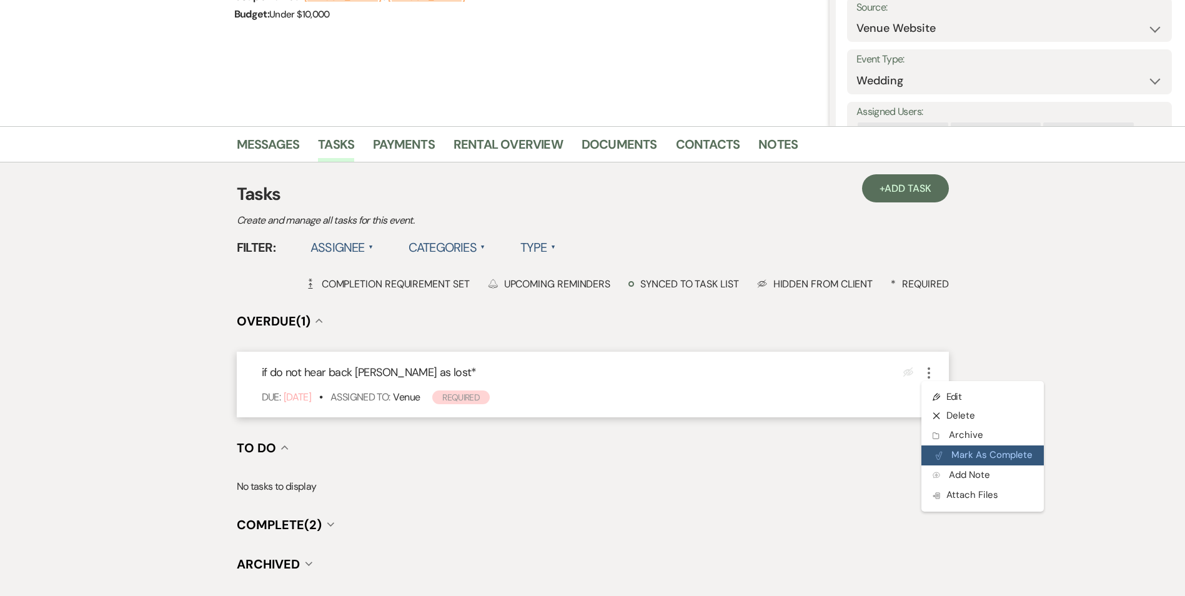
click at [935, 457] on button "Plan Portal Link Mark As Complete" at bounding box center [983, 455] width 122 height 20
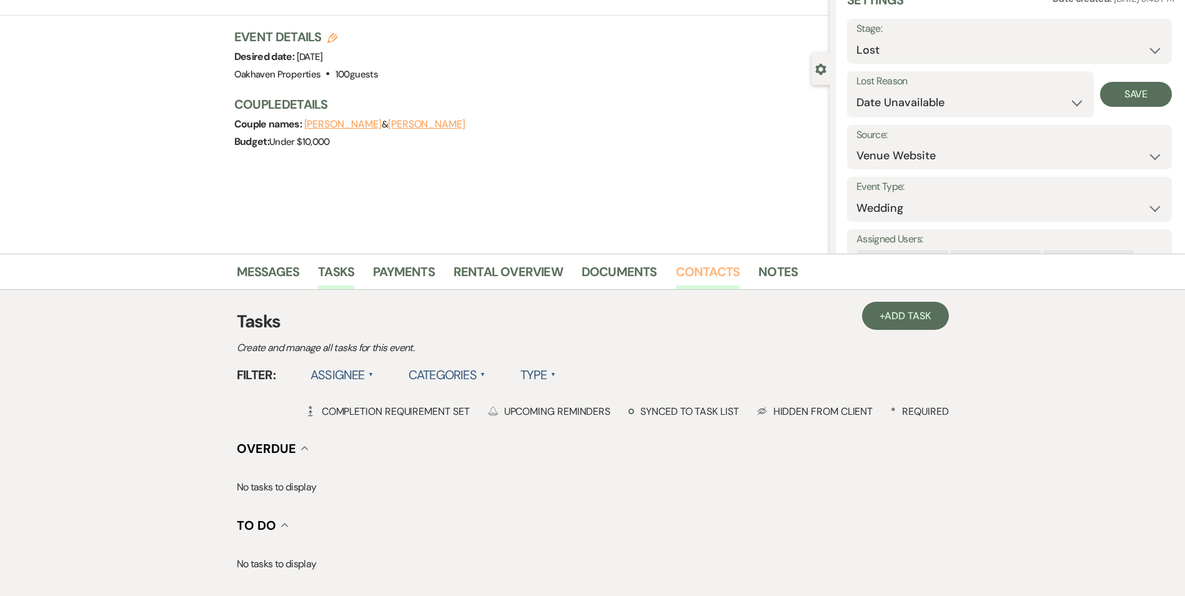
scroll to position [0, 0]
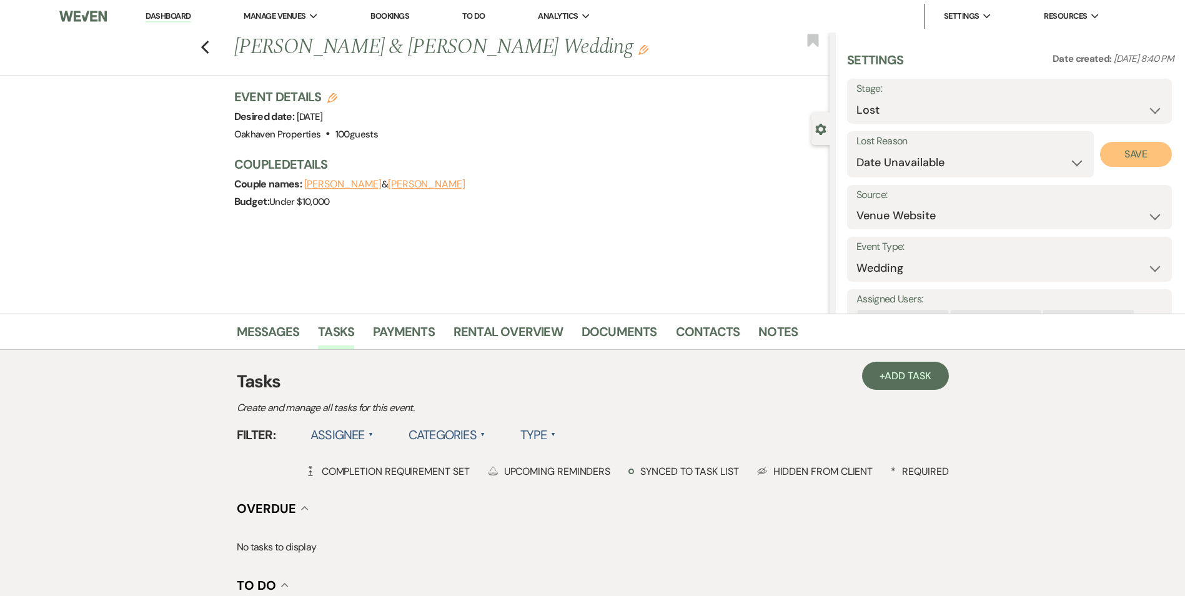
click at [1135, 161] on button "Save" at bounding box center [1136, 154] width 72 height 25
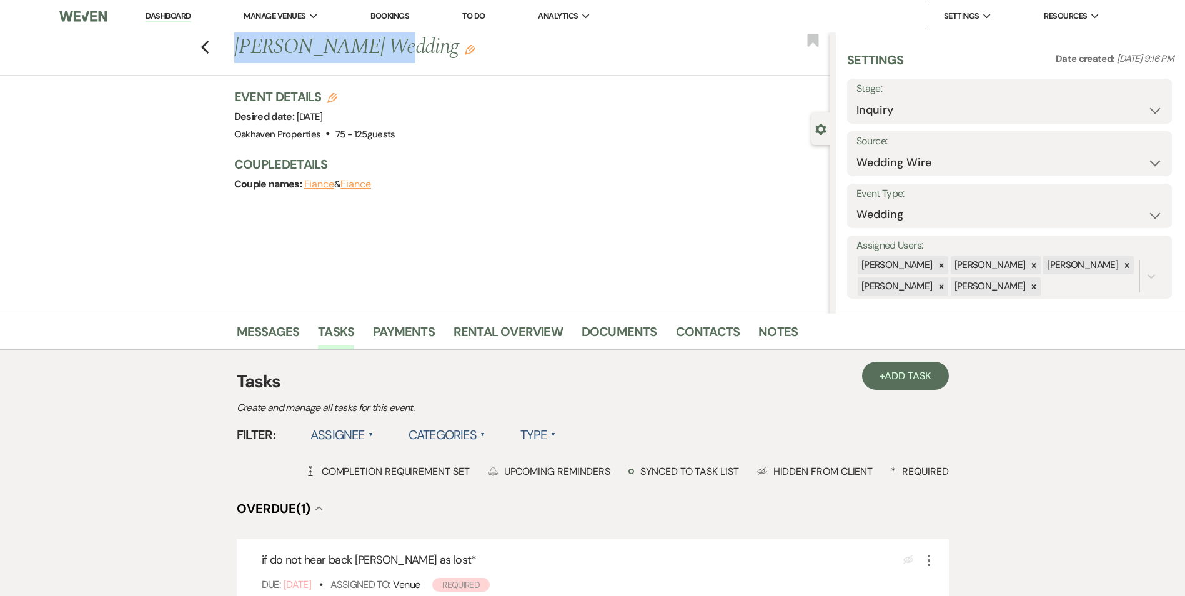
drag, startPoint x: 367, startPoint y: 49, endPoint x: 226, endPoint y: 61, distance: 141.7
click at [226, 61] on div "Previous Vanessa Serafine's Wedding Edit Bookmark" at bounding box center [412, 53] width 836 height 43
copy h1 "Vanessa Serafine"
click at [759, 331] on link "Notes" at bounding box center [778, 335] width 39 height 27
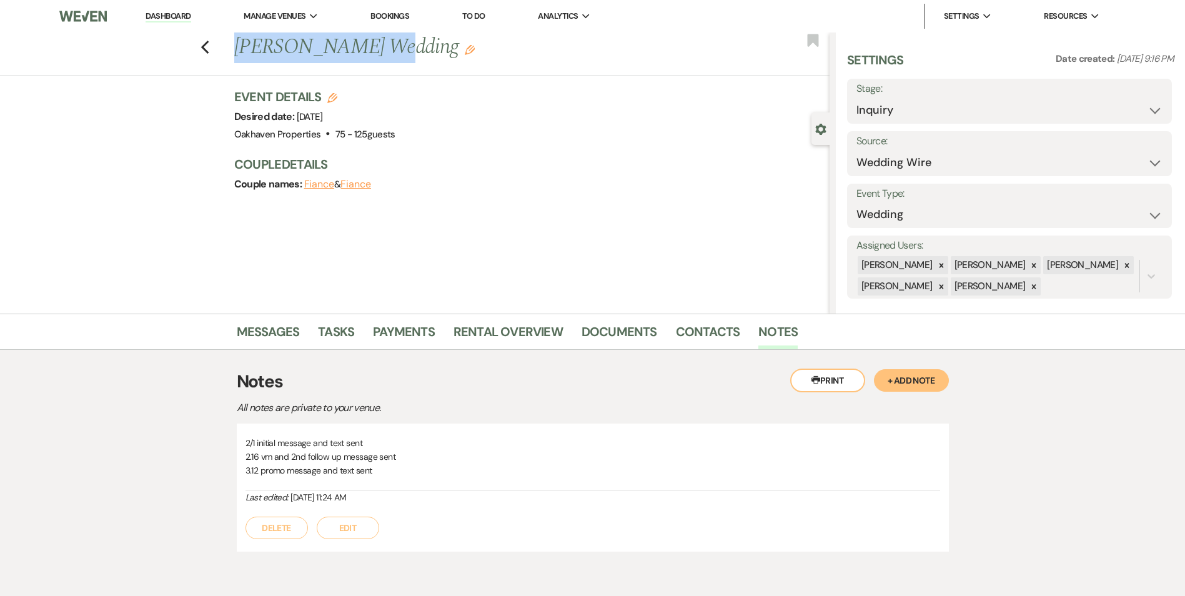
click at [345, 528] on button "Edit" at bounding box center [348, 528] width 62 height 22
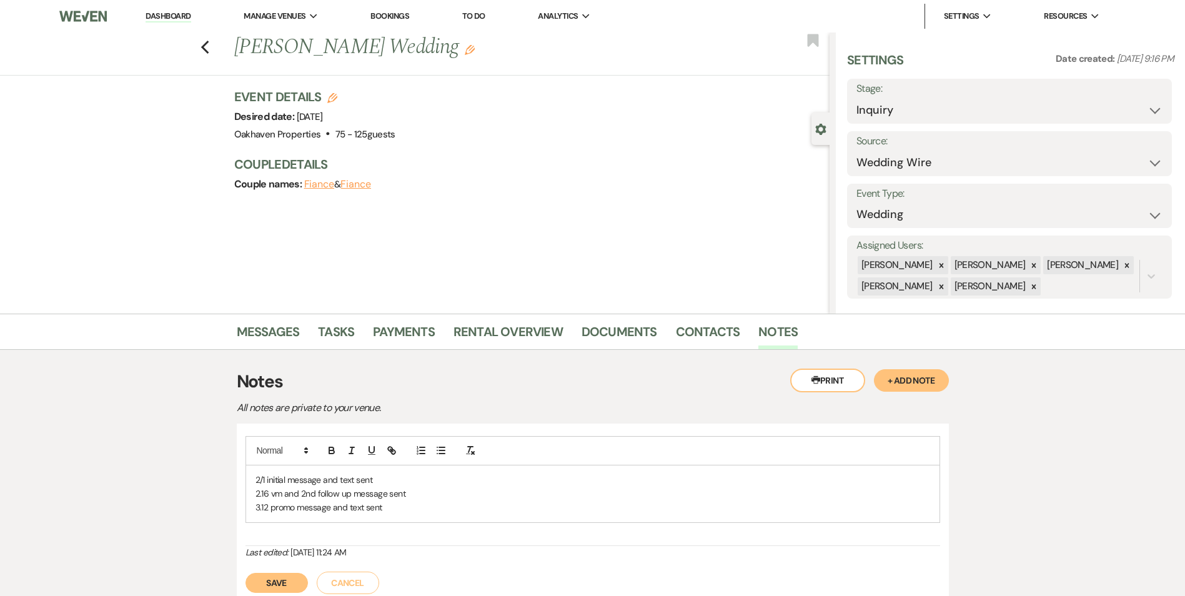
drag, startPoint x: 387, startPoint y: 527, endPoint x: 388, endPoint y: 520, distance: 6.4
click at [387, 526] on div "2/1 initial message and text sent 2.16 vm and 2nd follow up message sent 3.12 p…" at bounding box center [593, 491] width 695 height 110
click at [394, 509] on p "3.12 promo message and text sent" at bounding box center [593, 507] width 675 height 14
drag, startPoint x: 290, startPoint y: 589, endPoint x: 497, endPoint y: 541, distance: 212.3
click at [290, 589] on button "Save" at bounding box center [277, 597] width 62 height 20
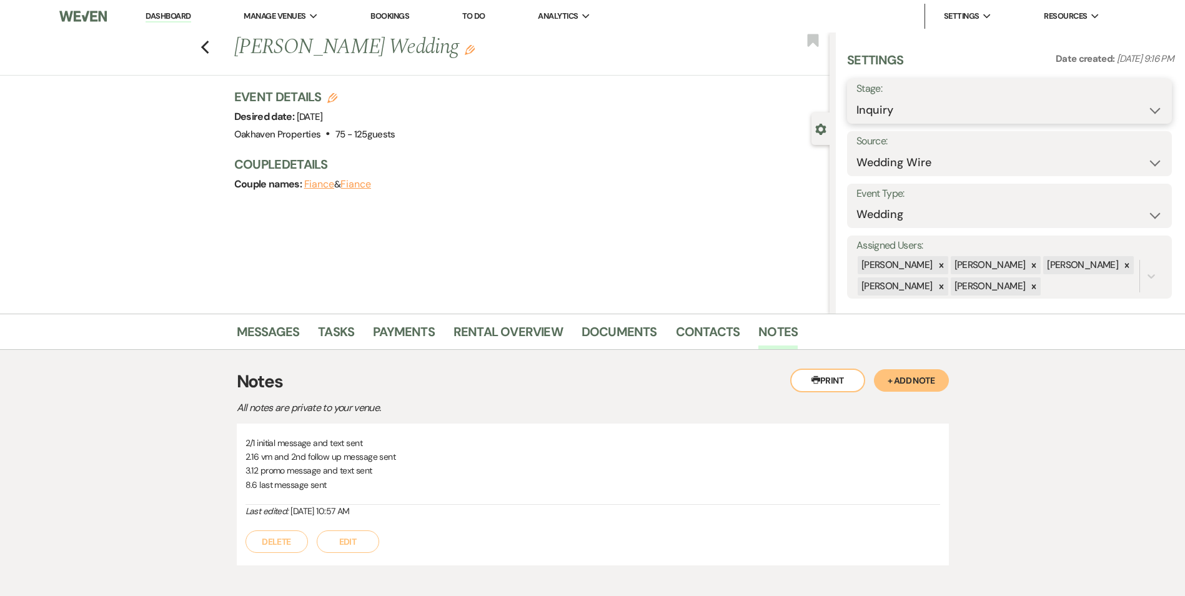
click at [912, 117] on select "Inquiry Follow Up Tour Requested Tour Confirmed Toured Proposal Sent Booked Lost" at bounding box center [1010, 110] width 306 height 24
select select "8"
click at [857, 98] on select "Inquiry Follow Up Tour Requested Tour Confirmed Toured Proposal Sent Booked Lost" at bounding box center [1010, 110] width 306 height 24
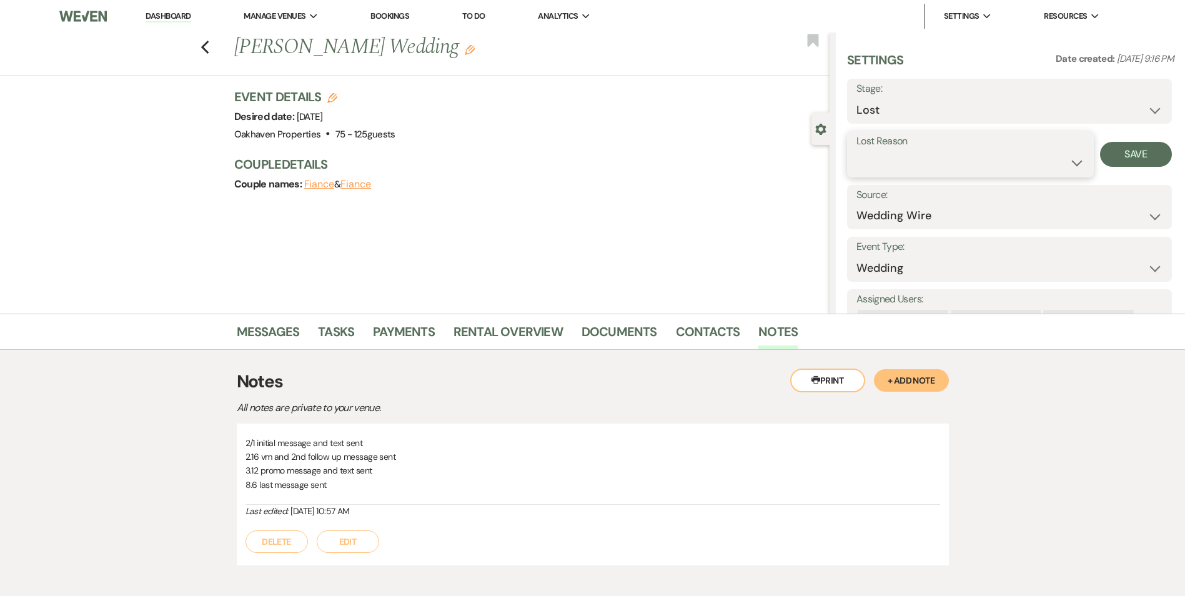
click at [873, 153] on select "Booked Elsewhere Budget Date Unavailable No Response Not a Good Match Capacity …" at bounding box center [971, 163] width 228 height 24
select select "5"
click at [857, 151] on select "Booked Elsewhere Budget Date Unavailable No Response Not a Good Match Capacity …" at bounding box center [971, 163] width 228 height 24
click at [1148, 146] on button "Save" at bounding box center [1136, 154] width 72 height 25
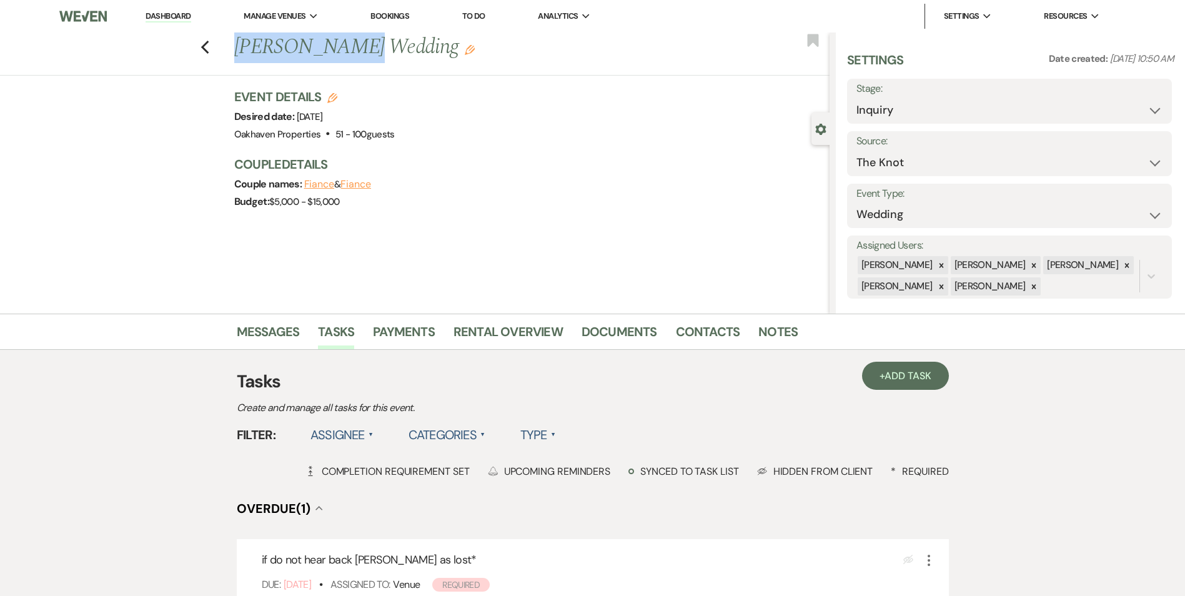
drag, startPoint x: 354, startPoint y: 48, endPoint x: 227, endPoint y: 62, distance: 127.0
click at [227, 62] on div "Previous [PERSON_NAME] Wedding Edit Bookmark" at bounding box center [412, 53] width 836 height 43
copy h1 "[PERSON_NAME]"
click at [762, 325] on link "Notes" at bounding box center [778, 335] width 39 height 27
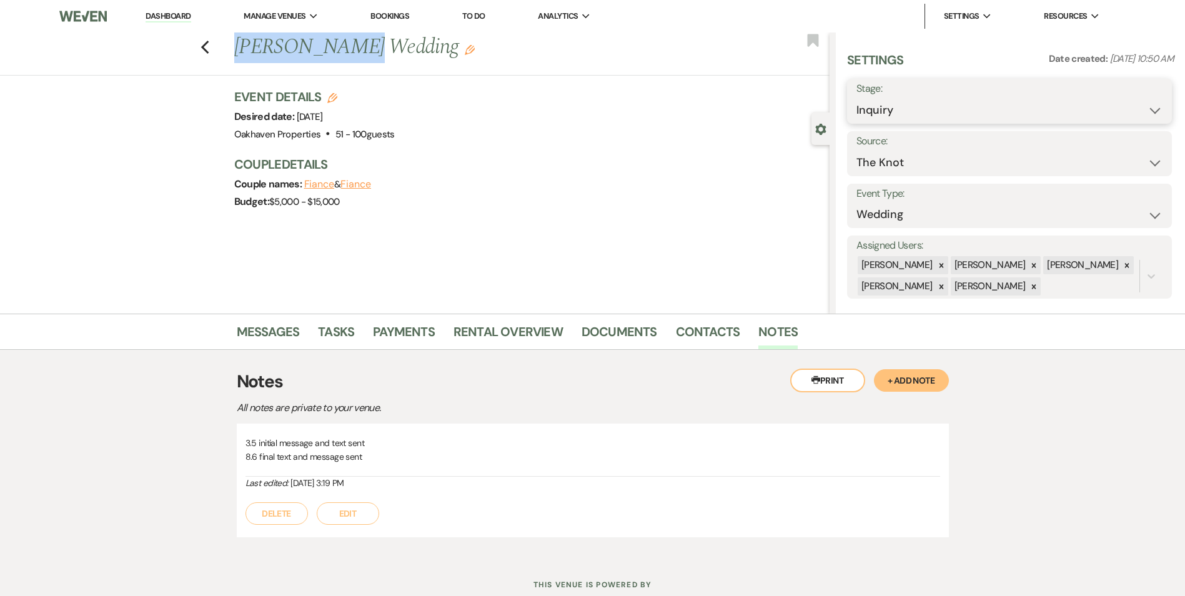
click at [929, 107] on select "Inquiry Follow Up Tour Requested Tour Confirmed Toured Proposal Sent Booked Lost" at bounding box center [1010, 110] width 306 height 24
select select "8"
click at [857, 98] on select "Inquiry Follow Up Tour Requested Tour Confirmed Toured Proposal Sent Booked Lost" at bounding box center [1010, 110] width 306 height 24
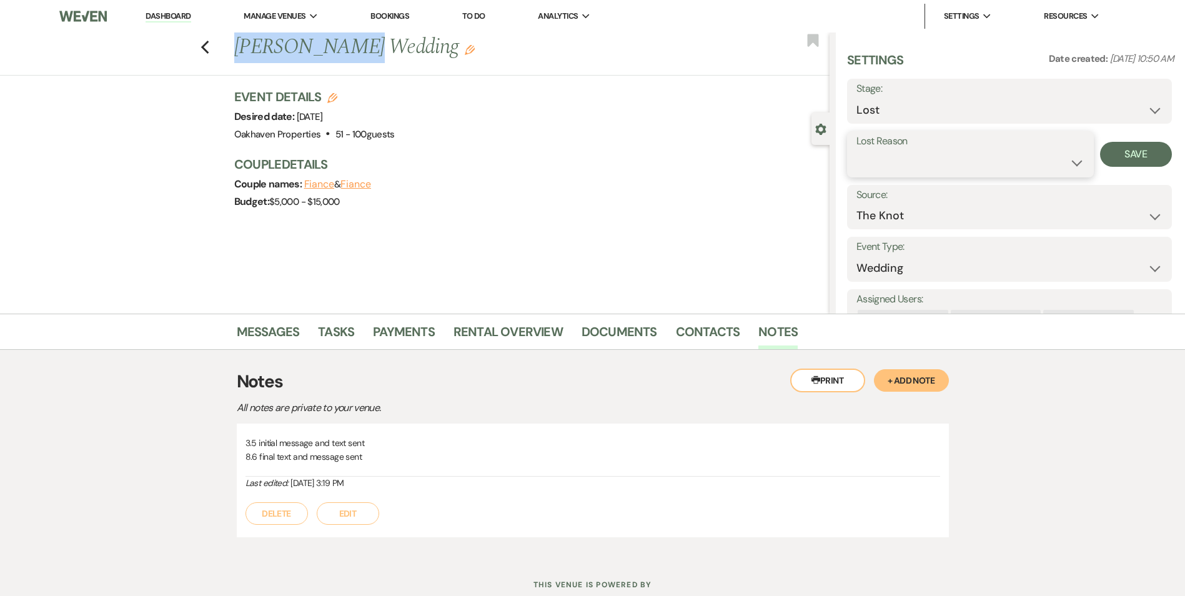
click at [882, 157] on select "Booked Elsewhere Budget Date Unavailable No Response Not a Good Match Capacity …" at bounding box center [971, 163] width 228 height 24
select select "5"
click at [857, 151] on select "Booked Elsewhere Budget Date Unavailable No Response Not a Good Match Capacity …" at bounding box center [971, 163] width 228 height 24
click at [1122, 154] on button "Save" at bounding box center [1136, 154] width 72 height 25
click at [712, 334] on link "Contacts" at bounding box center [708, 335] width 64 height 27
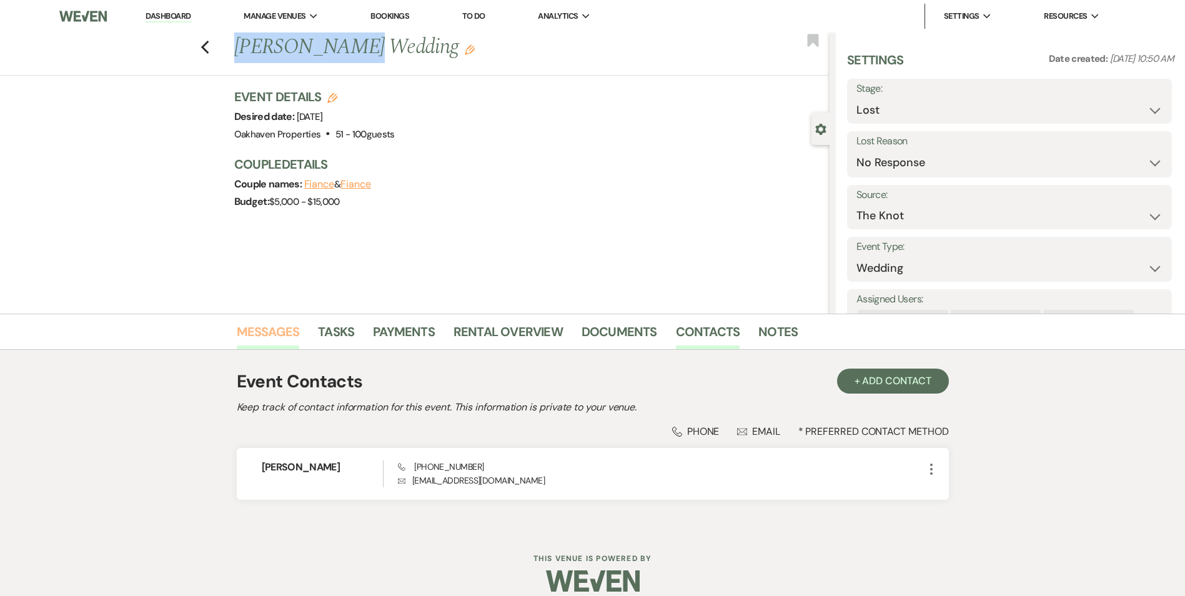
drag, startPoint x: 279, startPoint y: 336, endPoint x: 271, endPoint y: 327, distance: 11.5
click at [271, 327] on link "Messages" at bounding box center [268, 335] width 63 height 27
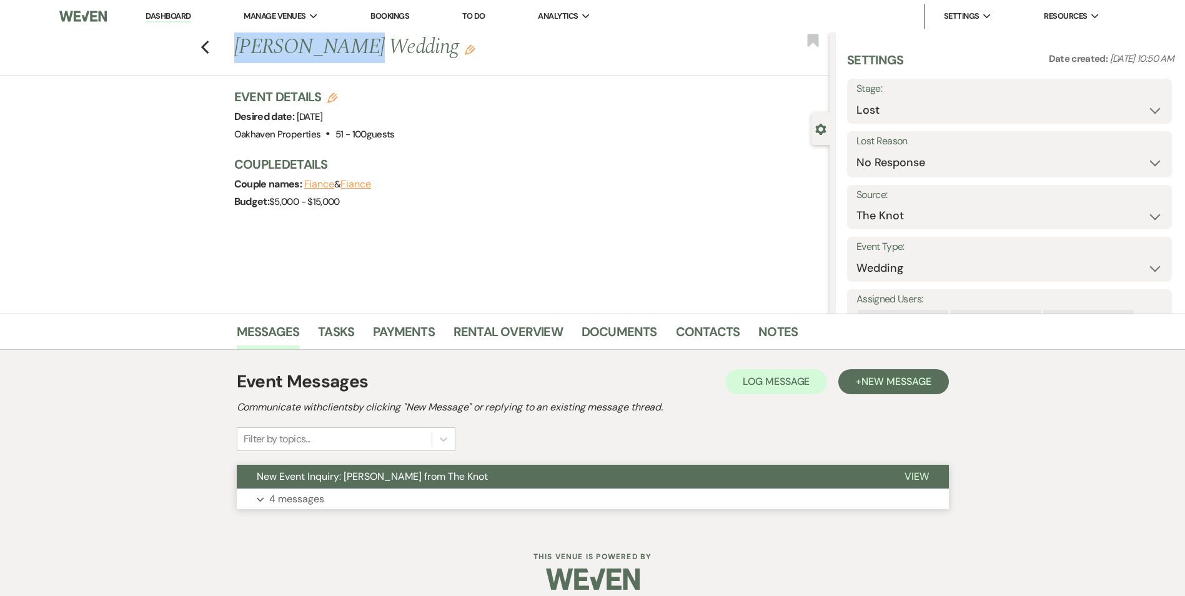
click at [919, 477] on span "View" at bounding box center [917, 476] width 24 height 13
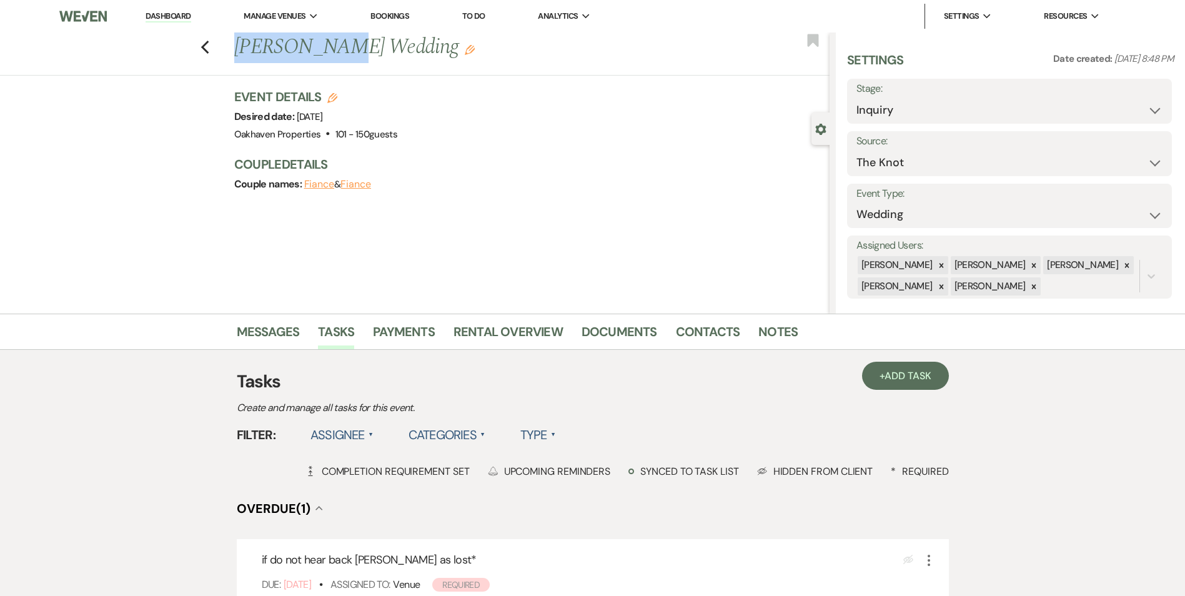
drag, startPoint x: 334, startPoint y: 49, endPoint x: 242, endPoint y: 46, distance: 92.5
click at [242, 46] on h1 "Ryan Taylor's Wedding Edit" at bounding box center [470, 47] width 472 height 30
copy h1 "Ryan Taylor"
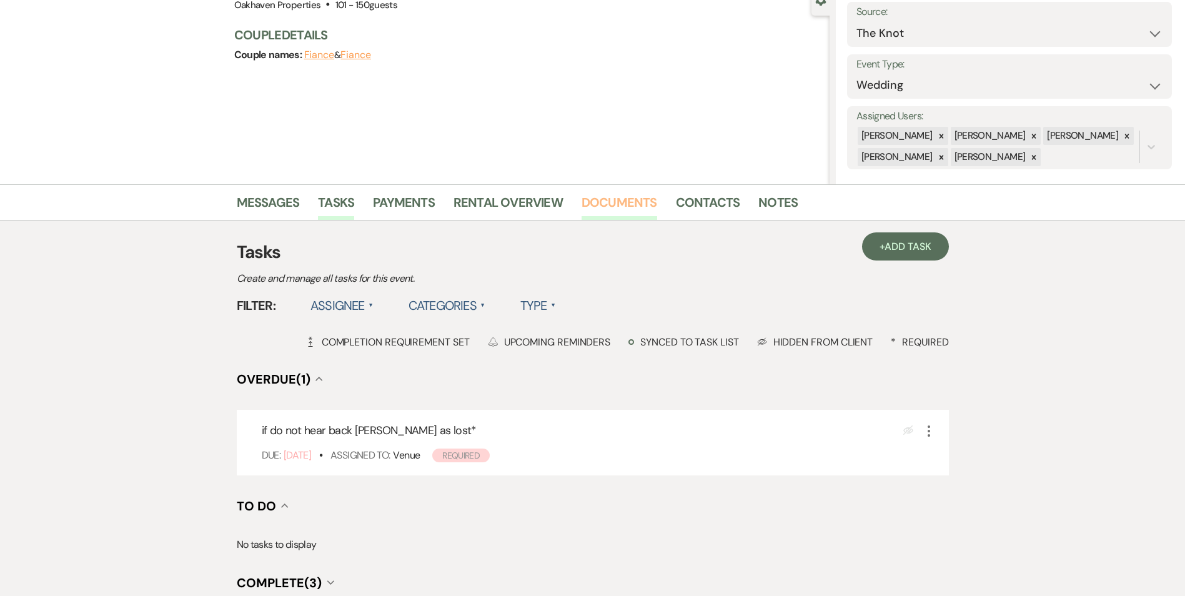
scroll to position [130, 0]
click at [766, 203] on link "Notes" at bounding box center [778, 205] width 39 height 27
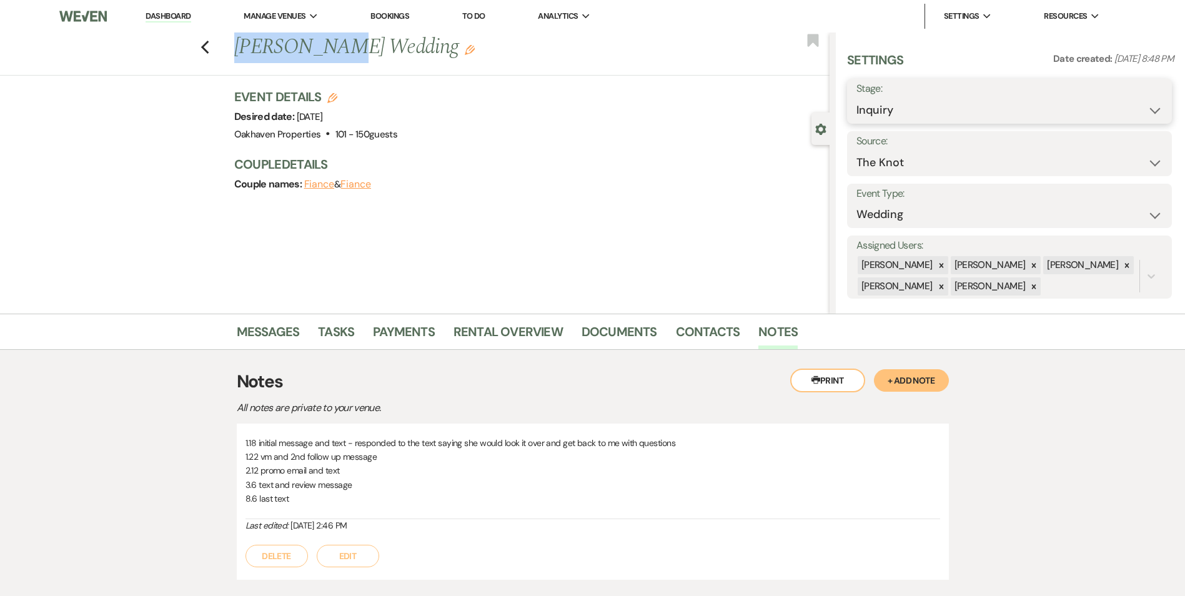
click at [897, 109] on select "Inquiry Follow Up Tour Requested Tour Confirmed Toured Proposal Sent Booked Lost" at bounding box center [1010, 110] width 306 height 24
select select "8"
click at [857, 98] on select "Inquiry Follow Up Tour Requested Tour Confirmed Toured Proposal Sent Booked Lost" at bounding box center [1010, 110] width 306 height 24
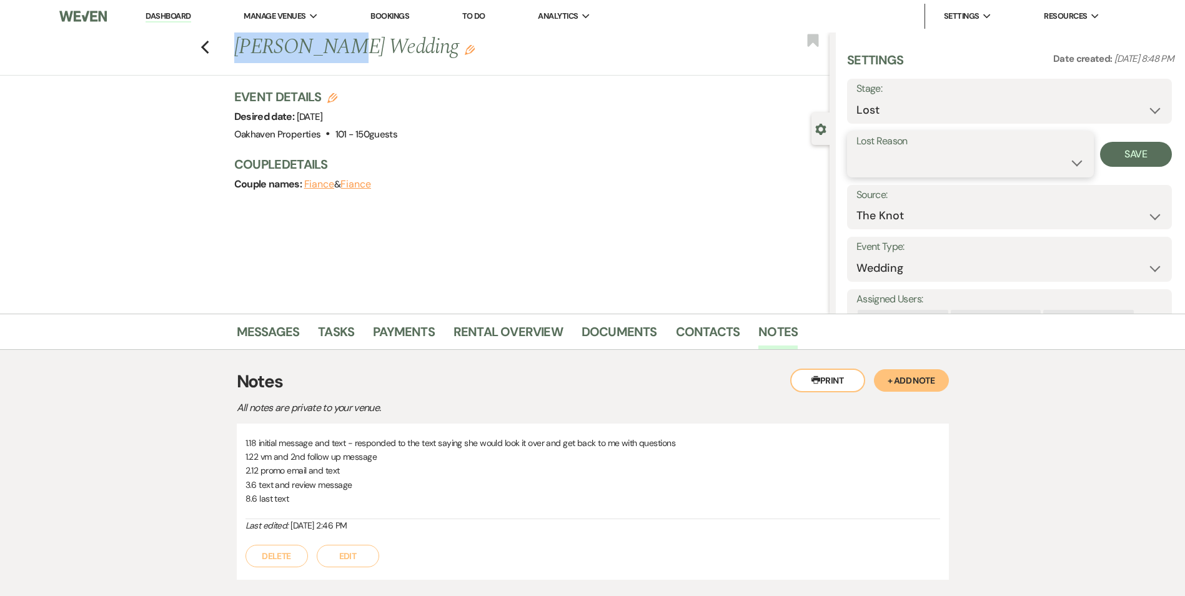
click at [877, 153] on select "Booked Elsewhere Budget Date Unavailable No Response Not a Good Match Capacity …" at bounding box center [971, 163] width 228 height 24
select select "5"
click at [857, 151] on select "Booked Elsewhere Budget Date Unavailable No Response Not a Good Match Capacity …" at bounding box center [971, 163] width 228 height 24
click at [1115, 134] on div "Lost Reason Booked Elsewhere Budget Date Unavailable No Response Not a Good Mat…" at bounding box center [1009, 154] width 325 height 46
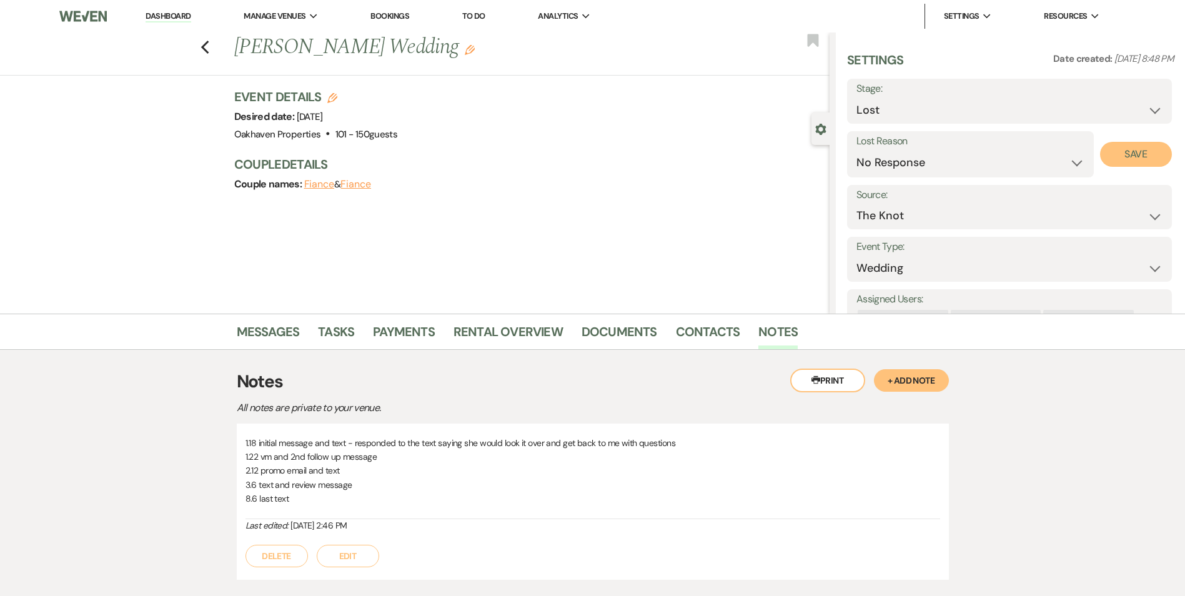
click at [1117, 156] on button "Save" at bounding box center [1136, 154] width 72 height 25
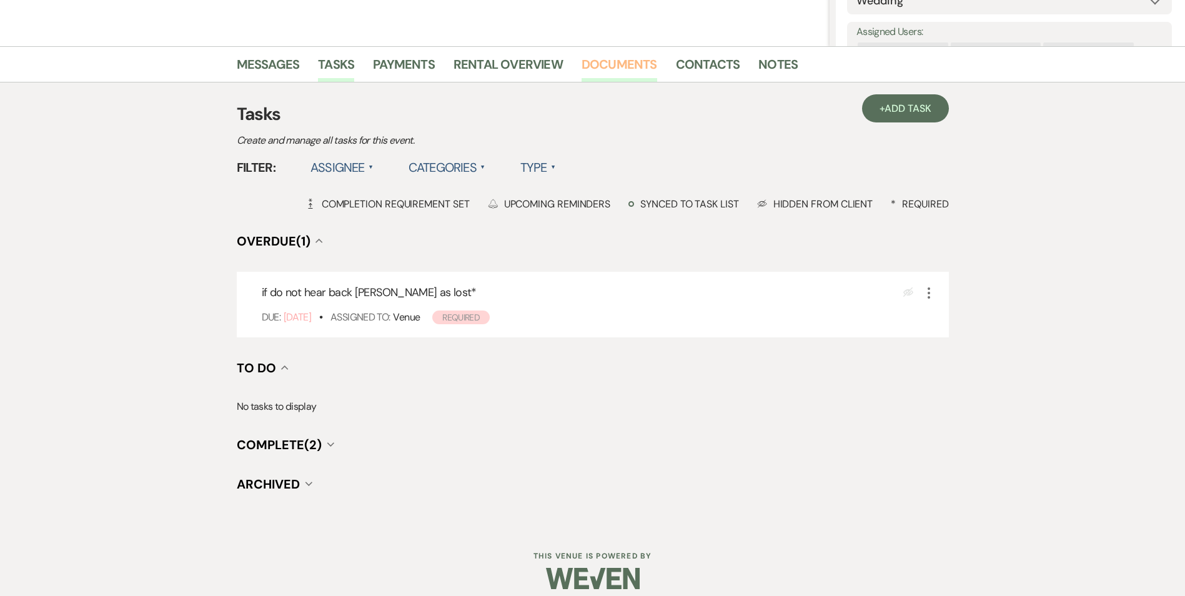
scroll to position [268, 0]
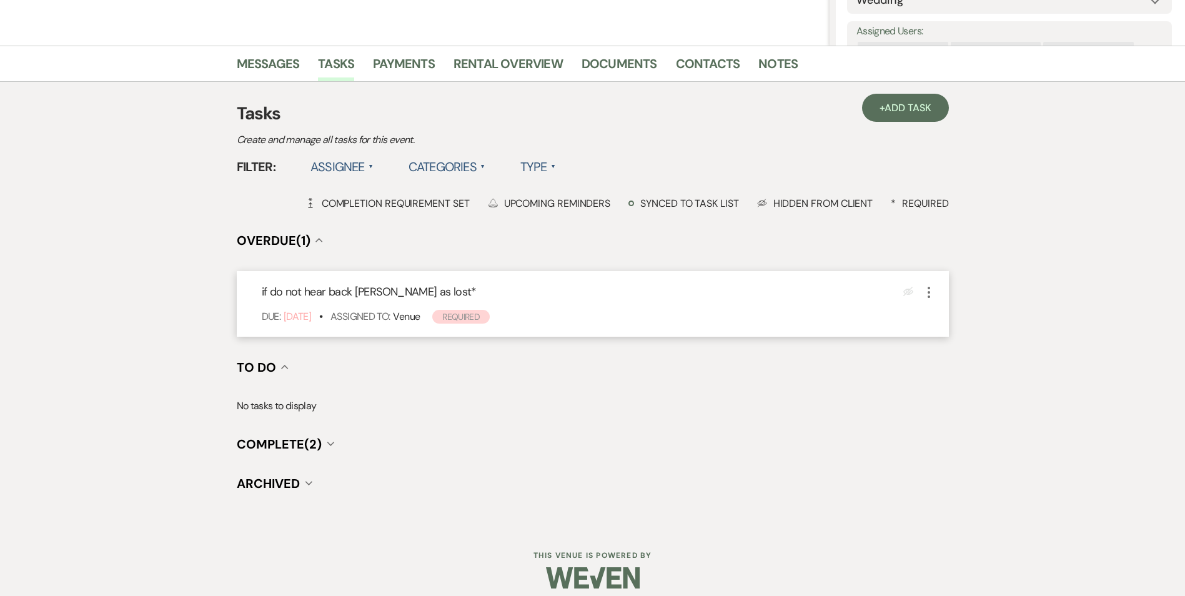
click at [929, 292] on use "button" at bounding box center [929, 292] width 2 height 11
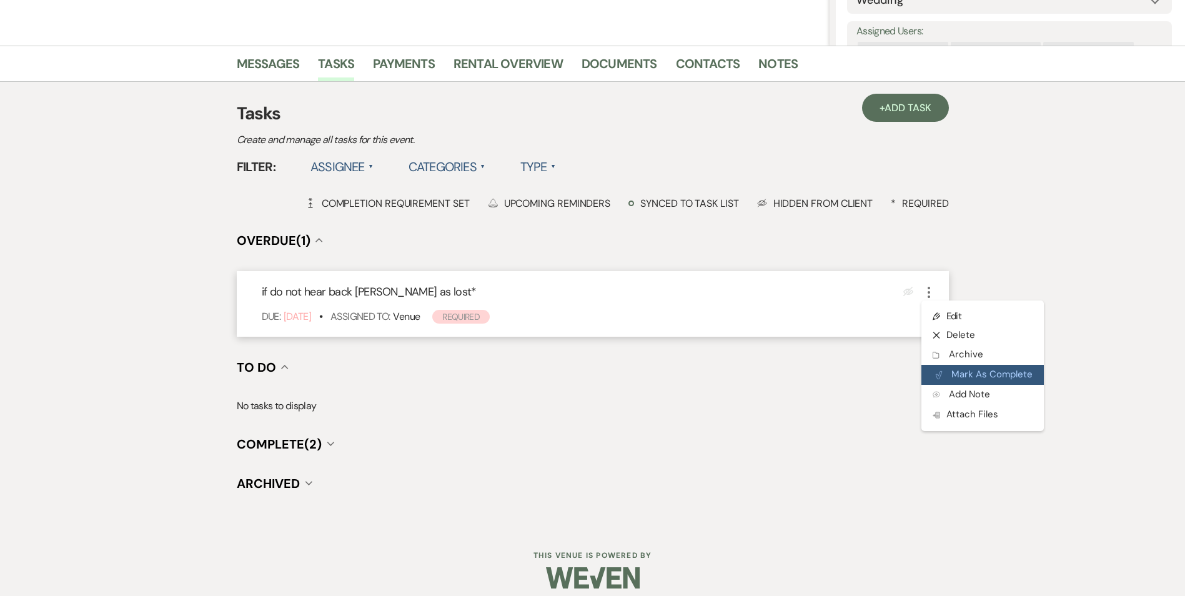
click at [926, 381] on button "Plan Portal Link Mark As Complete" at bounding box center [983, 375] width 122 height 20
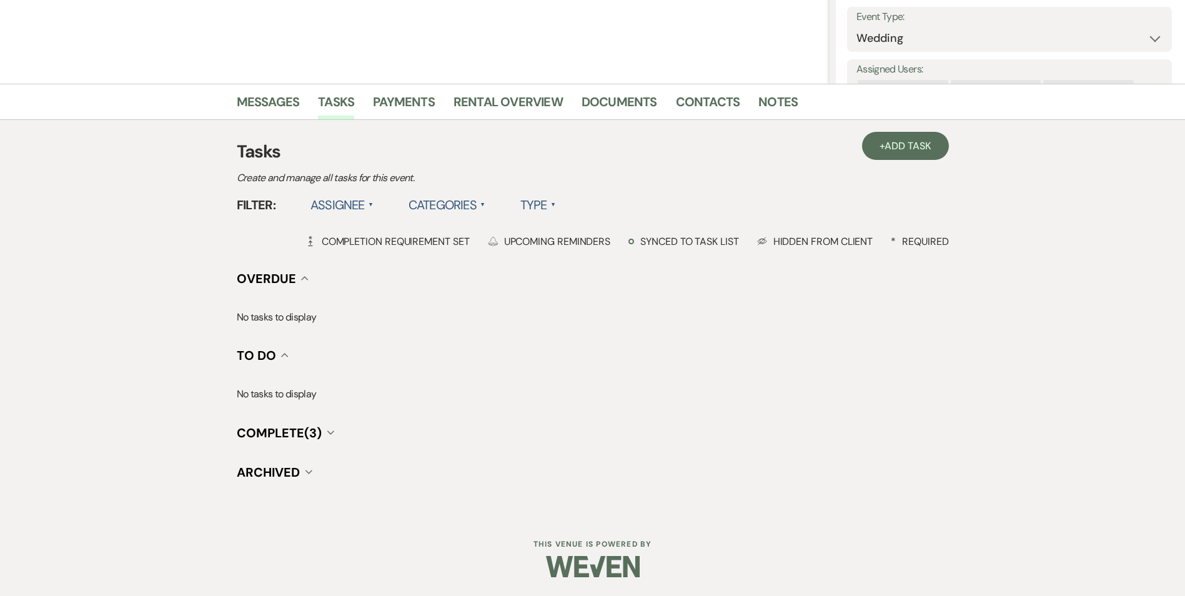
scroll to position [0, 0]
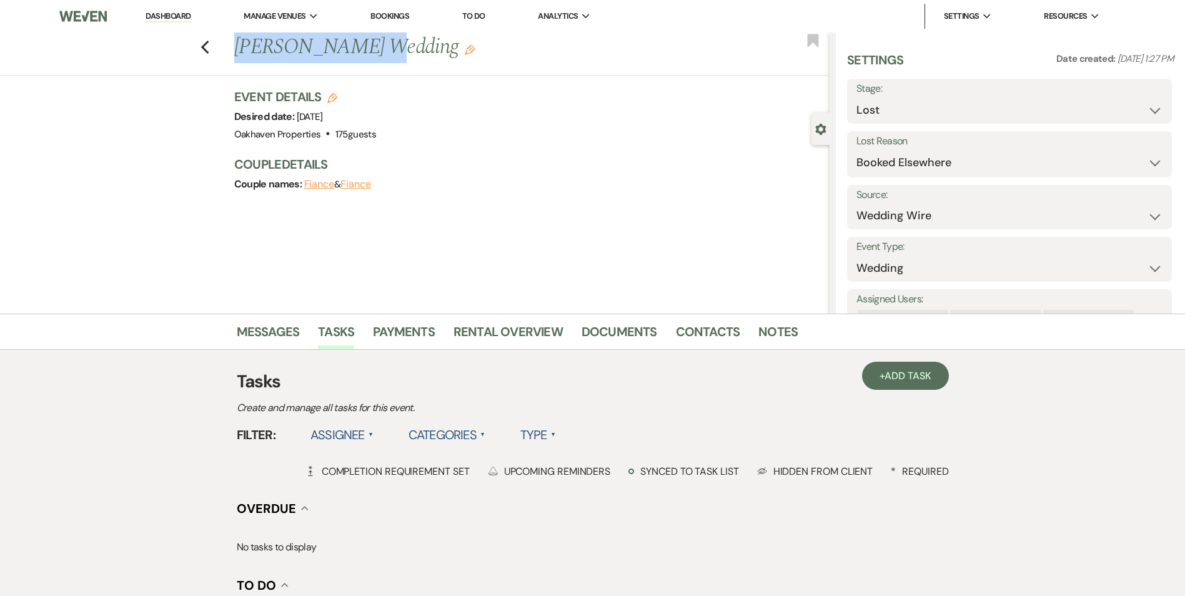
drag, startPoint x: 364, startPoint y: 50, endPoint x: 244, endPoint y: 47, distance: 120.6
click at [244, 47] on h1 "Helen B Cooper's Wedding Edit" at bounding box center [470, 47] width 472 height 30
copy h1 "Helen B Cooper'"
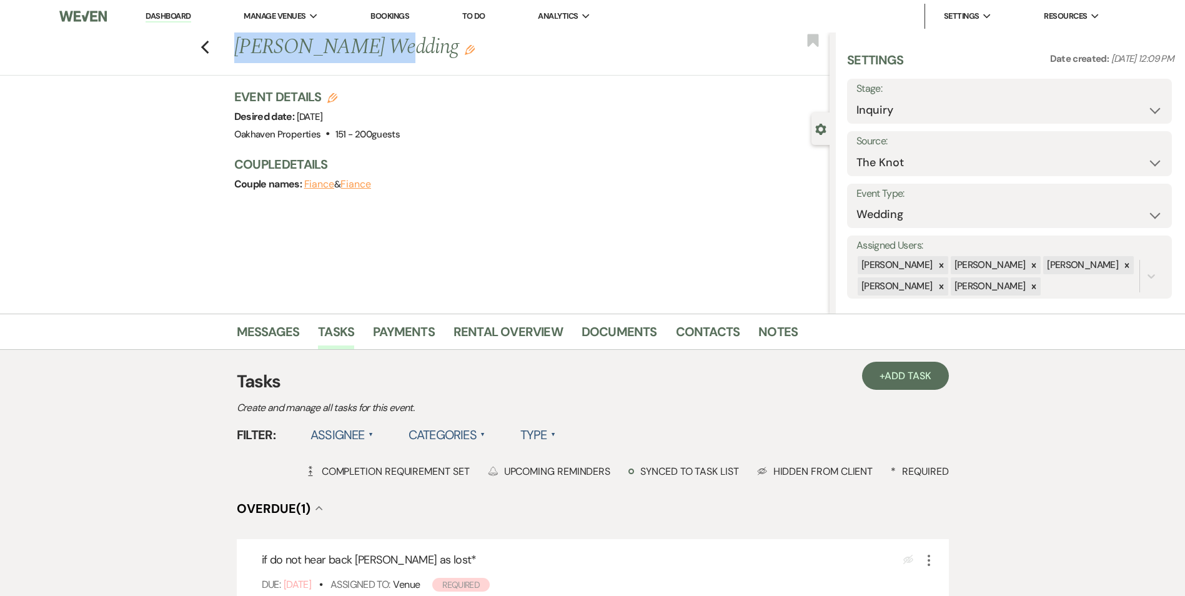
drag, startPoint x: 361, startPoint y: 46, endPoint x: 243, endPoint y: 41, distance: 118.2
click at [243, 41] on h1 "[PERSON_NAME] Wedding Edit" at bounding box center [470, 47] width 472 height 30
copy h1 "[PERSON_NAME]"
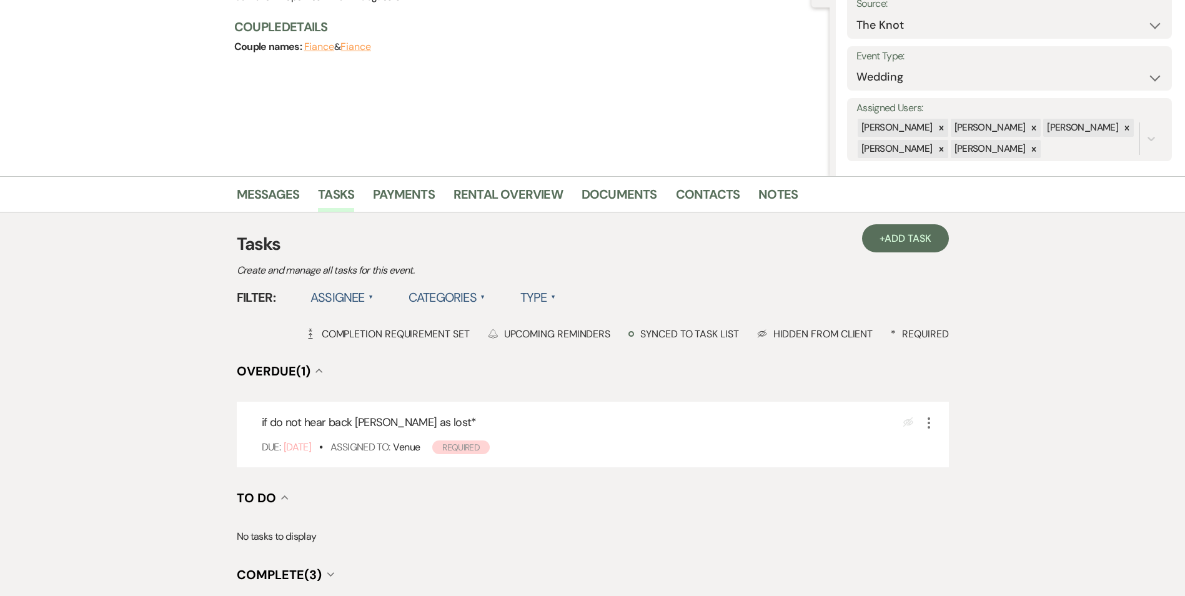
scroll to position [139, 0]
click at [928, 425] on use "button" at bounding box center [929, 421] width 2 height 11
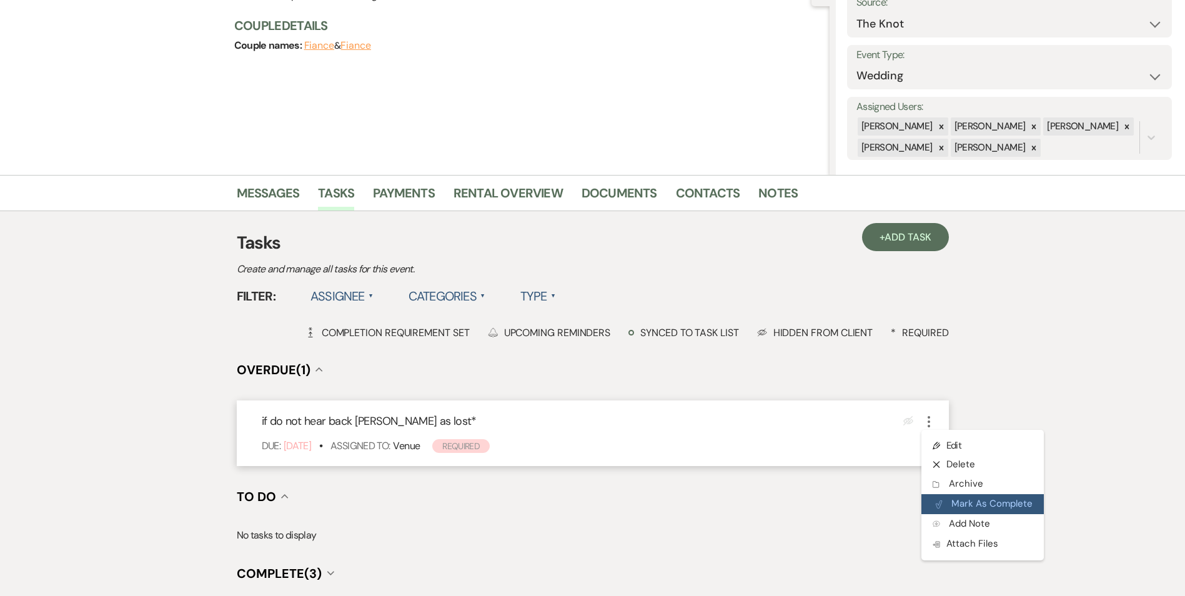
click at [953, 500] on button "Plan Portal Link Mark As Complete" at bounding box center [983, 504] width 122 height 20
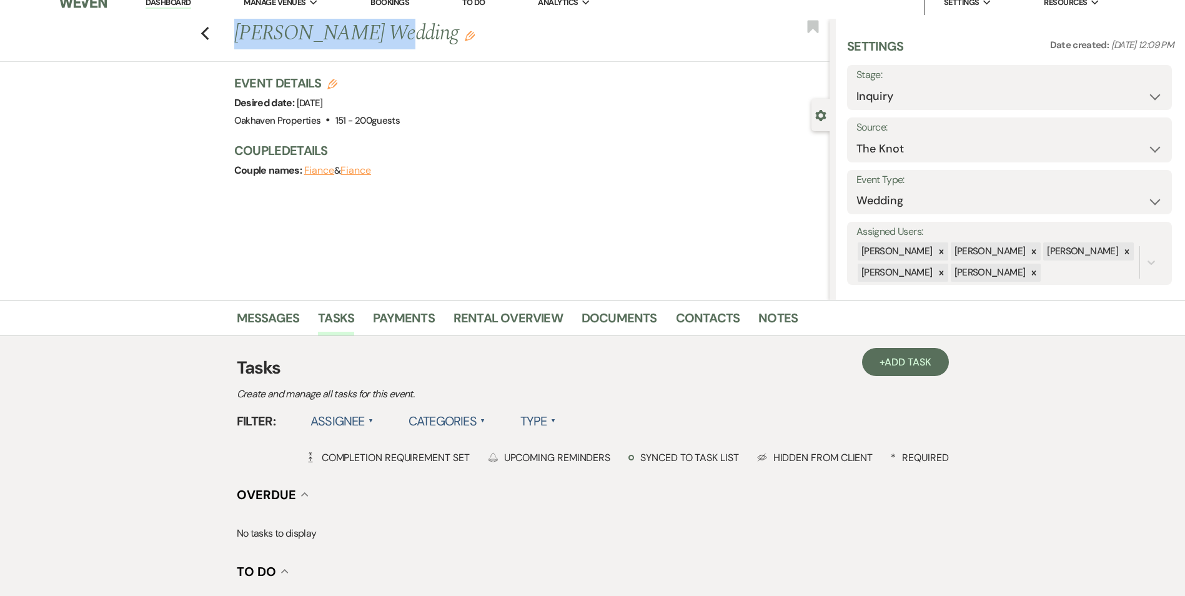
scroll to position [0, 0]
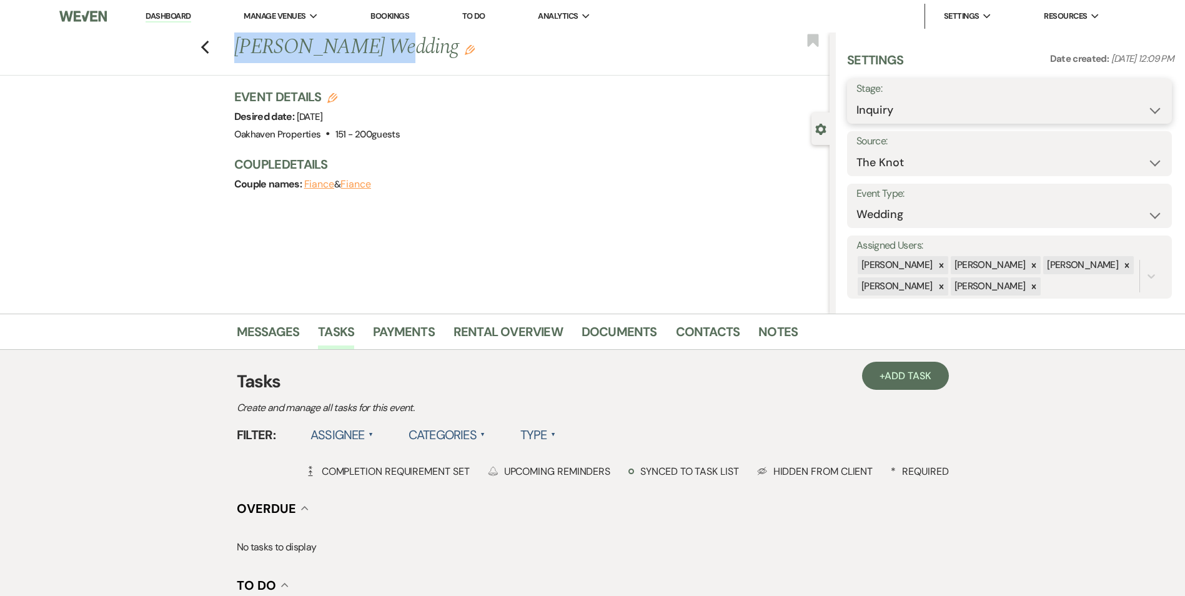
click at [938, 110] on select "Inquiry Follow Up Tour Requested Tour Confirmed Toured Proposal Sent Booked Lost" at bounding box center [1010, 110] width 306 height 24
select select "8"
click at [857, 98] on select "Inquiry Follow Up Tour Requested Tour Confirmed Toured Proposal Sent Booked Lost" at bounding box center [1010, 110] width 306 height 24
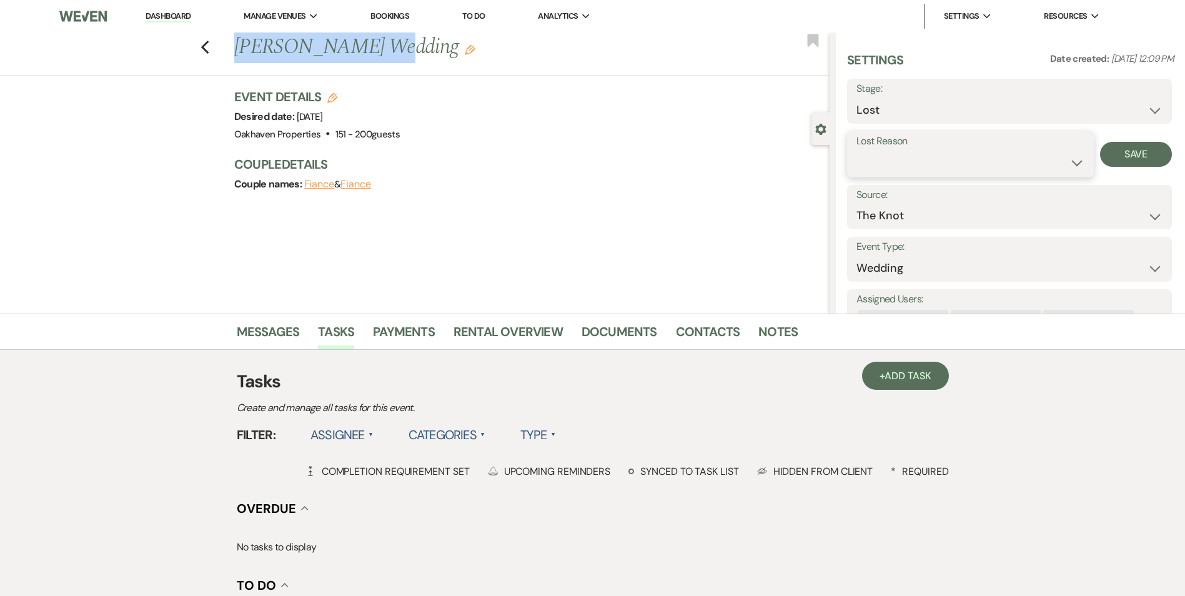
click at [899, 166] on select "Booked Elsewhere Budget Date Unavailable No Response Not a Good Match Capacity …" at bounding box center [971, 163] width 228 height 24
select select "5"
click at [857, 151] on select "Booked Elsewhere Budget Date Unavailable No Response Not a Good Match Capacity …" at bounding box center [971, 163] width 228 height 24
click at [1117, 160] on button "Save" at bounding box center [1136, 154] width 72 height 25
click at [775, 336] on link "Notes" at bounding box center [778, 335] width 39 height 27
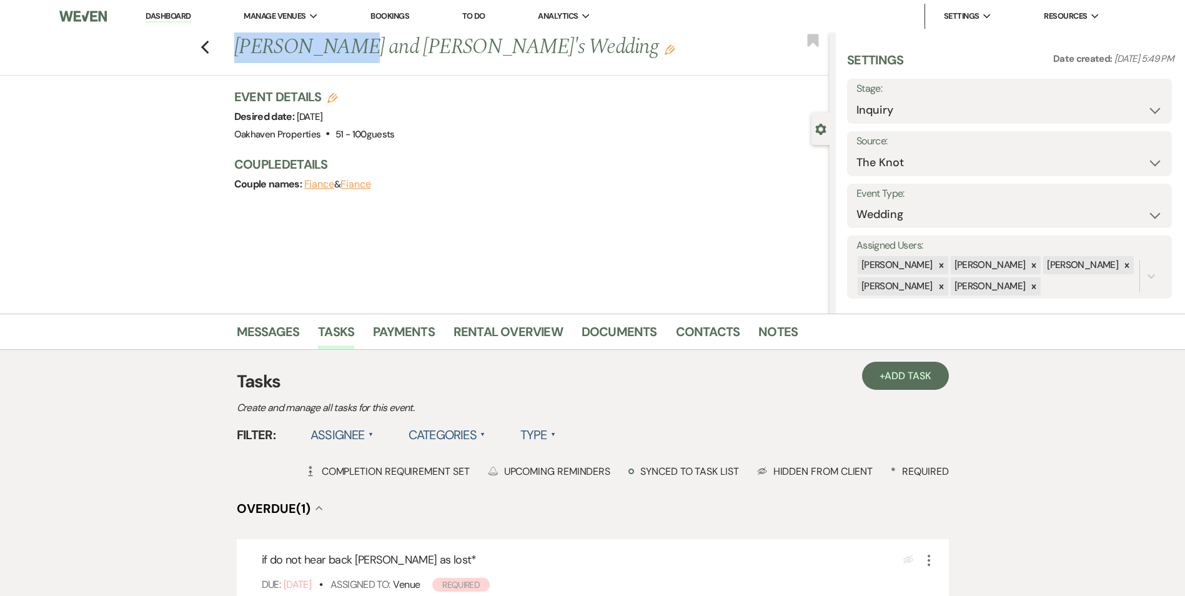
drag, startPoint x: 341, startPoint y: 47, endPoint x: 245, endPoint y: 46, distance: 96.2
click at [245, 46] on h1 "[PERSON_NAME] and [PERSON_NAME]'s Wedding Edit" at bounding box center [470, 47] width 472 height 30
copy h1 "[PERSON_NAME]"
click at [922, 106] on select "Inquiry Follow Up Tour Requested Tour Confirmed Toured Proposal Sent Booked Lost" at bounding box center [1010, 110] width 306 height 24
select select "8"
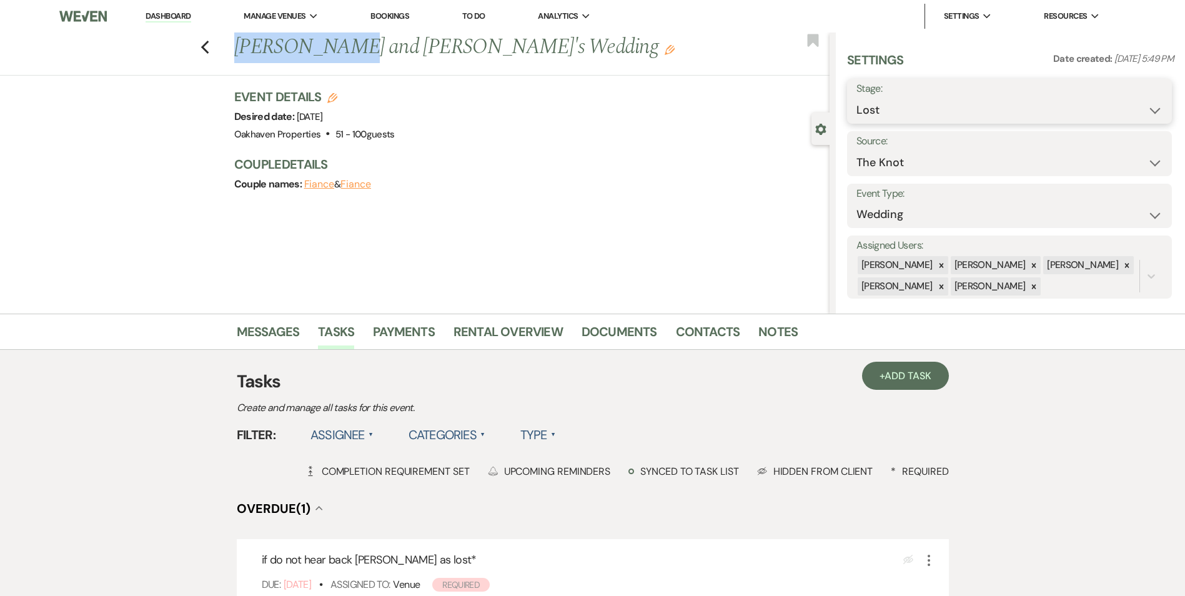
click at [857, 98] on select "Inquiry Follow Up Tour Requested Tour Confirmed Toured Proposal Sent Booked Lost" at bounding box center [1010, 110] width 306 height 24
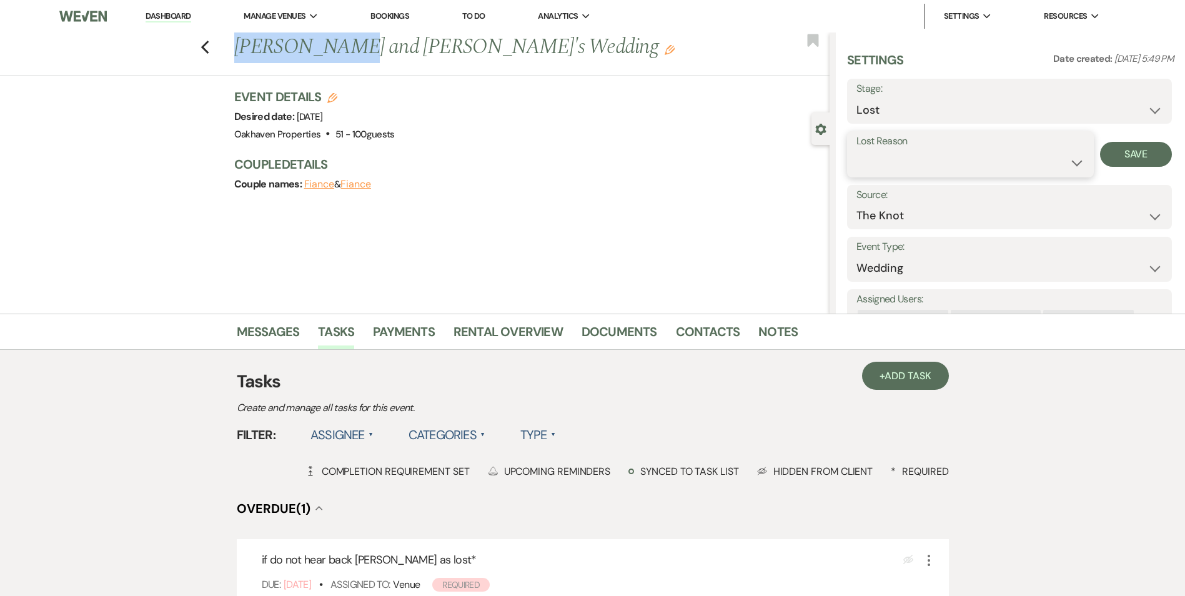
click at [898, 171] on select "Booked Elsewhere Budget Date Unavailable No Response Not a Good Match Capacity …" at bounding box center [971, 163] width 228 height 24
select select "8"
click at [857, 151] on select "Booked Elsewhere Budget Date Unavailable No Response Not a Good Match Capacity …" at bounding box center [971, 163] width 228 height 24
click at [1138, 157] on button "Save" at bounding box center [1136, 154] width 72 height 25
